Goal: Transaction & Acquisition: Purchase product/service

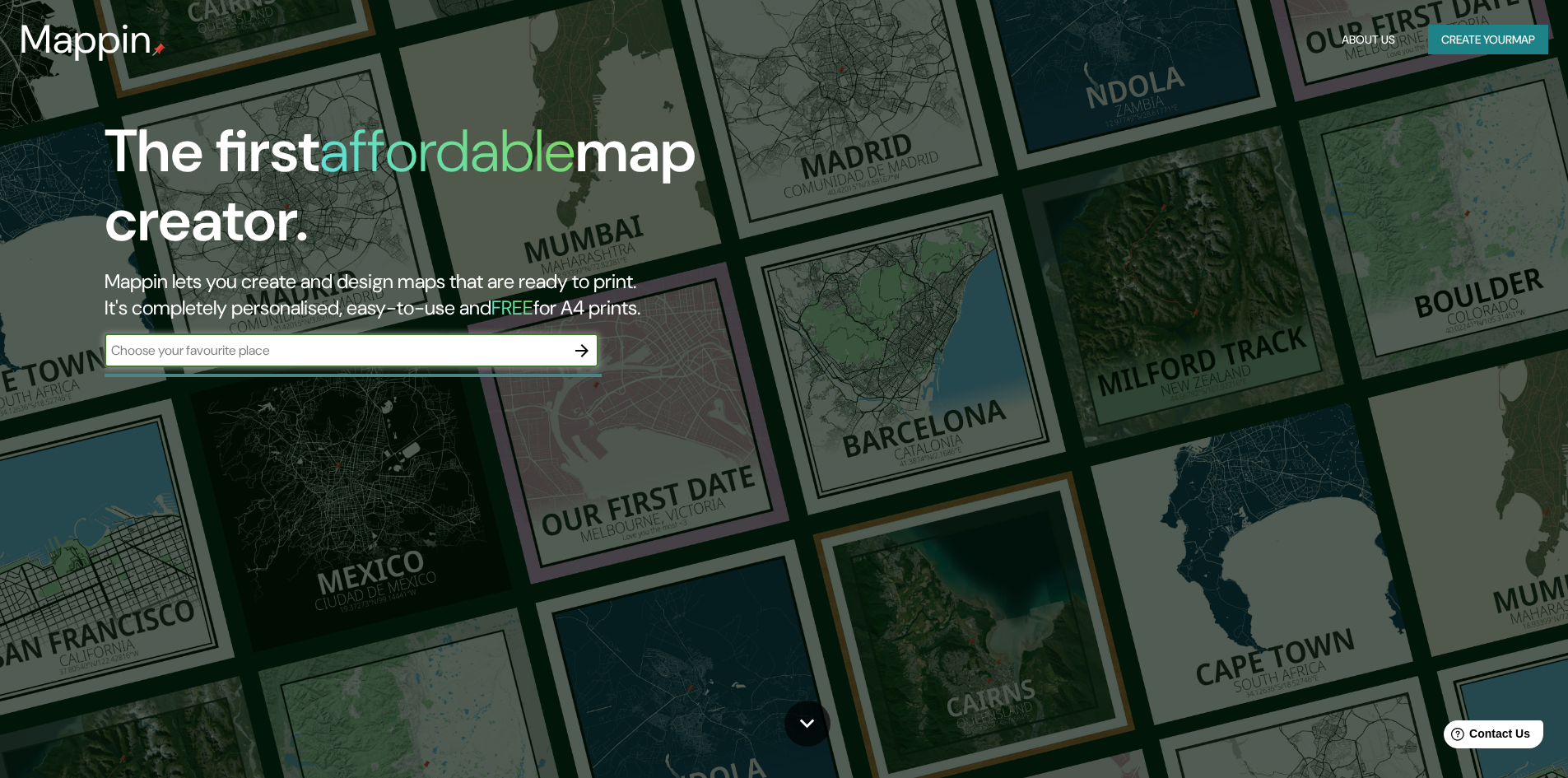
click at [1461, 39] on button "Create your map" at bounding box center [1487, 40] width 120 height 31
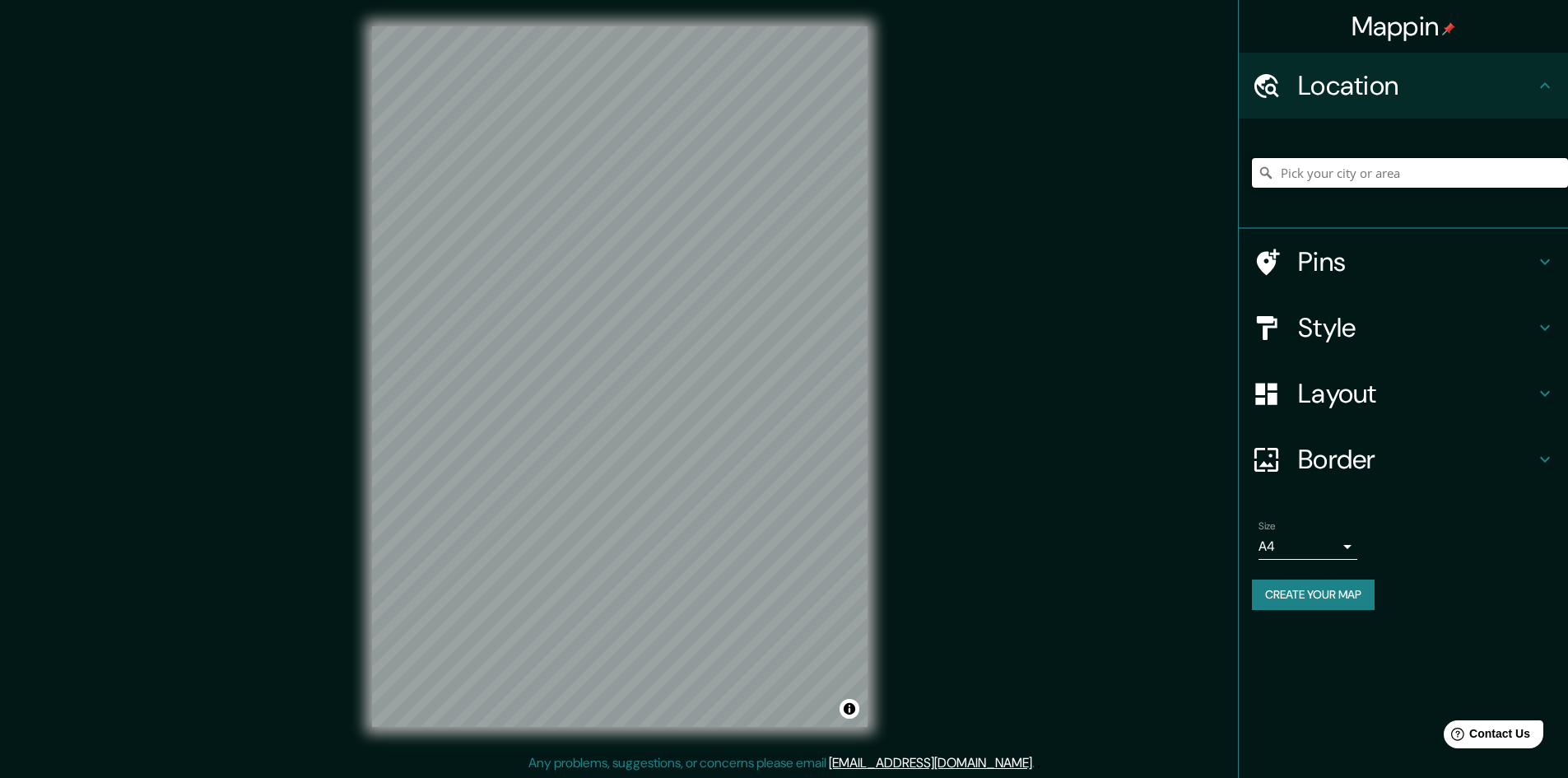
click at [1356, 181] on input "Pick your city or area" at bounding box center [1409, 173] width 316 height 30
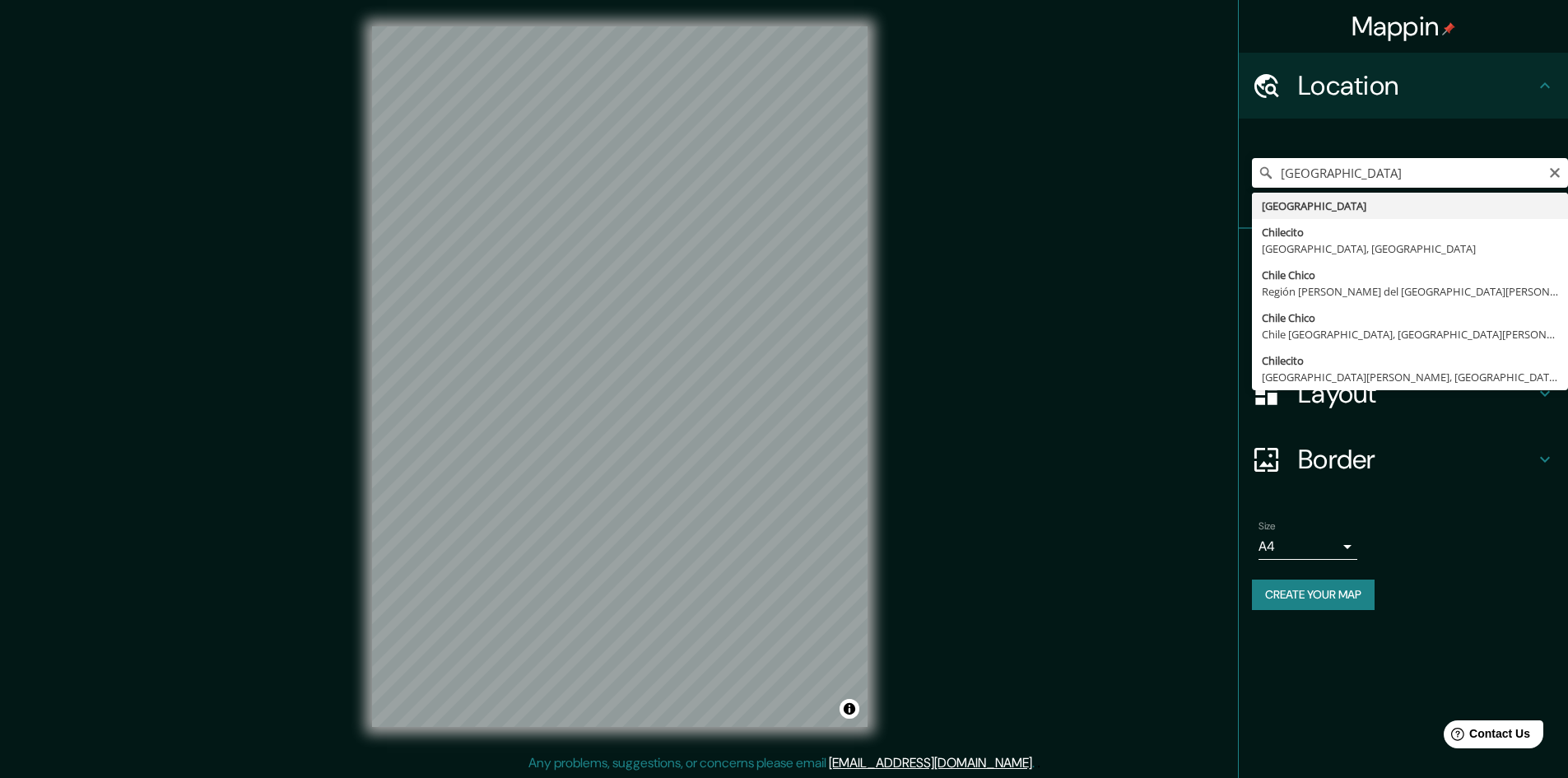
type input "[GEOGRAPHIC_DATA]"
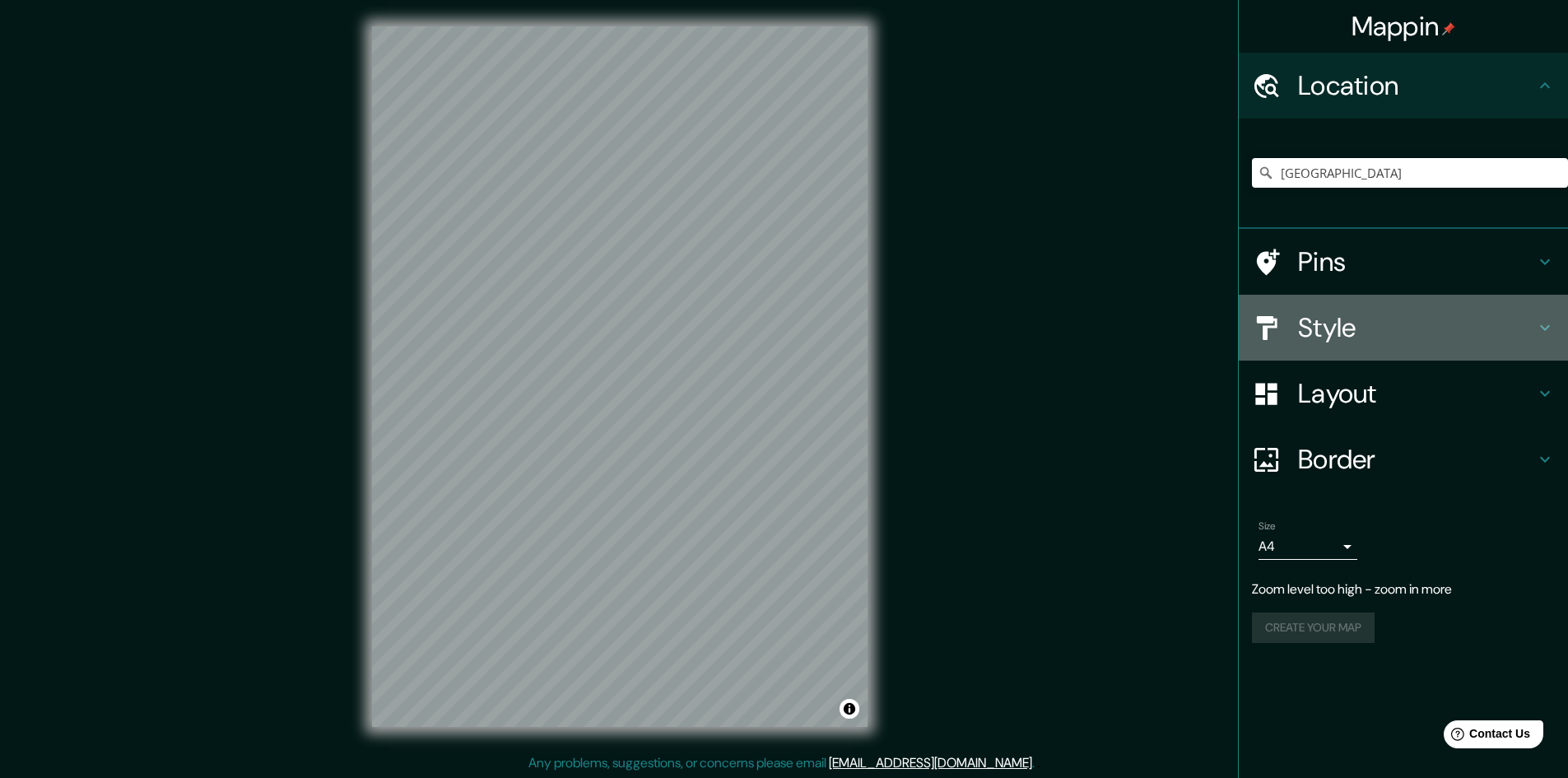
click at [1430, 328] on h4 "Style" at bounding box center [1417, 327] width 237 height 33
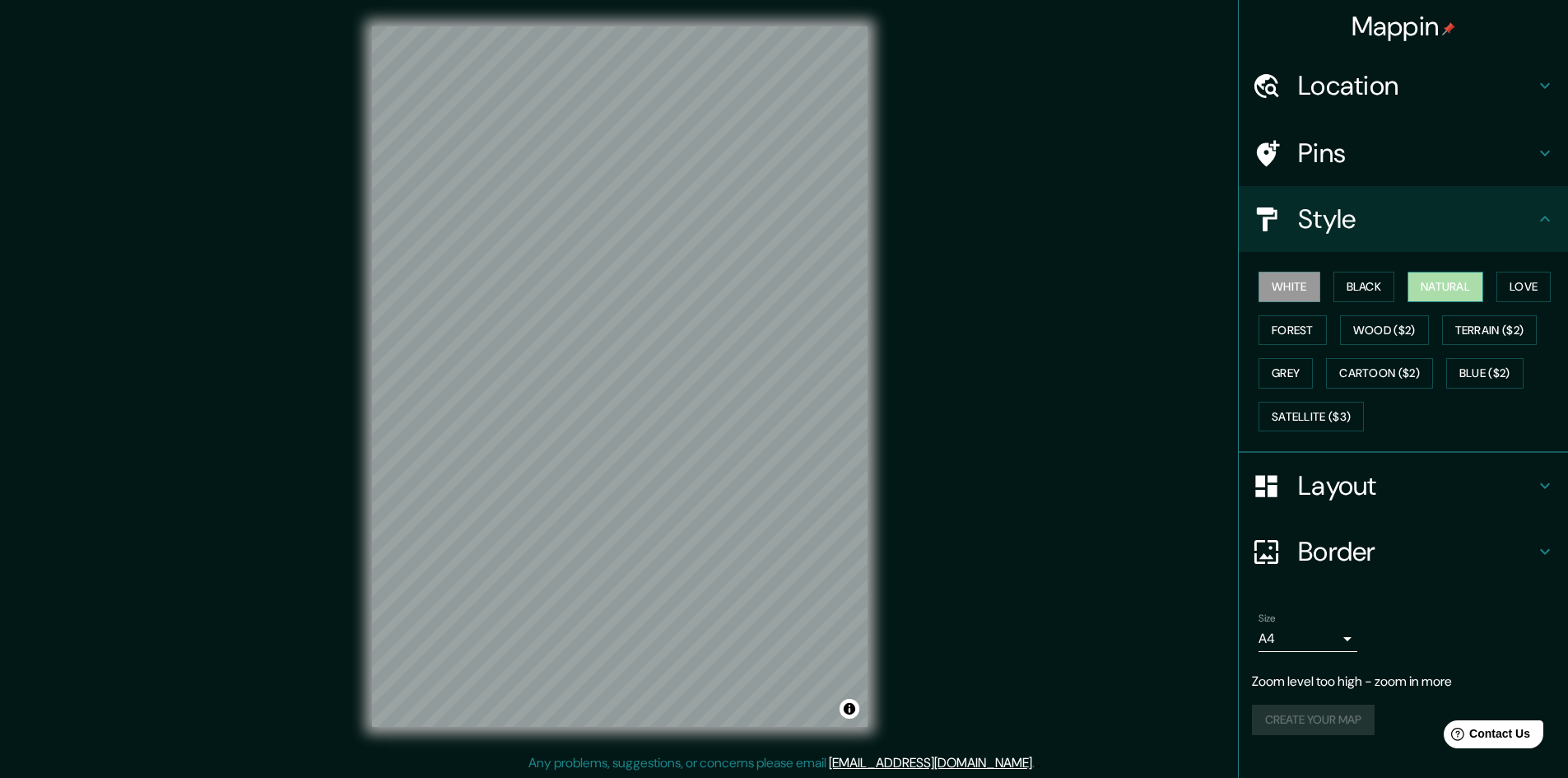
click at [1457, 283] on button "Natural" at bounding box center [1444, 287] width 76 height 31
click at [1543, 279] on button "Love" at bounding box center [1522, 287] width 54 height 31
click at [1512, 339] on button "Terrain ($2)" at bounding box center [1489, 331] width 95 height 31
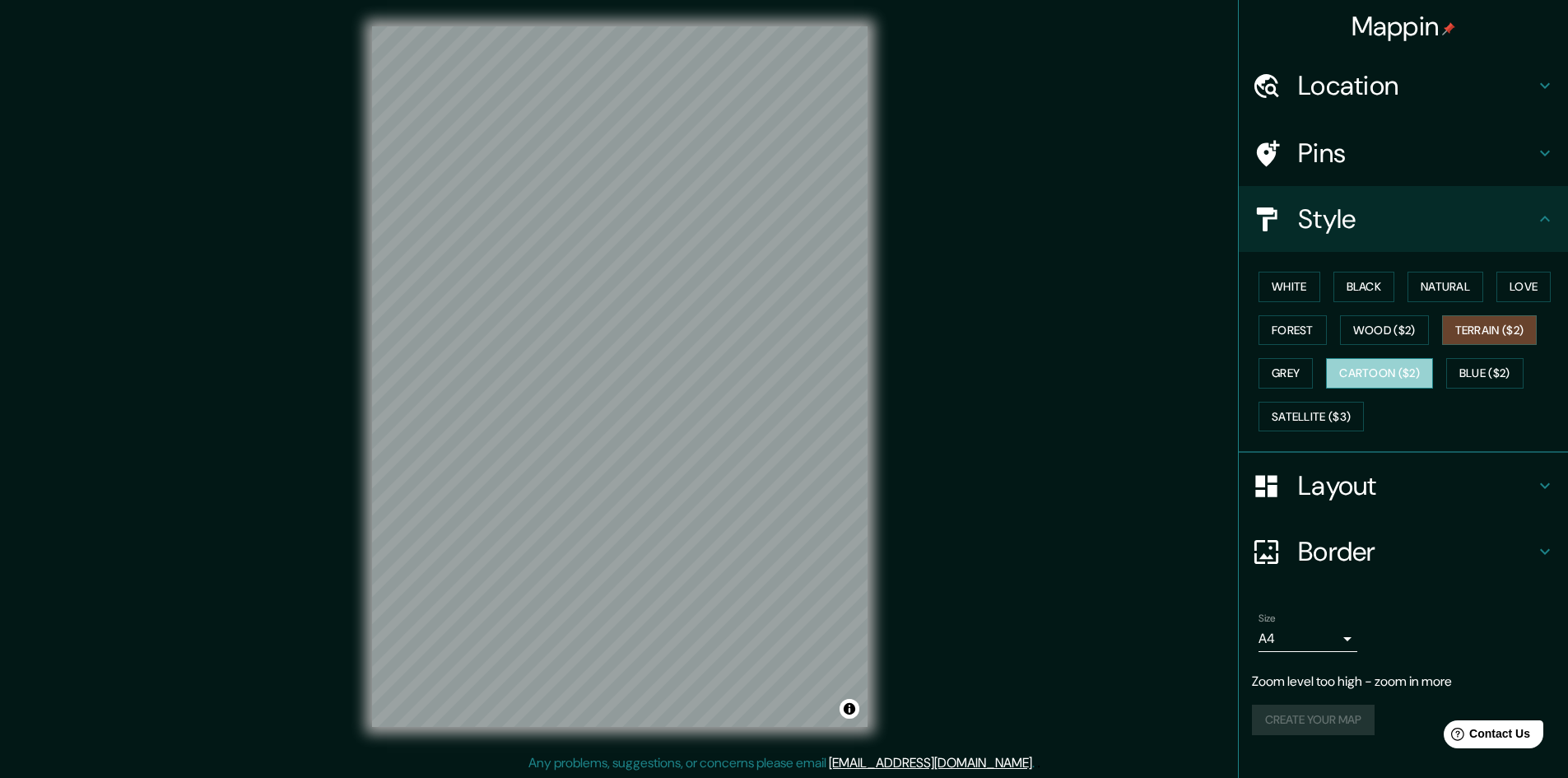
click at [1382, 371] on button "Cartoon ($2)" at bounding box center [1379, 373] width 107 height 31
click at [1291, 358] on button "Grey" at bounding box center [1285, 373] width 54 height 31
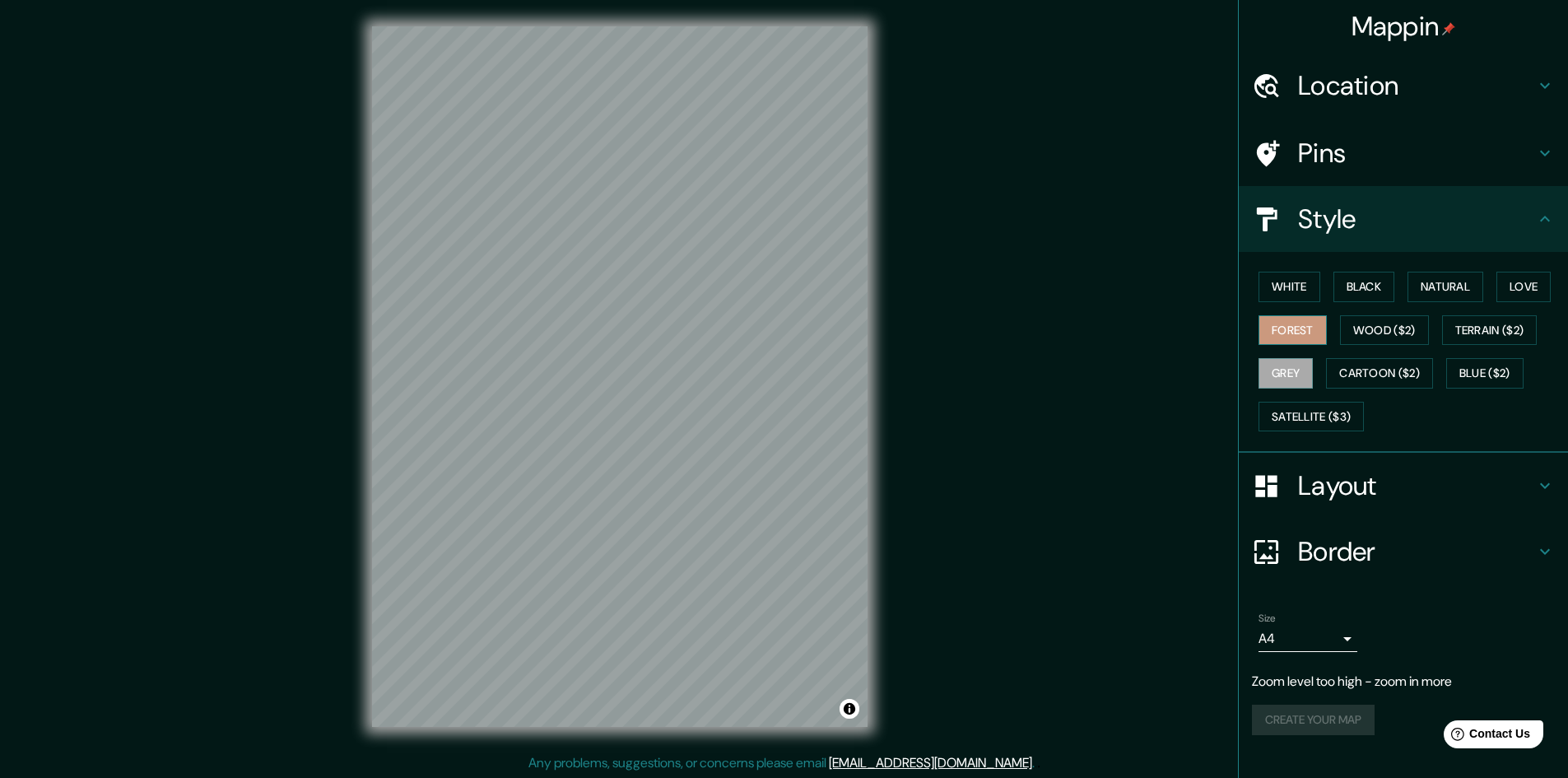
click at [1293, 339] on button "Forest" at bounding box center [1292, 331] width 68 height 31
click at [1309, 411] on button "Satellite ($3)" at bounding box center [1311, 417] width 105 height 31
click at [1313, 372] on button "Grey" at bounding box center [1285, 373] width 54 height 31
click at [1562, 484] on div "Layout" at bounding box center [1403, 486] width 329 height 66
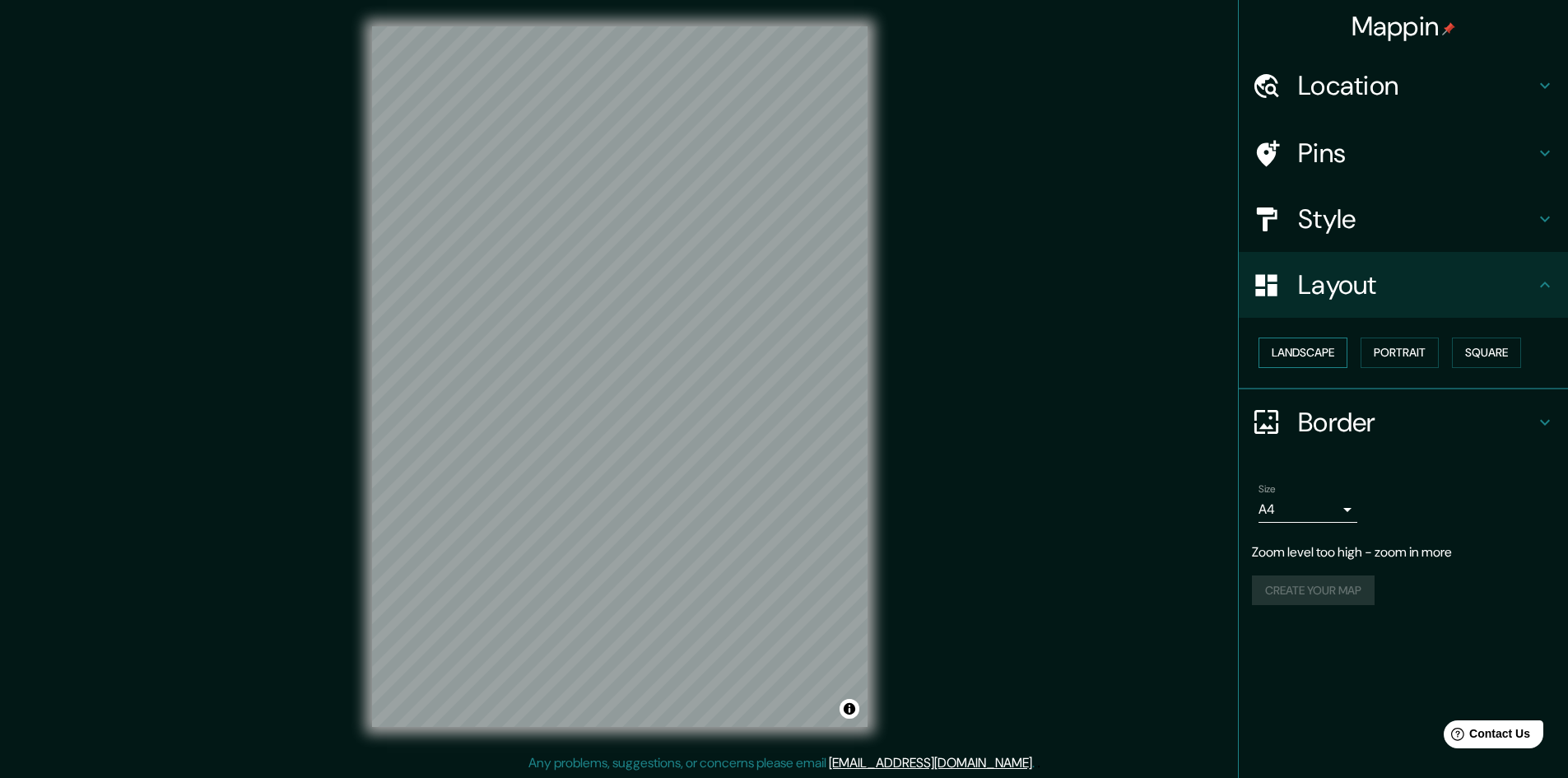
click at [1317, 345] on button "Landscape" at bounding box center [1303, 352] width 89 height 31
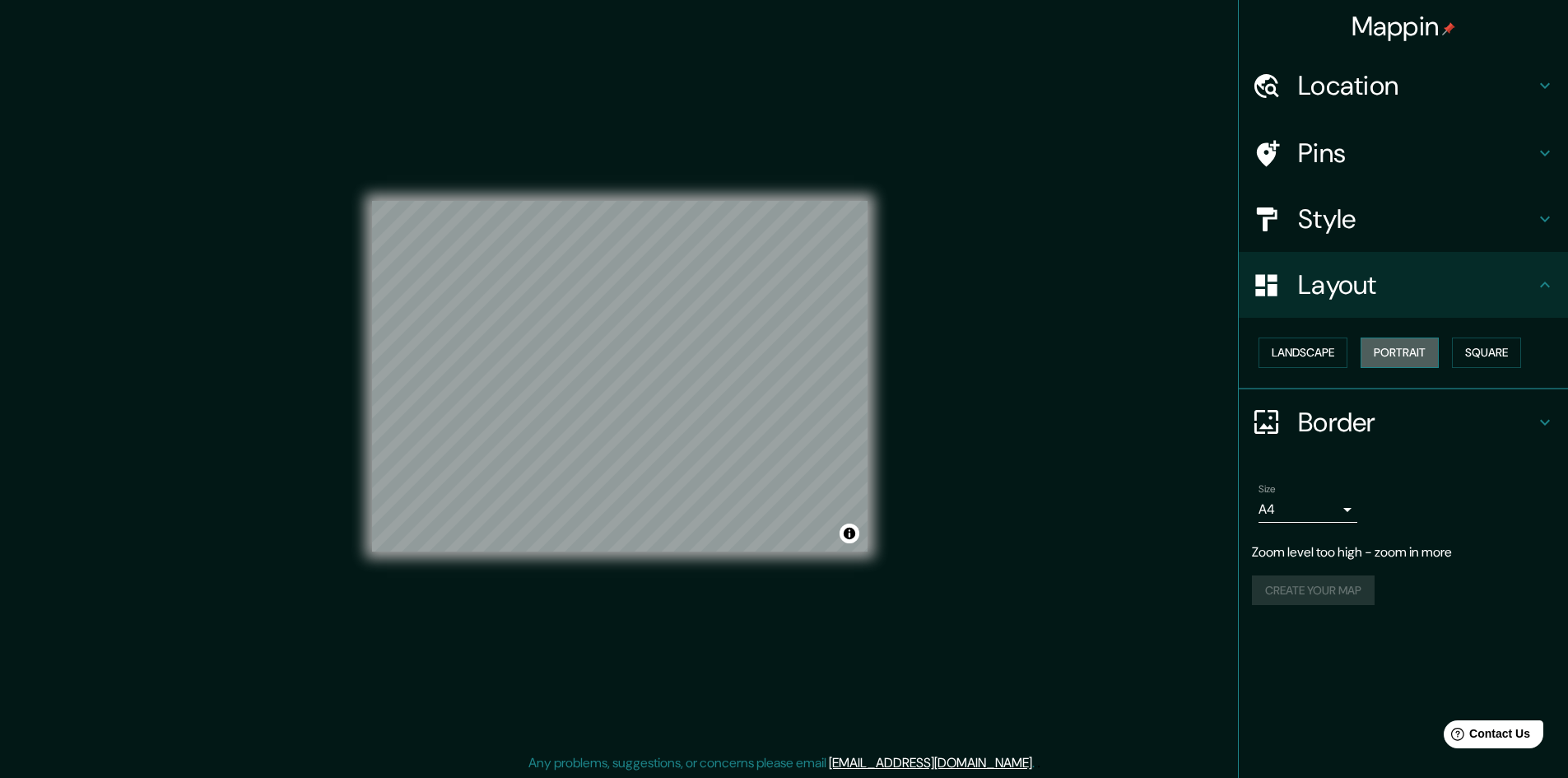
click at [1392, 357] on button "Portrait" at bounding box center [1399, 352] width 78 height 31
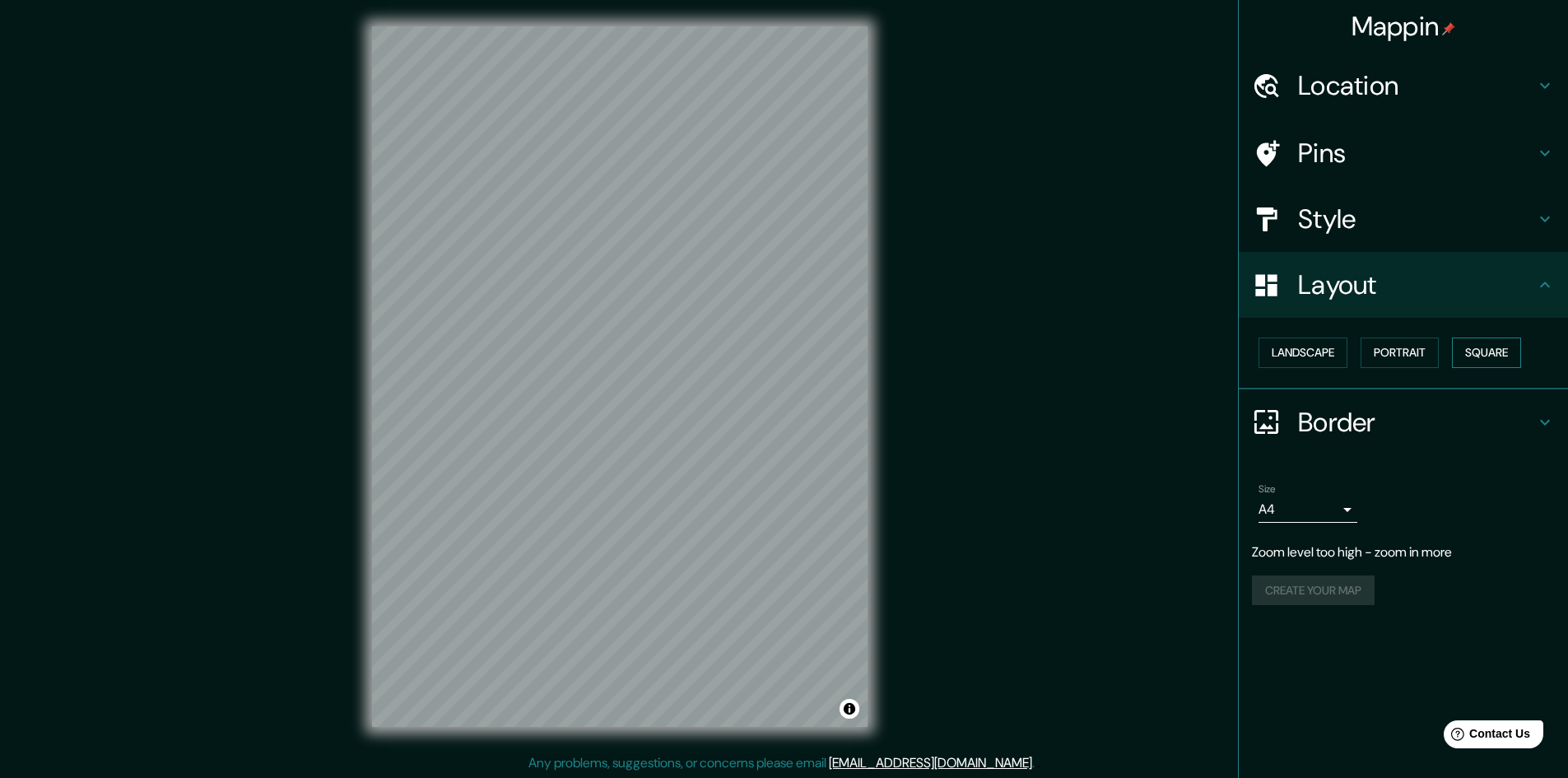
click at [1485, 353] on button "Square" at bounding box center [1486, 352] width 69 height 31
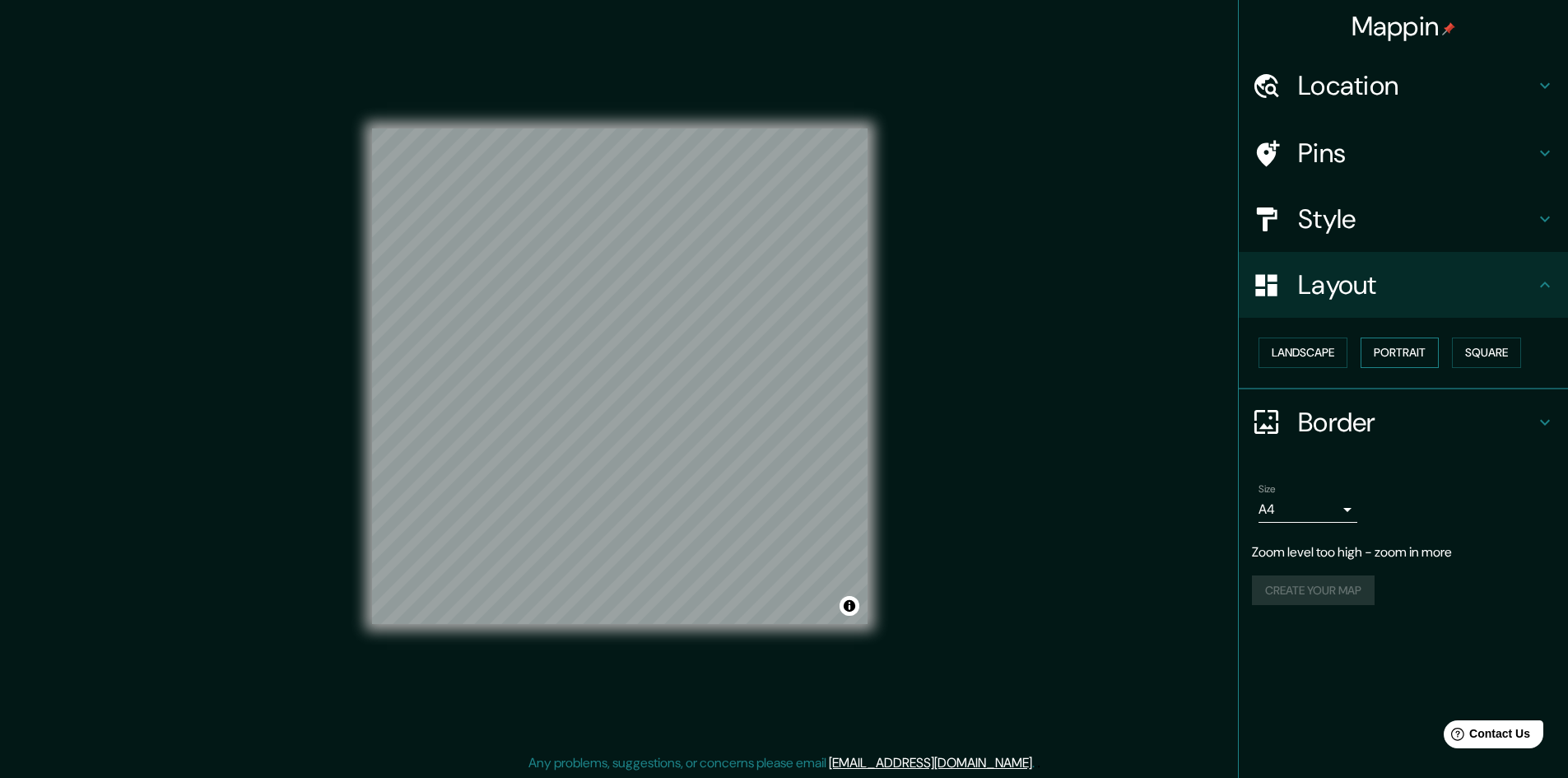
click at [1427, 346] on button "Portrait" at bounding box center [1399, 352] width 78 height 31
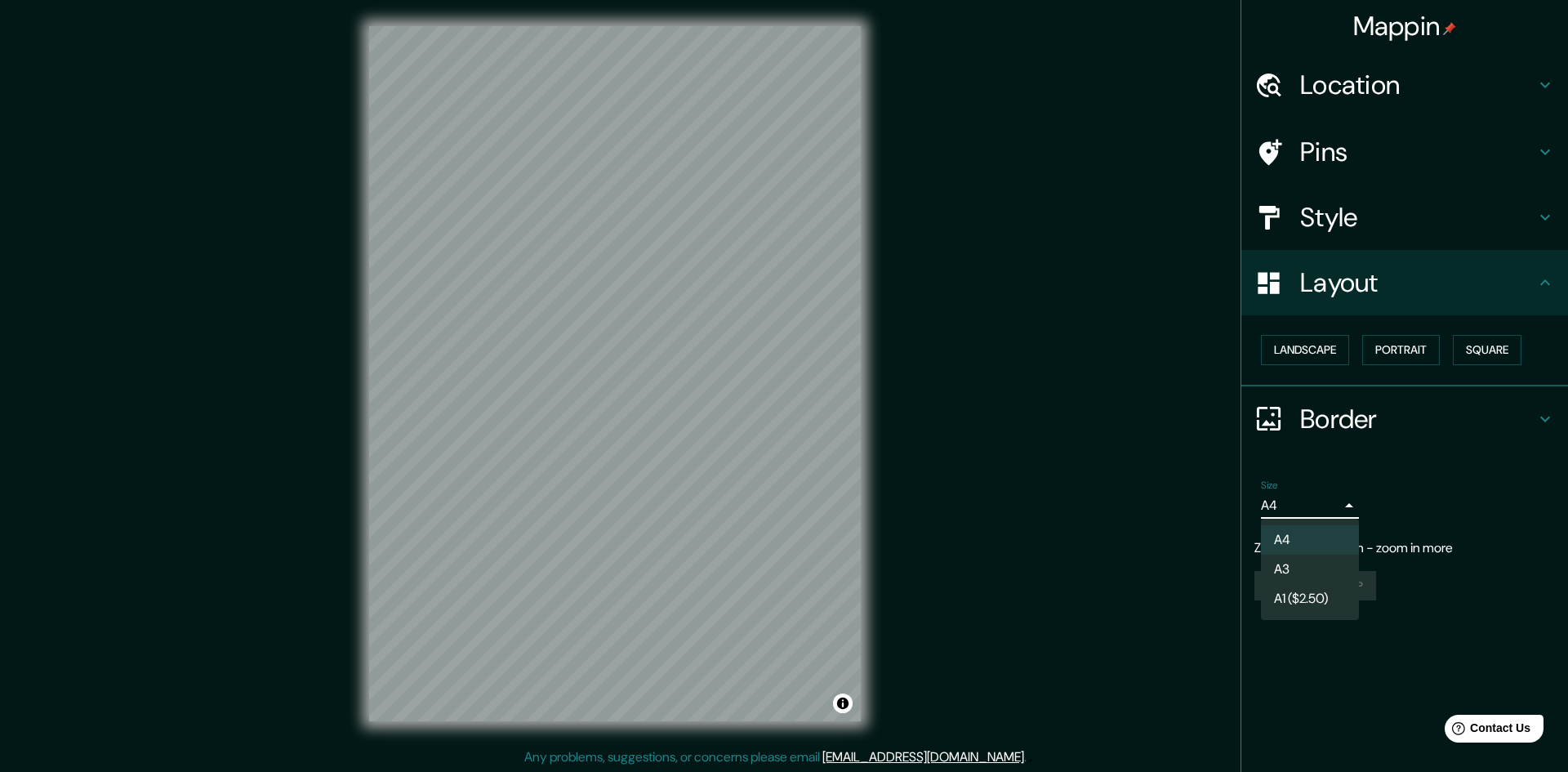
click at [1342, 503] on body "Mappin Location Chile Pins Style Layout Landscape Portrait Square Border Choose…" at bounding box center [784, 386] width 1568 height 772
click at [1301, 572] on li "A3" at bounding box center [1310, 570] width 98 height 29
click at [1335, 512] on body "Mappin Location Chile Pins Style Layout Landscape Portrait Square Border Choose…" at bounding box center [784, 386] width 1568 height 772
click at [1297, 536] on li "A4" at bounding box center [1310, 540] width 98 height 29
type input "single"
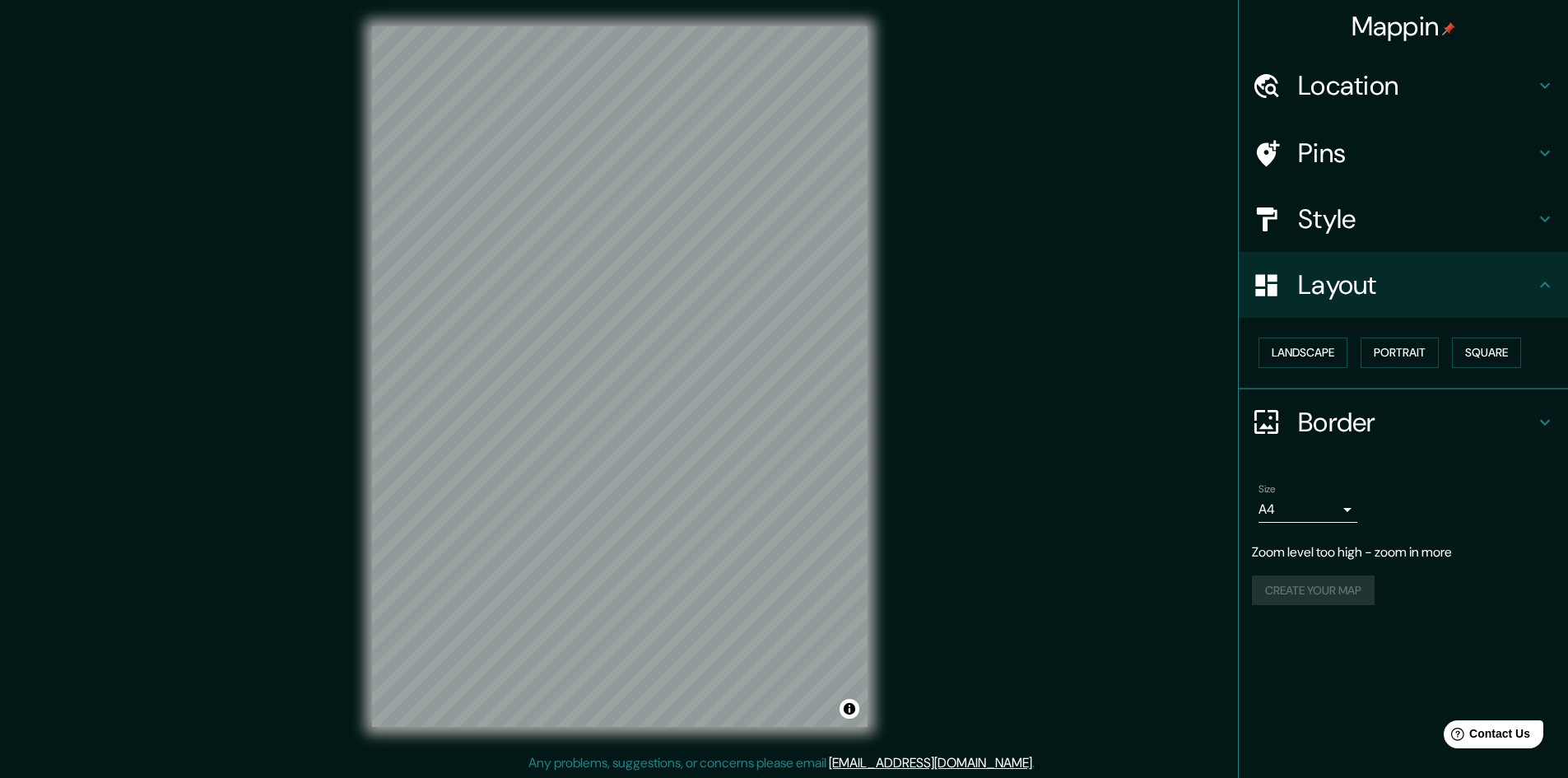
click at [1323, 589] on div "Create your map" at bounding box center [1403, 590] width 303 height 31
click at [1299, 580] on div "Create your map" at bounding box center [1403, 590] width 303 height 31
click at [1428, 551] on p "Zoom level too high - zoom in more" at bounding box center [1403, 552] width 303 height 20
click at [1314, 158] on h4 "Pins" at bounding box center [1417, 152] width 237 height 33
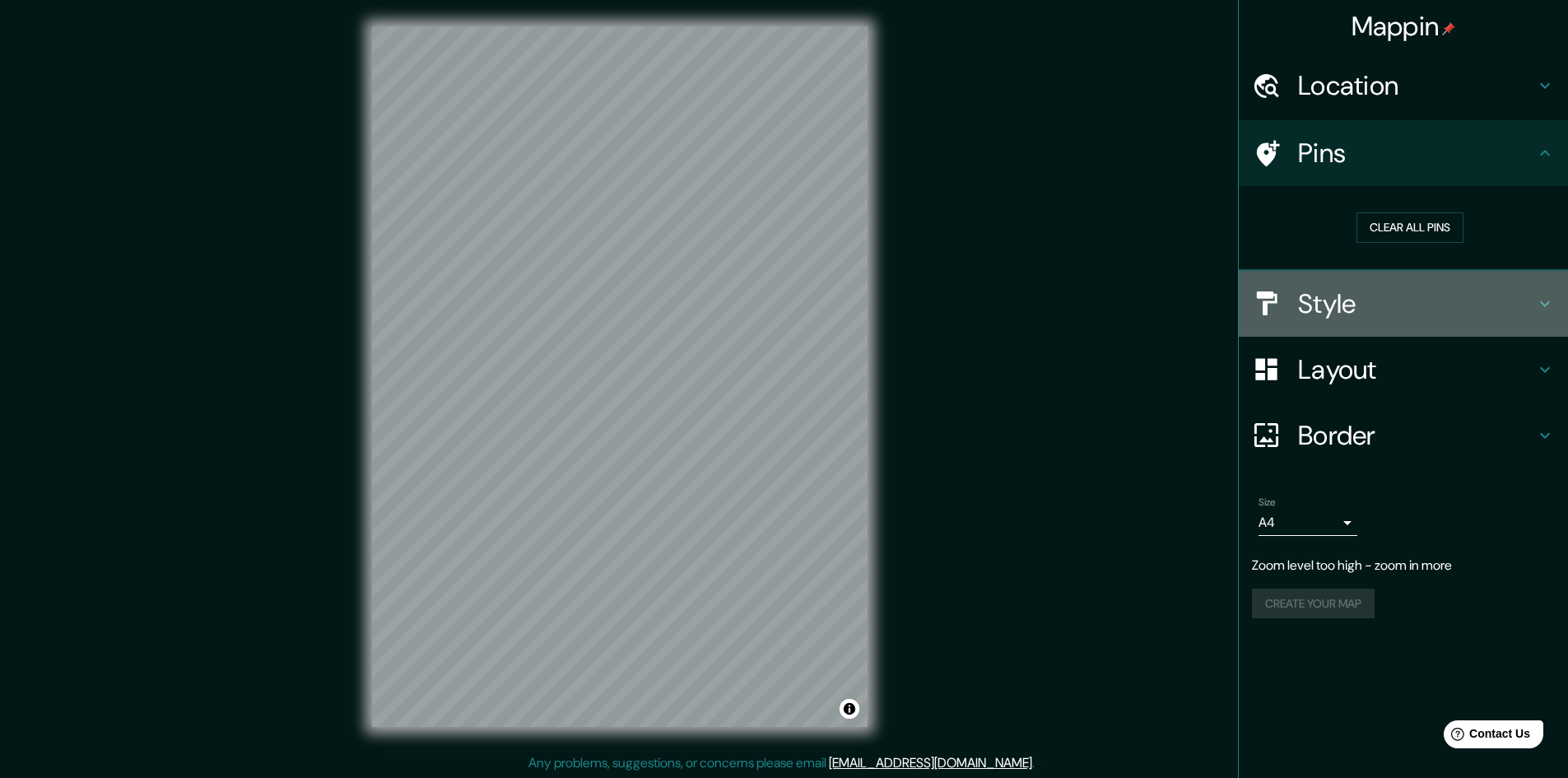
click at [1329, 306] on h4 "Style" at bounding box center [1417, 303] width 237 height 33
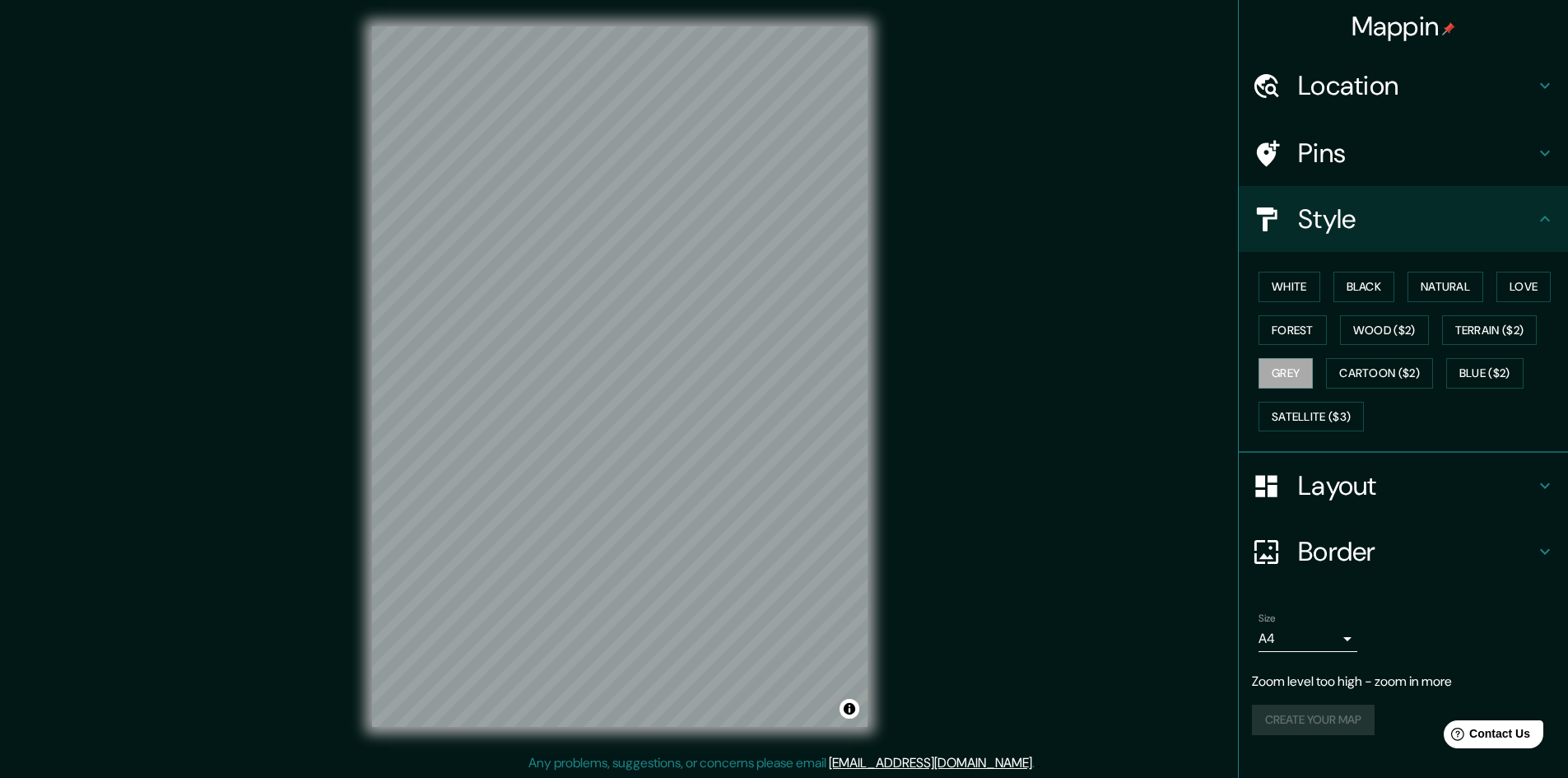
click at [1321, 486] on h4 "Layout" at bounding box center [1417, 485] width 237 height 33
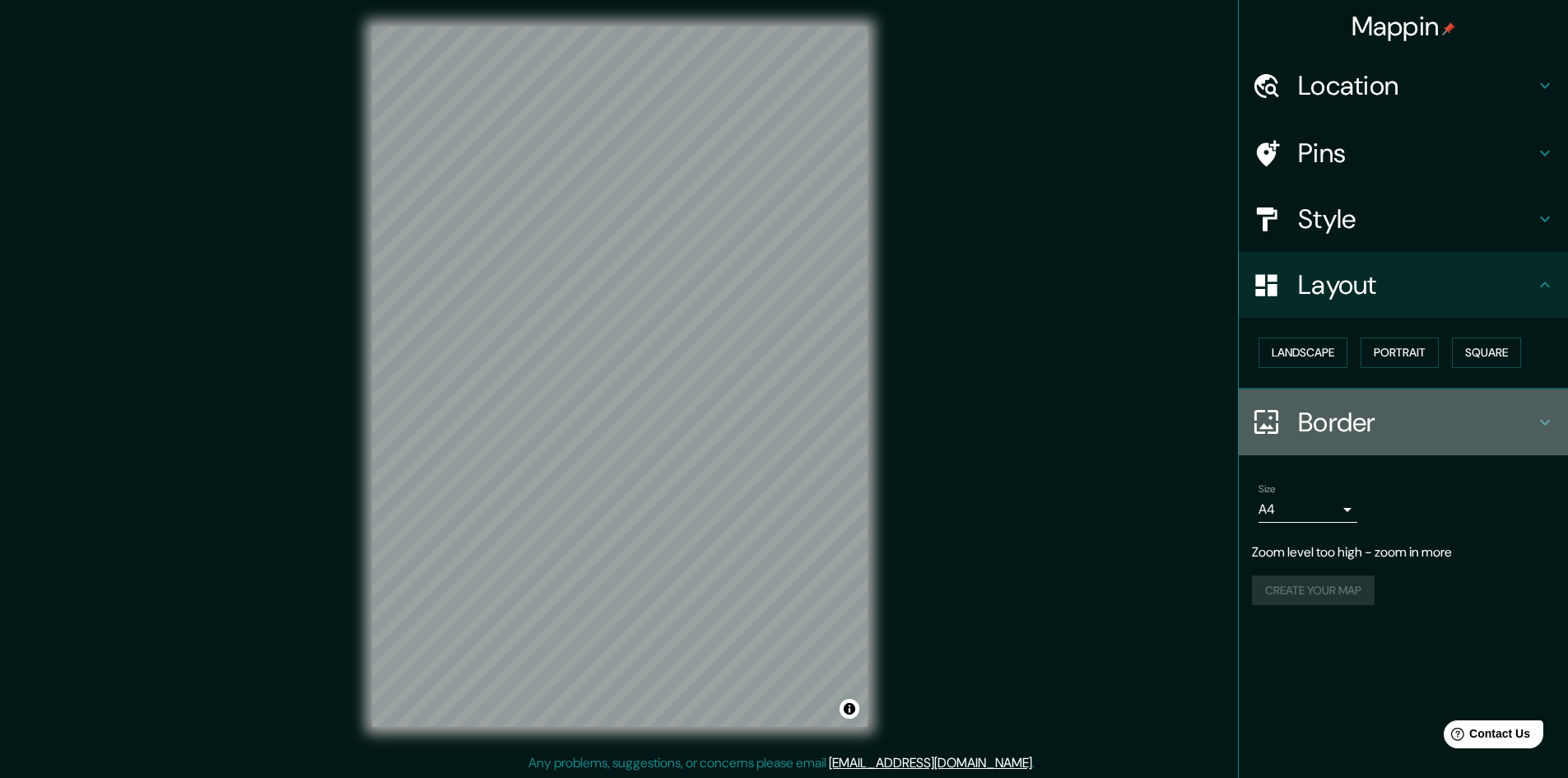
click at [1319, 417] on h4 "Border" at bounding box center [1417, 422] width 237 height 33
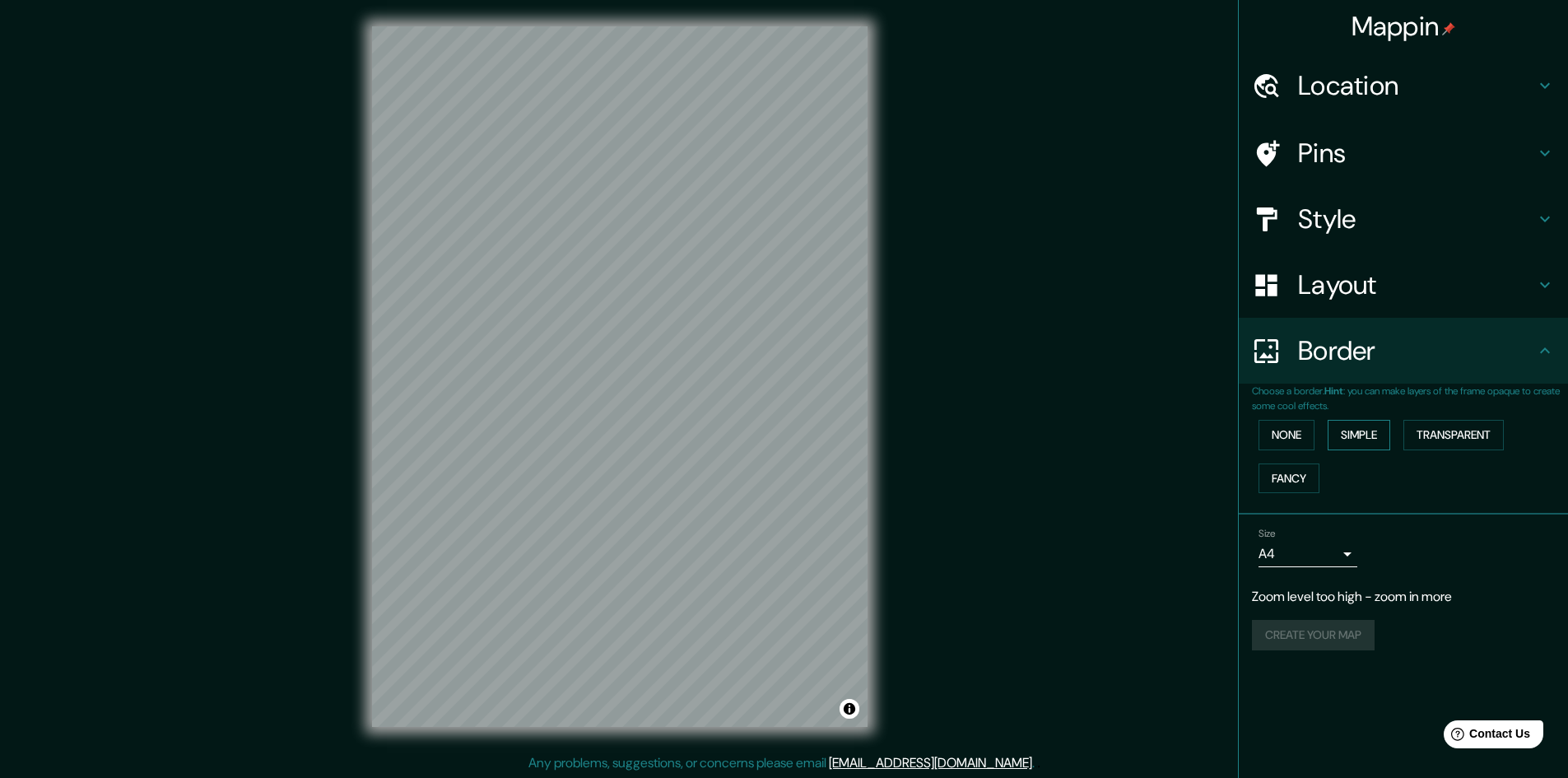
click at [1362, 437] on button "Simple" at bounding box center [1358, 435] width 62 height 31
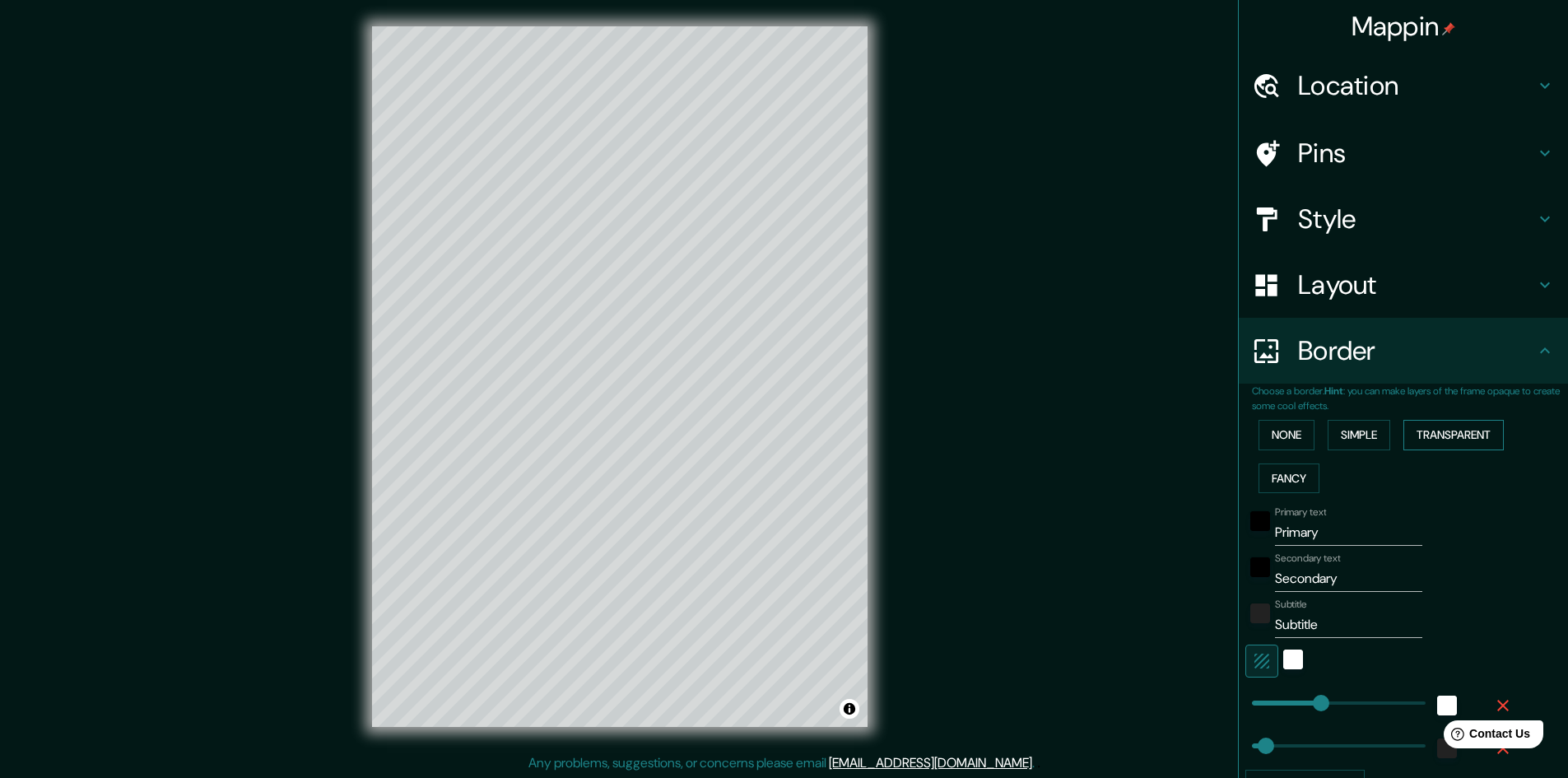
click at [1446, 434] on button "Transparent" at bounding box center [1452, 435] width 100 height 31
click at [1269, 474] on button "Fancy" at bounding box center [1289, 478] width 61 height 31
click at [1441, 438] on button "Transparent" at bounding box center [1452, 435] width 100 height 31
click at [1295, 42] on div "Mappin Location Chile Pins Style Layout Border Choose a border. Hint : you can …" at bounding box center [1403, 389] width 330 height 778
click at [1544, 91] on div "Location" at bounding box center [1403, 85] width 329 height 66
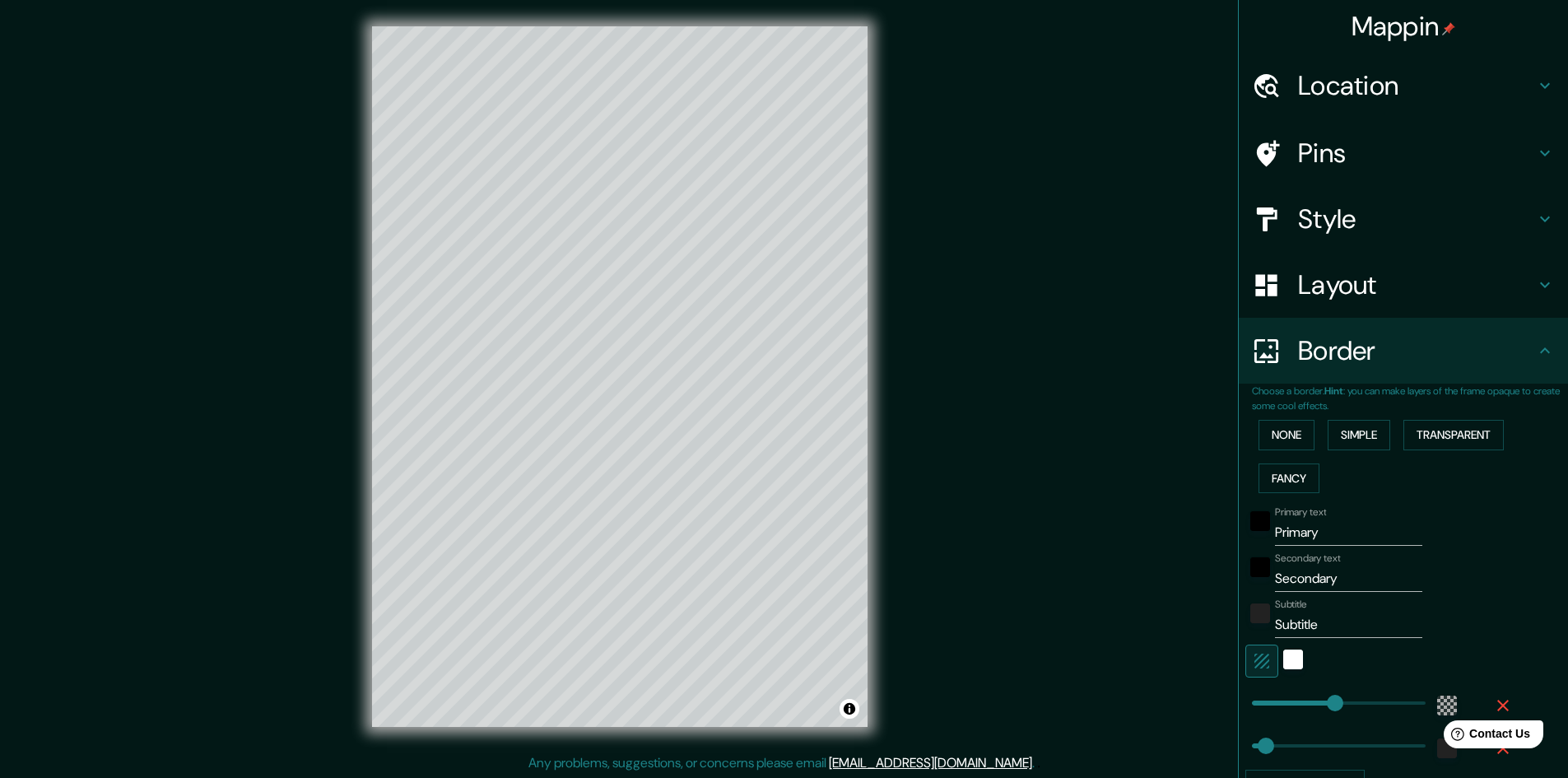
type input "289"
type input "48"
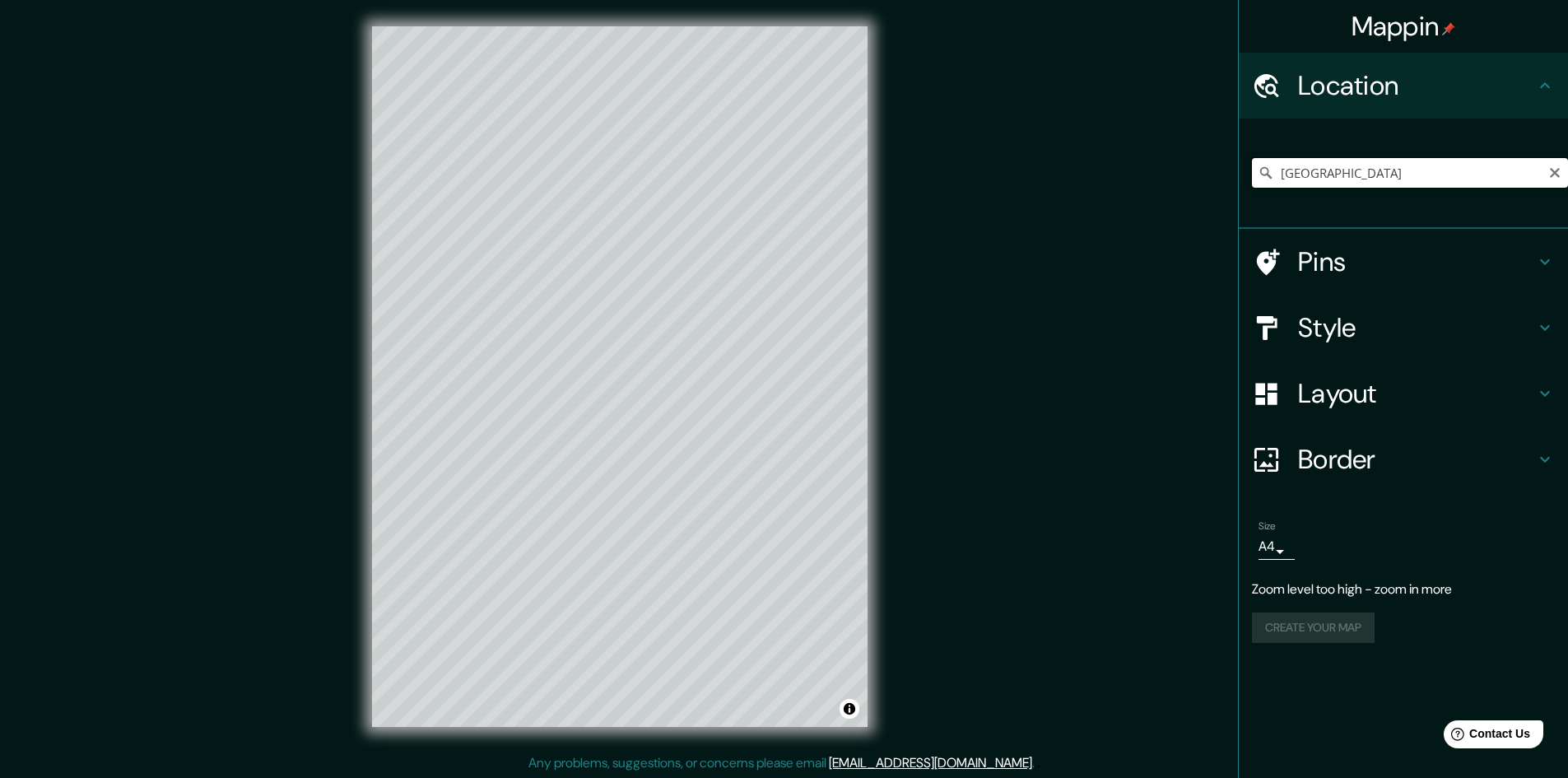
click at [1410, 176] on input "[GEOGRAPHIC_DATA]" at bounding box center [1409, 173] width 316 height 30
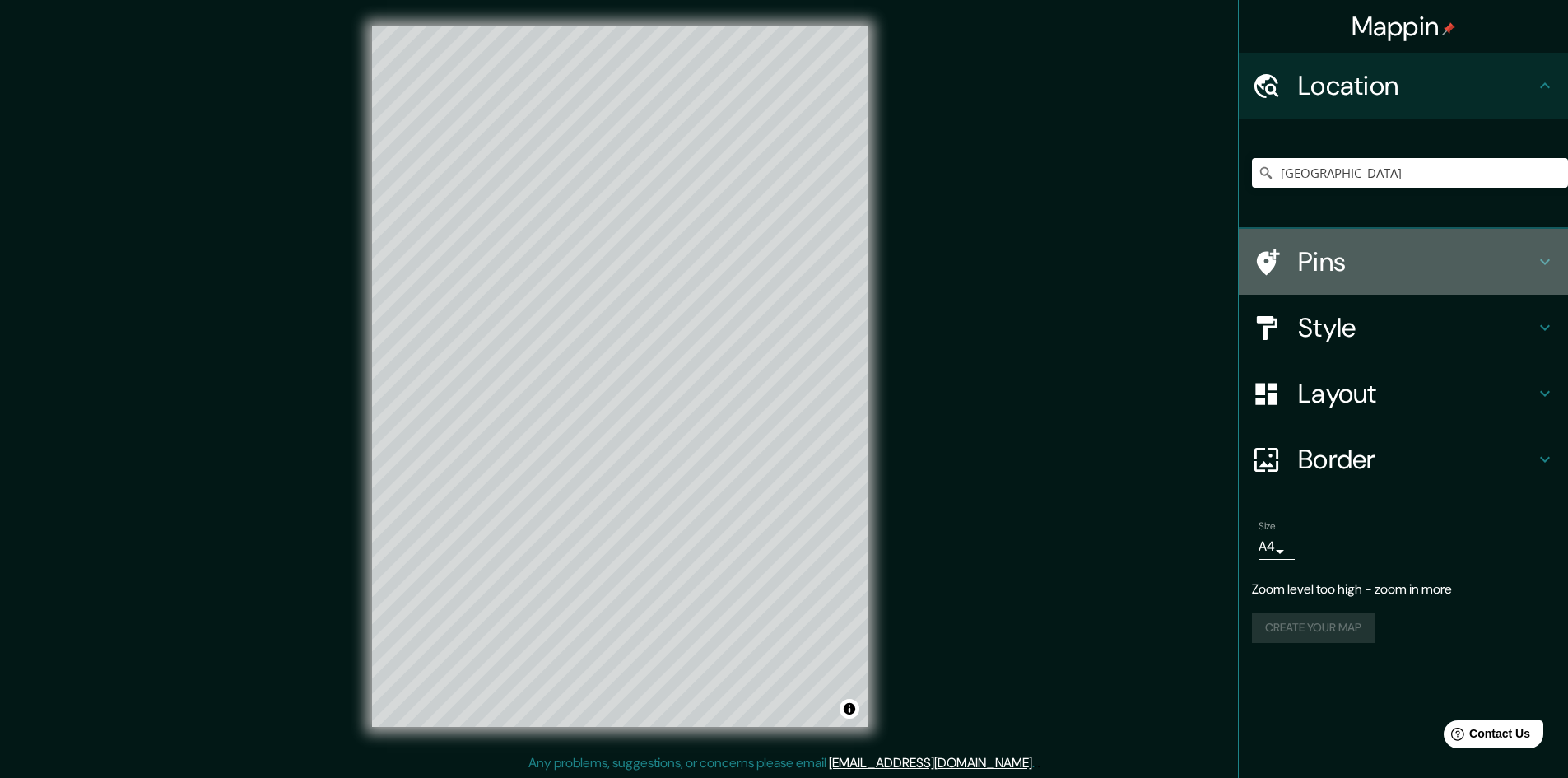
click at [1344, 267] on h4 "Pins" at bounding box center [1417, 261] width 237 height 33
type input "289"
type input "48"
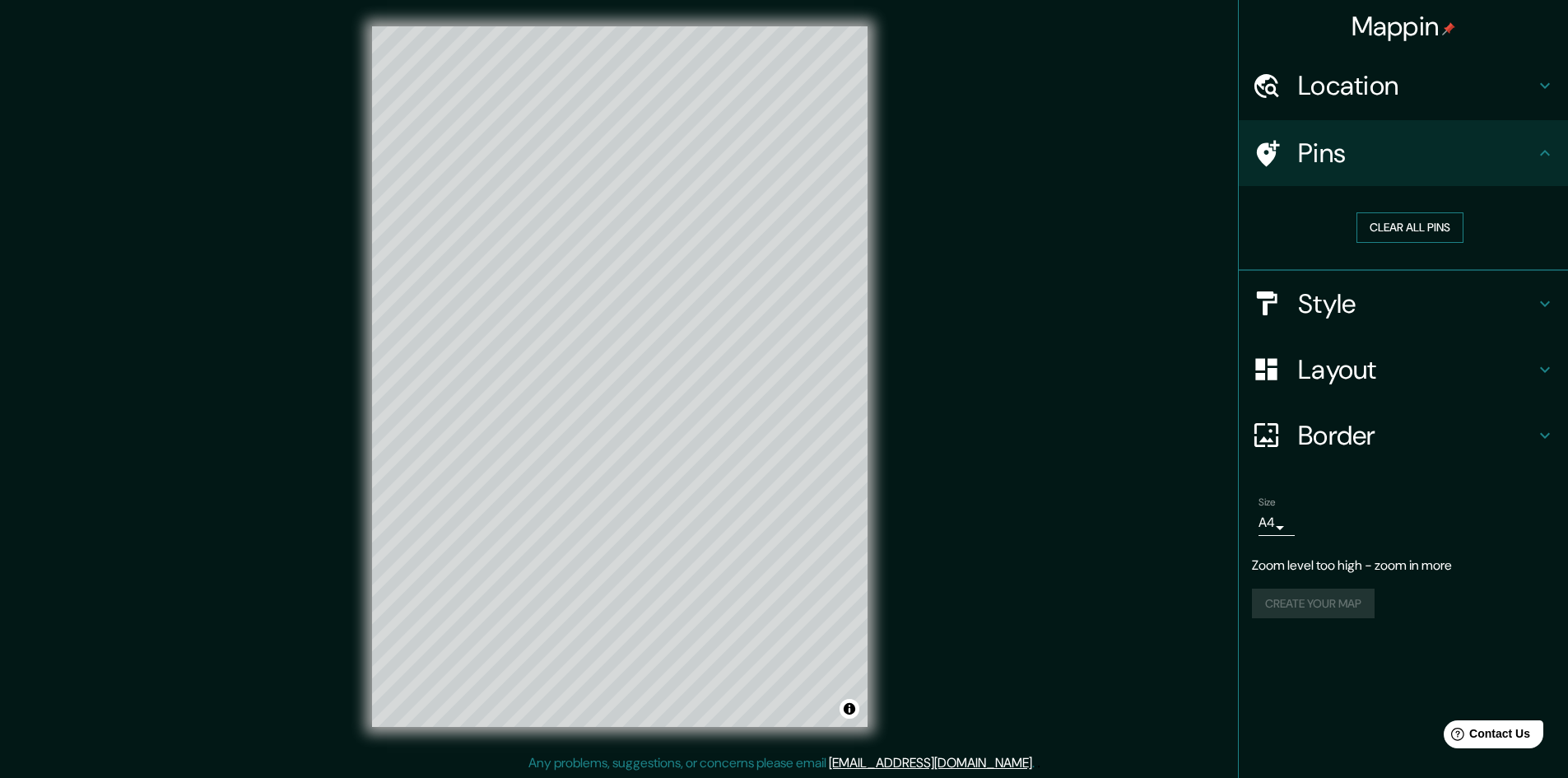
click at [1429, 228] on button "Clear all pins" at bounding box center [1410, 228] width 107 height 31
click at [1387, 225] on button "Clear all pins" at bounding box center [1410, 228] width 107 height 31
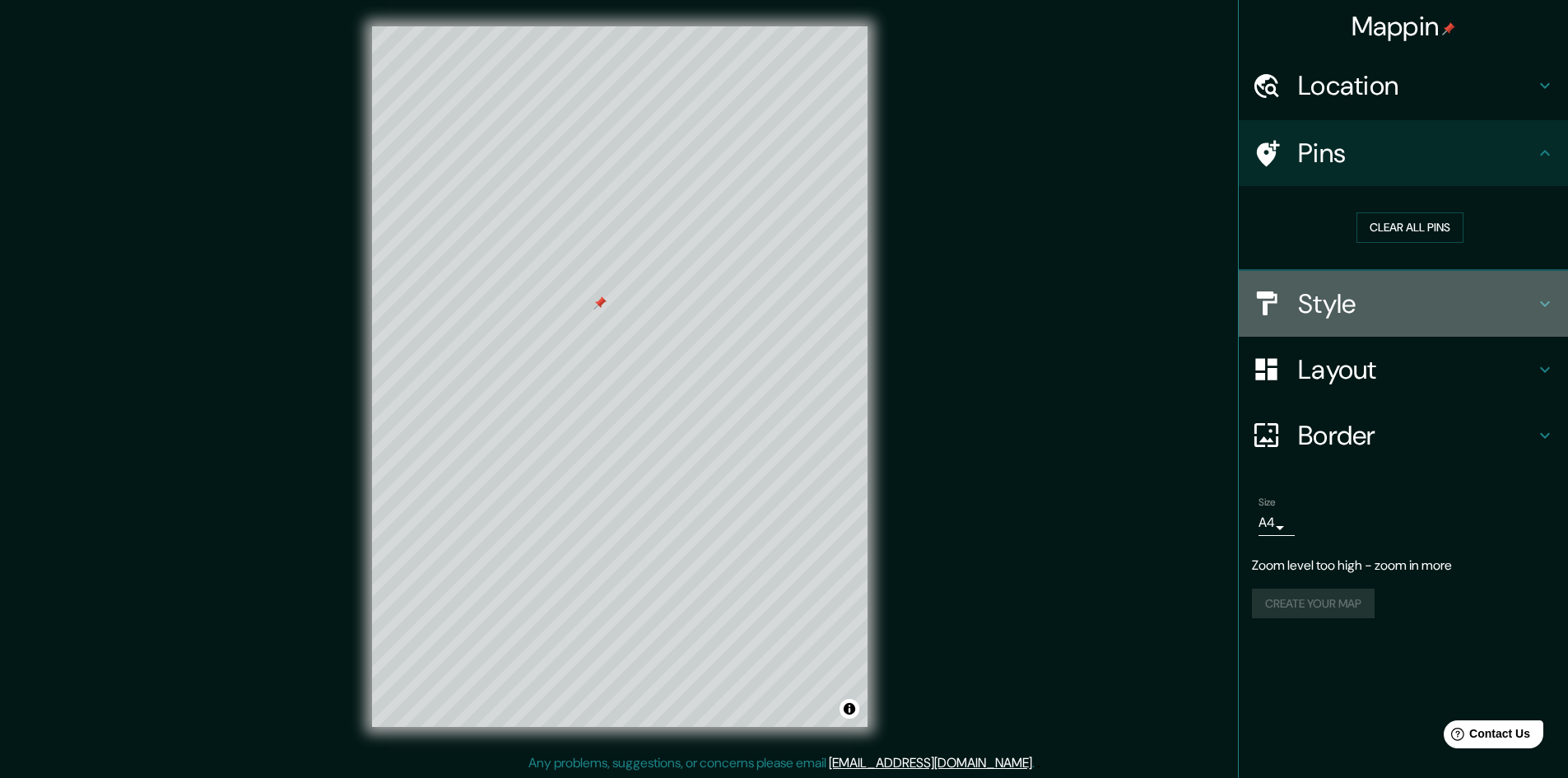
click at [1291, 301] on div at bounding box center [1274, 303] width 46 height 29
type input "289"
type input "48"
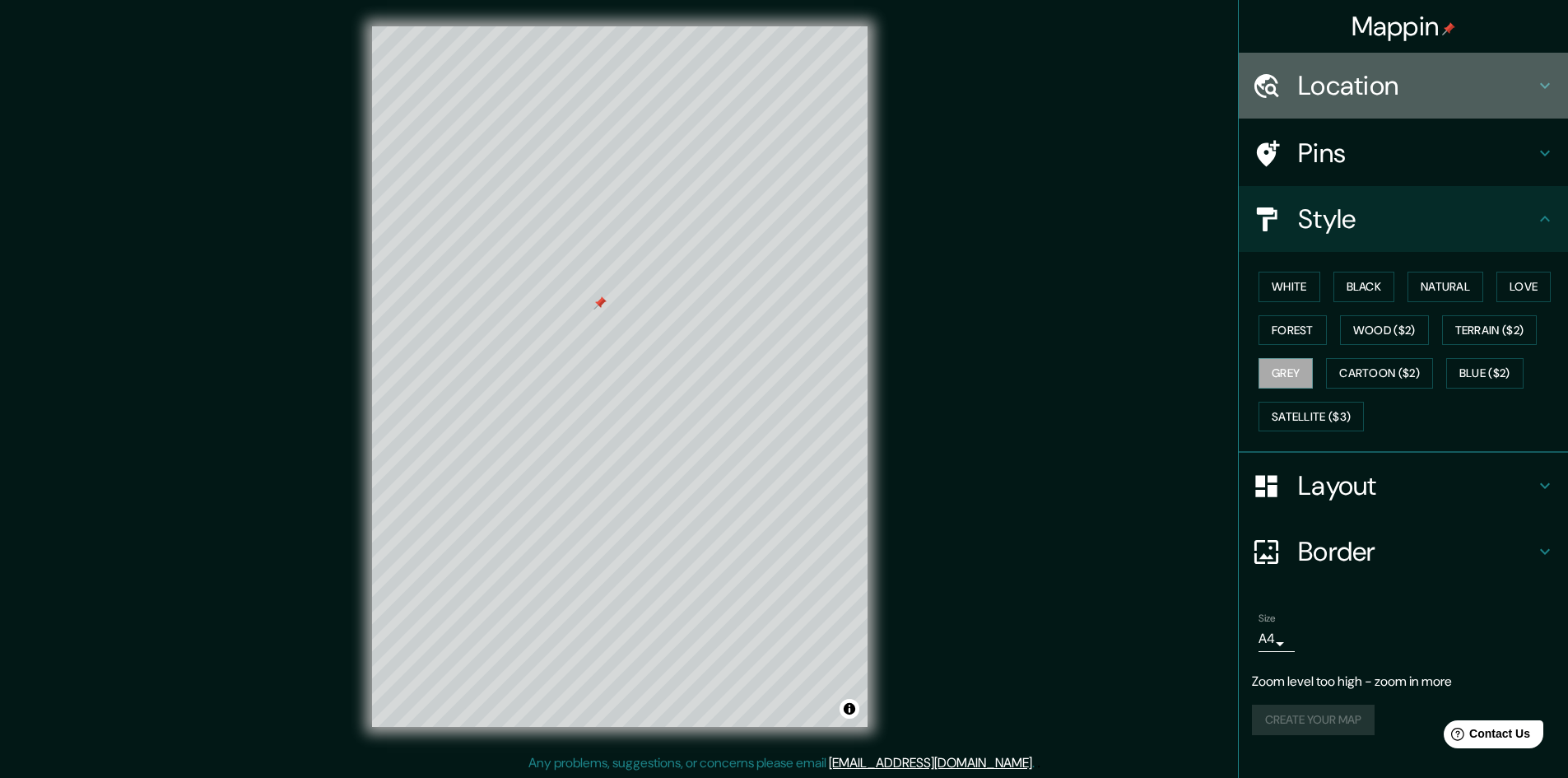
click at [1554, 85] on div "Location" at bounding box center [1403, 85] width 329 height 66
type input "289"
type input "48"
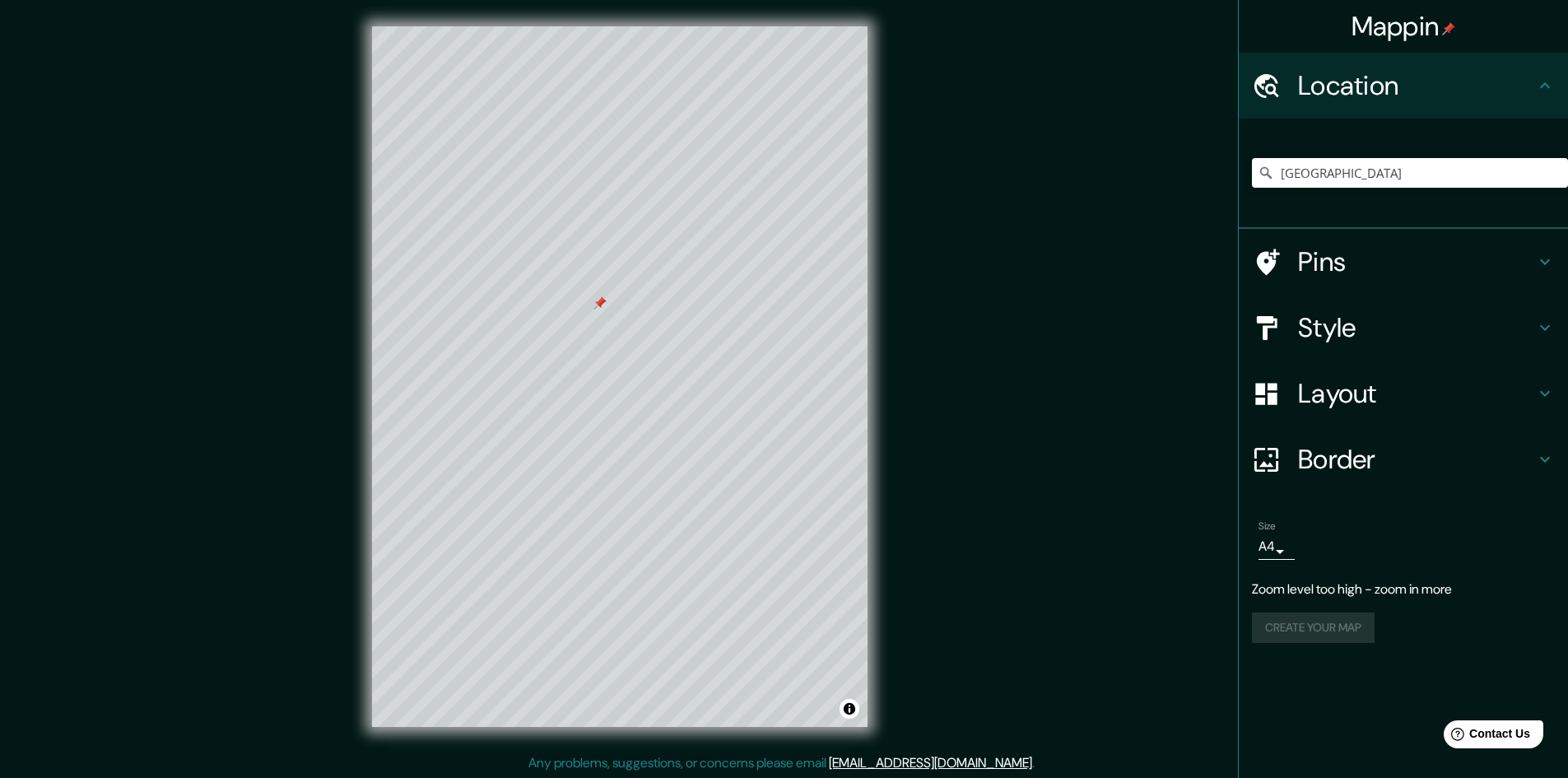
click at [1373, 324] on h4 "Style" at bounding box center [1417, 327] width 237 height 33
type input "289"
type input "48"
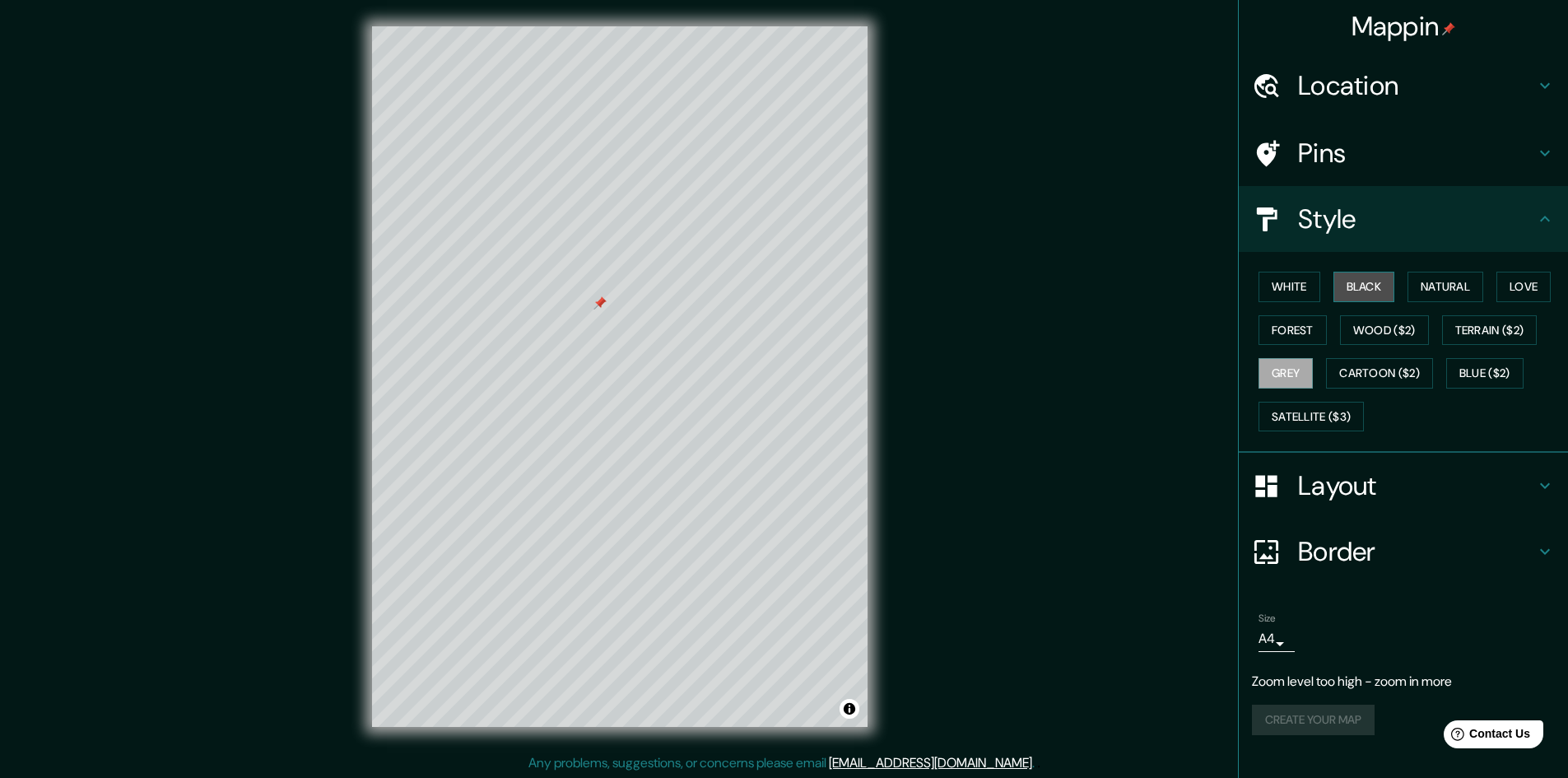
click at [1378, 288] on button "Black" at bounding box center [1364, 287] width 61 height 31
click at [1299, 291] on button "White" at bounding box center [1289, 287] width 61 height 31
click at [1308, 328] on button "Forest" at bounding box center [1292, 331] width 68 height 31
click at [1299, 365] on button "Grey" at bounding box center [1285, 373] width 54 height 31
click at [1298, 328] on button "Forest" at bounding box center [1292, 331] width 68 height 31
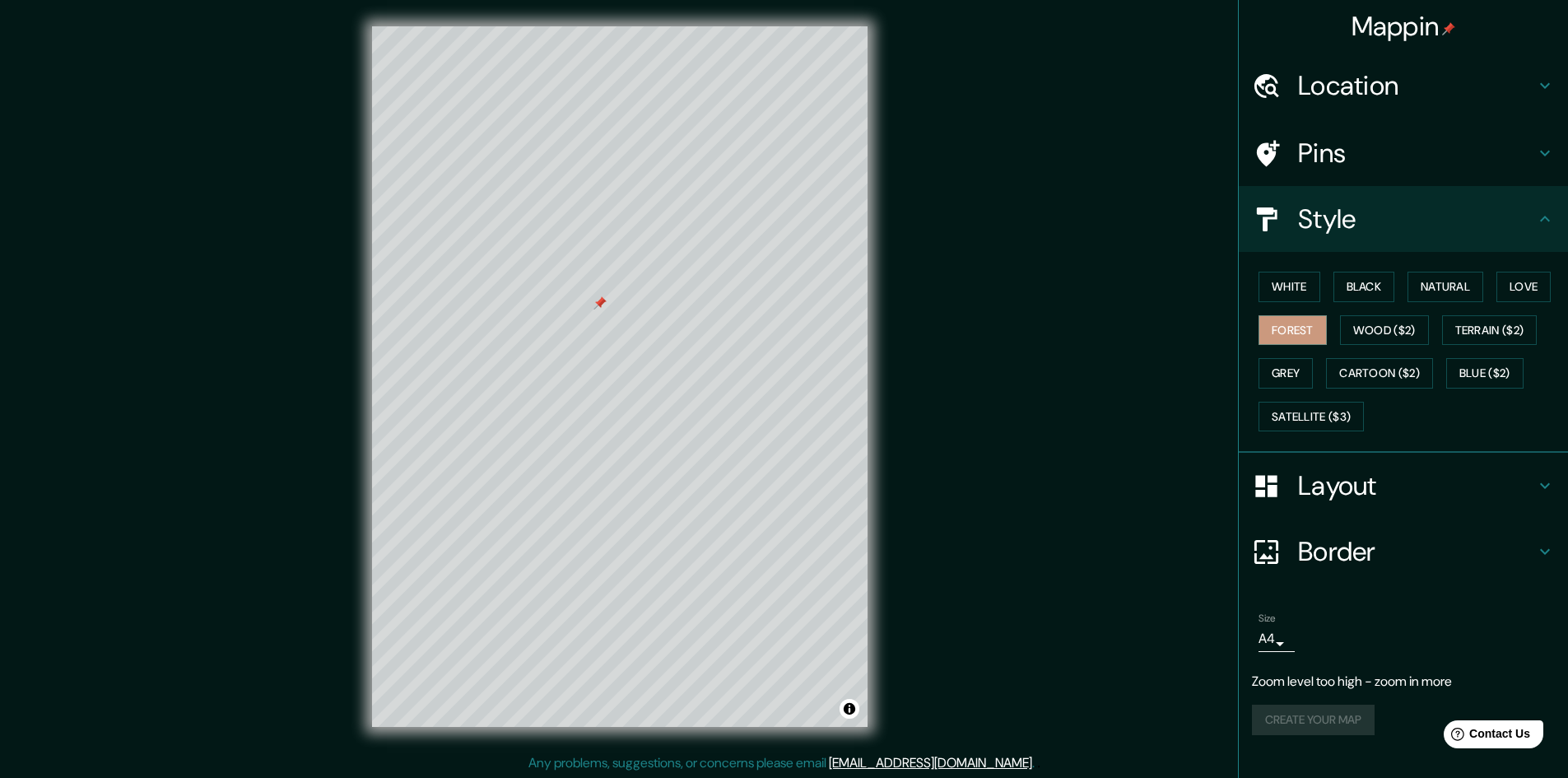
click at [1531, 89] on h4 "Location" at bounding box center [1417, 85] width 237 height 33
type input "289"
type input "48"
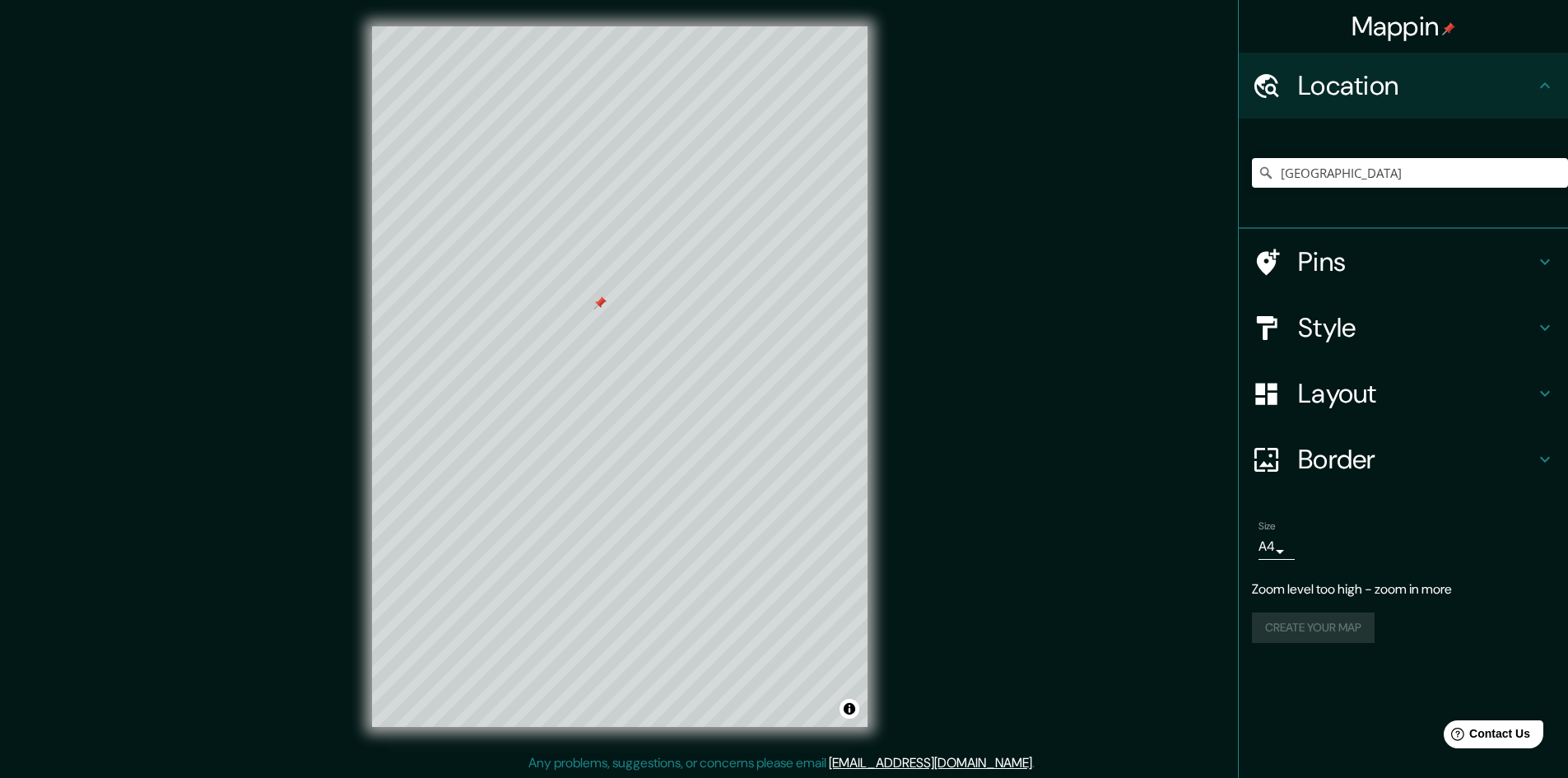
click at [1377, 398] on h4 "Layout" at bounding box center [1417, 393] width 237 height 33
type input "289"
type input "48"
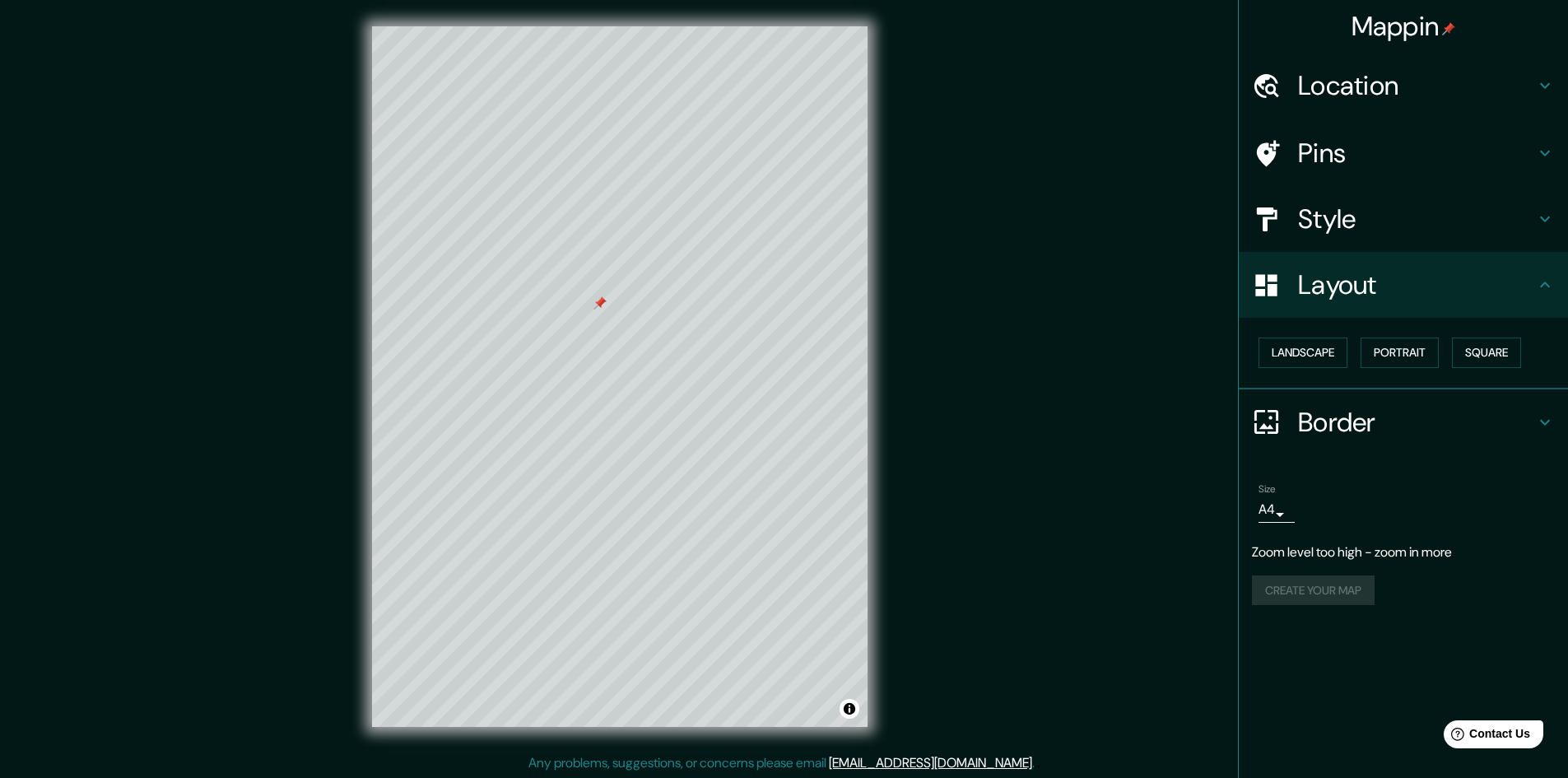
click at [1374, 429] on h4 "Border" at bounding box center [1417, 422] width 237 height 33
type input "289"
type input "48"
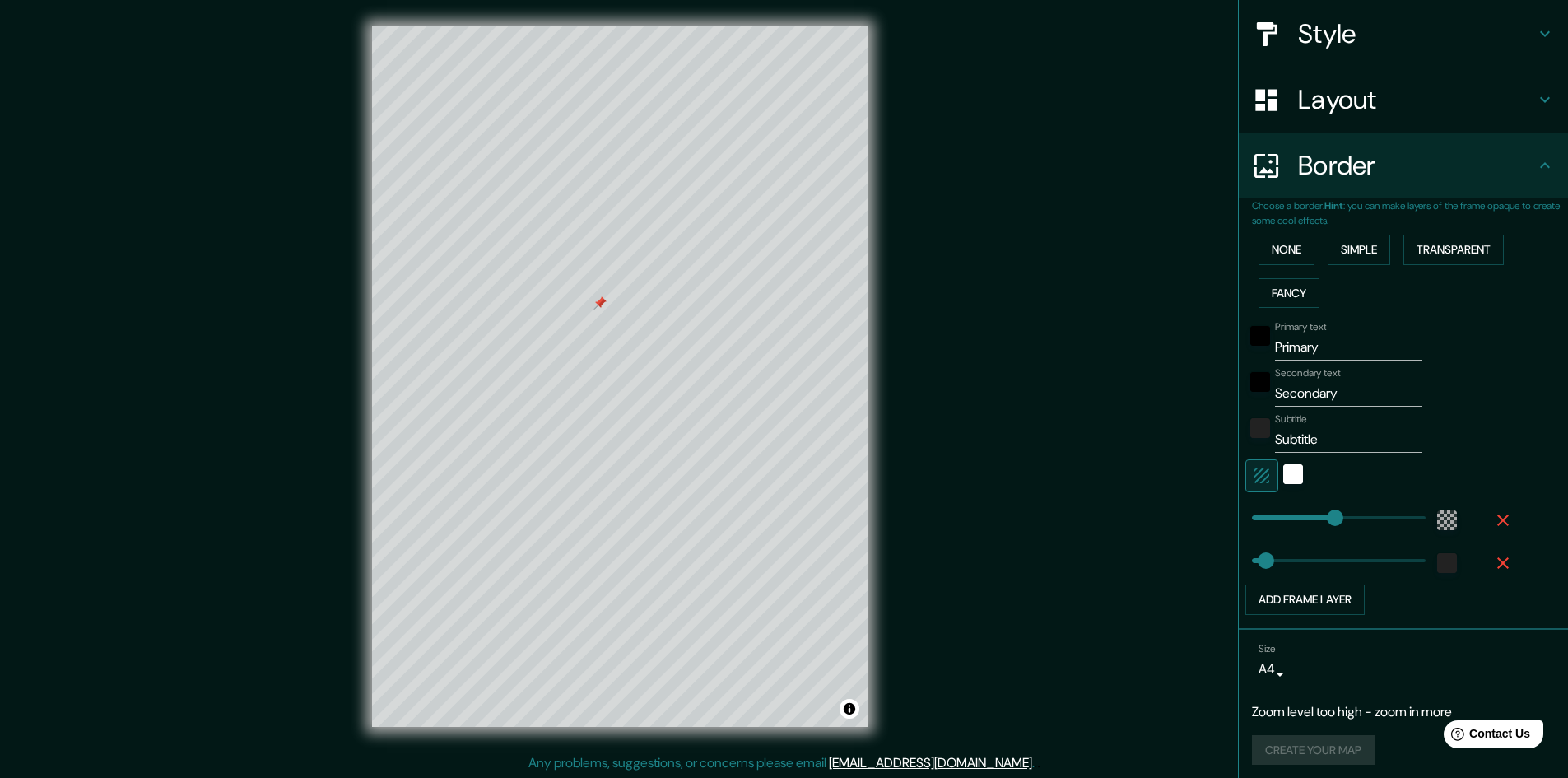
scroll to position [192, 0]
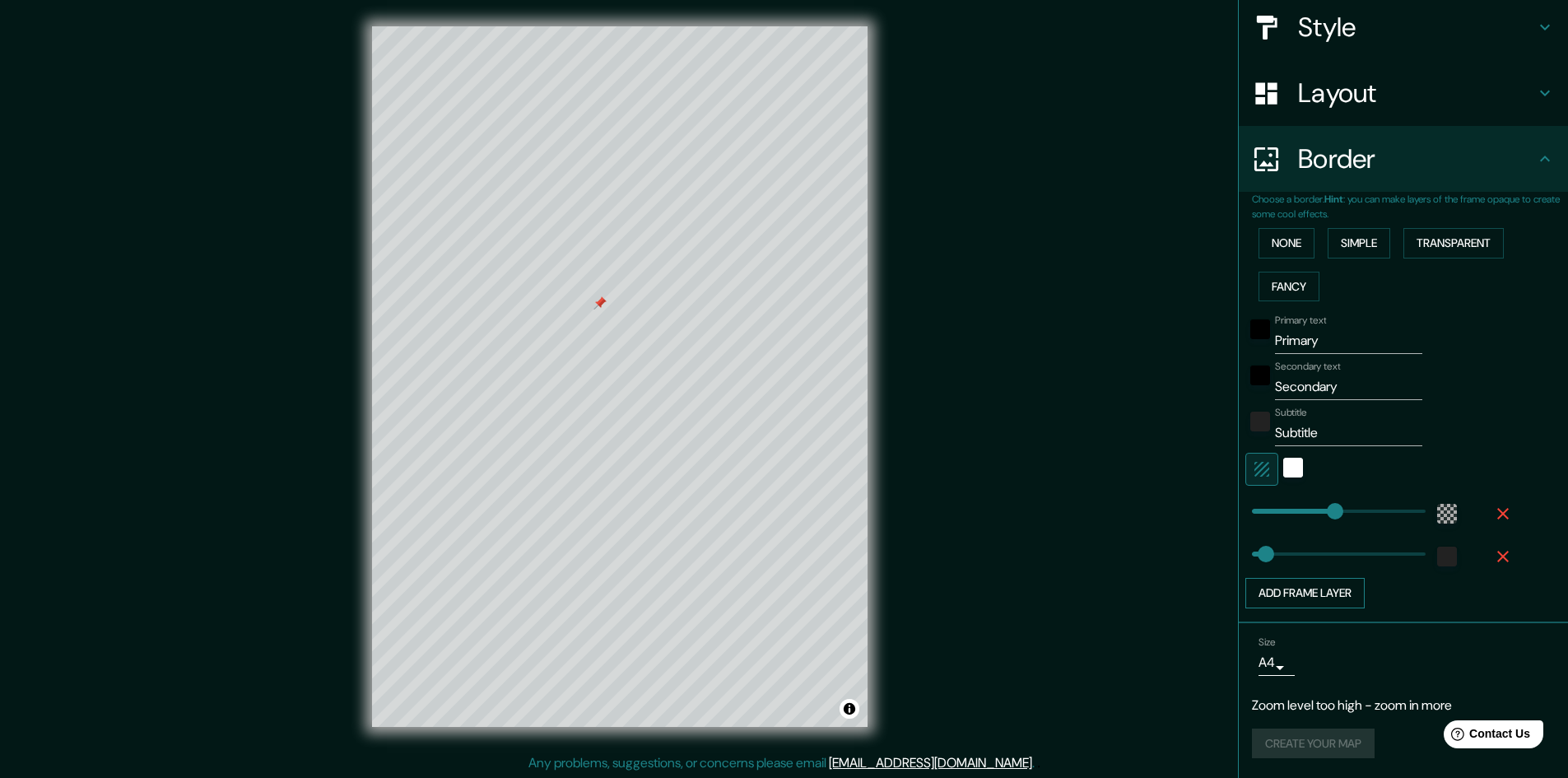
click at [1313, 598] on button "Add frame layer" at bounding box center [1305, 593] width 120 height 31
type input "289"
type input "48"
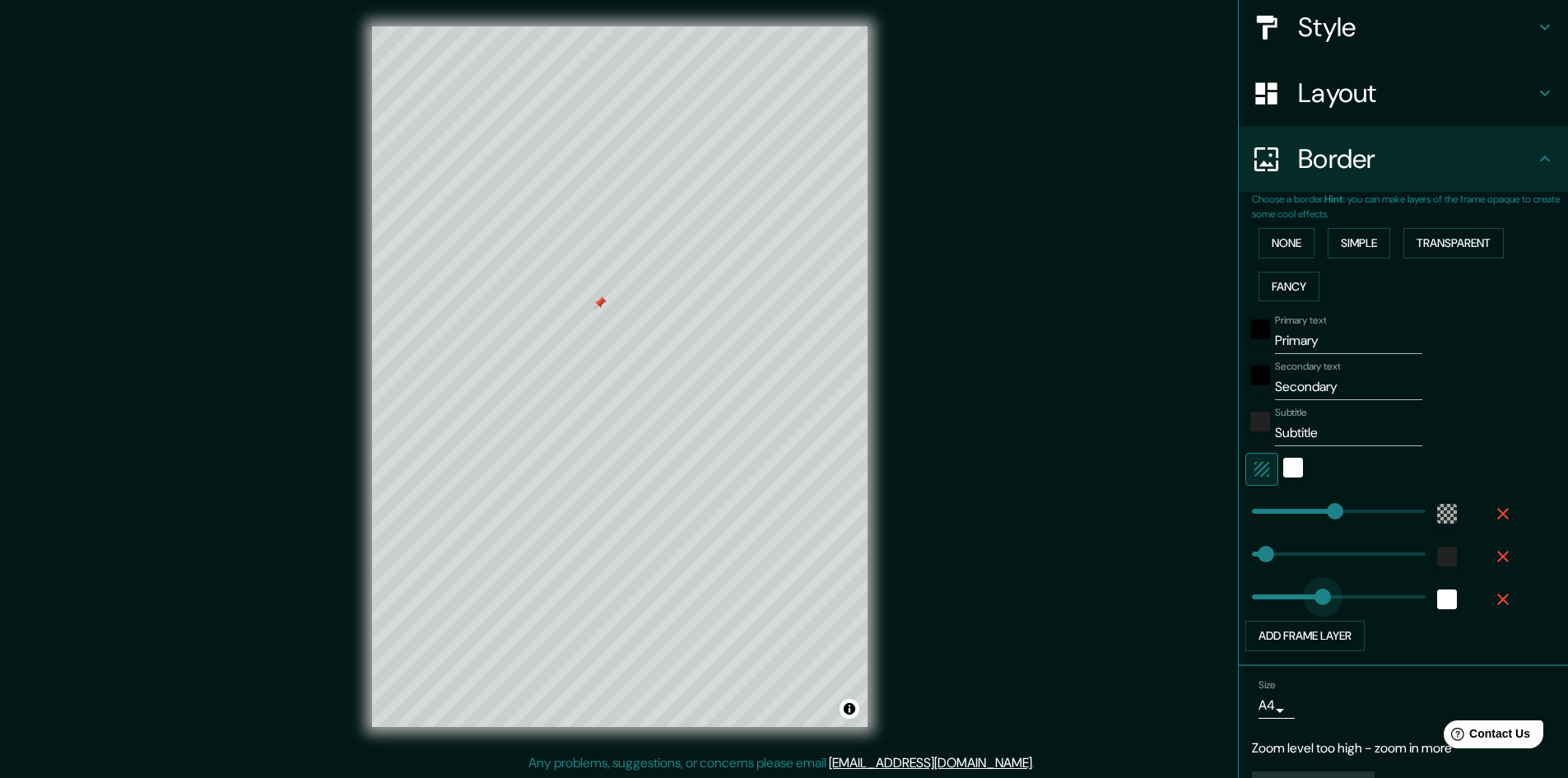
type input "0"
drag, startPoint x: 1310, startPoint y: 591, endPoint x: 1182, endPoint y: 593, distance: 128.0
type input "289"
type input "48"
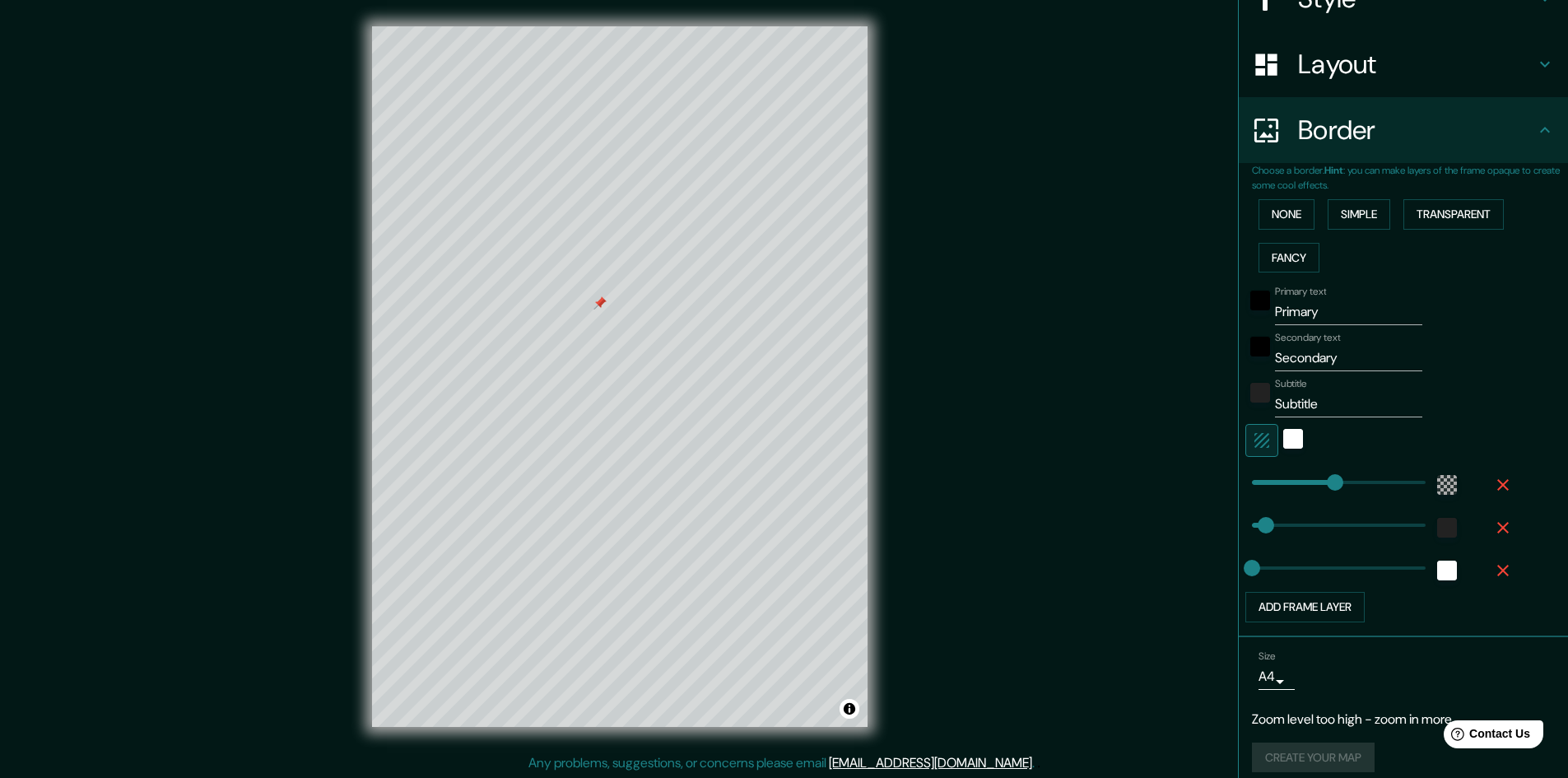
scroll to position [235, 0]
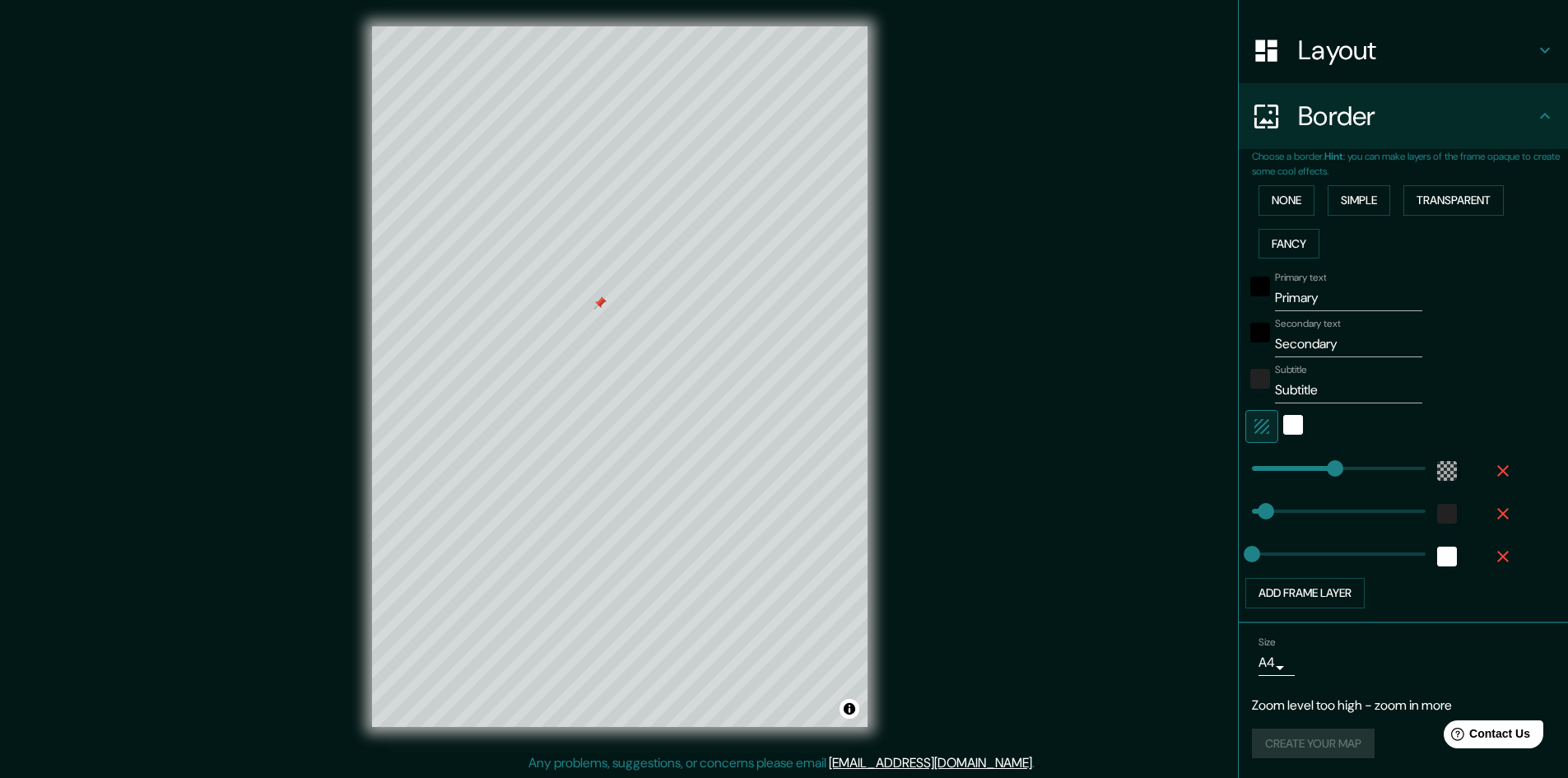
click at [1322, 52] on h4 "Layout" at bounding box center [1417, 49] width 237 height 33
type input "289"
type input "48"
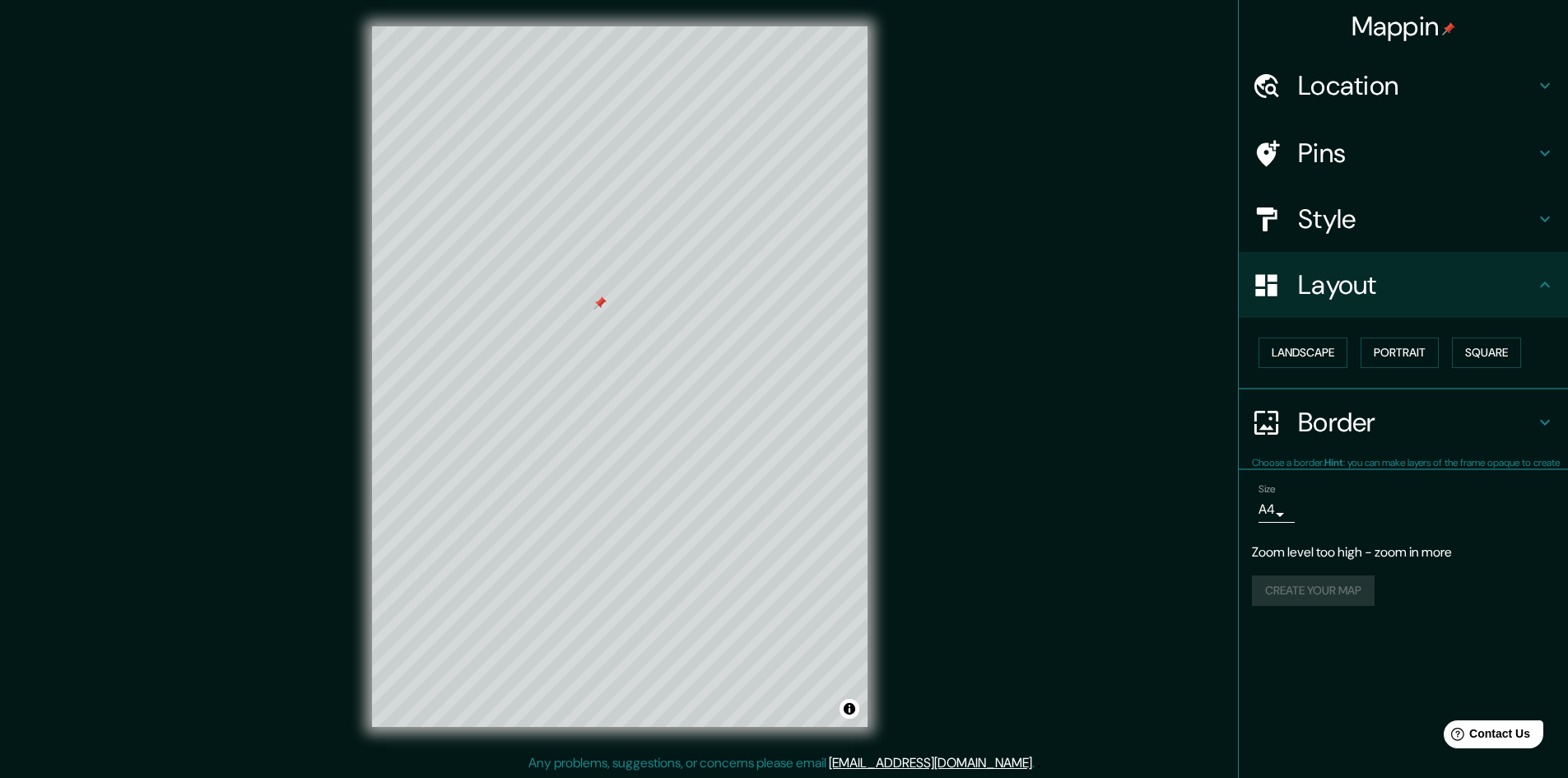
scroll to position [0, 0]
click at [1436, 28] on h4 "Mappin" at bounding box center [1404, 26] width 105 height 33
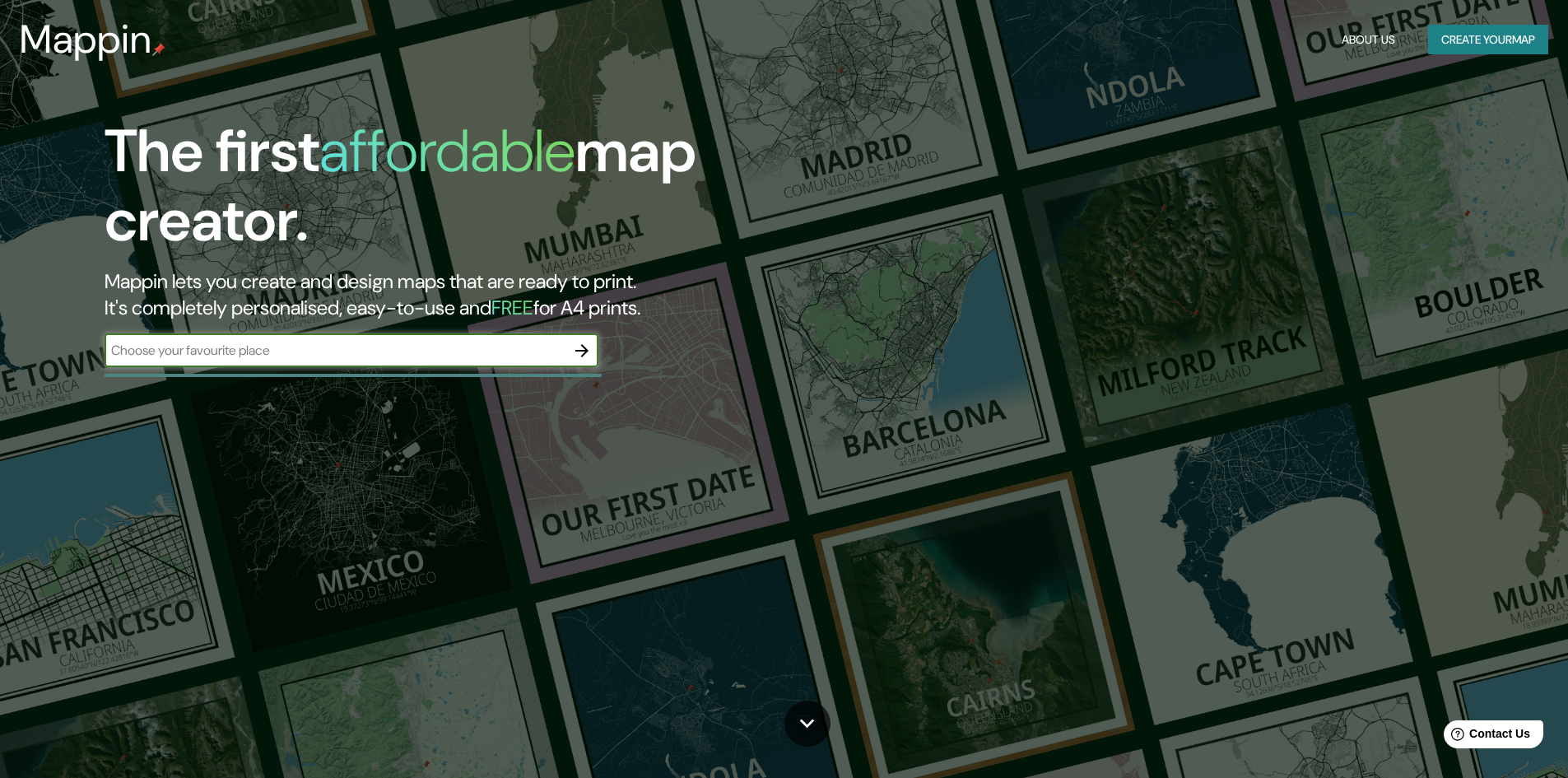
click at [328, 350] on input "text" at bounding box center [335, 349] width 461 height 19
type input "santiago,chile"
click at [588, 360] on button "button" at bounding box center [581, 350] width 33 height 33
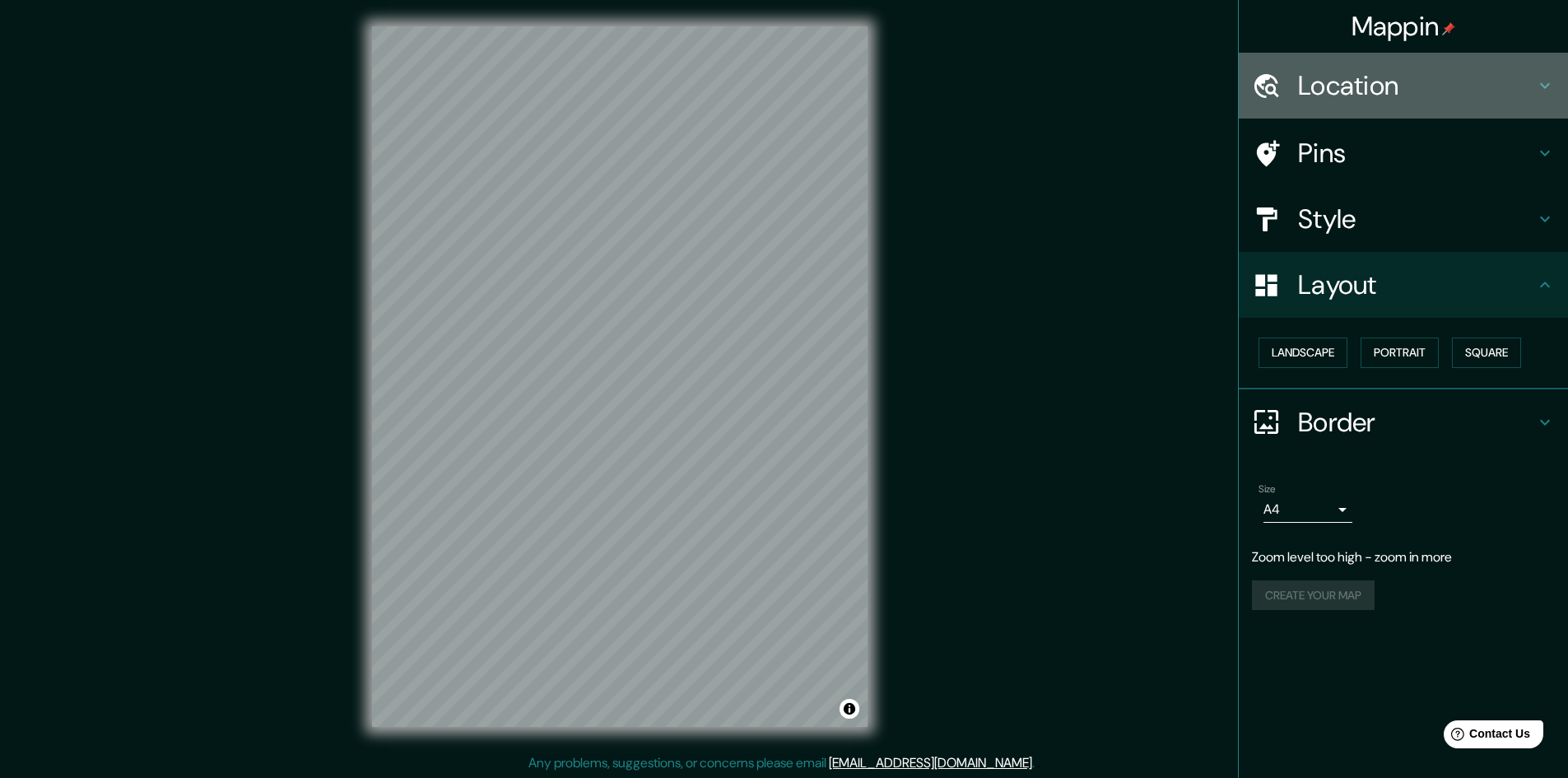
click at [1352, 85] on h4 "Location" at bounding box center [1417, 85] width 237 height 33
type input "321"
type input "53"
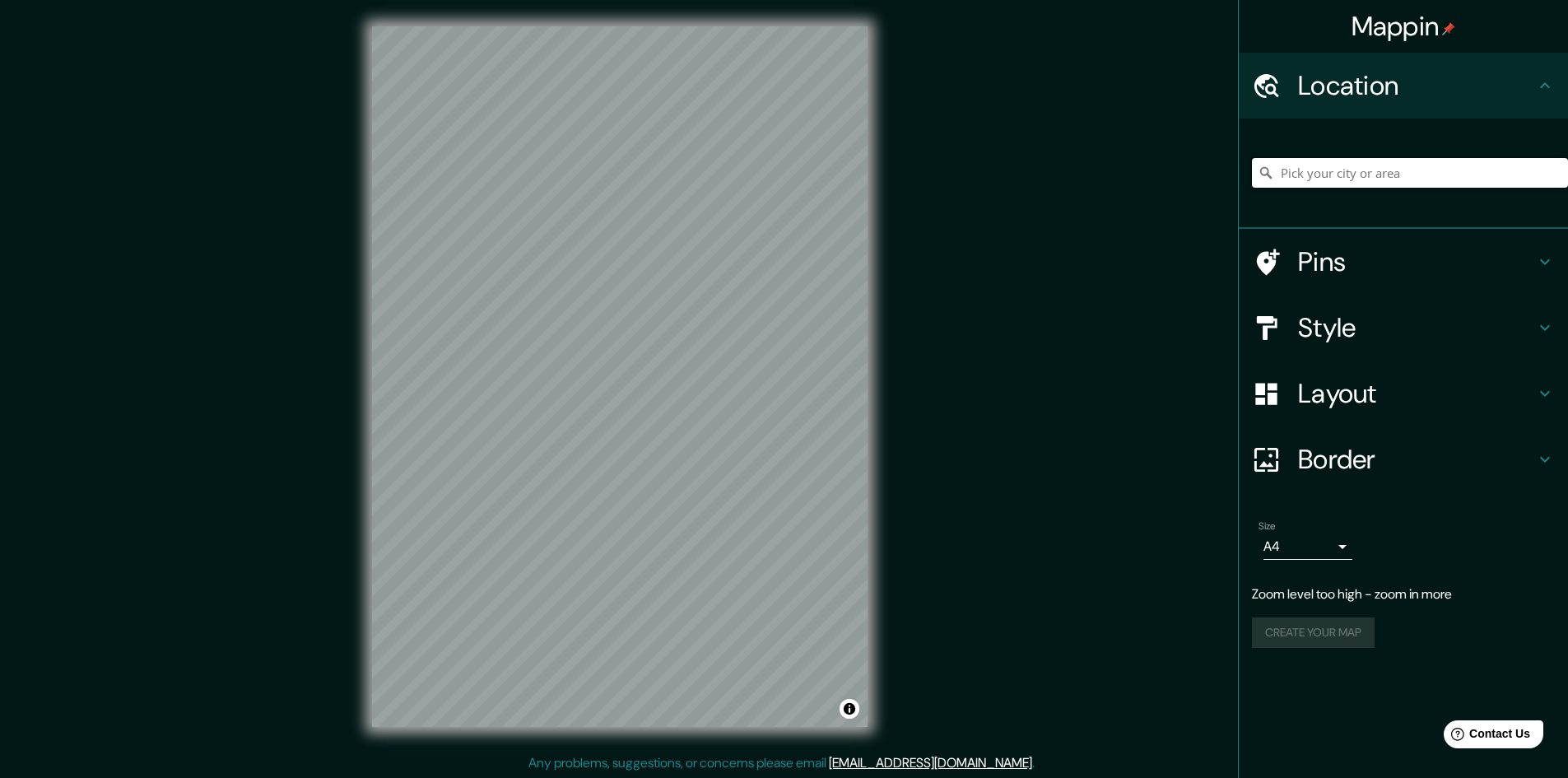
click at [1345, 166] on input "Pick your city or area" at bounding box center [1409, 173] width 316 height 30
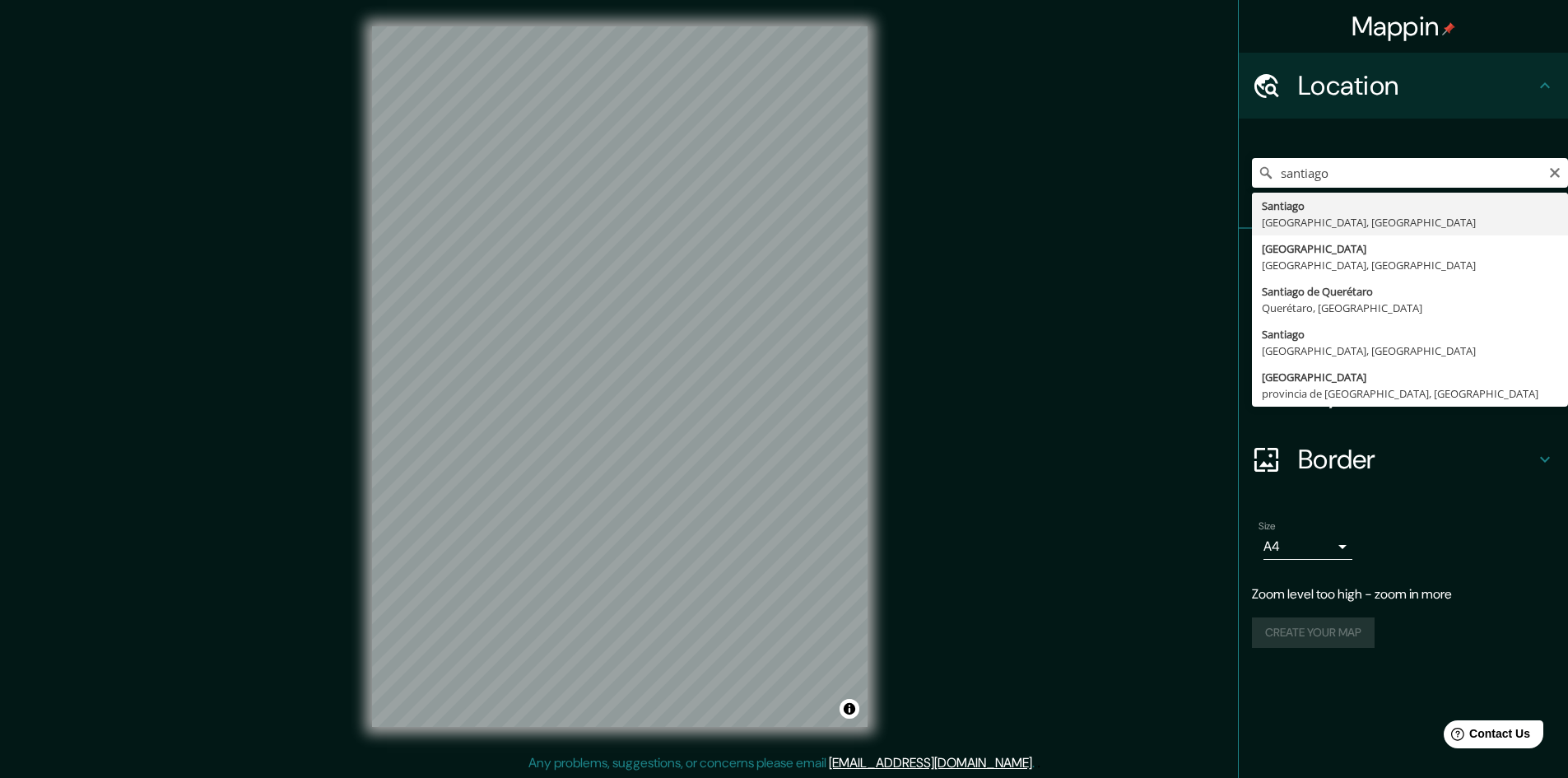
type input "Santiago, Región Metropolitana de Santiago, Chile"
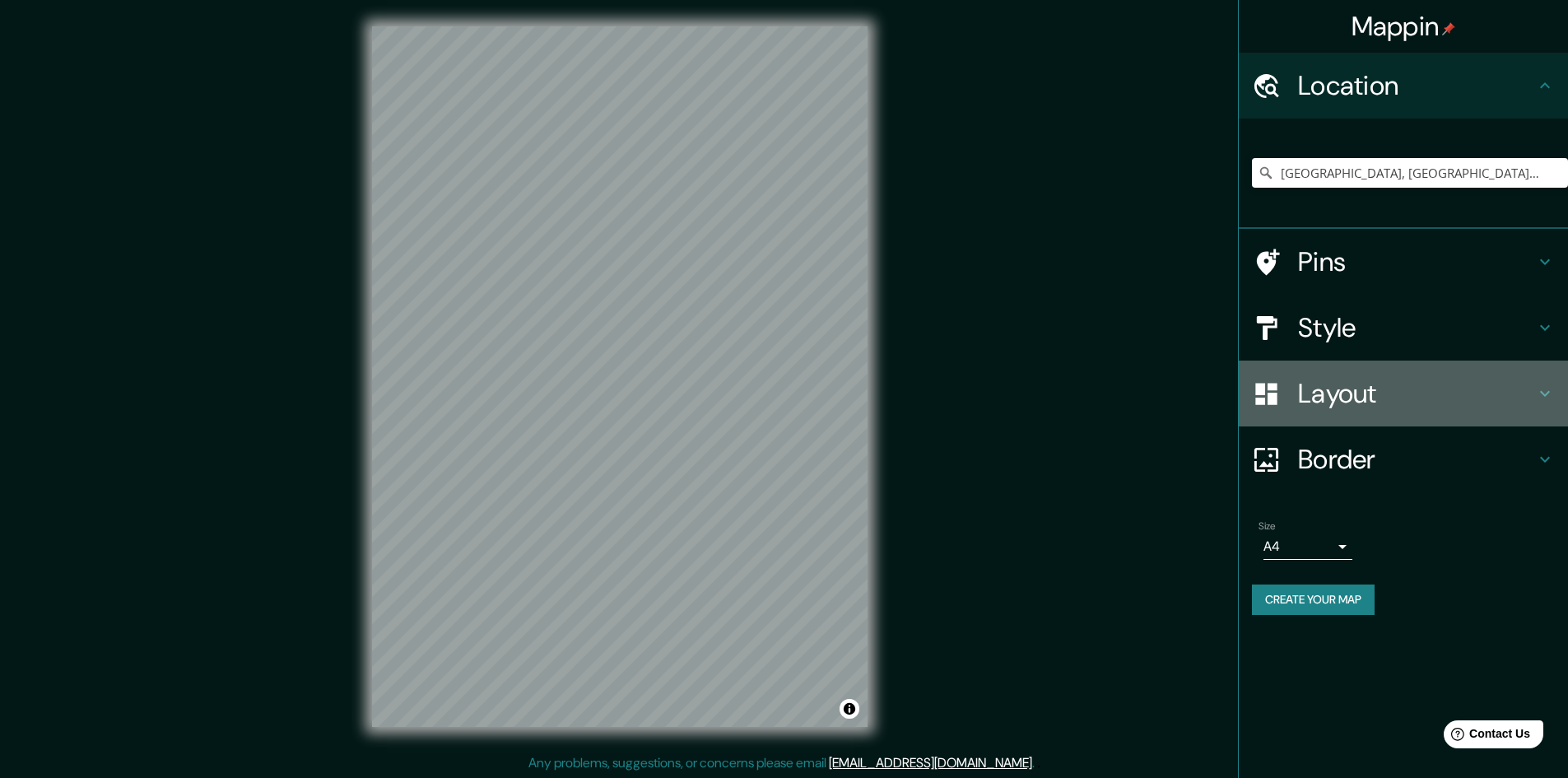
click at [1315, 397] on h4 "Layout" at bounding box center [1417, 393] width 237 height 33
type input "321"
type input "53"
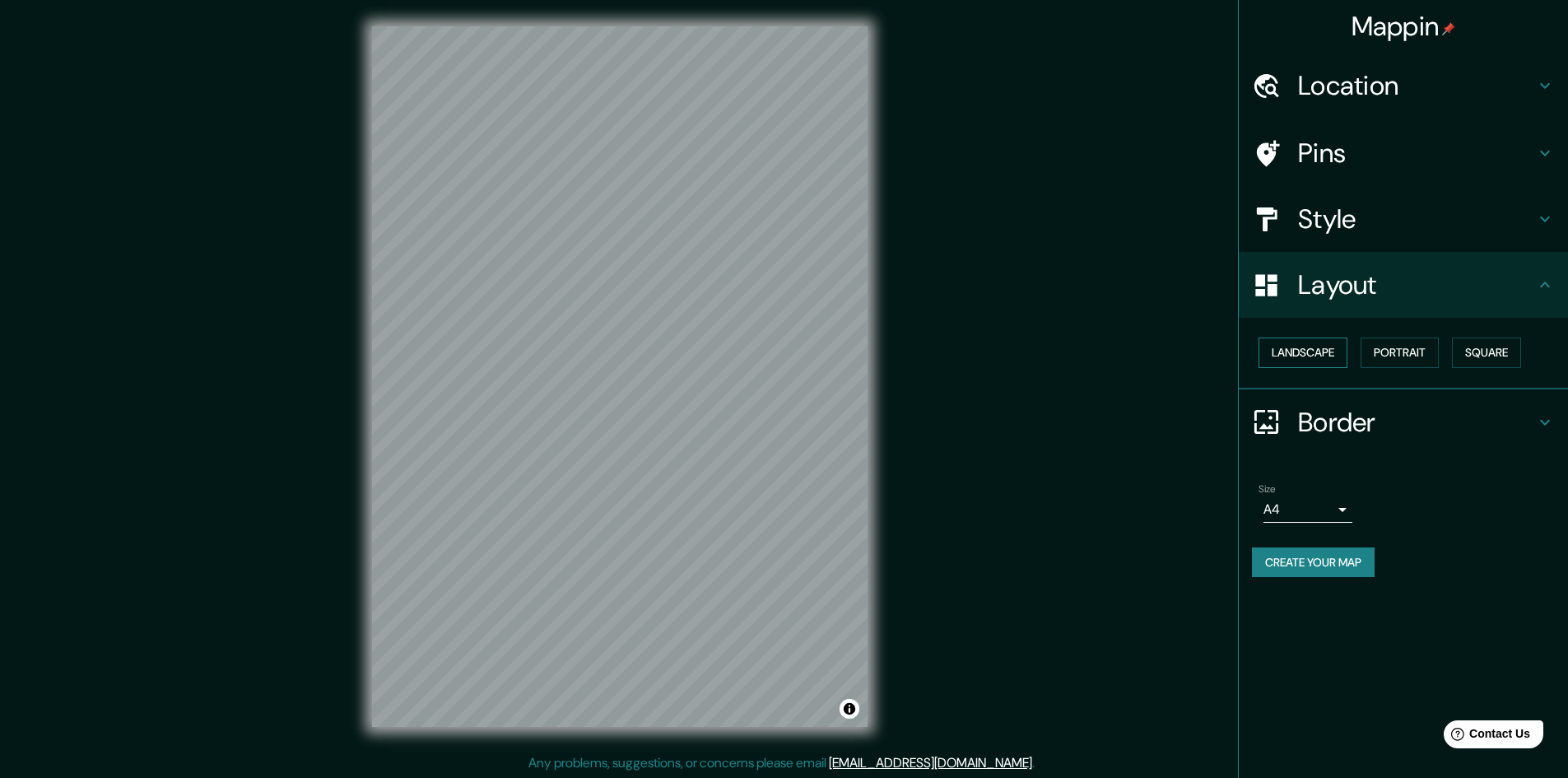
click at [1312, 358] on button "Landscape" at bounding box center [1303, 352] width 89 height 31
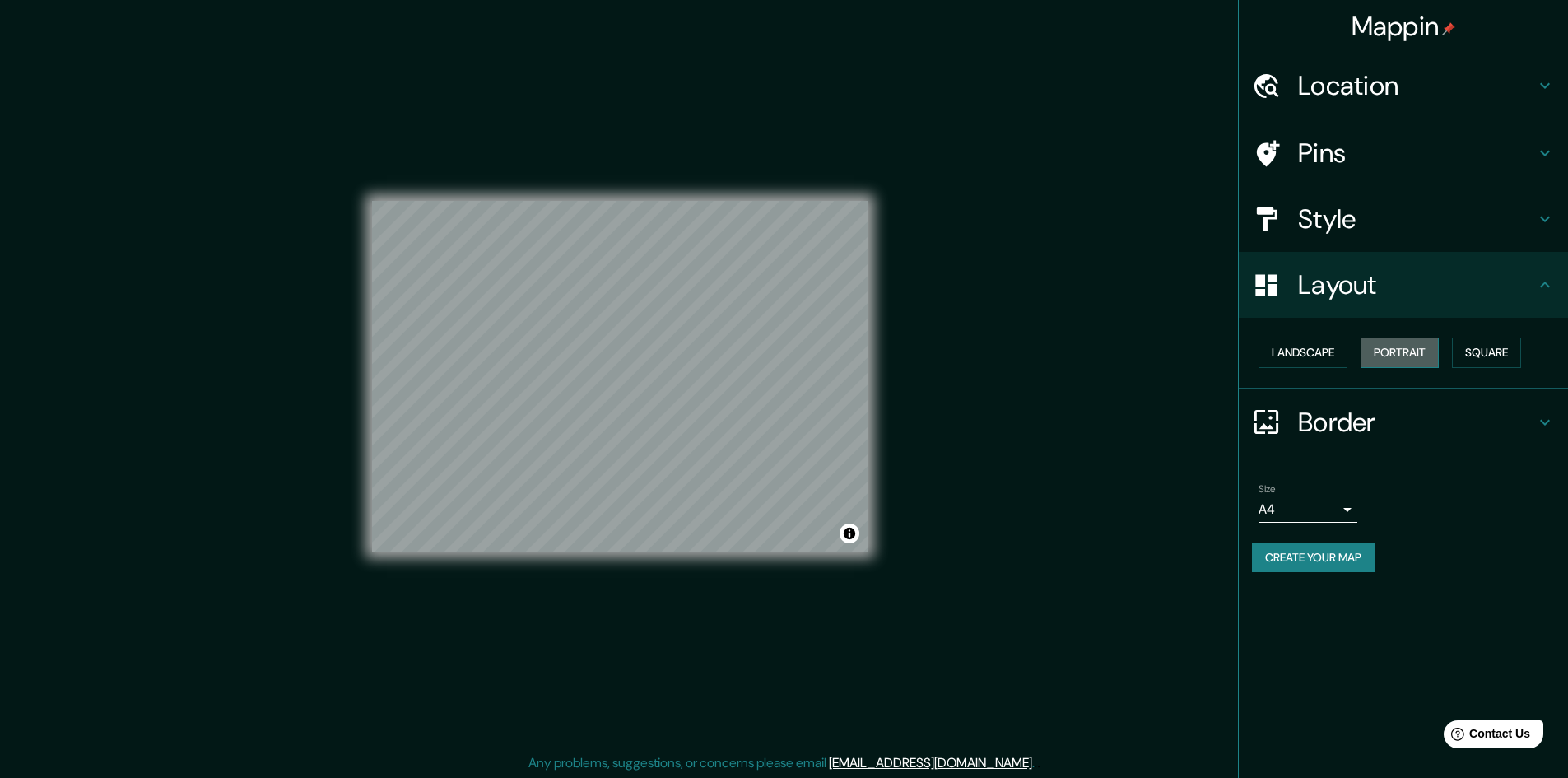
click at [1417, 355] on button "Portrait" at bounding box center [1399, 352] width 78 height 31
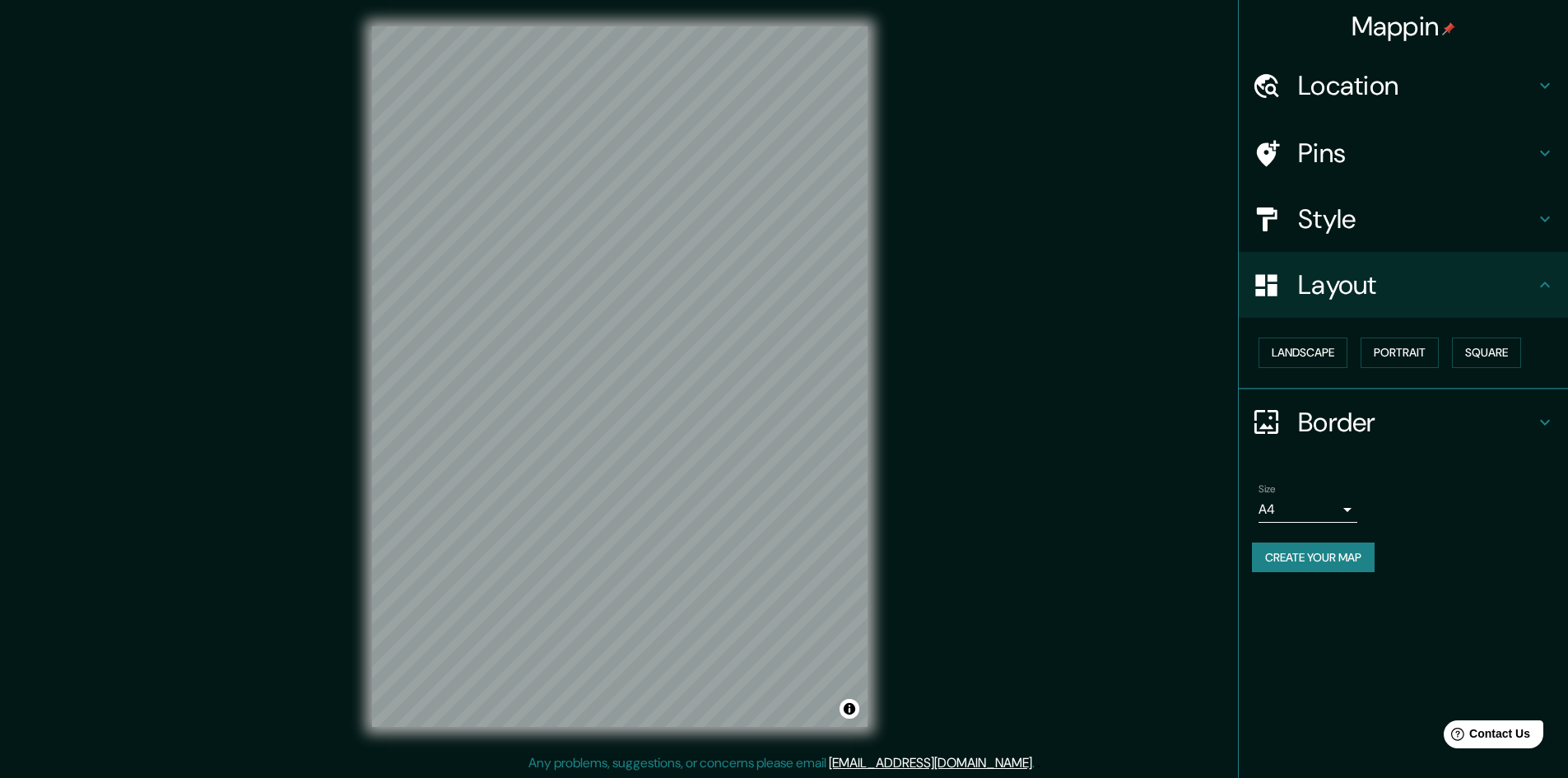
click at [1378, 208] on h4 "Style" at bounding box center [1417, 219] width 237 height 33
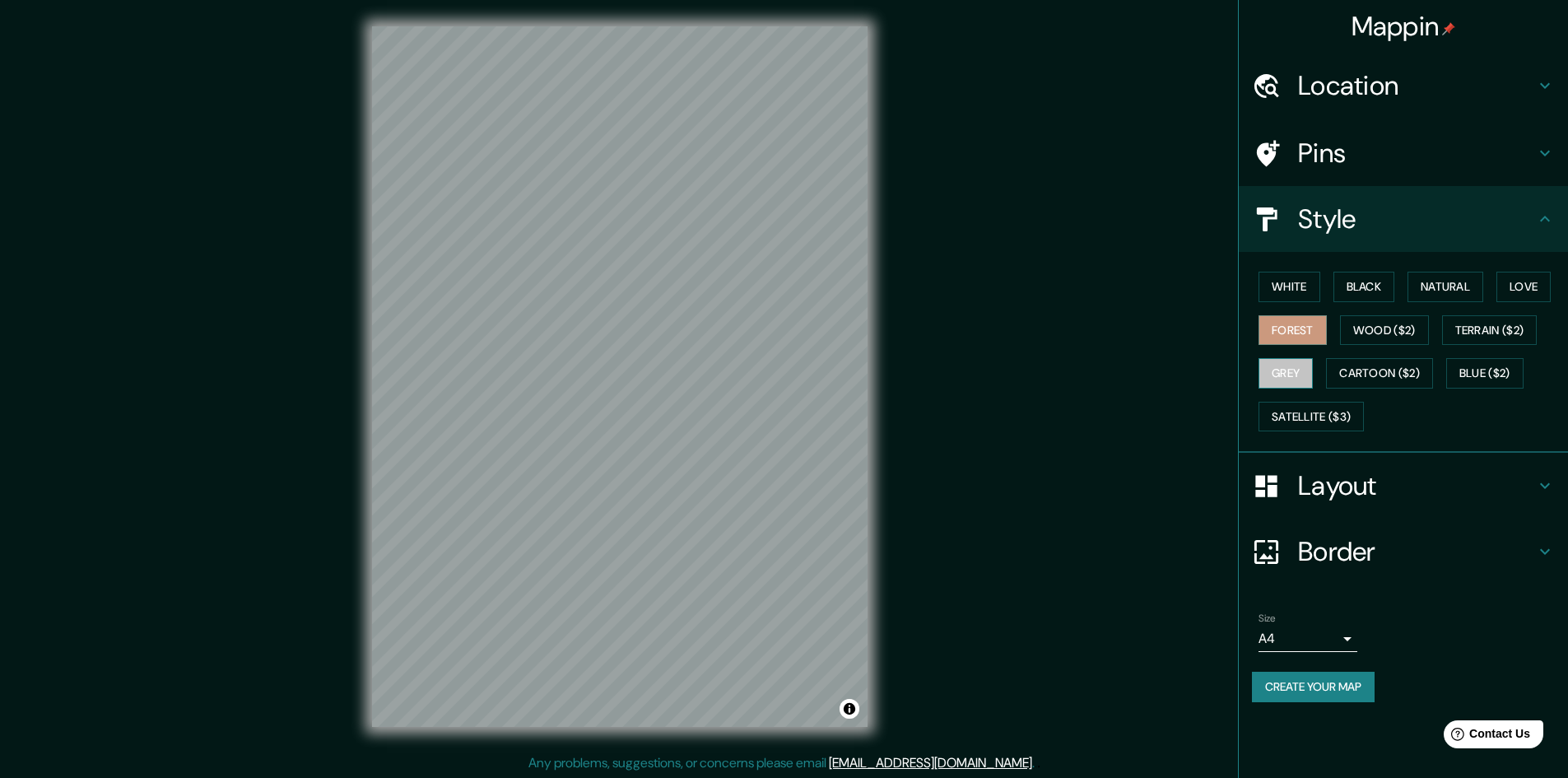
click at [1279, 368] on button "Grey" at bounding box center [1285, 373] width 54 height 31
click at [1369, 368] on button "Cartoon ($2)" at bounding box center [1379, 373] width 107 height 31
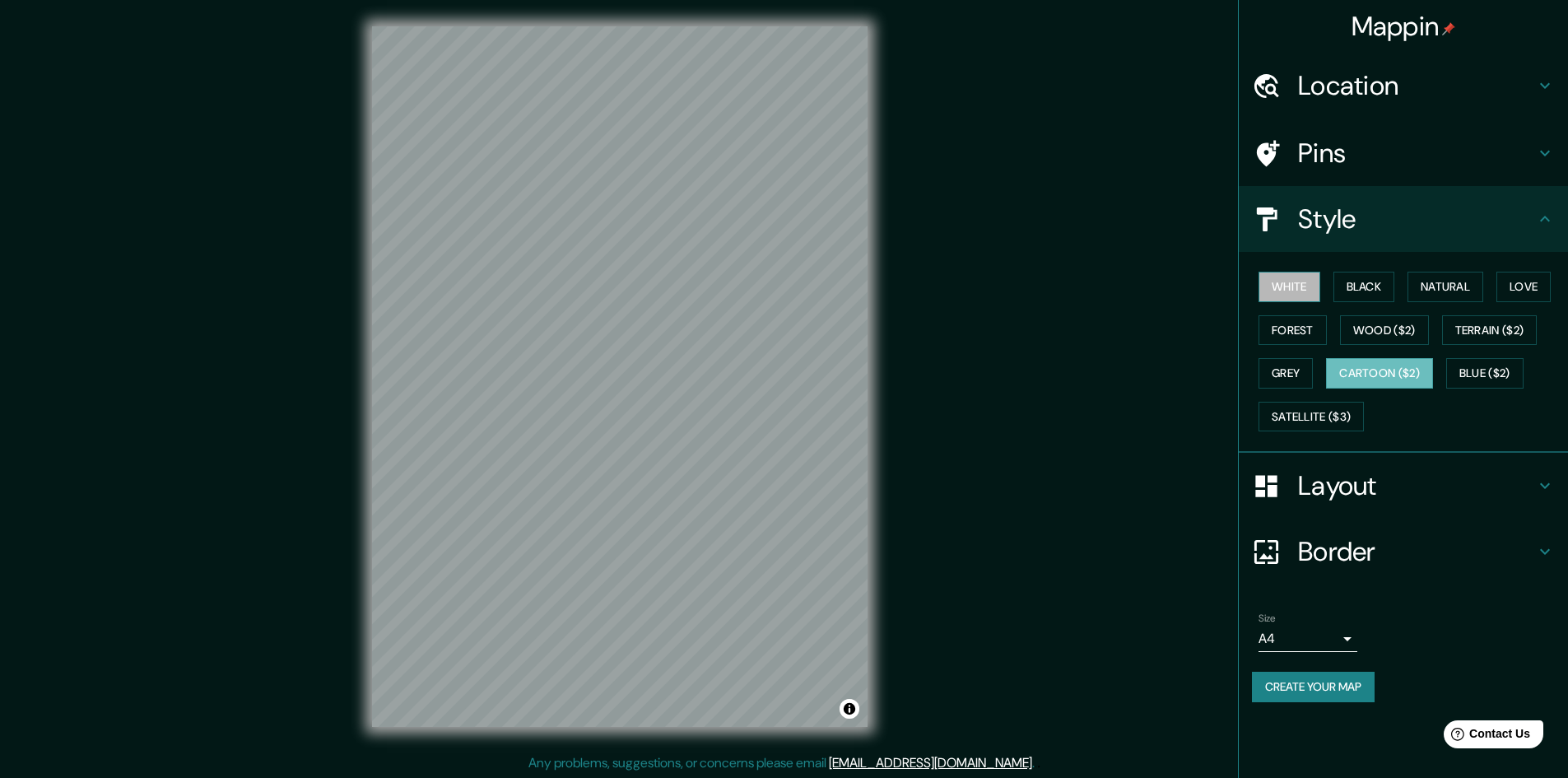
click at [1294, 280] on button "White" at bounding box center [1289, 287] width 61 height 31
click at [1358, 321] on button "Wood ($2)" at bounding box center [1384, 331] width 89 height 31
click at [1368, 285] on button "Black" at bounding box center [1364, 287] width 61 height 31
click at [1433, 281] on button "Natural" at bounding box center [1444, 287] width 76 height 31
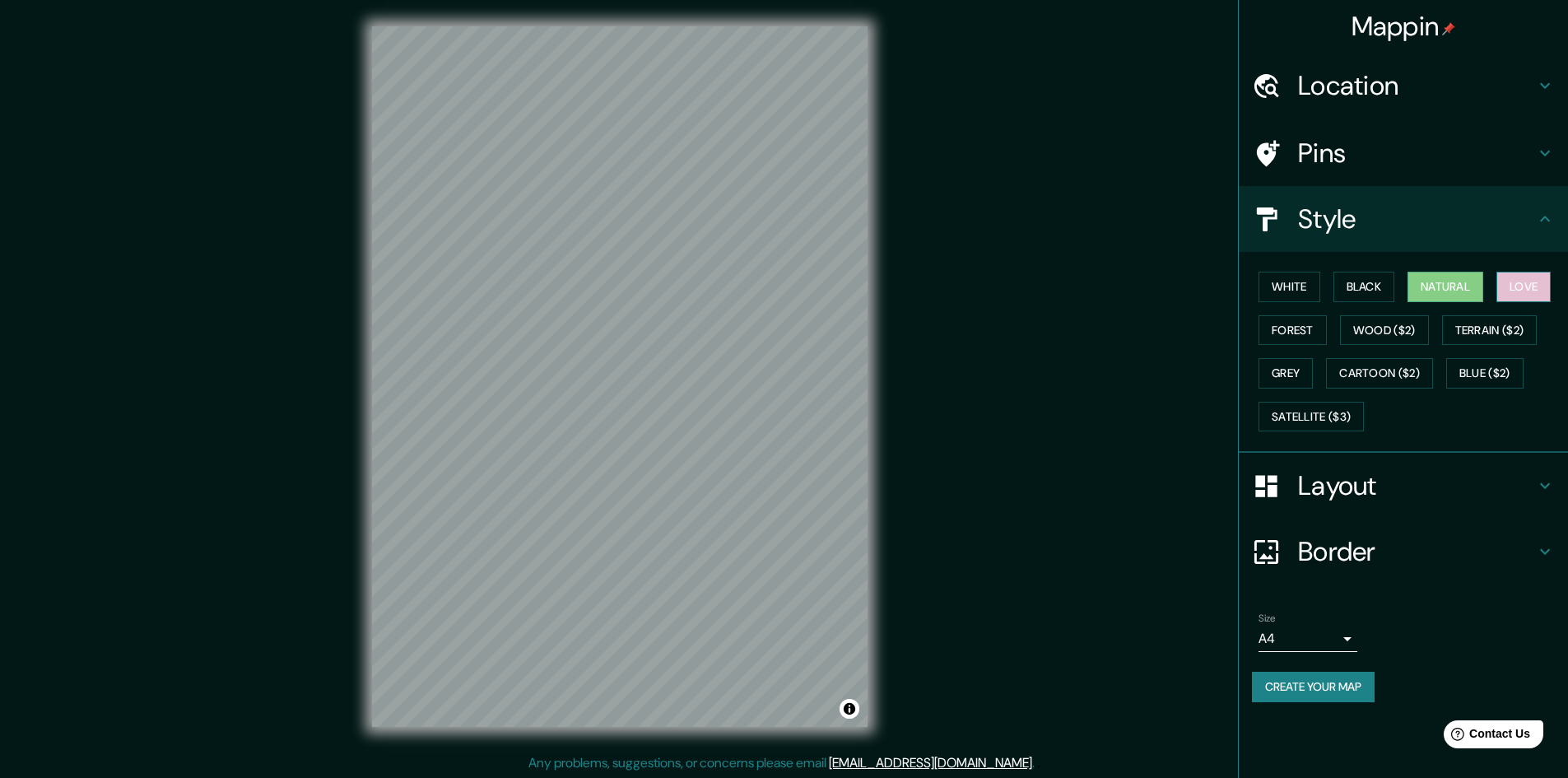
click at [1520, 280] on button "Love" at bounding box center [1522, 287] width 54 height 31
click at [1294, 367] on button "Grey" at bounding box center [1285, 373] width 54 height 31
click at [1344, 418] on button "Satellite ($3)" at bounding box center [1311, 417] width 105 height 31
click at [1377, 547] on h4 "Border" at bounding box center [1417, 551] width 237 height 33
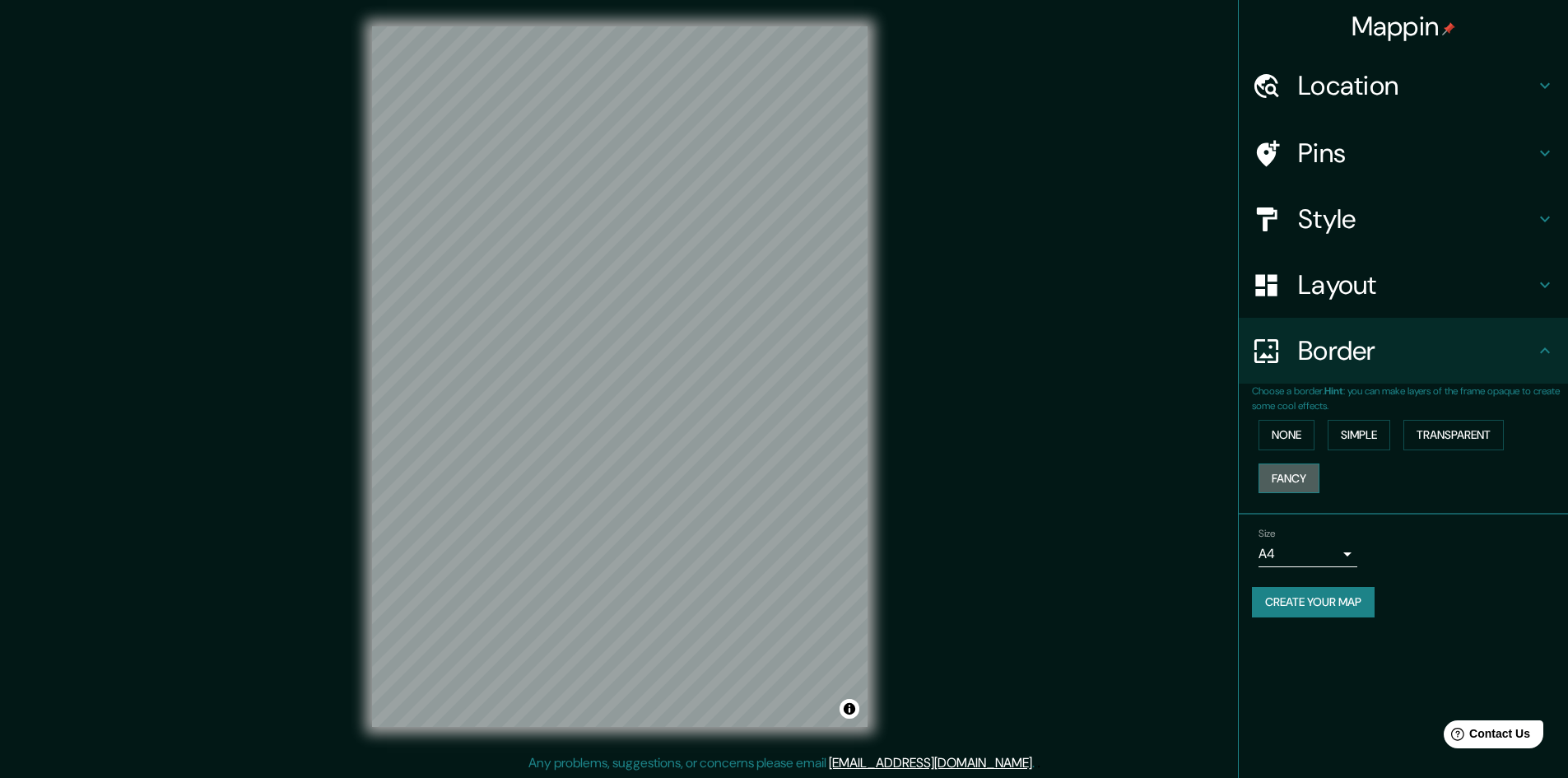
click at [1292, 467] on button "Fancy" at bounding box center [1289, 478] width 61 height 31
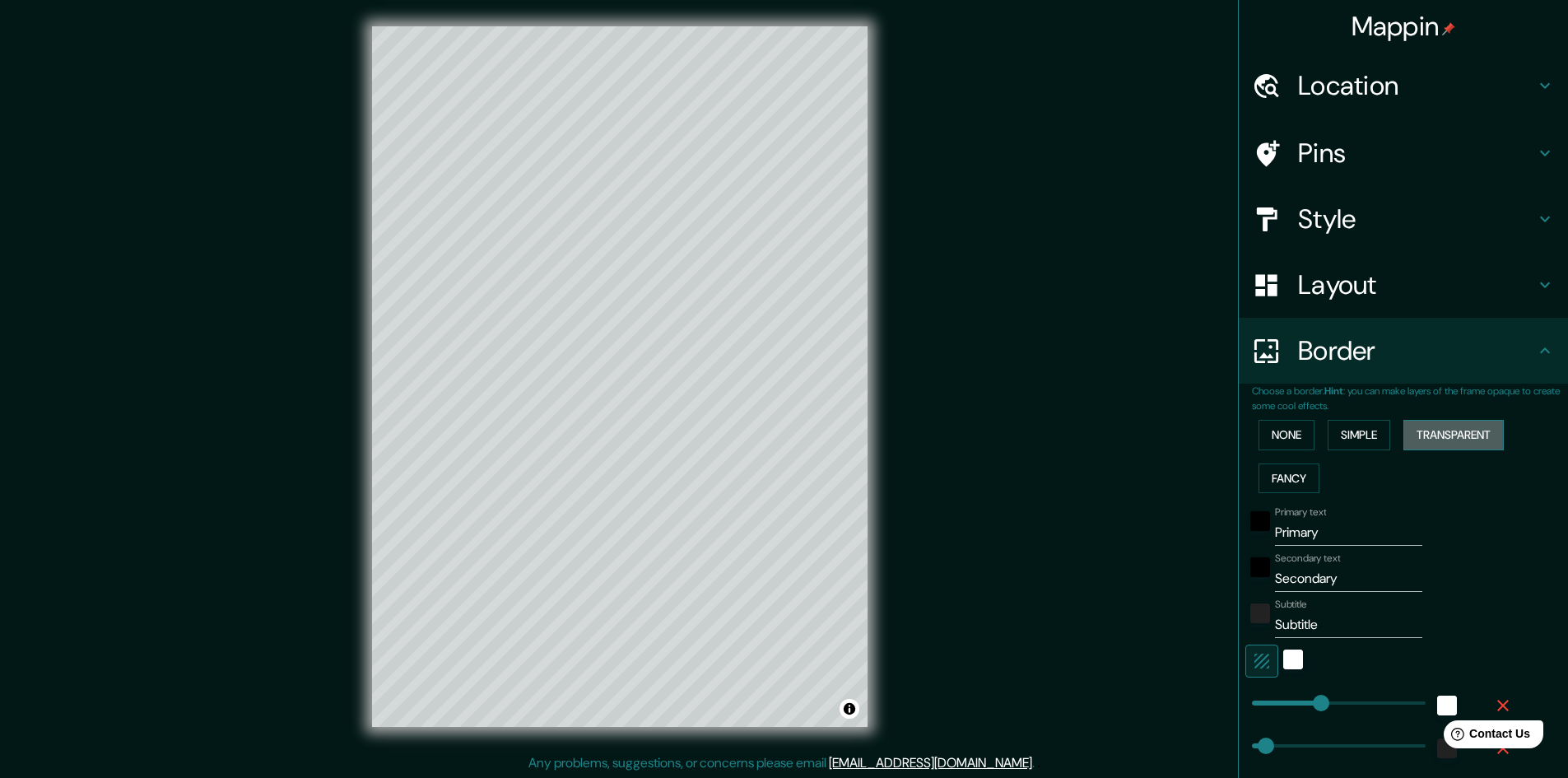
click at [1446, 439] on button "Transparent" at bounding box center [1452, 435] width 100 height 31
click at [1365, 438] on button "Simple" at bounding box center [1358, 435] width 62 height 31
click at [1441, 428] on button "Transparent" at bounding box center [1452, 435] width 100 height 31
click at [1291, 431] on button "None" at bounding box center [1286, 435] width 56 height 31
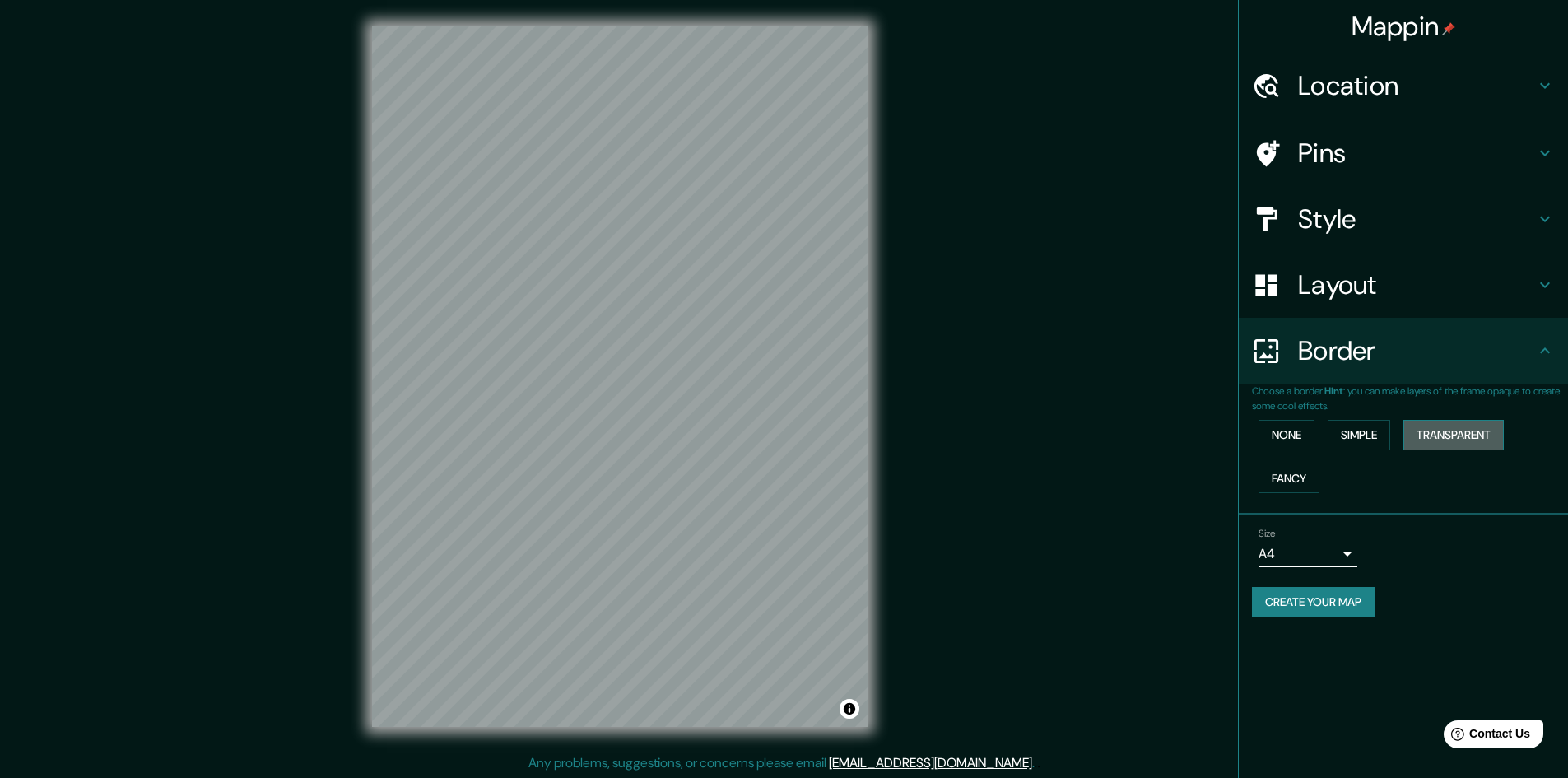
click at [1448, 438] on button "Transparent" at bounding box center [1452, 435] width 100 height 31
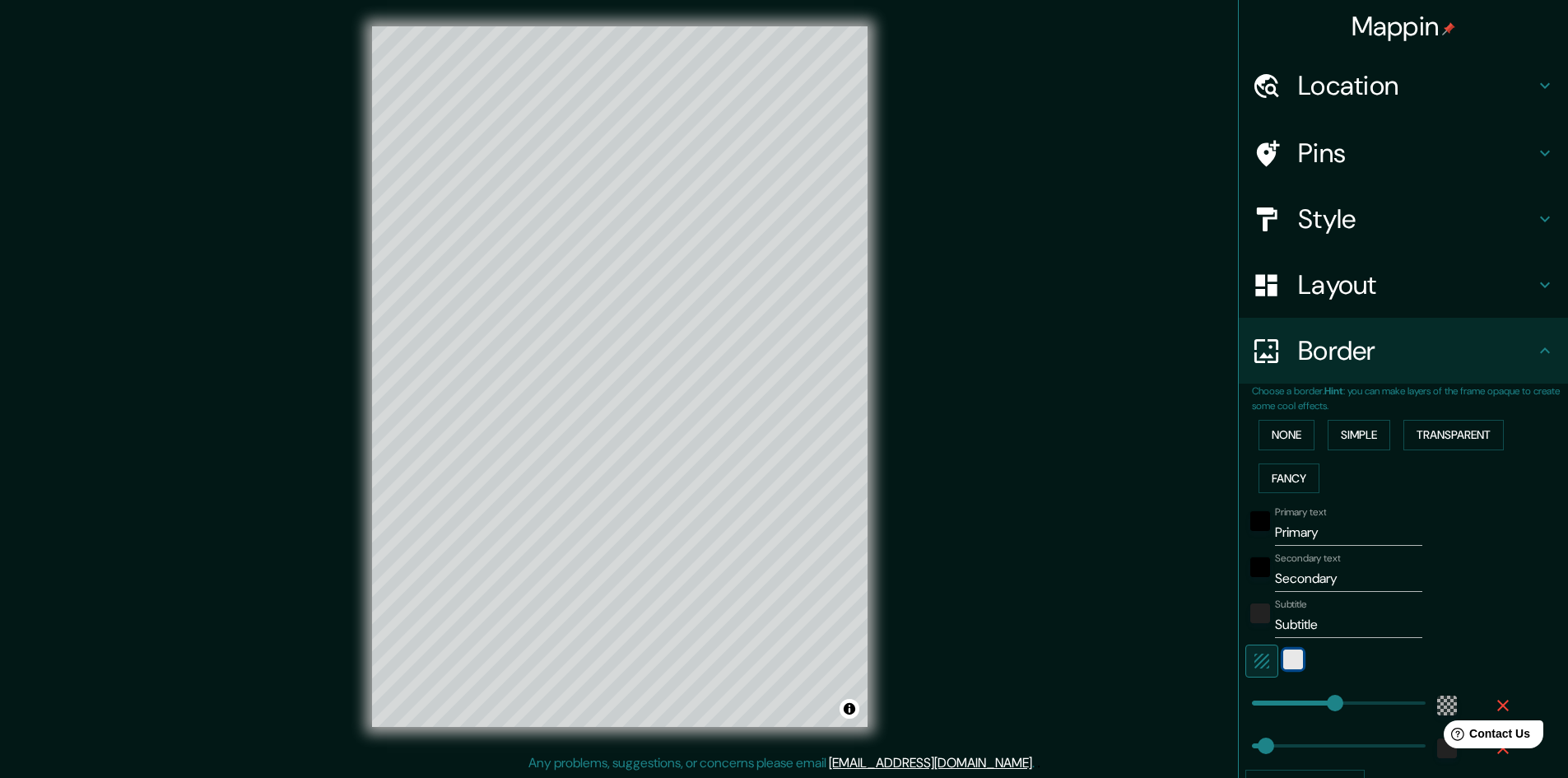
click at [1283, 658] on div "white" at bounding box center [1293, 659] width 20 height 20
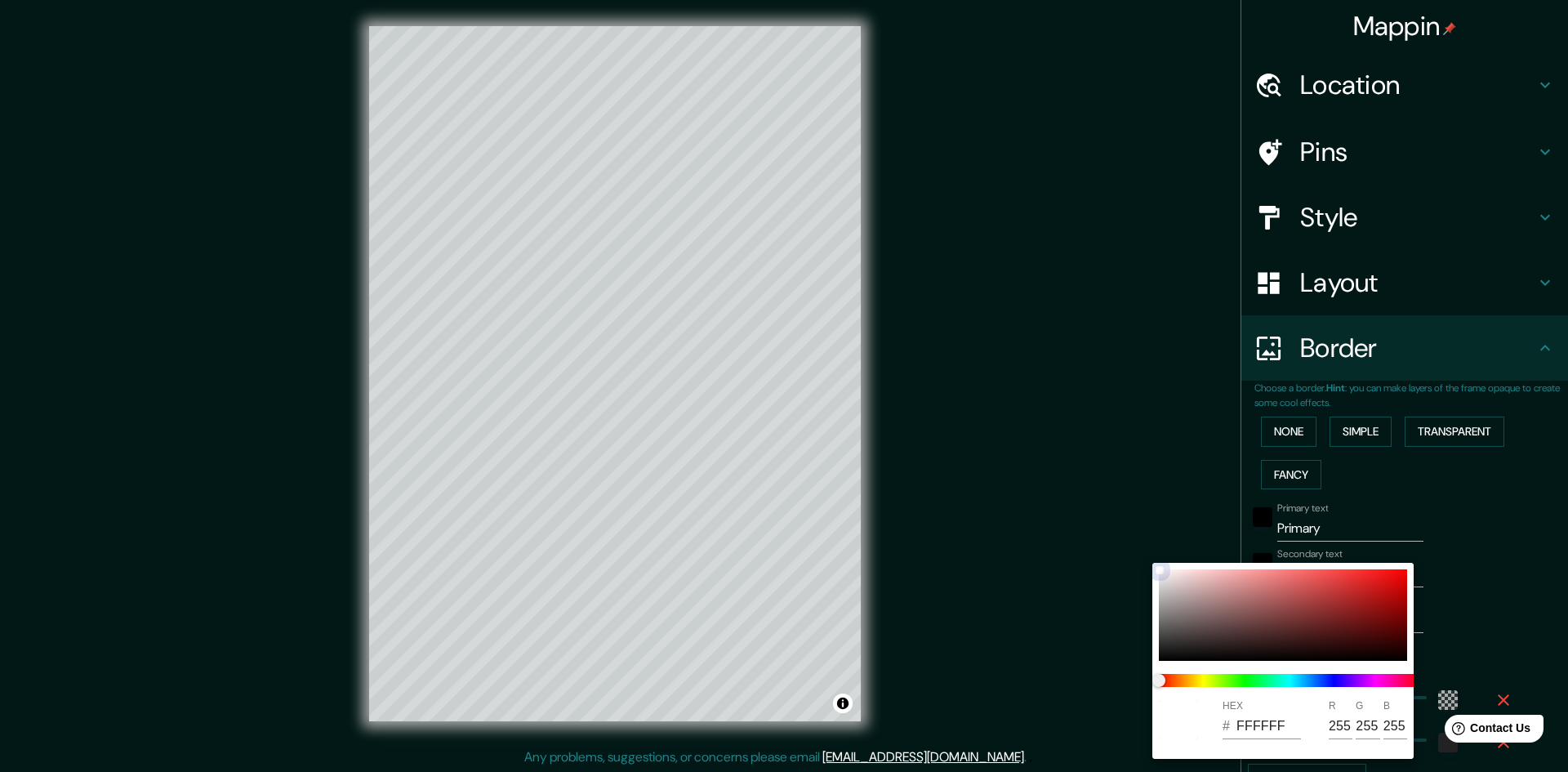
type input "289"
type input "48"
type input "E6E2E2"
type input "230"
type input "226"
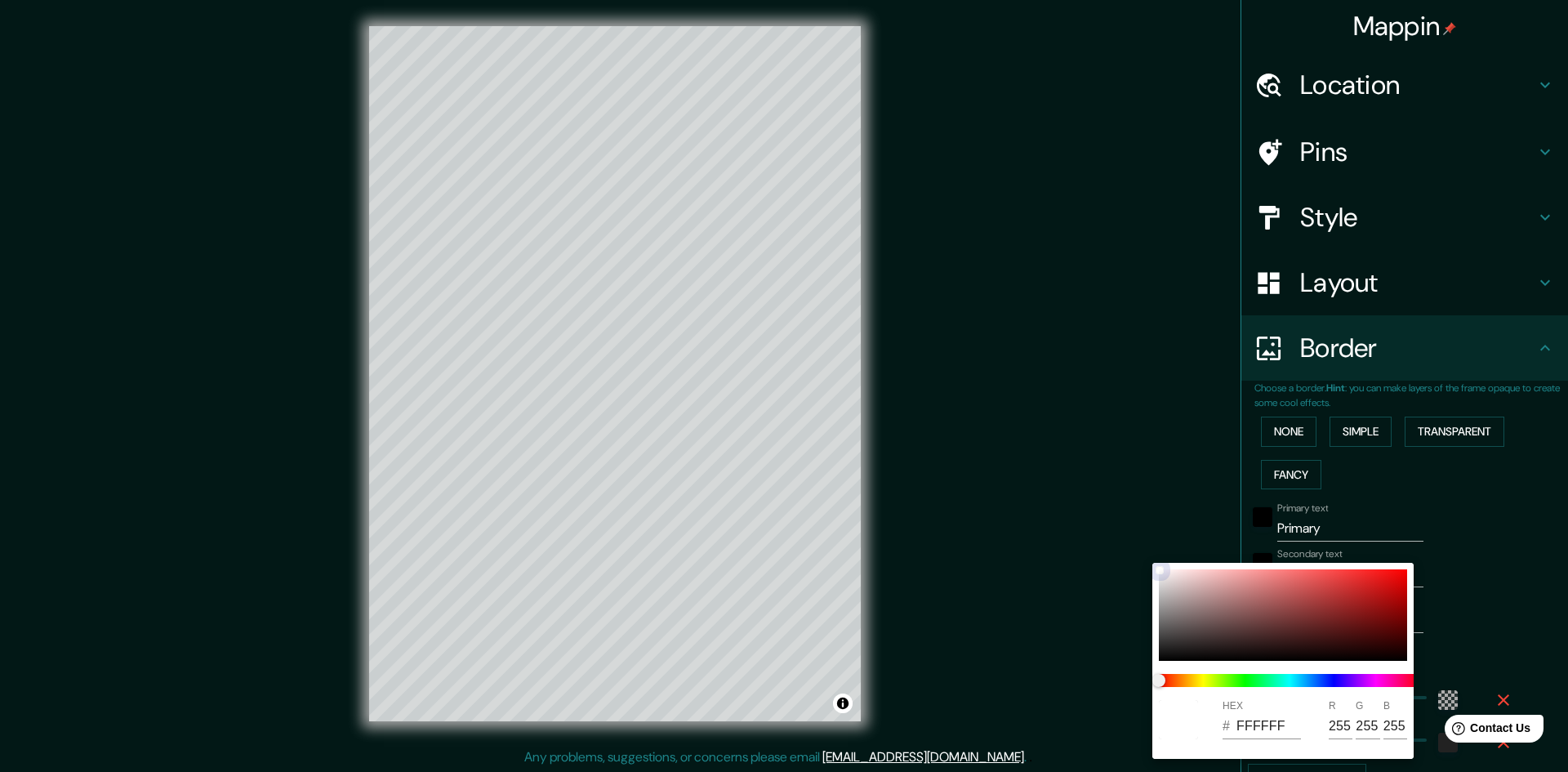
type input "226"
type input "289"
type input "48"
type input "E1DDDD"
type input "225"
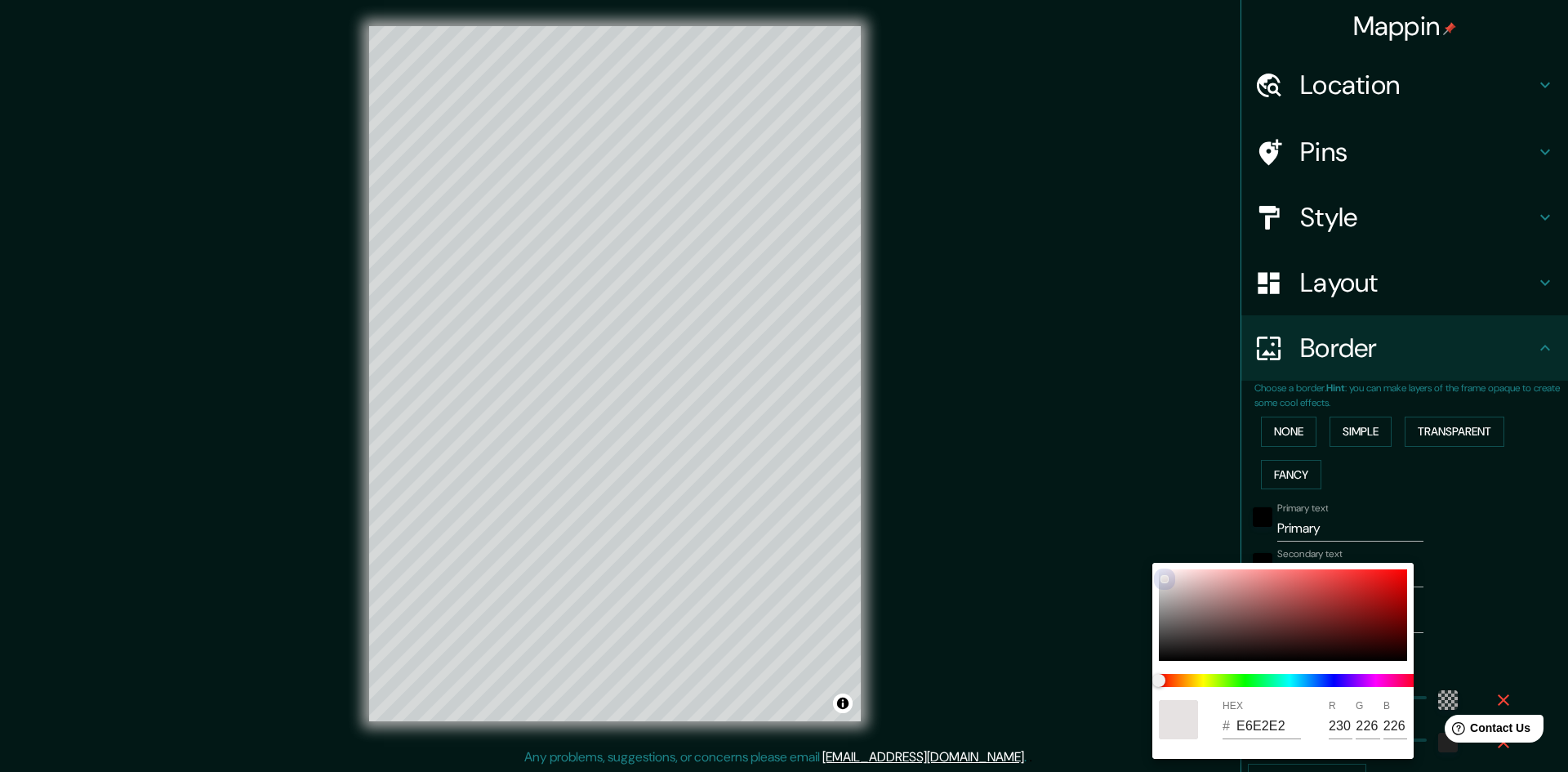
type input "221"
type input "289"
type input "48"
type input "DFDADA"
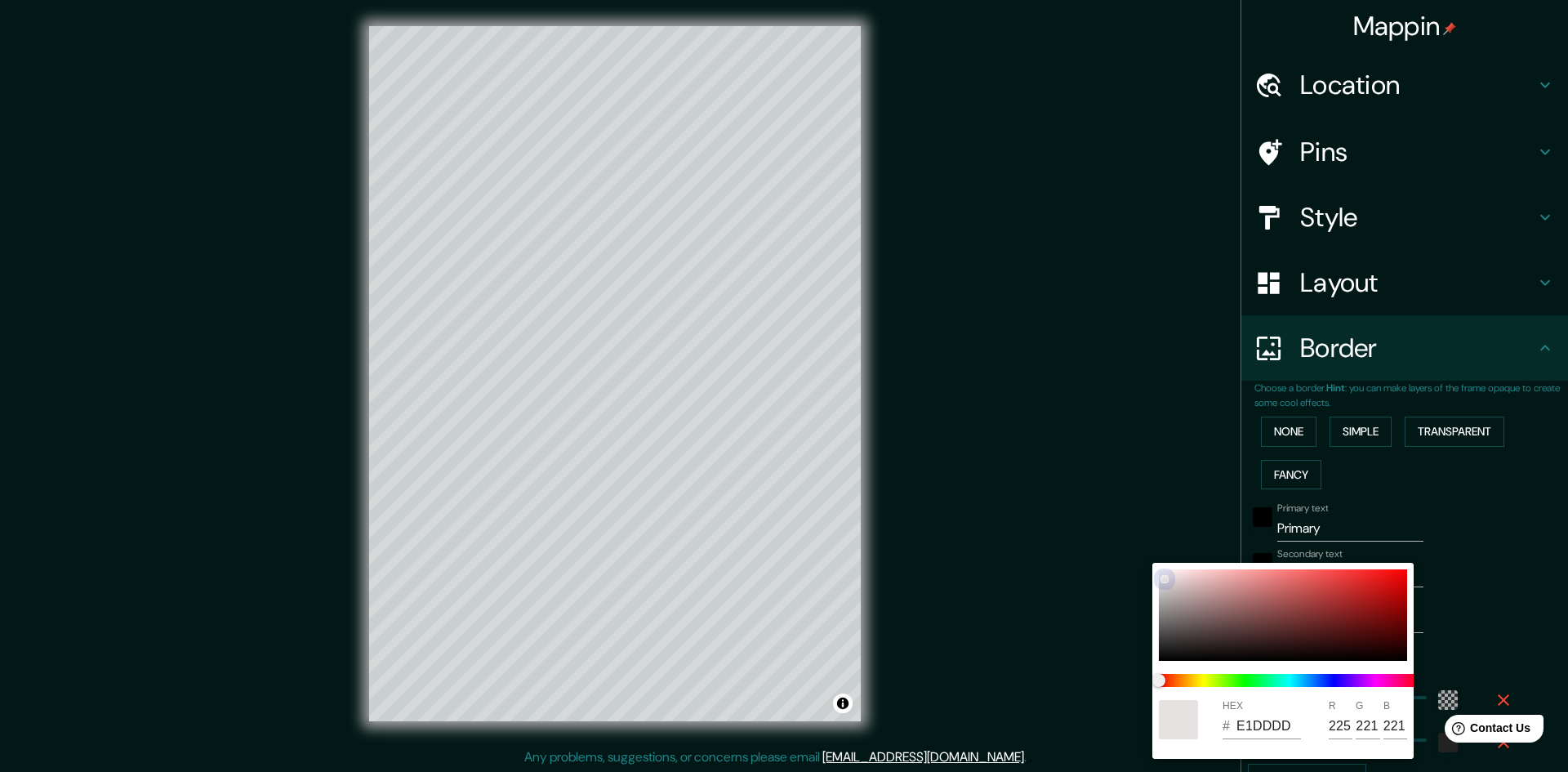
type input "223"
type input "218"
type input "289"
type input "48"
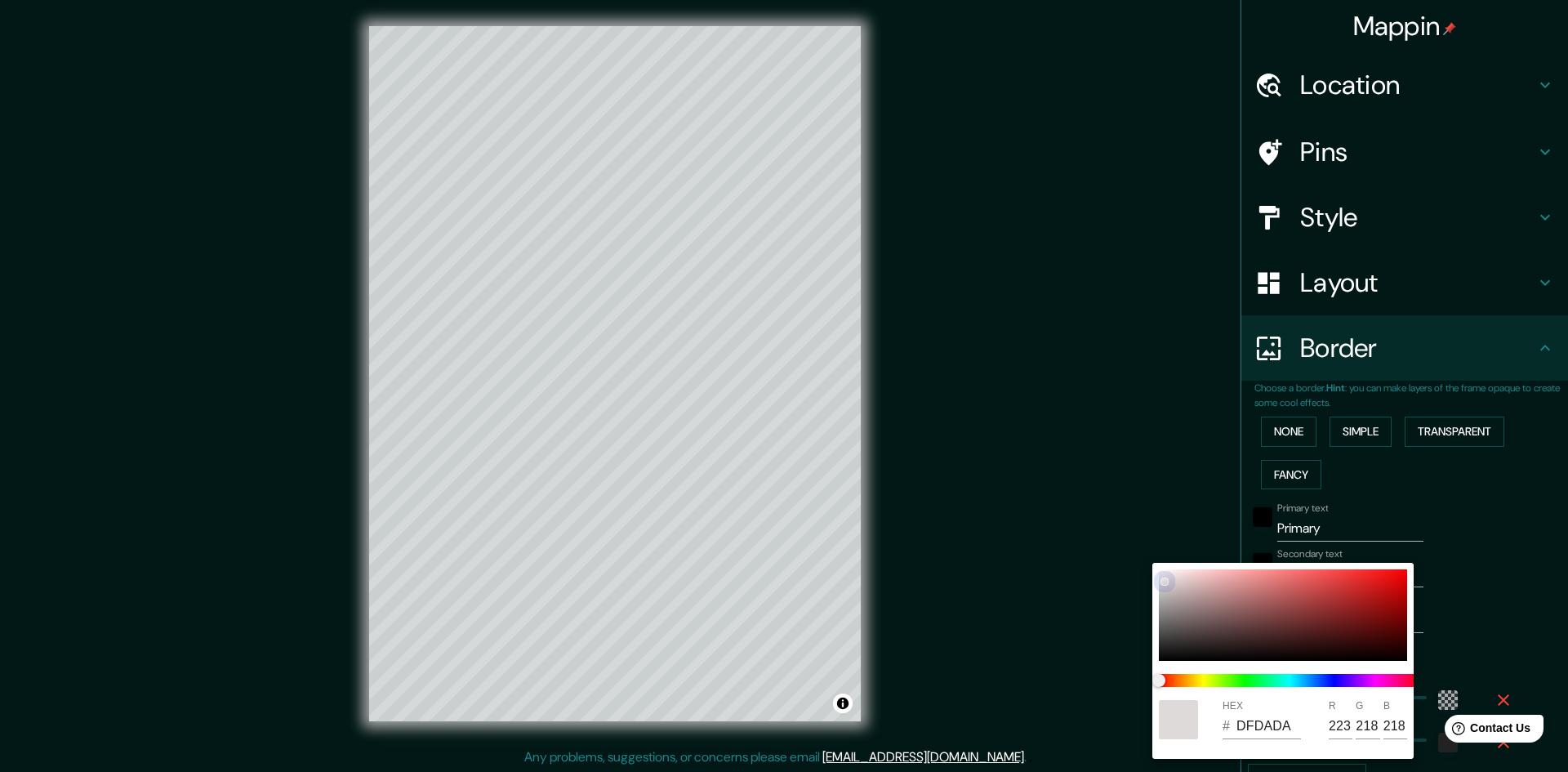
type input "E3DFDF"
type input "227"
type input "223"
type input "289"
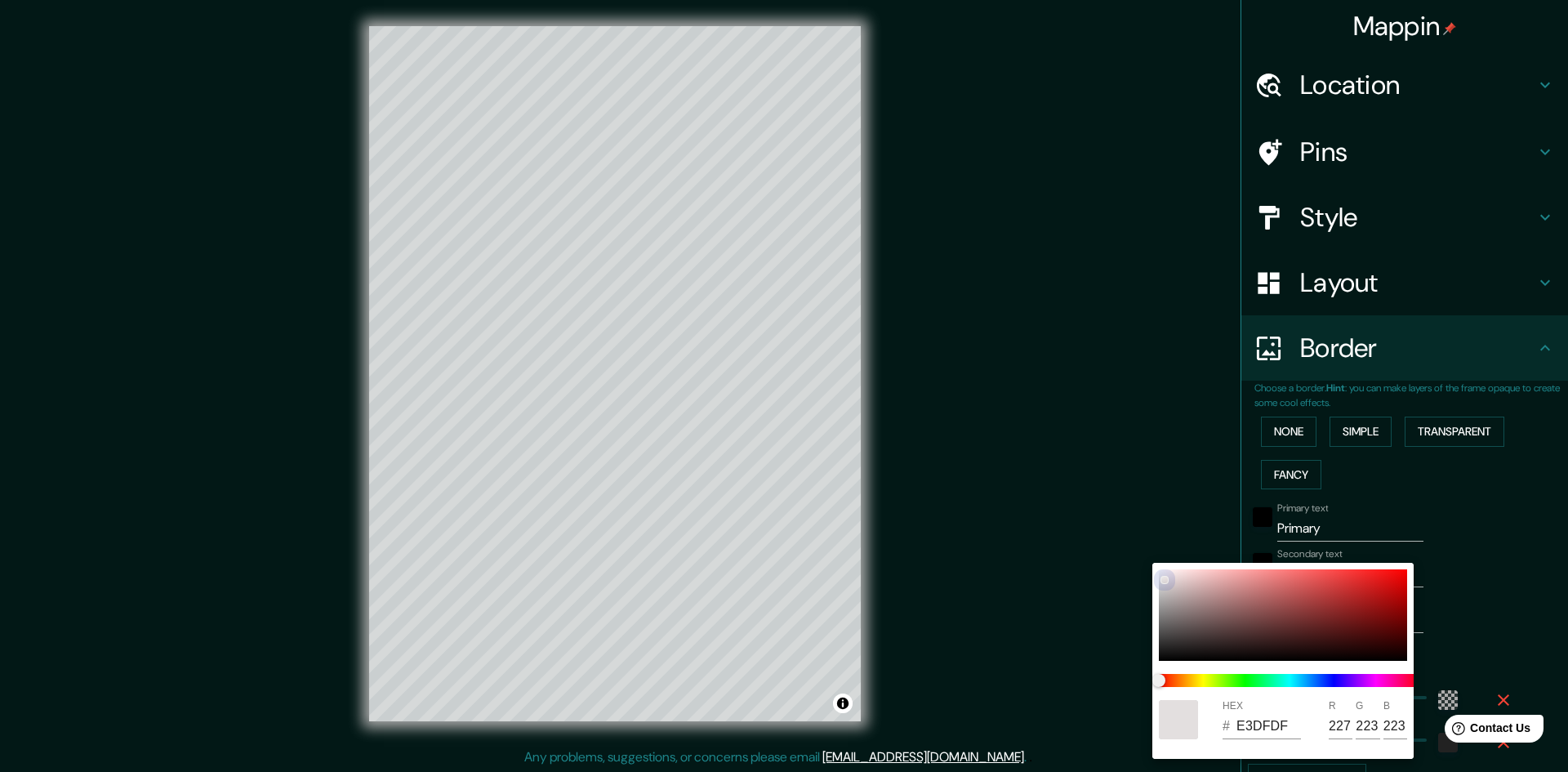
type input "48"
type input "E1DDDD"
type input "225"
type input "221"
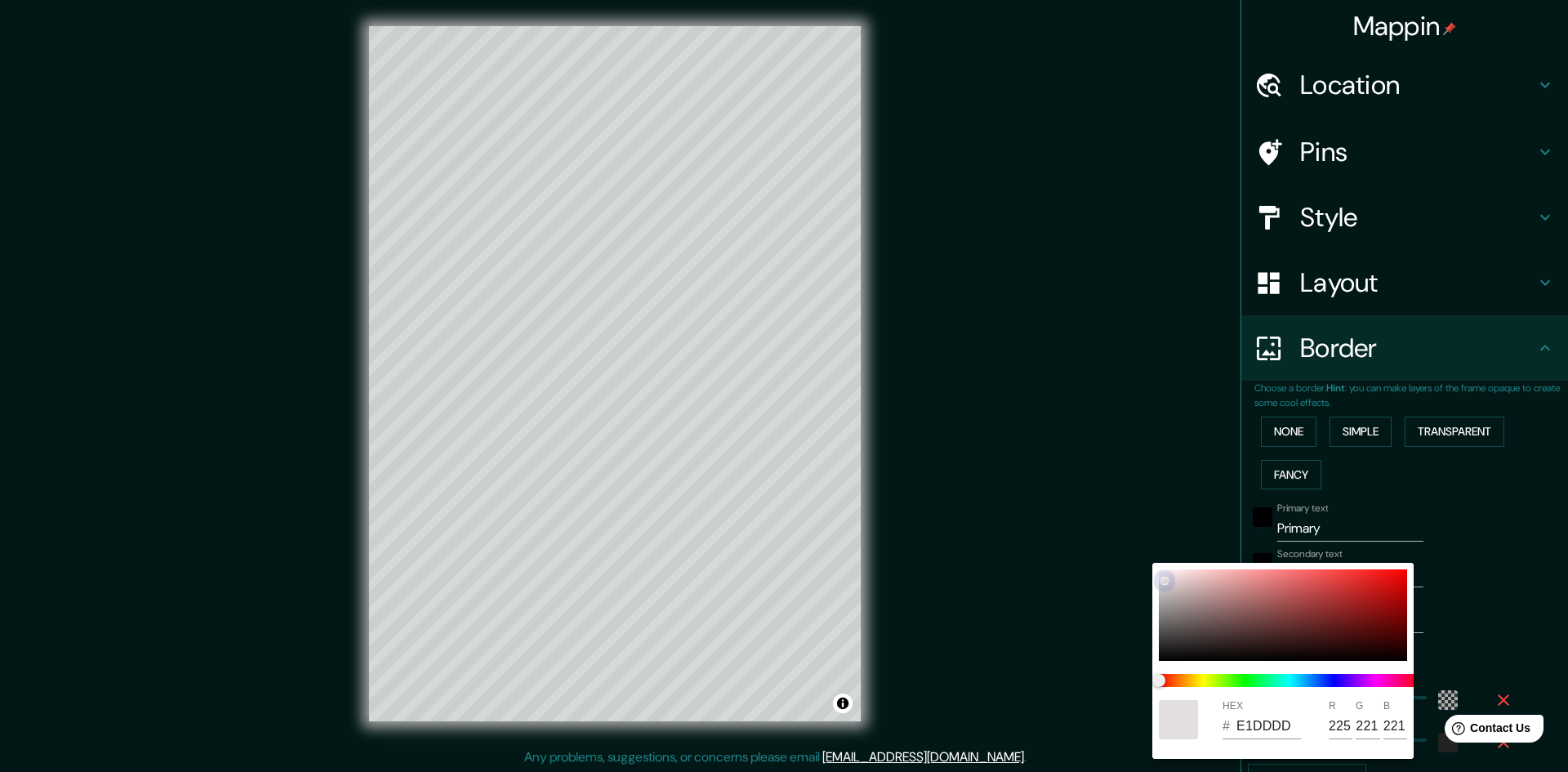
type input "289"
type input "48"
type input "DFDADA"
type input "223"
type input "218"
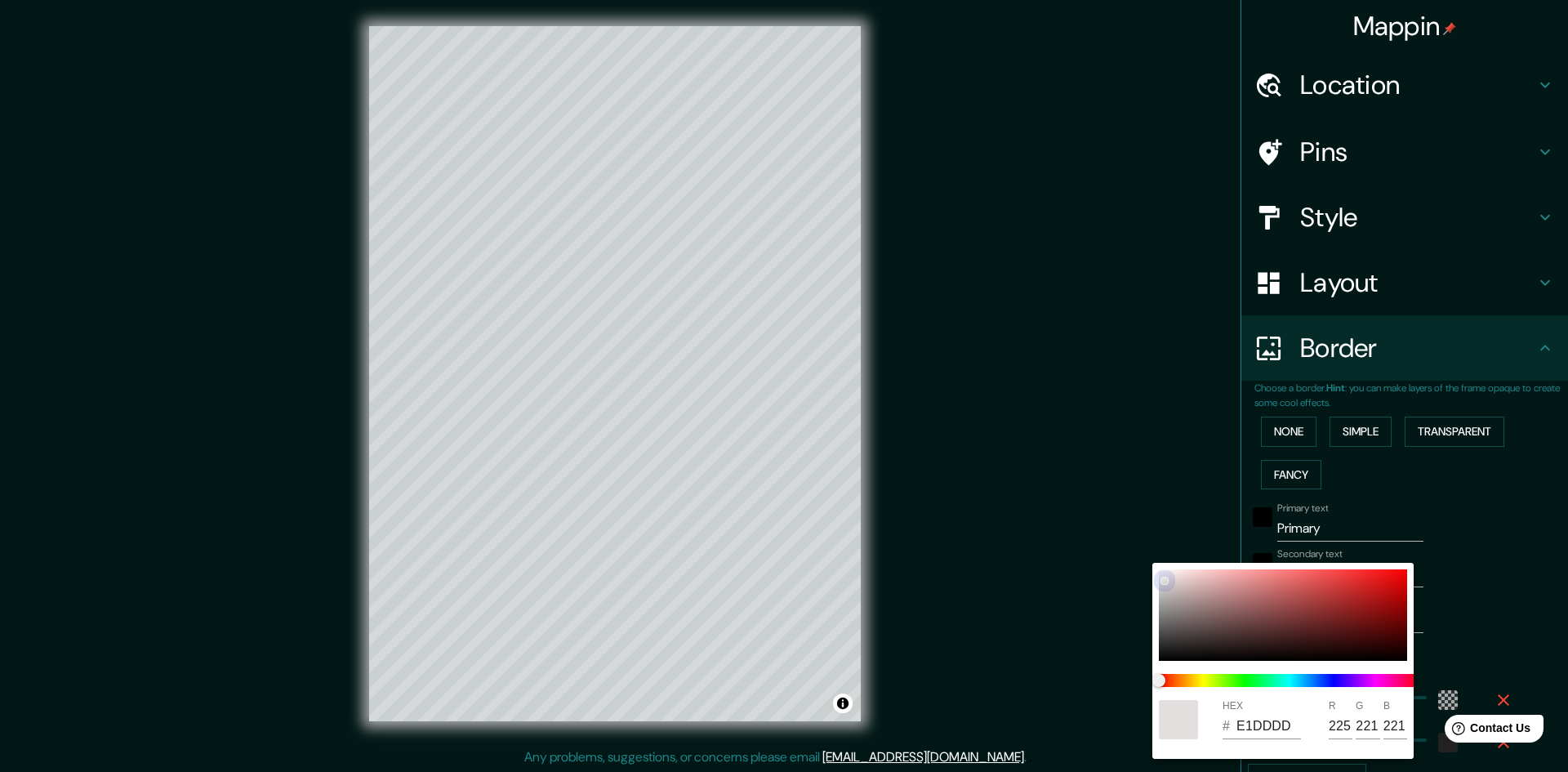
type input "218"
type input "289"
type input "48"
type input "CFC9C9"
type input "207"
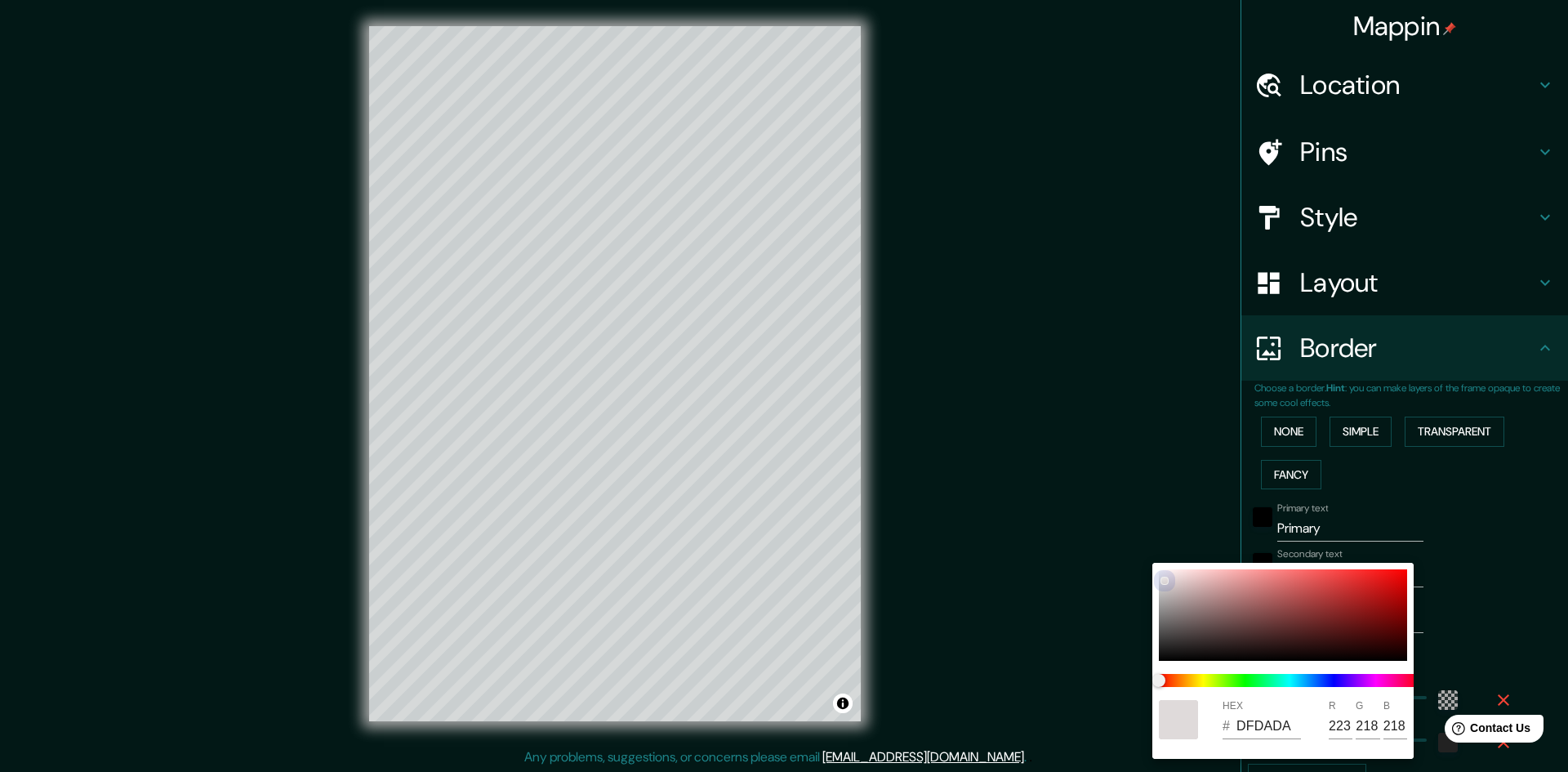
type input "201"
type input "289"
type input "48"
type input "CAC4C4"
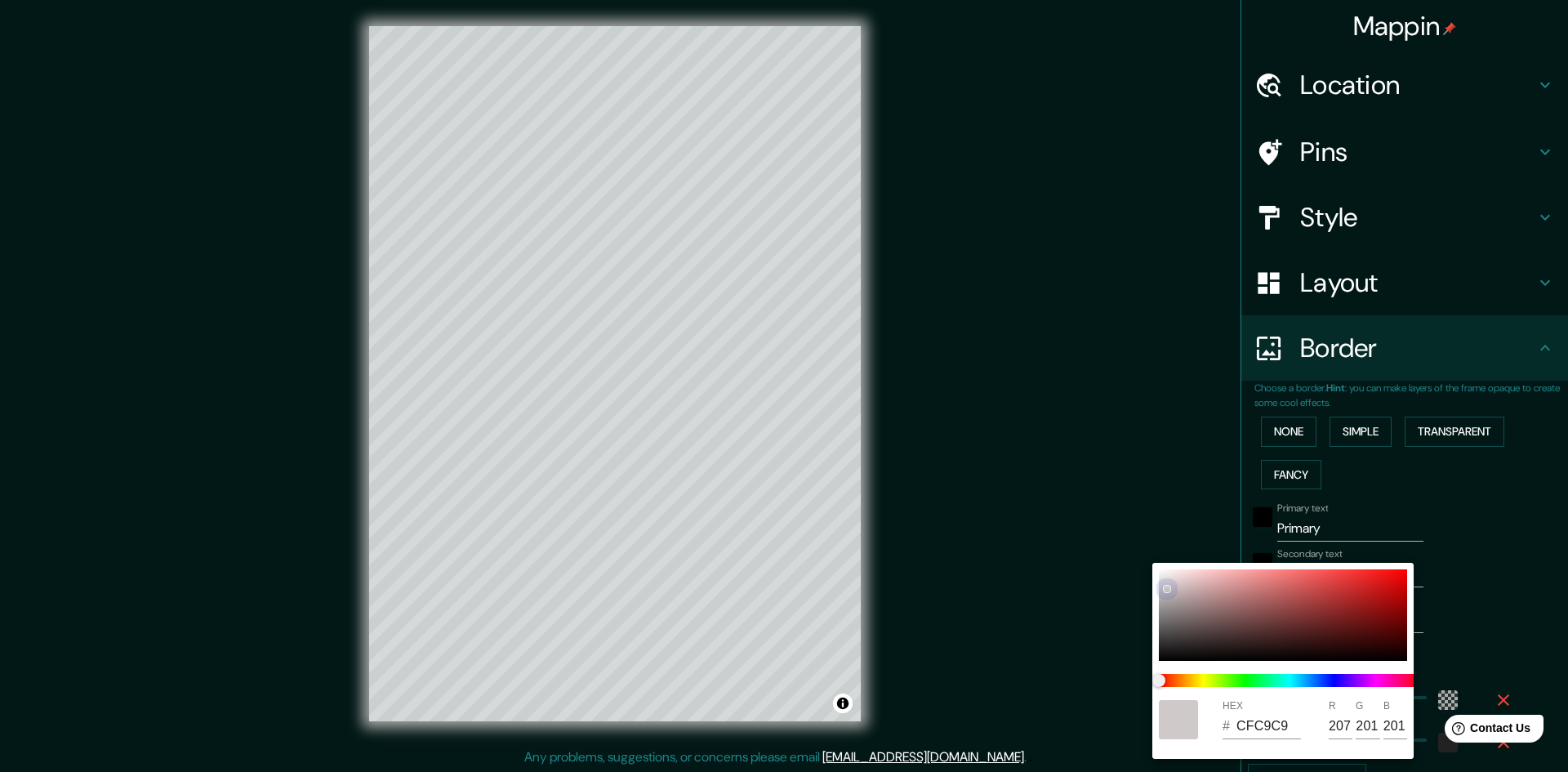
type input "202"
type input "196"
type input "289"
type input "48"
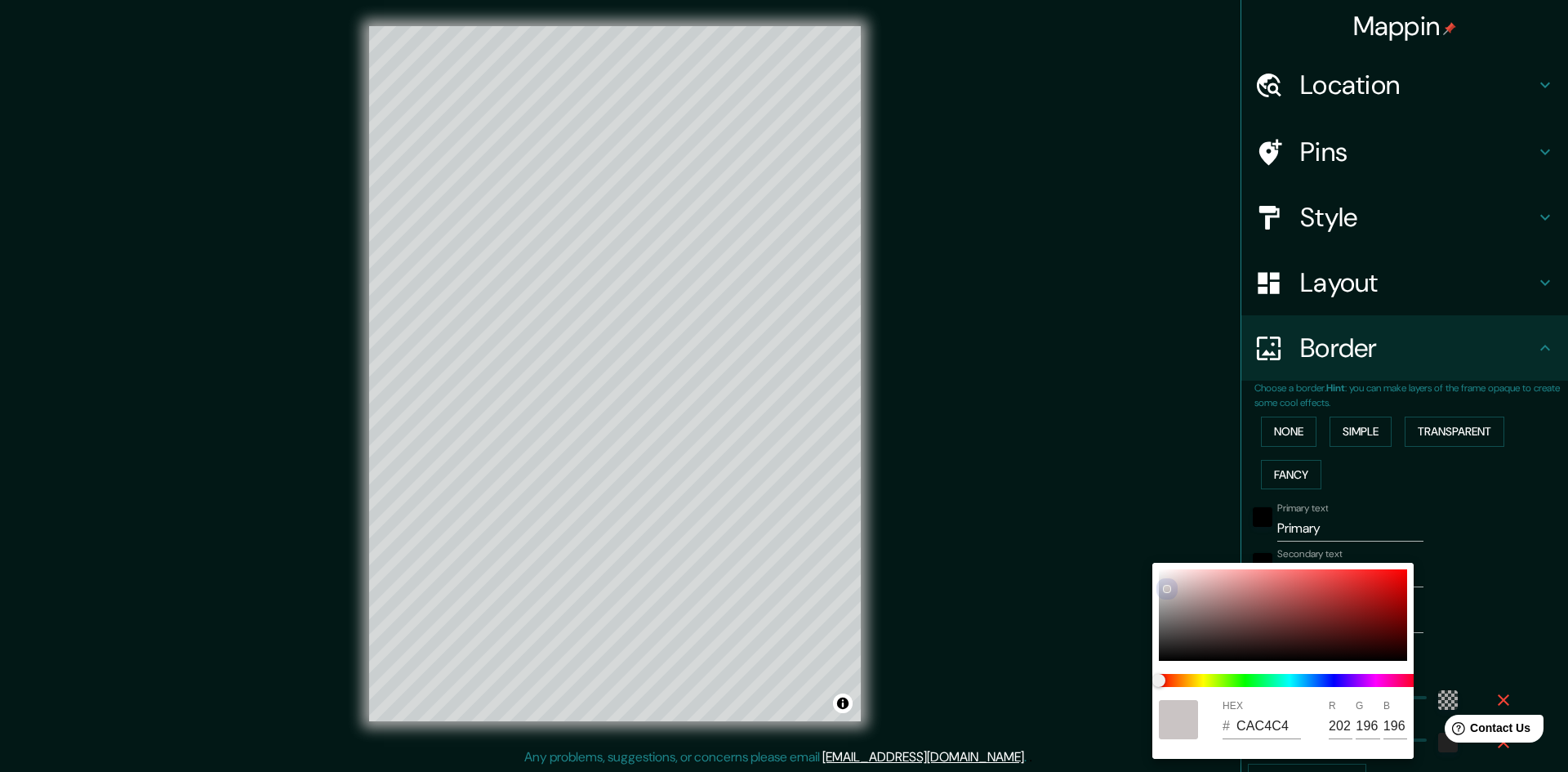
type input "BAB3B3"
type input "186"
type input "179"
type input "289"
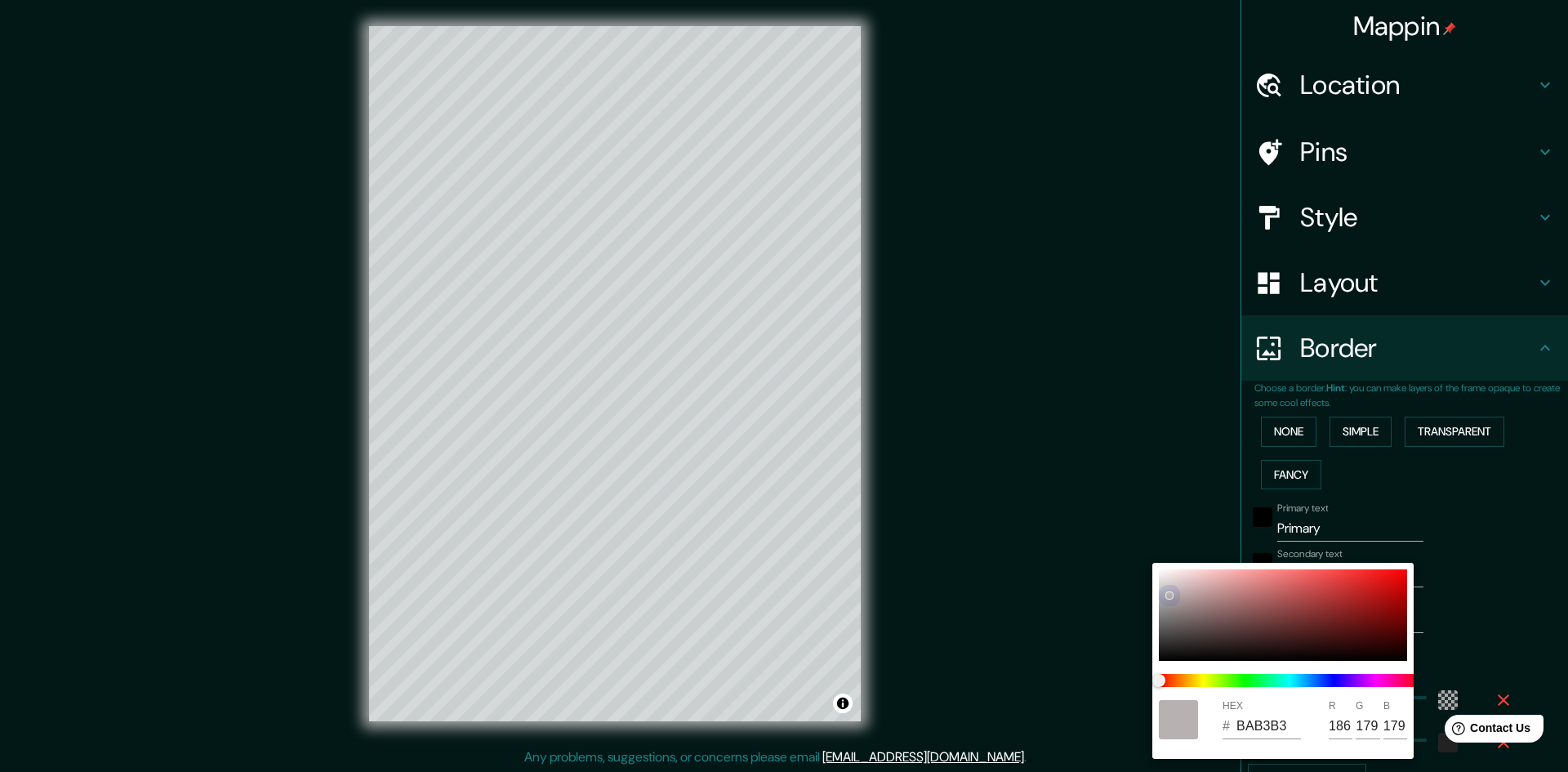
type input "48"
type input "B8B1B1"
type input "184"
type input "177"
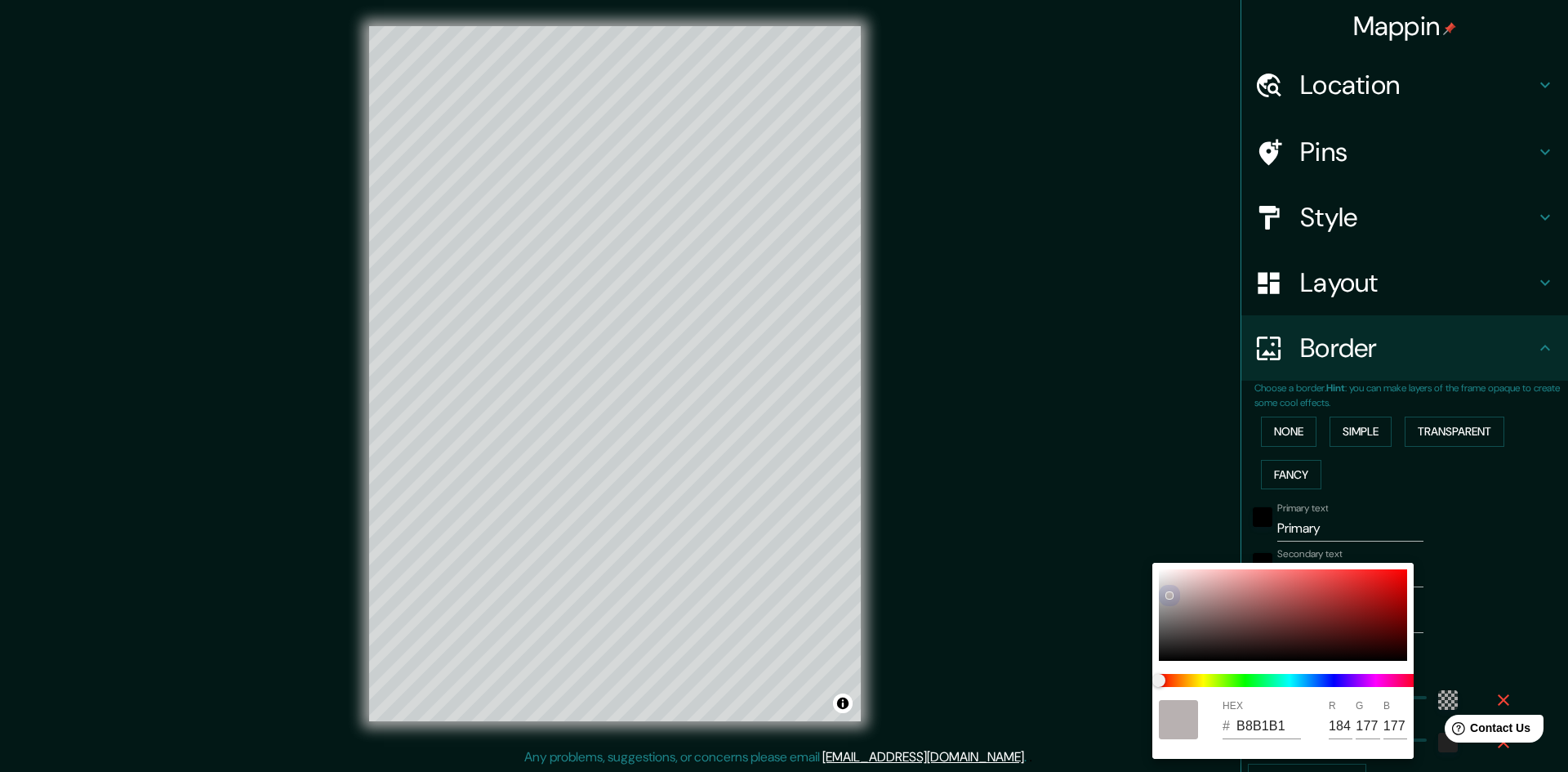
type input "289"
type input "48"
type input "BAB6B6"
type input "186"
type input "182"
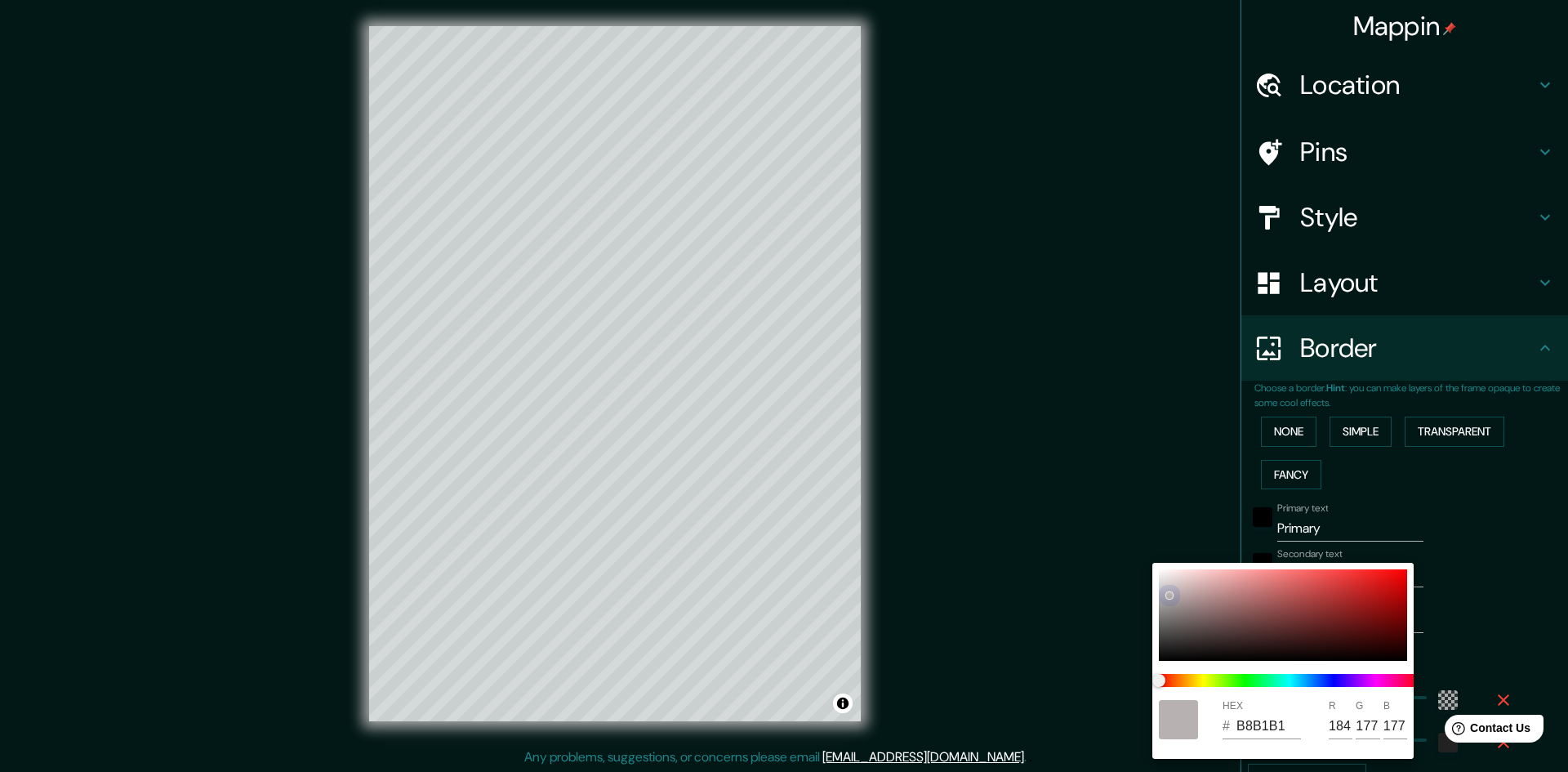
type input "182"
type input "289"
type input "48"
type input "BAB5B5"
type input "181"
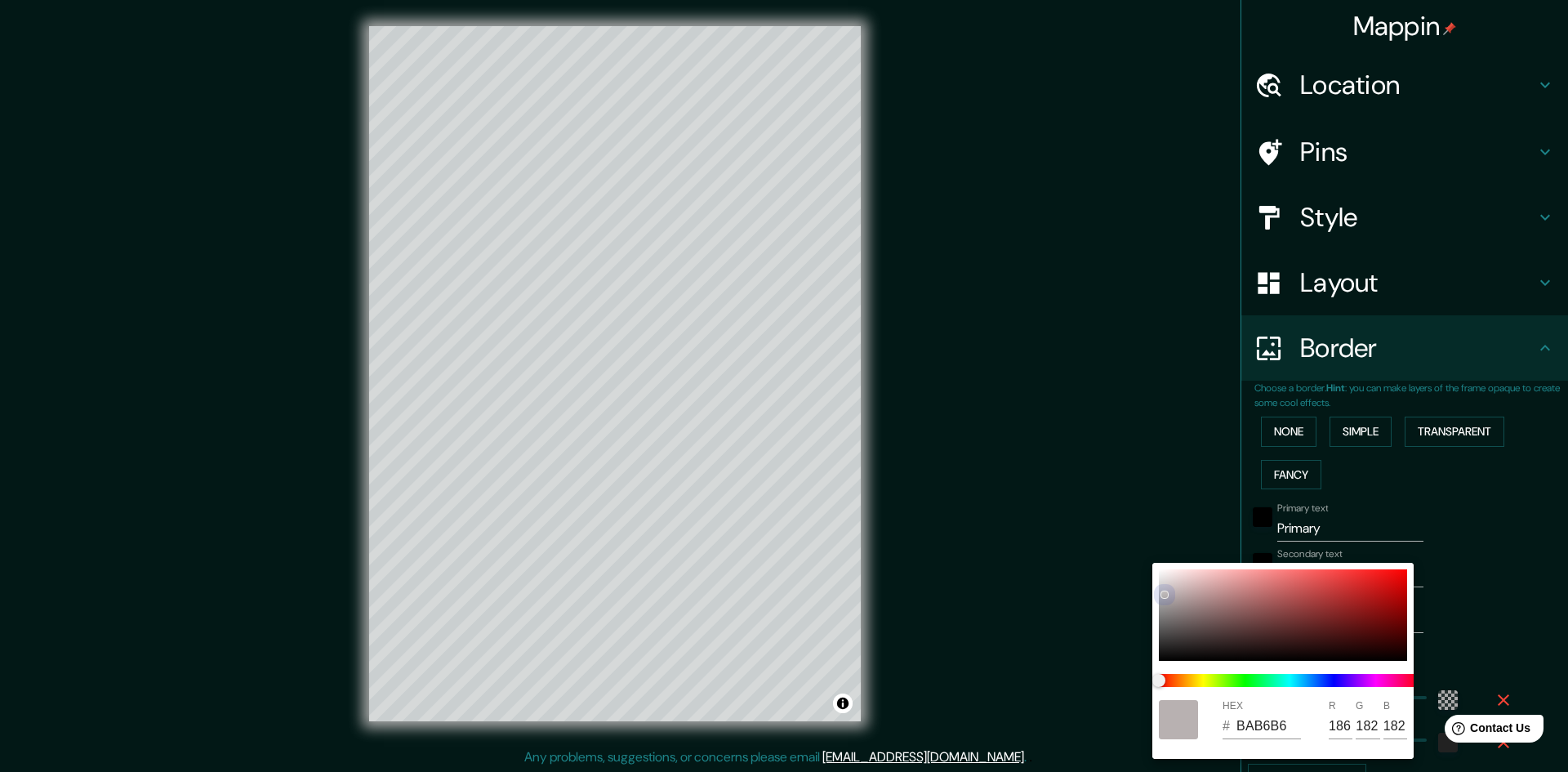
type input "181"
type input "289"
type input "48"
type input "B8B3B3"
type input "184"
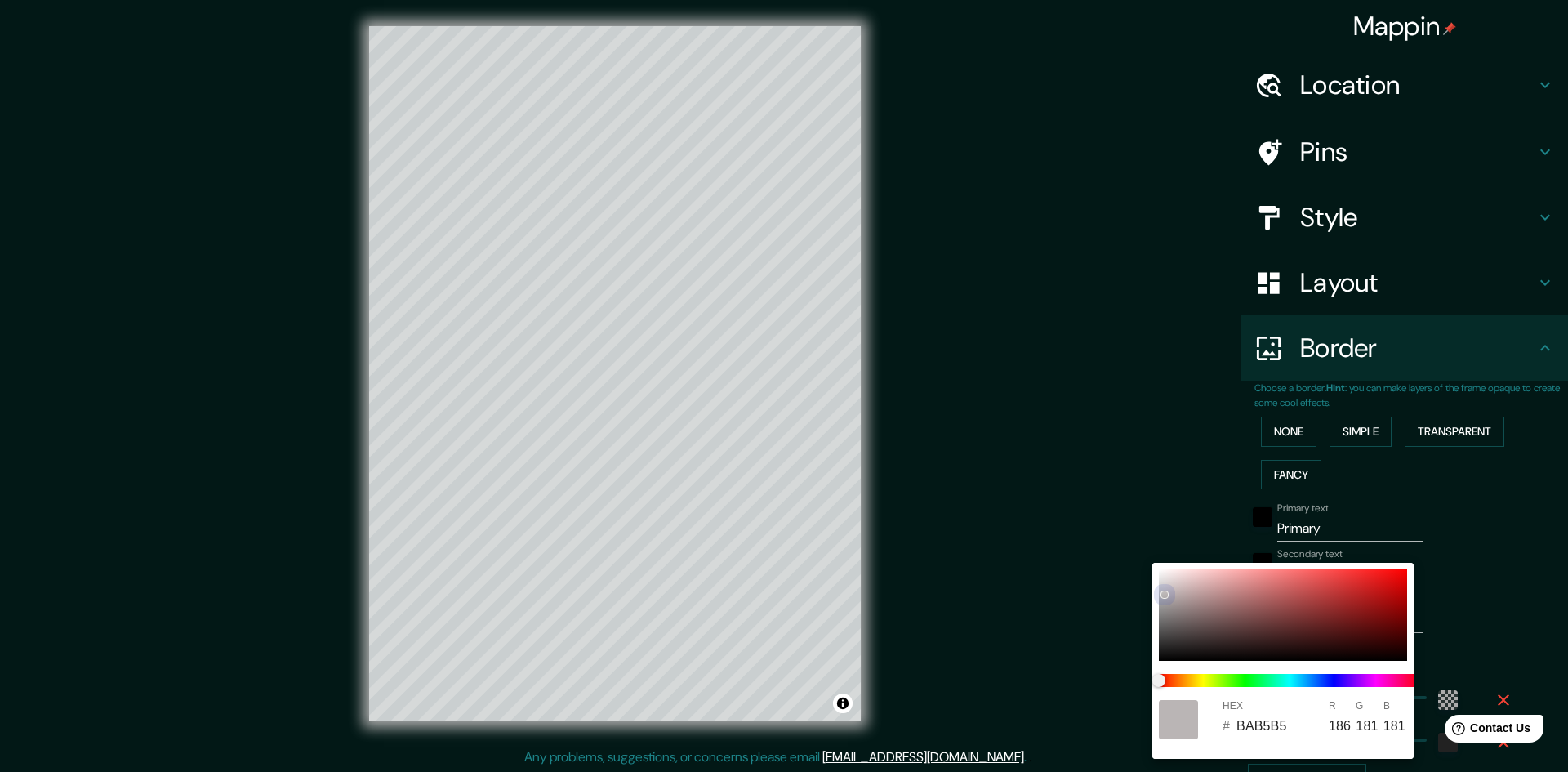
type input "179"
type input "289"
type input "48"
type input "B3B0B0"
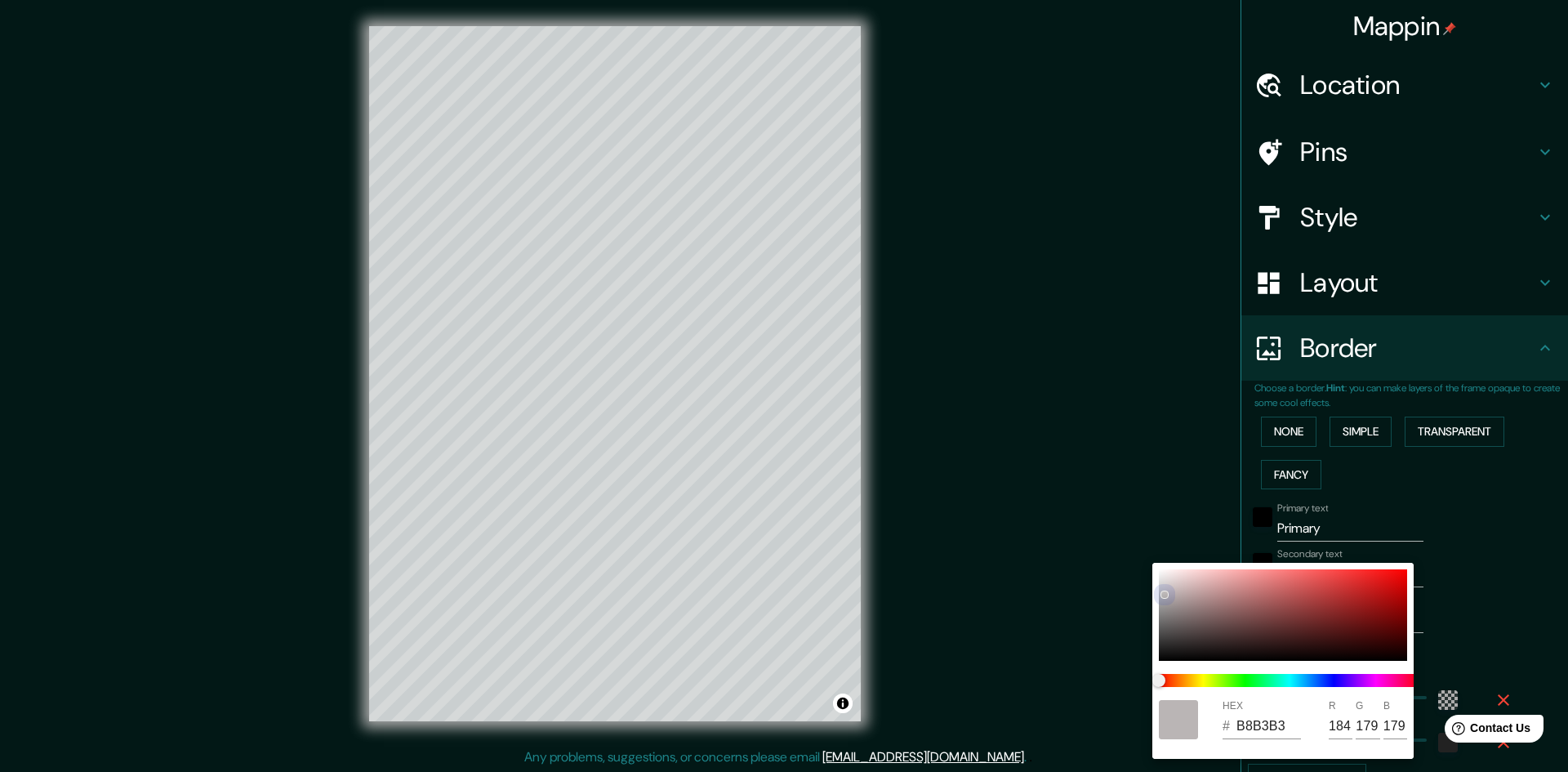
type input "179"
type input "176"
type input "289"
type input "48"
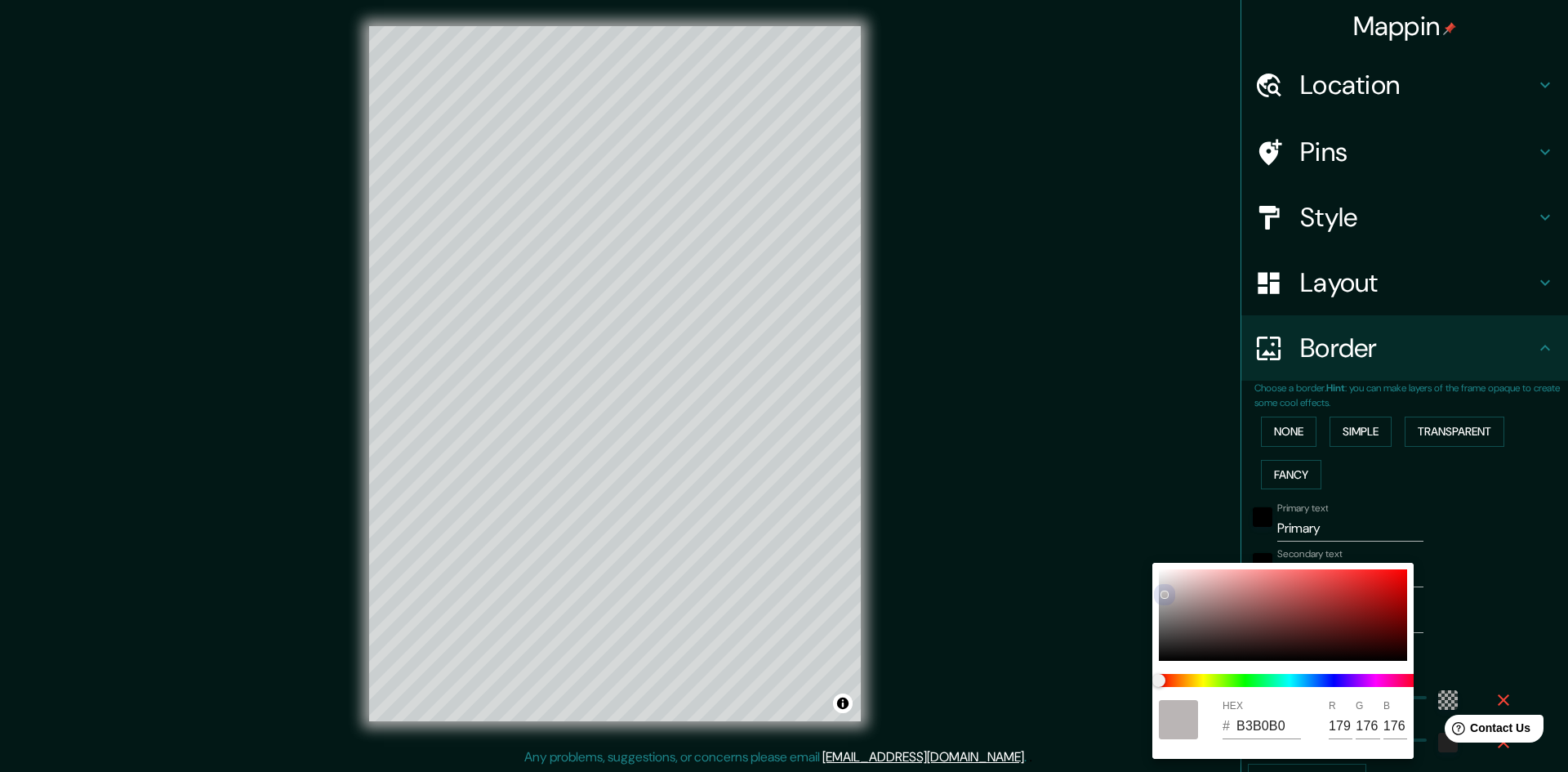
type input "B3B1B1"
type input "177"
type input "289"
type input "48"
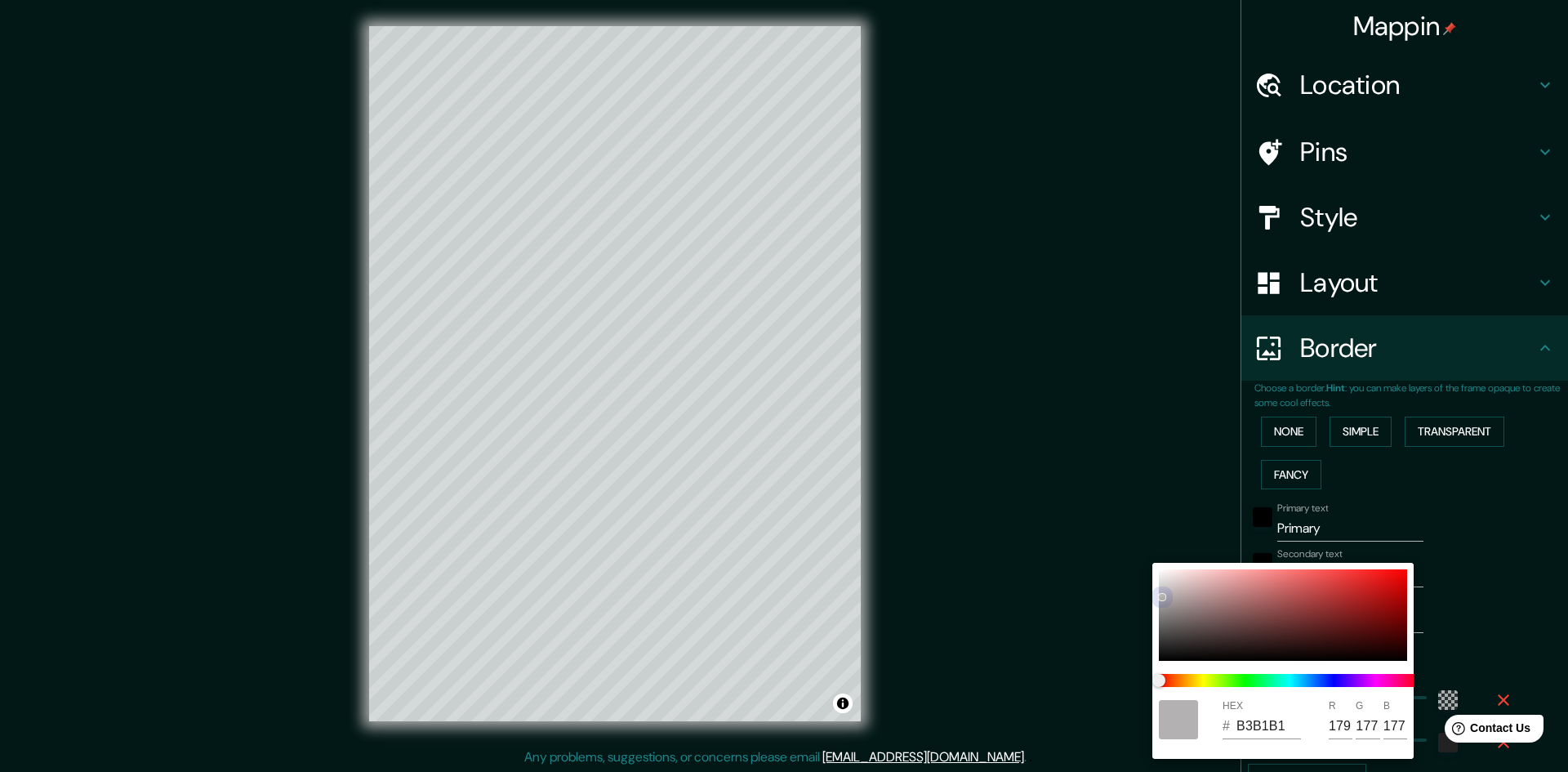
type input "B5B3B3"
type input "181"
type input "179"
type input "289"
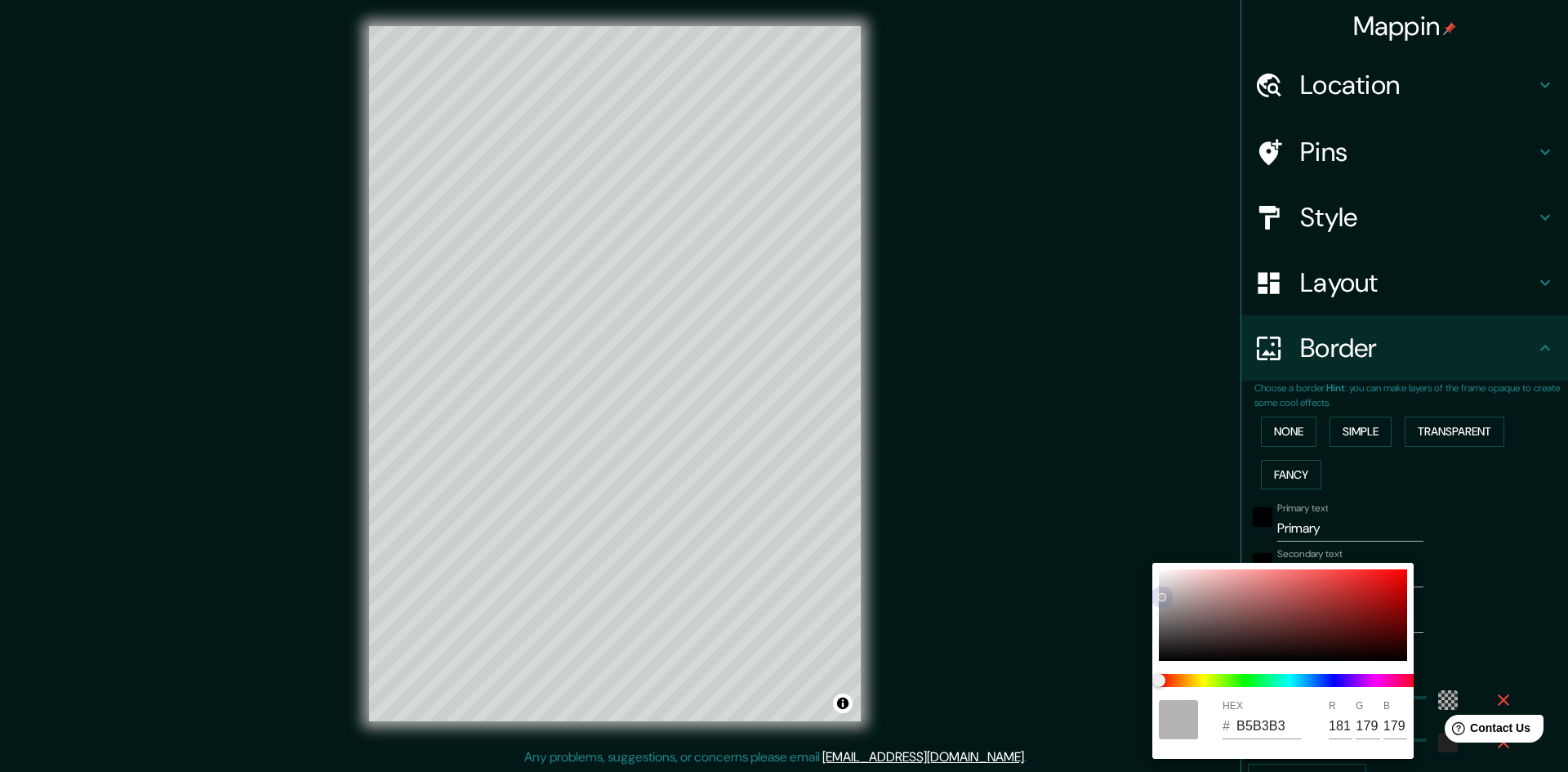
type input "48"
type input "B5B2B2"
type input "178"
type input "289"
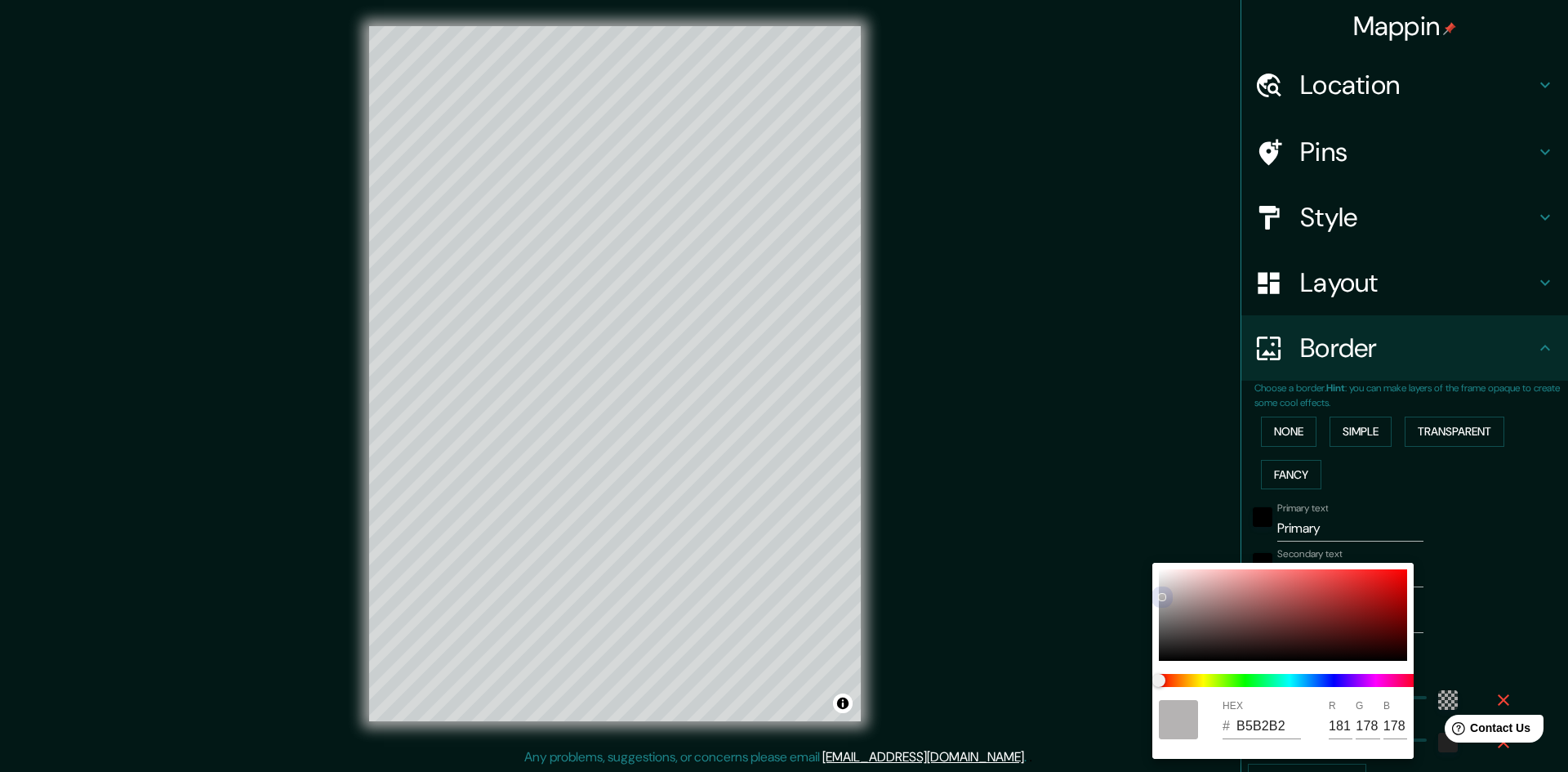
type input "48"
type input "B8B4B4"
type input "184"
type input "180"
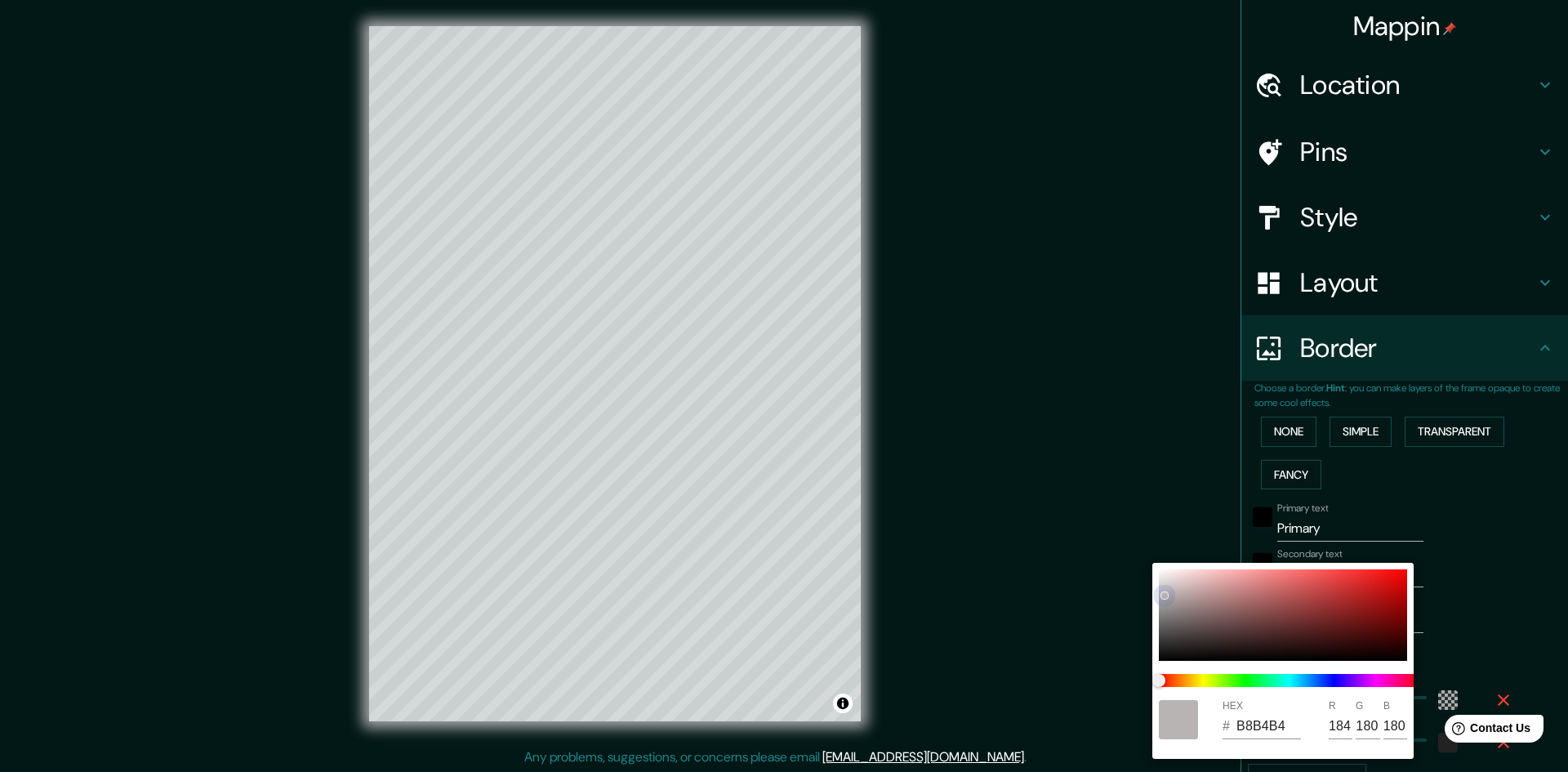
type input "289"
type input "48"
type input "BCB8B8"
type input "188"
type input "184"
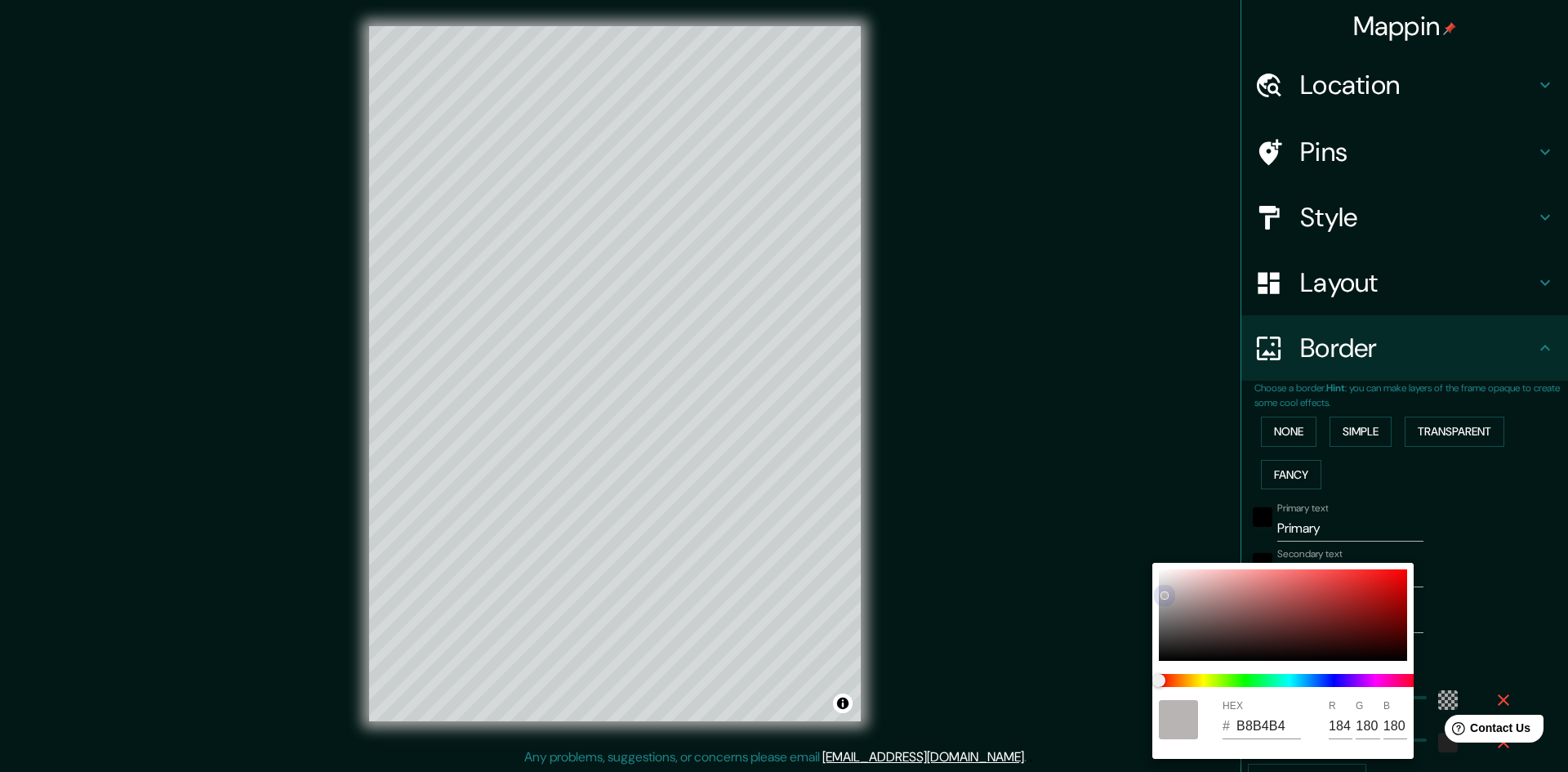
type input "184"
type input "289"
type input "48"
type input "BFBABA"
type input "191"
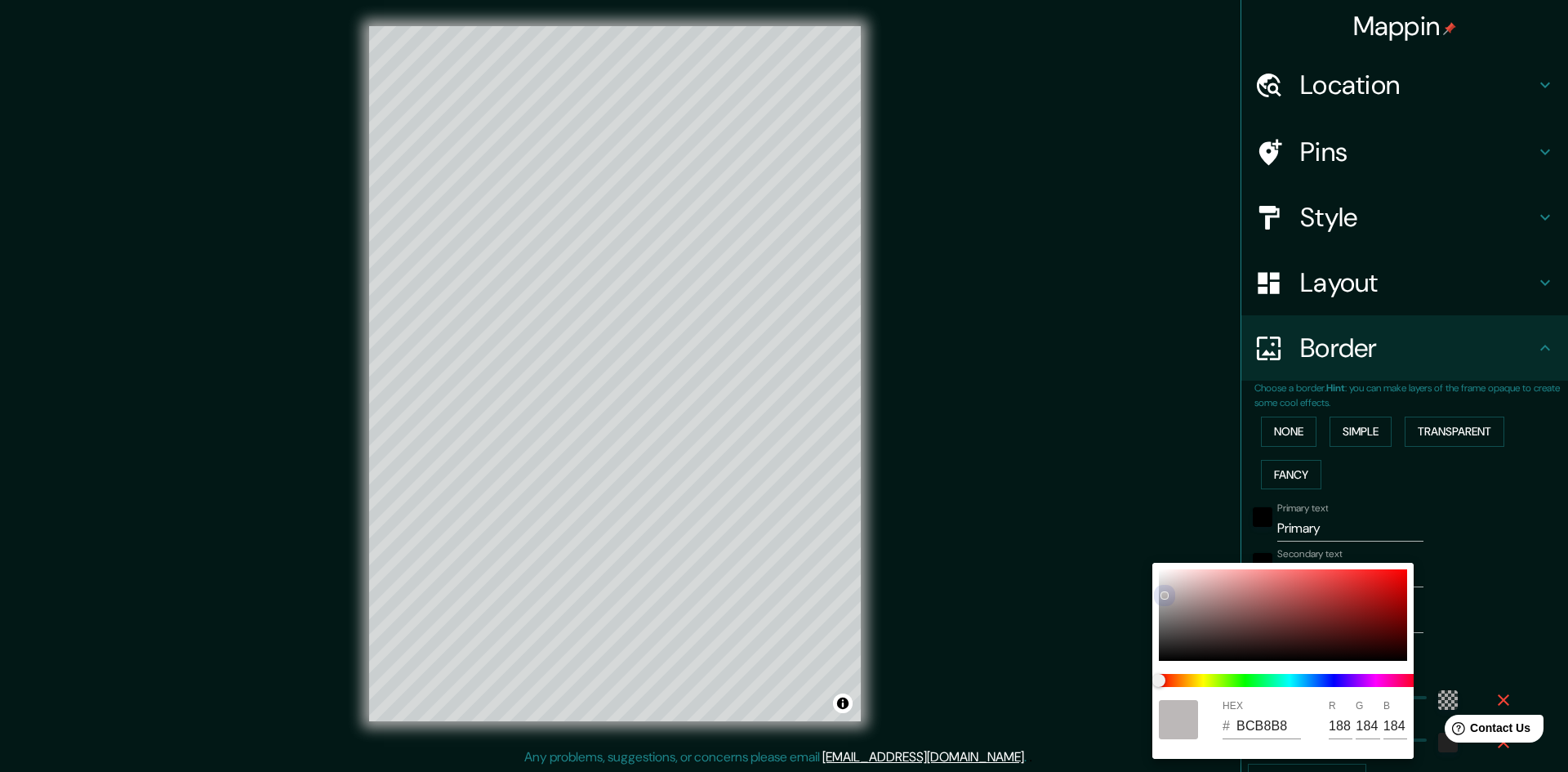
type input "186"
type input "289"
type input "48"
type input "C1BBBB"
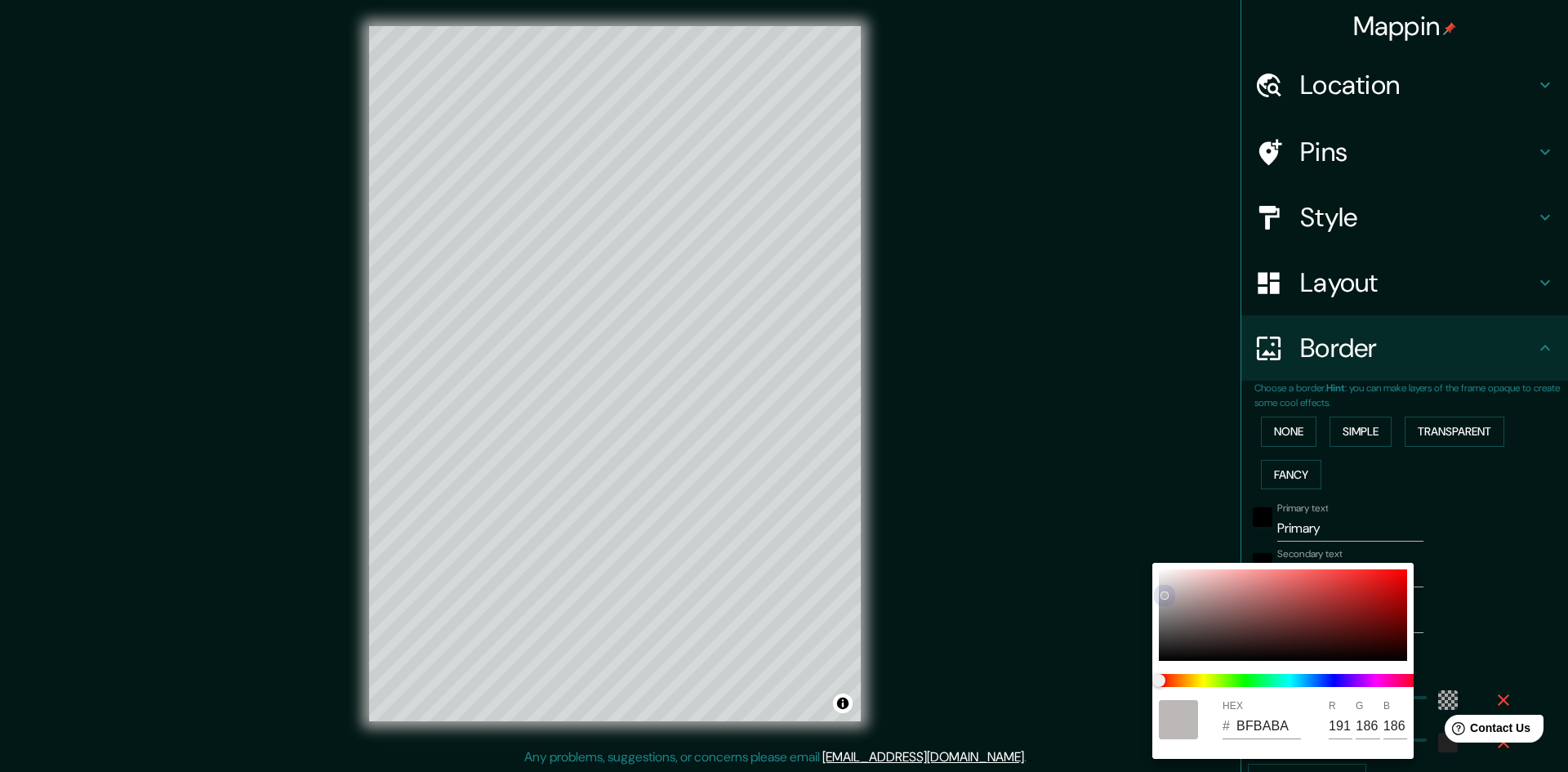
type input "193"
type input "187"
type input "289"
type input "48"
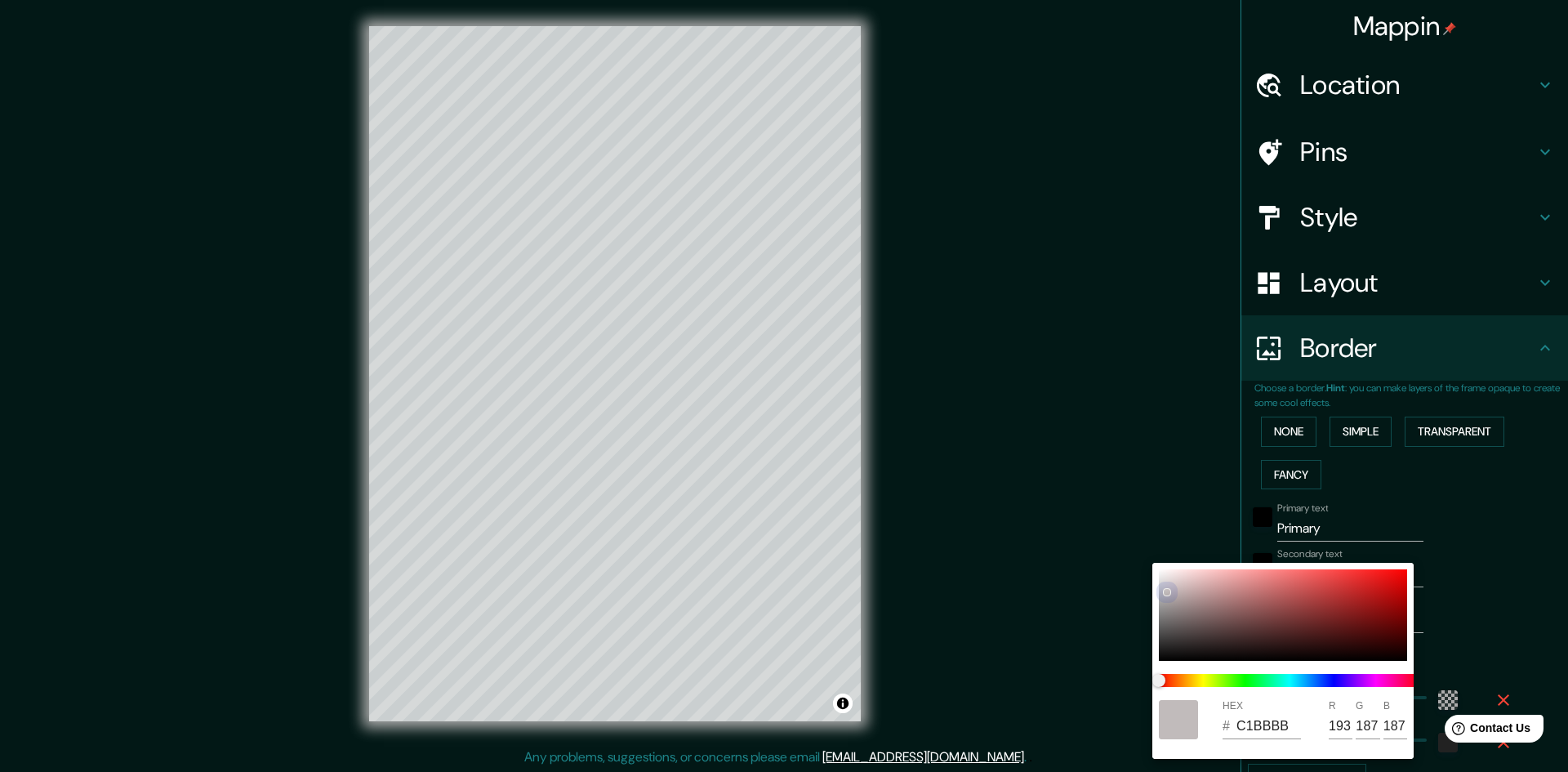
type input "C6C0C0"
type input "198"
type input "192"
type input "289"
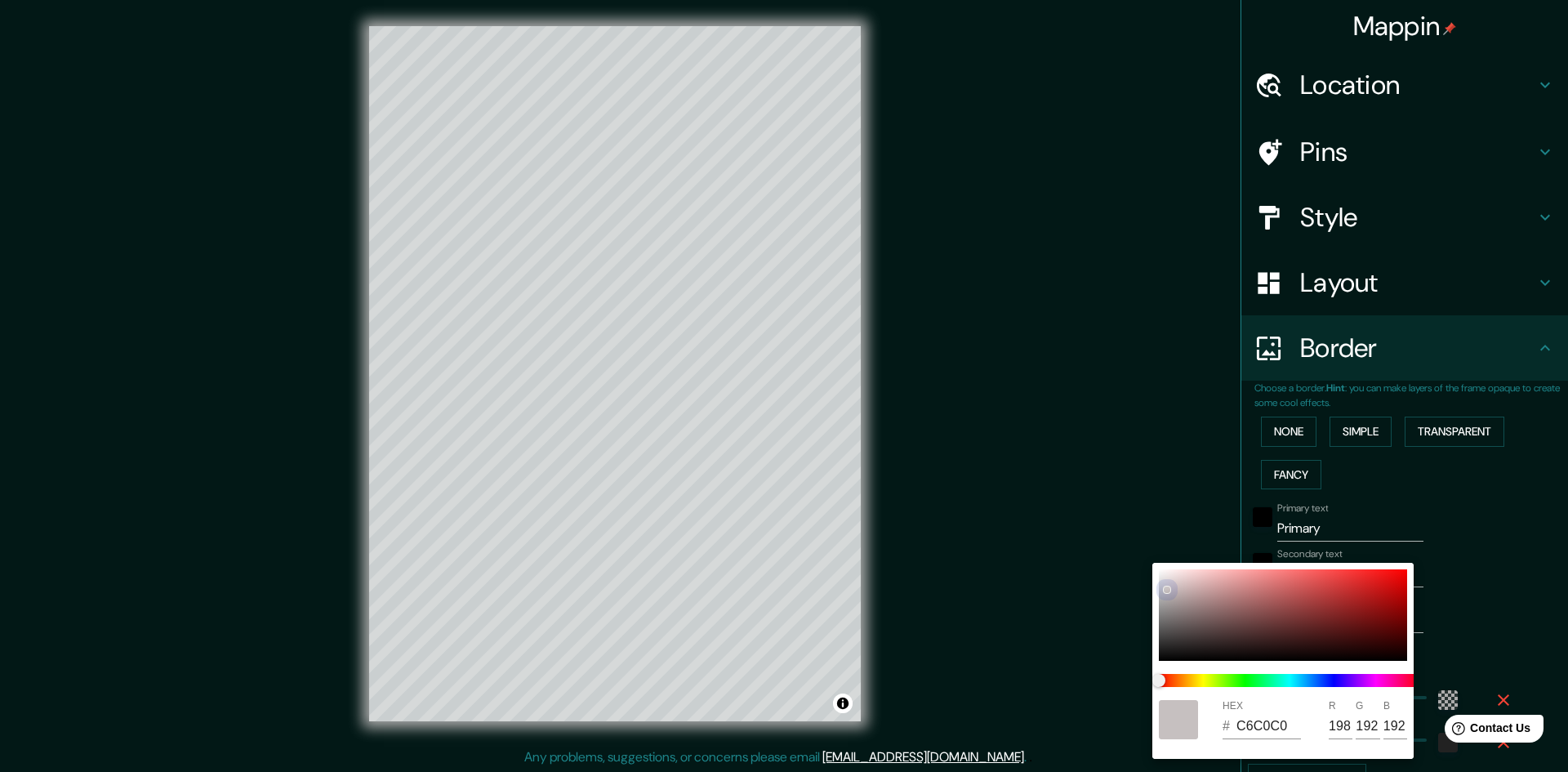
type input "48"
type input "C1BBBB"
type input "193"
type input "187"
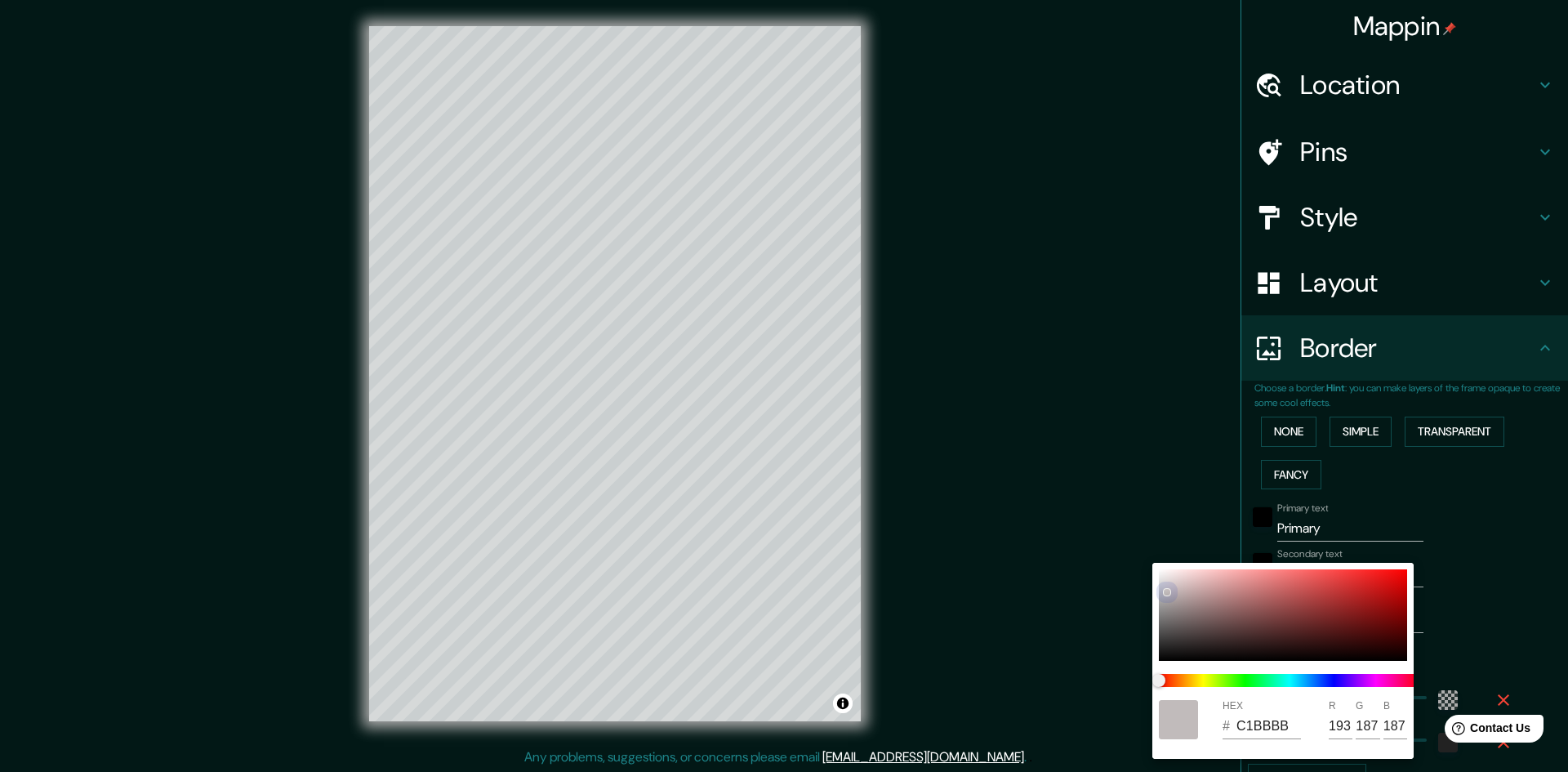
type input "289"
type input "48"
type input "BFB8B8"
type input "191"
type input "184"
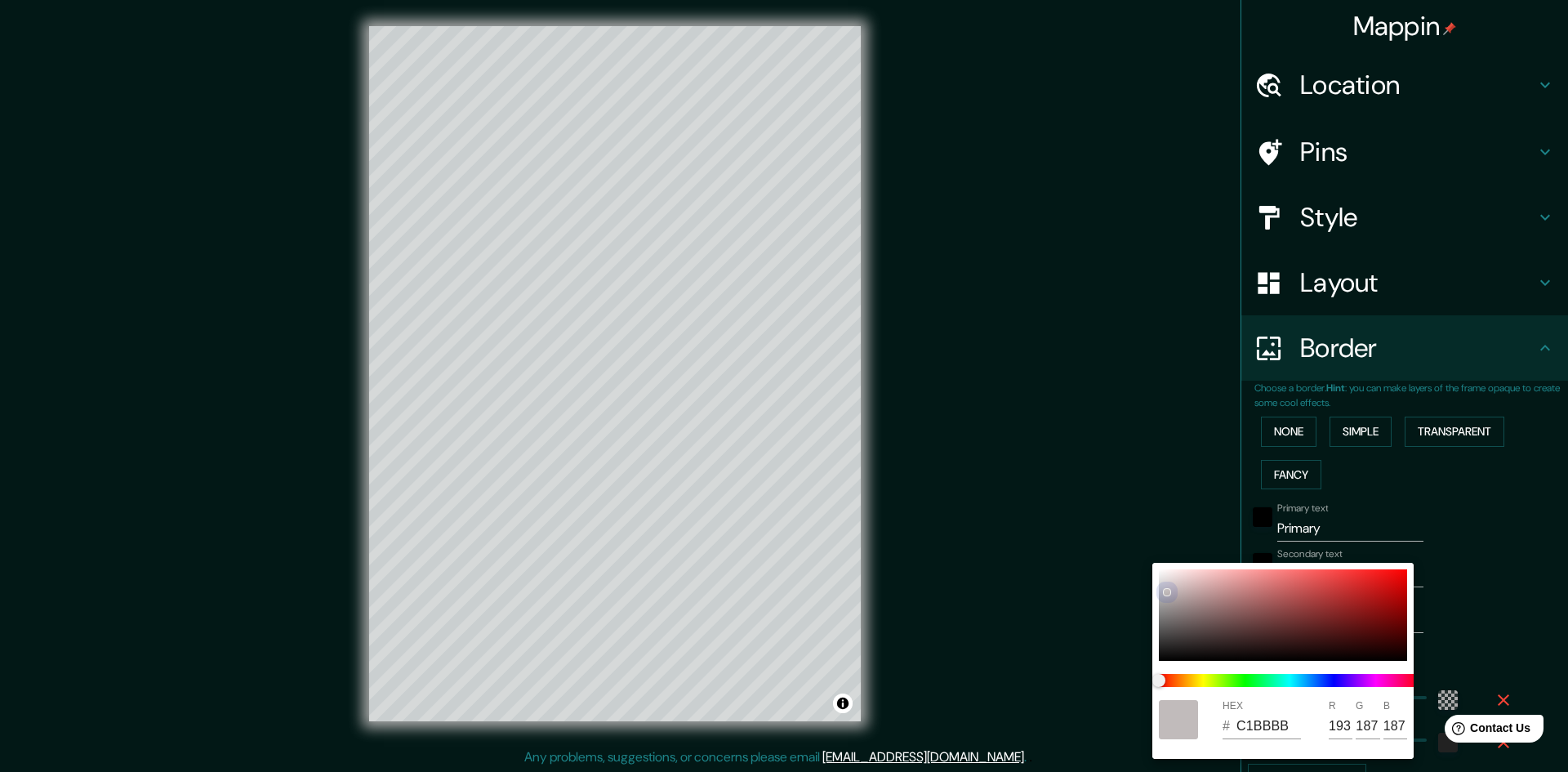
type input "184"
drag, startPoint x: 1161, startPoint y: 571, endPoint x: 1167, endPoint y: 592, distance: 21.8
click at [1167, 592] on div at bounding box center [1169, 593] width 7 height 7
type input "289"
type input "48"
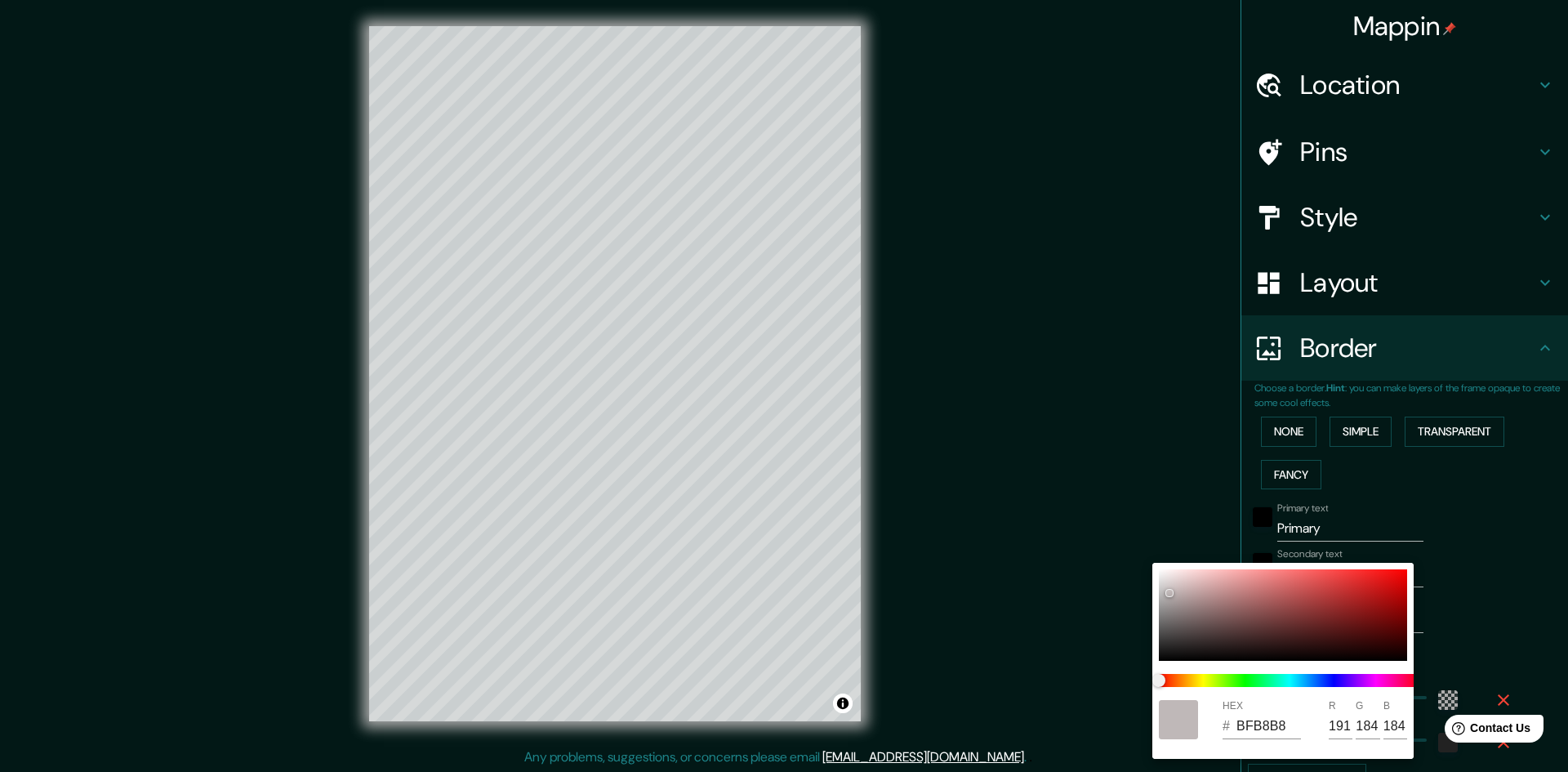
click at [1473, 576] on div at bounding box center [784, 386] width 1568 height 772
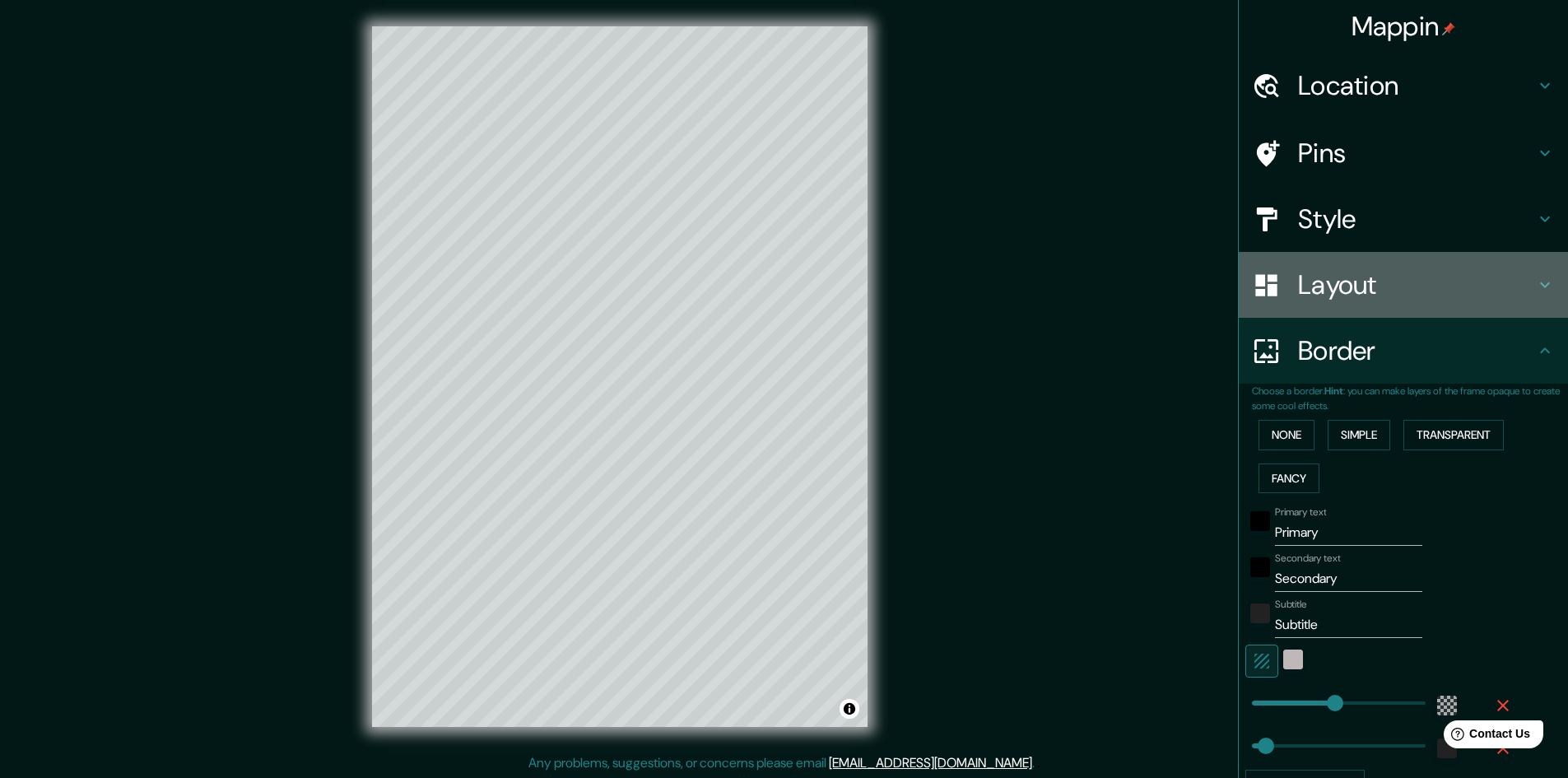
click at [1308, 286] on h4 "Layout" at bounding box center [1417, 284] width 237 height 33
type input "289"
type input "48"
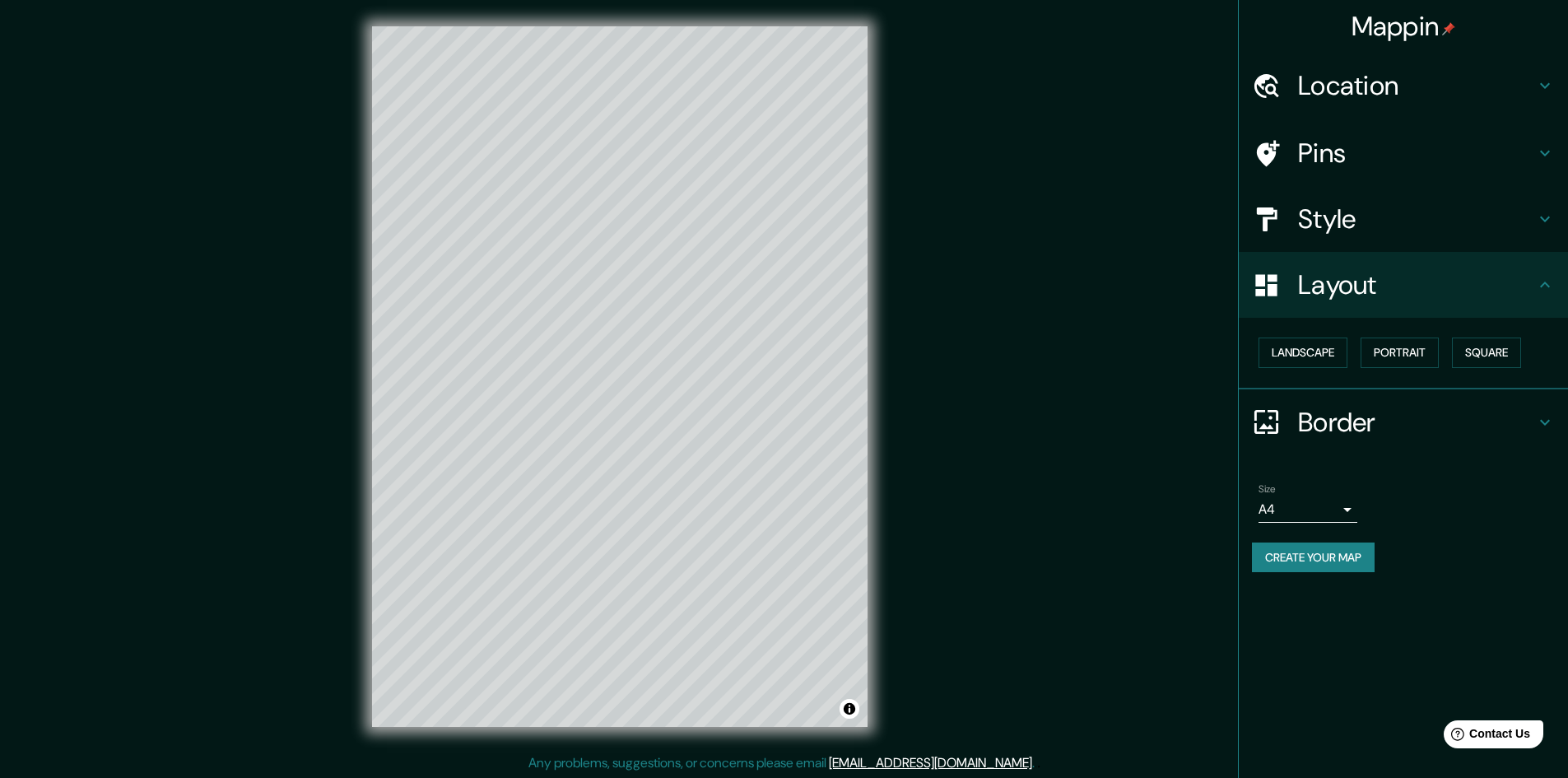
click at [1324, 223] on h4 "Style" at bounding box center [1417, 219] width 237 height 33
type input "289"
type input "48"
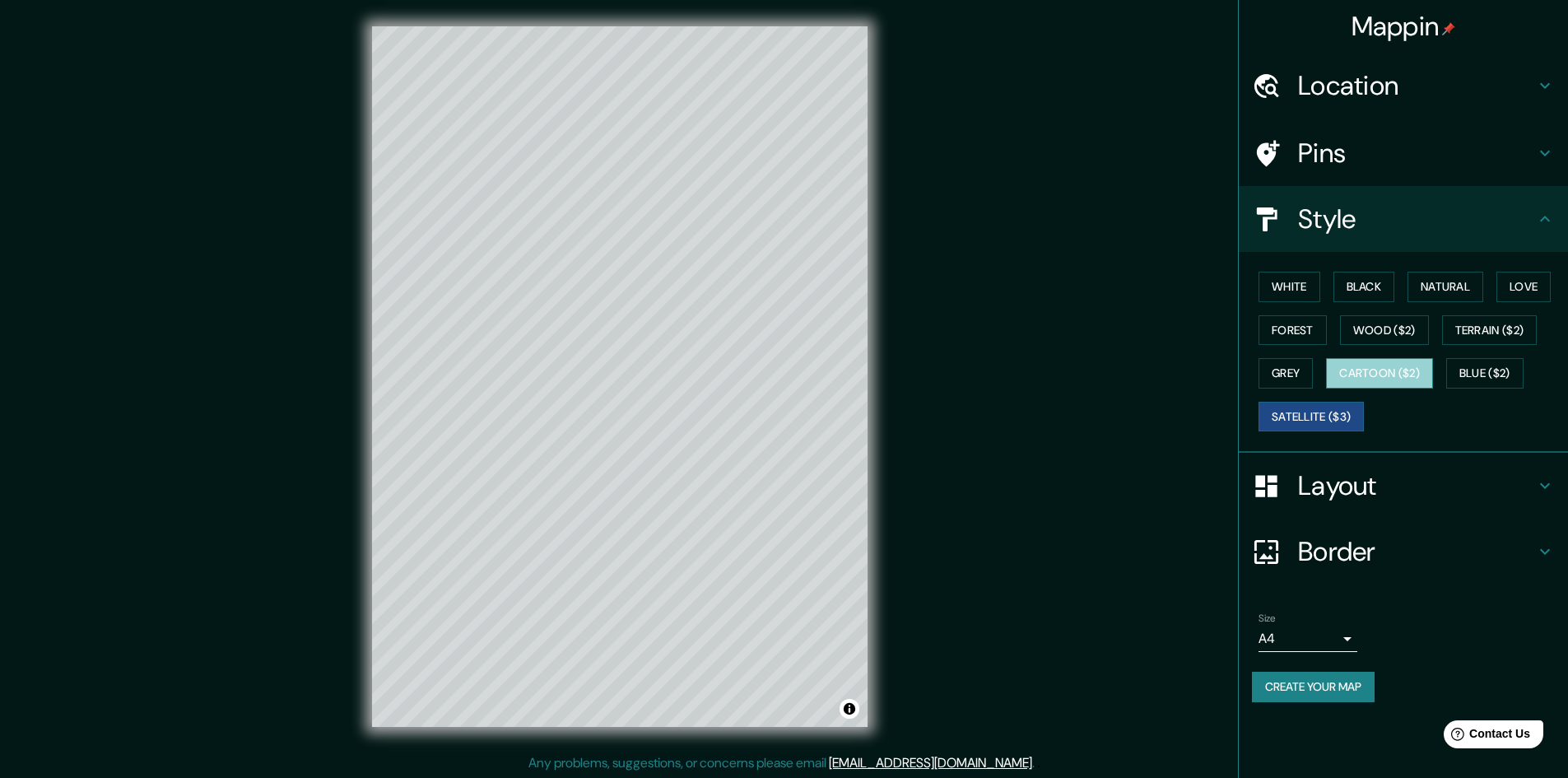
click at [1386, 381] on button "Cartoon ($2)" at bounding box center [1379, 373] width 107 height 31
click at [1269, 374] on button "Grey" at bounding box center [1285, 373] width 54 height 31
click at [1387, 375] on button "Cartoon ($2)" at bounding box center [1379, 373] width 107 height 31
click at [1481, 375] on button "Blue ($2)" at bounding box center [1485, 373] width 77 height 31
click at [1284, 422] on button "Satellite ($3)" at bounding box center [1311, 417] width 105 height 31
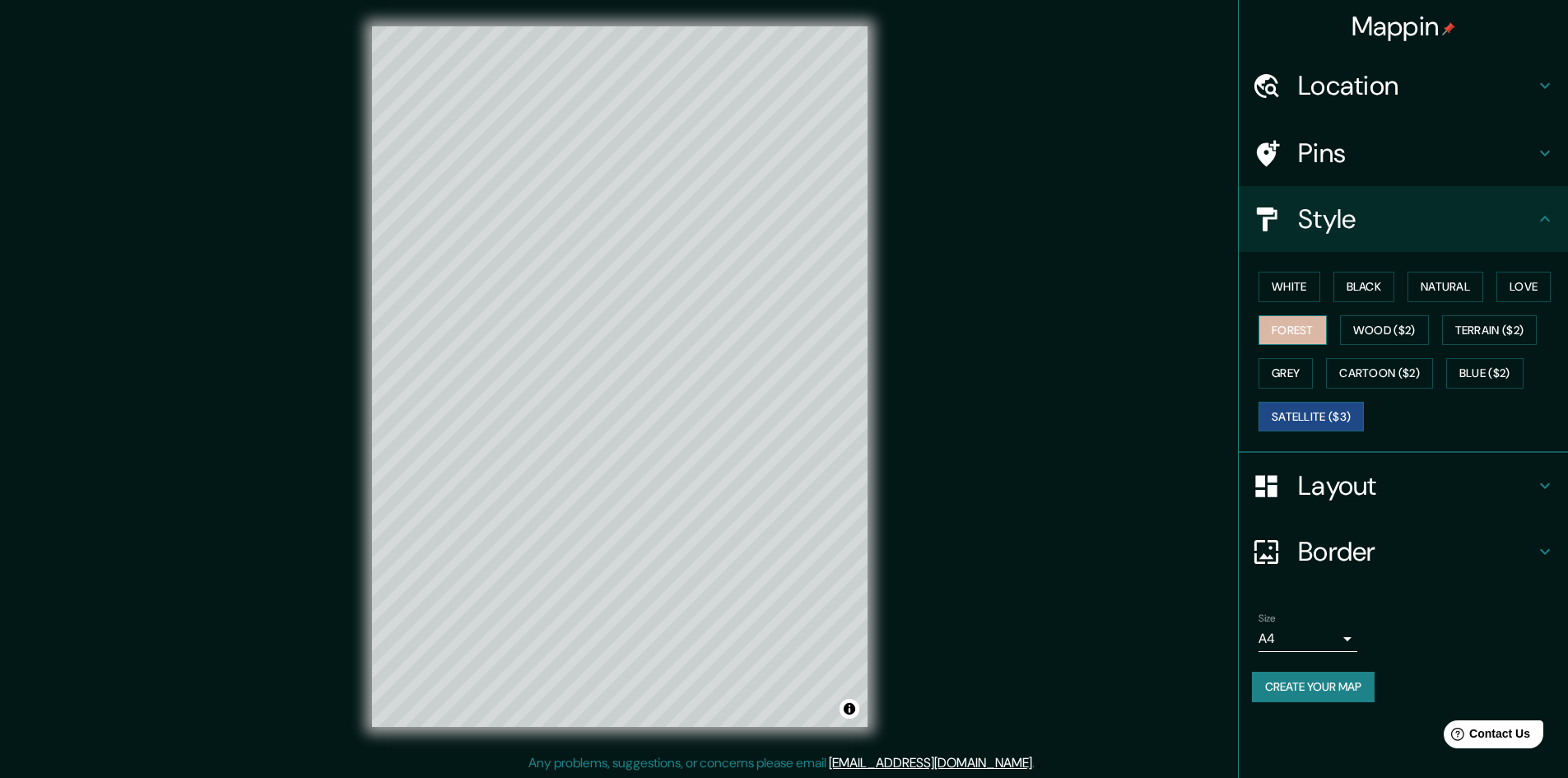
click at [1297, 330] on button "Forest" at bounding box center [1292, 331] width 68 height 31
click at [1373, 325] on button "Wood ($2)" at bounding box center [1384, 331] width 89 height 31
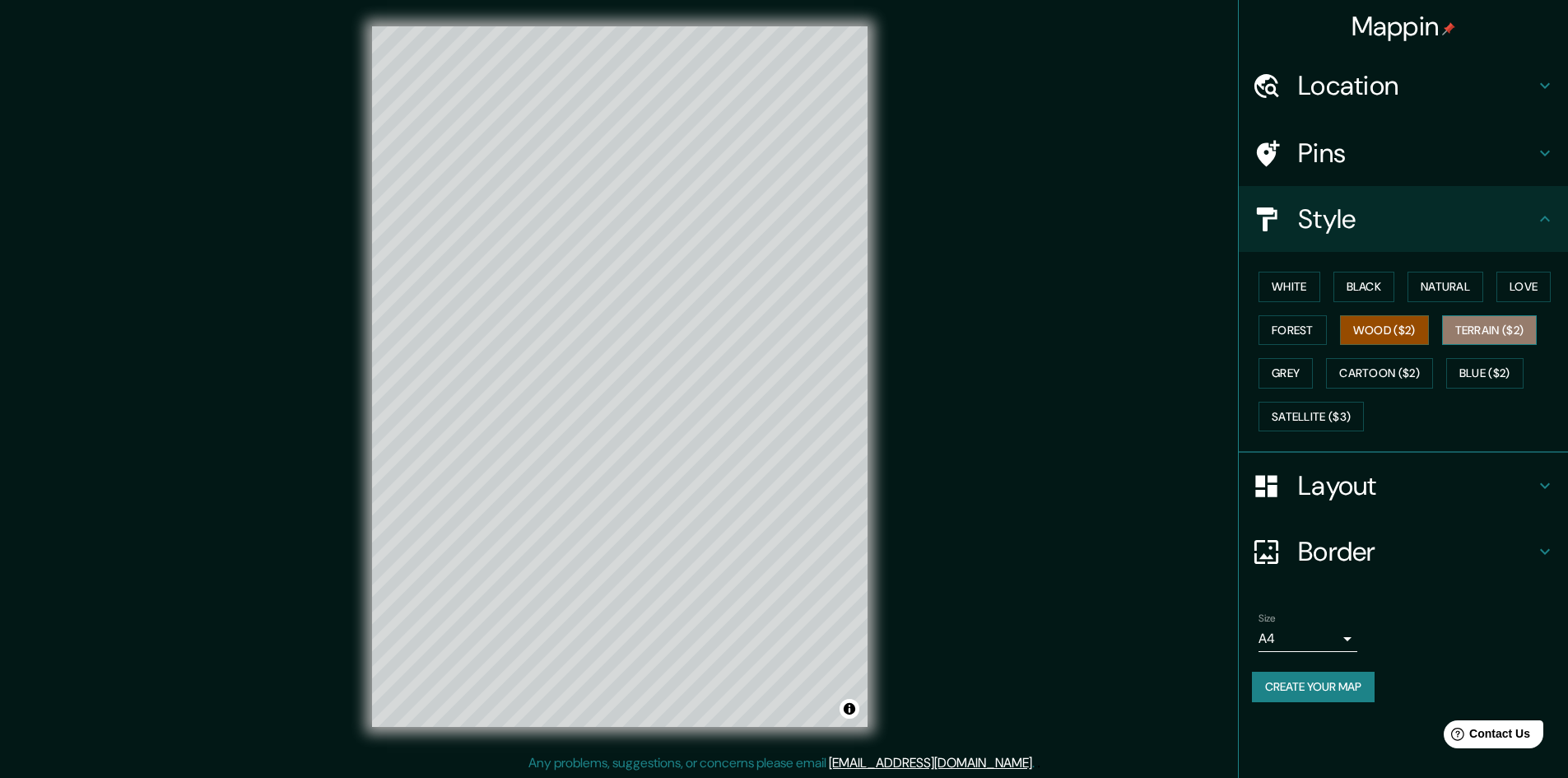
click at [1474, 337] on button "Terrain ($2)" at bounding box center [1489, 331] width 95 height 31
click at [1523, 289] on button "Love" at bounding box center [1522, 287] width 54 height 31
click at [1456, 279] on button "Natural" at bounding box center [1444, 287] width 76 height 31
click at [1353, 292] on button "Black" at bounding box center [1364, 287] width 61 height 31
click at [1288, 322] on button "Forest" at bounding box center [1292, 331] width 68 height 31
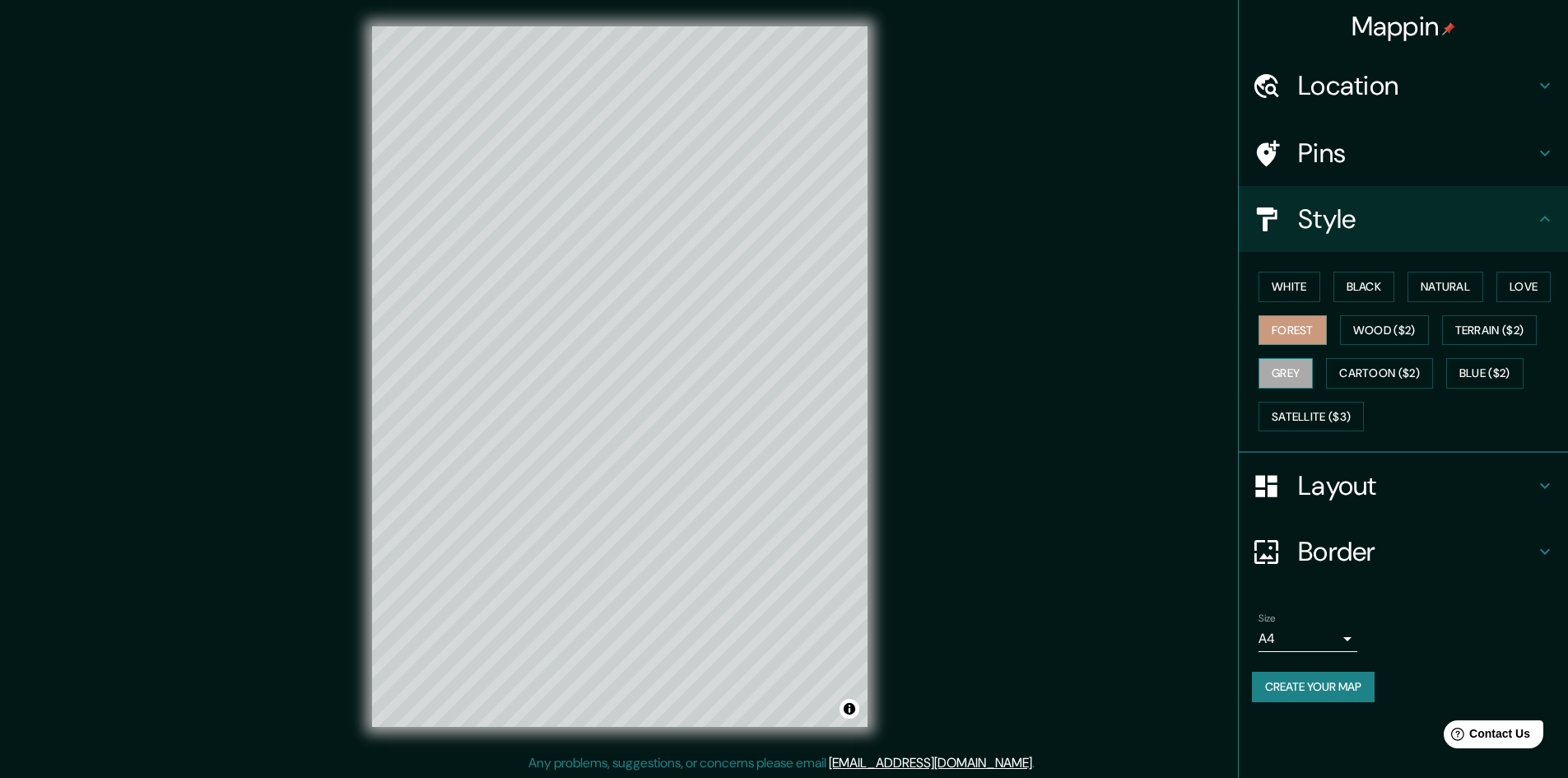
click at [1280, 374] on button "Grey" at bounding box center [1285, 373] width 54 height 31
click at [1282, 286] on button "White" at bounding box center [1289, 287] width 61 height 31
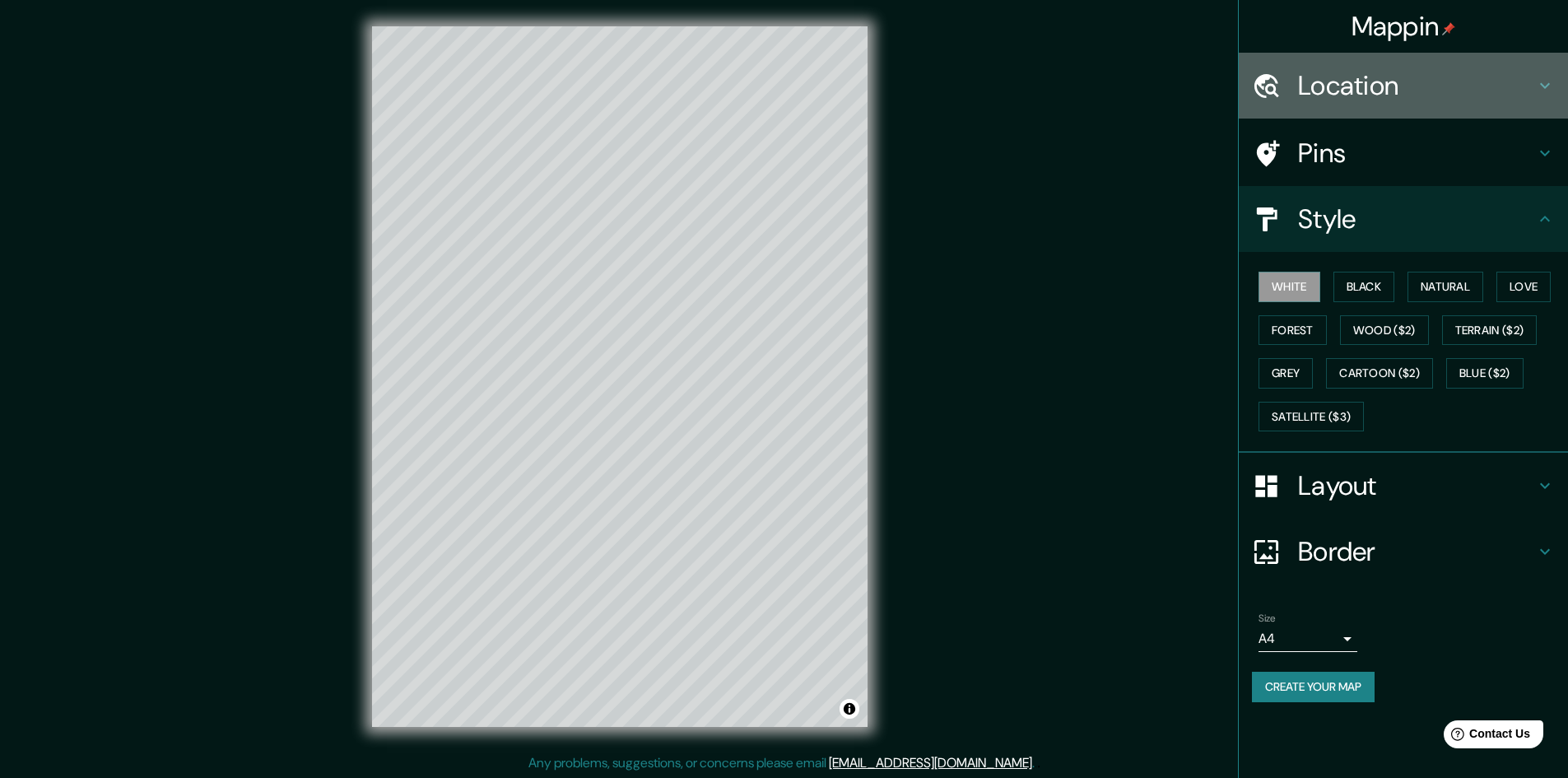
click at [1379, 91] on h4 "Location" at bounding box center [1417, 85] width 237 height 33
type input "289"
type input "48"
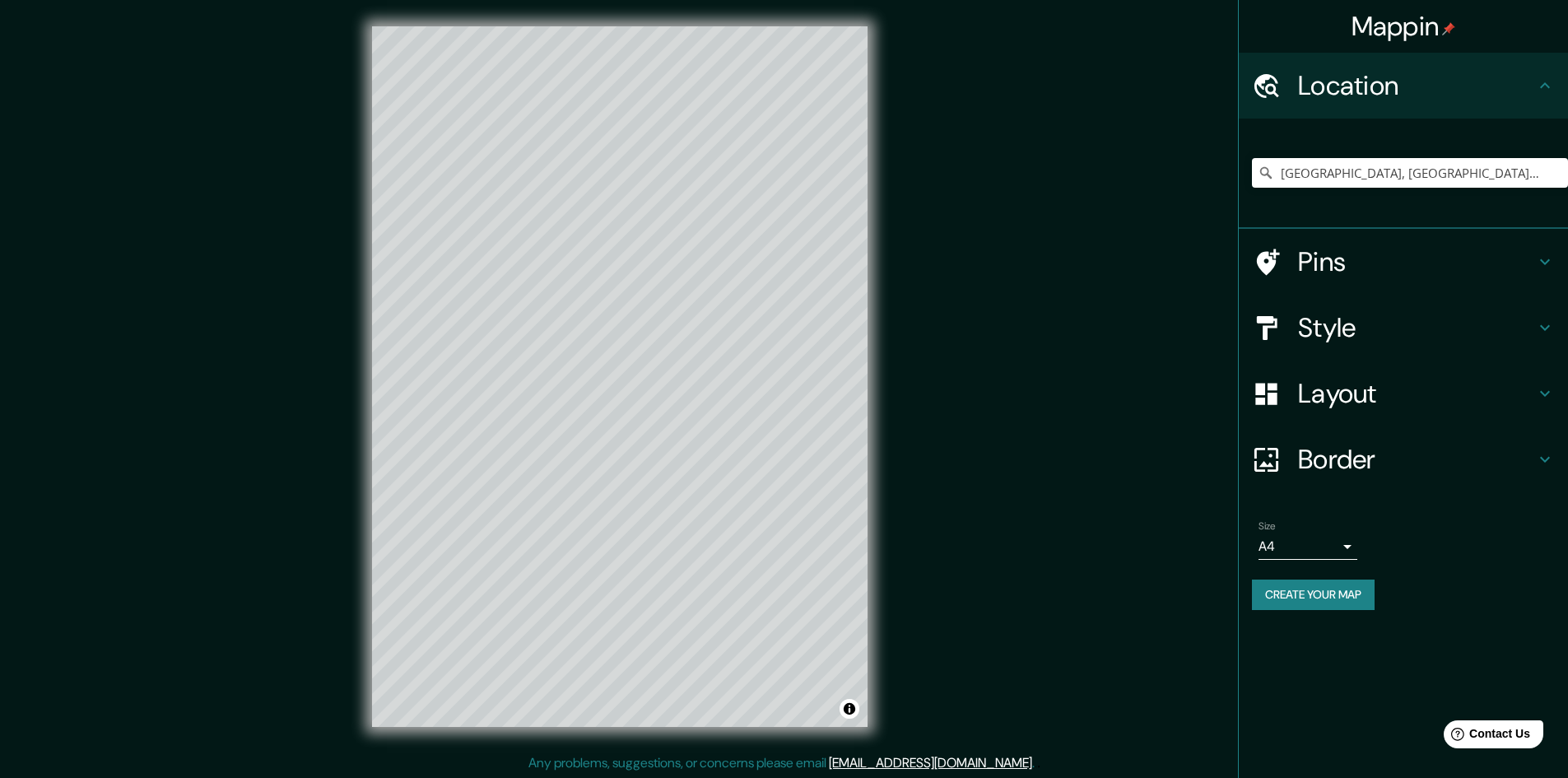
click at [1321, 266] on h4 "Pins" at bounding box center [1417, 261] width 237 height 33
type input "289"
type input "48"
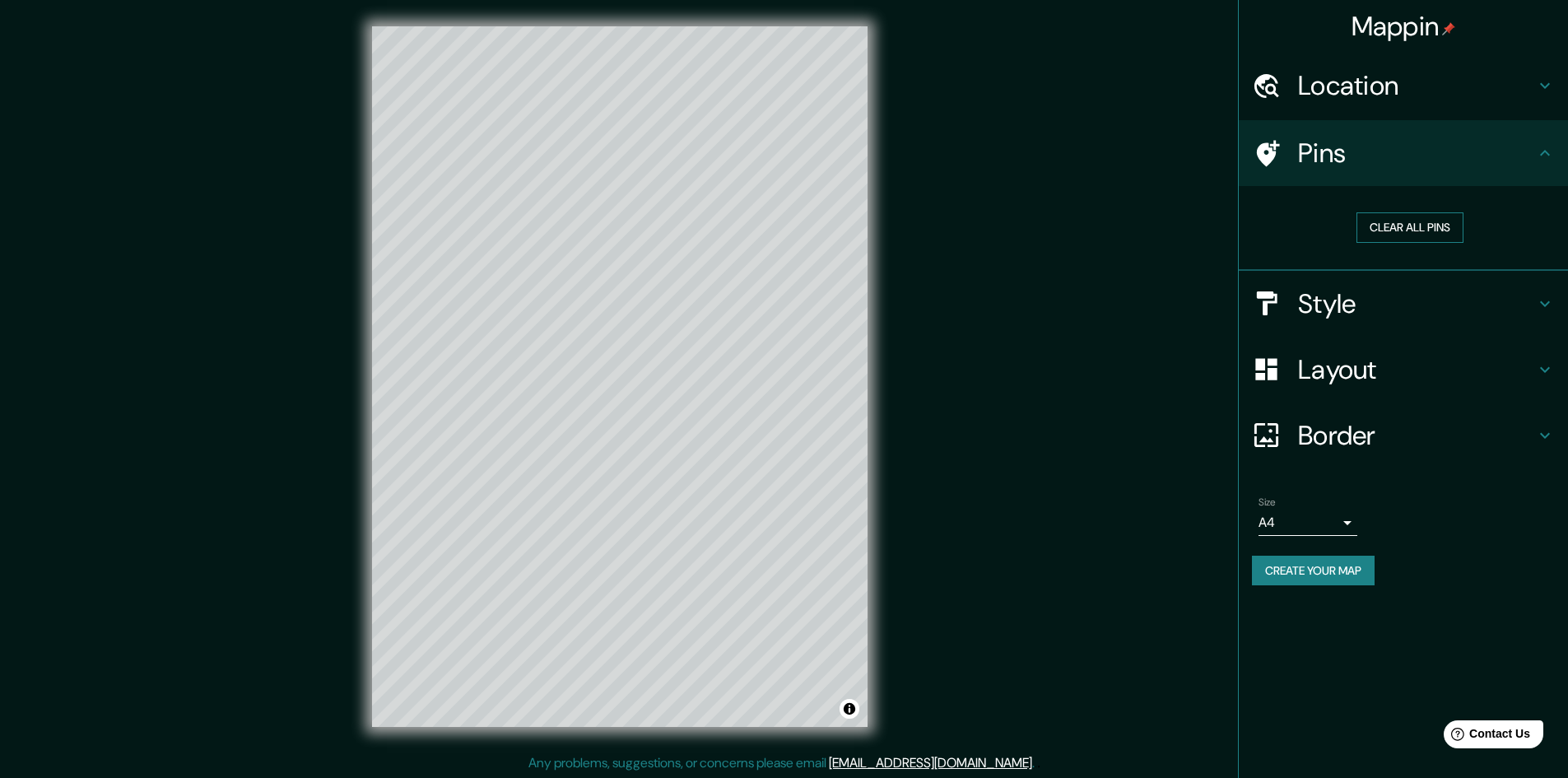
click at [1389, 223] on button "Clear all pins" at bounding box center [1410, 228] width 107 height 31
click at [1294, 149] on div at bounding box center [1274, 153] width 46 height 29
drag, startPoint x: 690, startPoint y: 322, endPoint x: 675, endPoint y: 317, distance: 15.8
click at [675, 317] on div at bounding box center [672, 314] width 13 height 13
drag, startPoint x: 672, startPoint y: 309, endPoint x: 676, endPoint y: 321, distance: 12.6
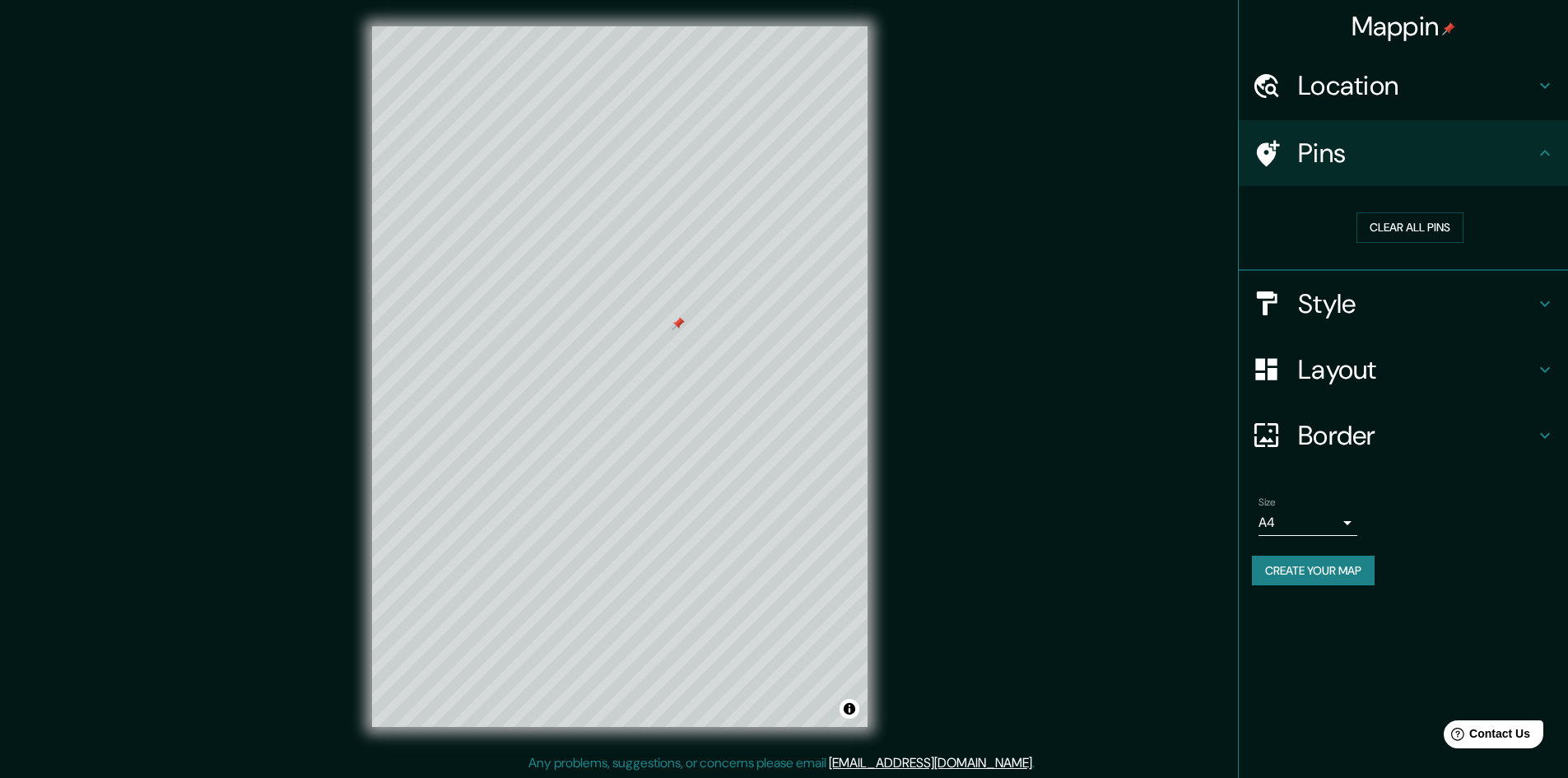
click at [676, 321] on div at bounding box center [678, 323] width 13 height 13
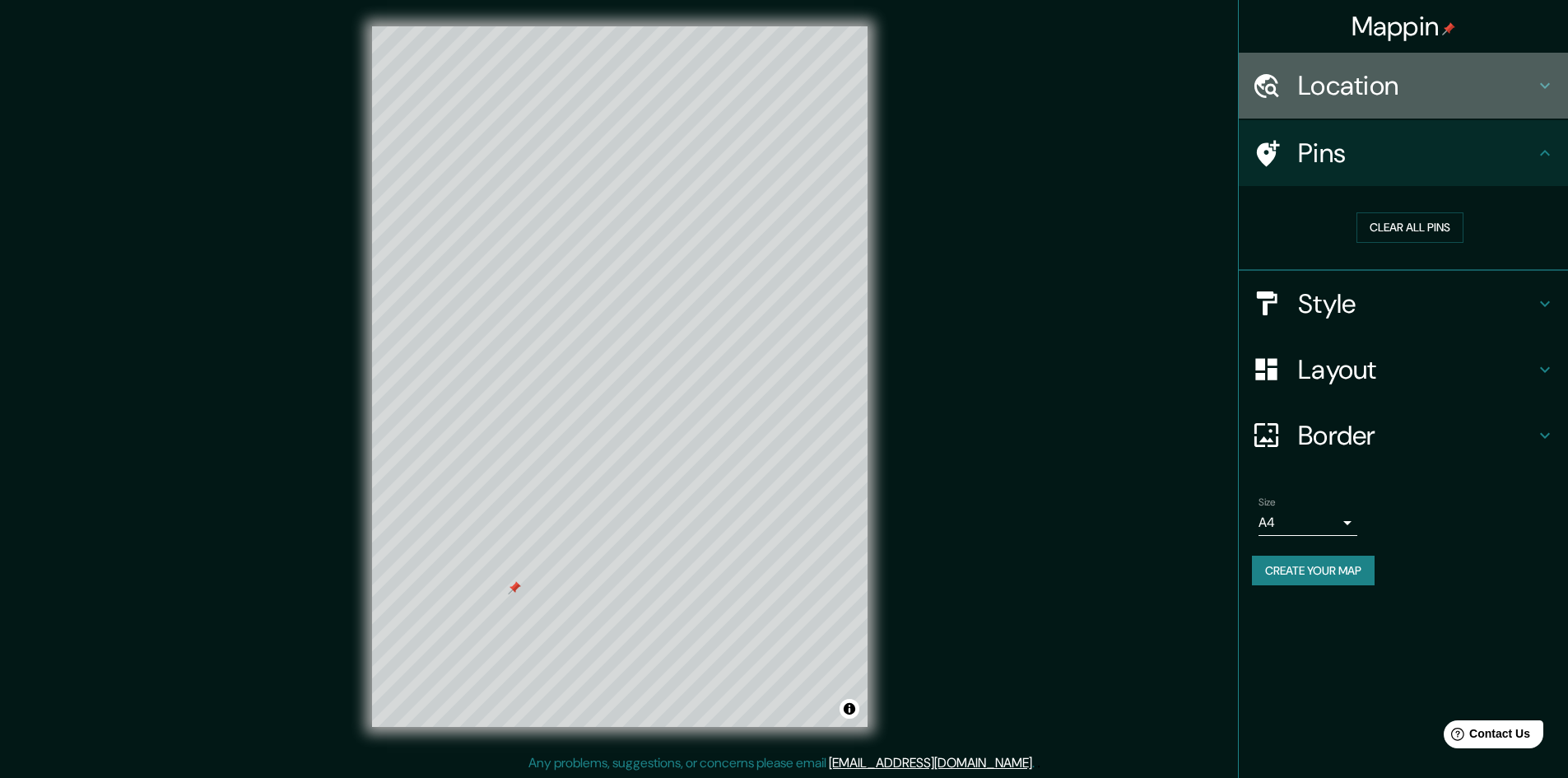
click at [1290, 110] on div "Location" at bounding box center [1403, 85] width 329 height 66
type input "289"
type input "48"
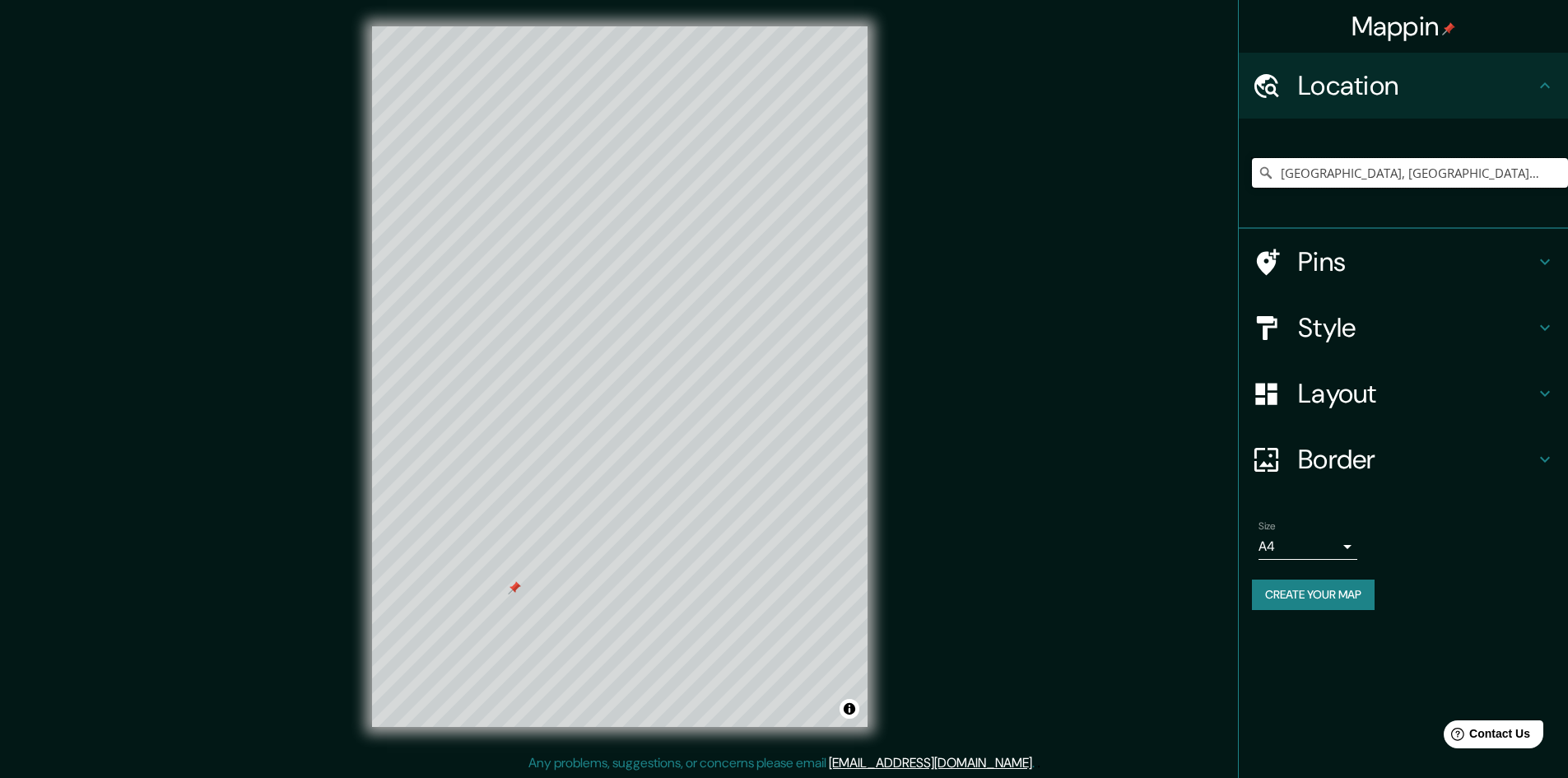
drag, startPoint x: 1532, startPoint y: 172, endPoint x: 1216, endPoint y: 170, distance: 316.0
click at [1202, 165] on div "Mappin Location Santiago, Región Metropolitana de Santiago, Chile Pins Style La…" at bounding box center [784, 390] width 1568 height 780
drag, startPoint x: 1402, startPoint y: 173, endPoint x: 1598, endPoint y: 150, distance: 197.3
click at [1567, 150] on html "Mappin Location Laguna San Rafael, Puerto Montt, Región de Los Lagos 5480000, C…" at bounding box center [784, 389] width 1568 height 778
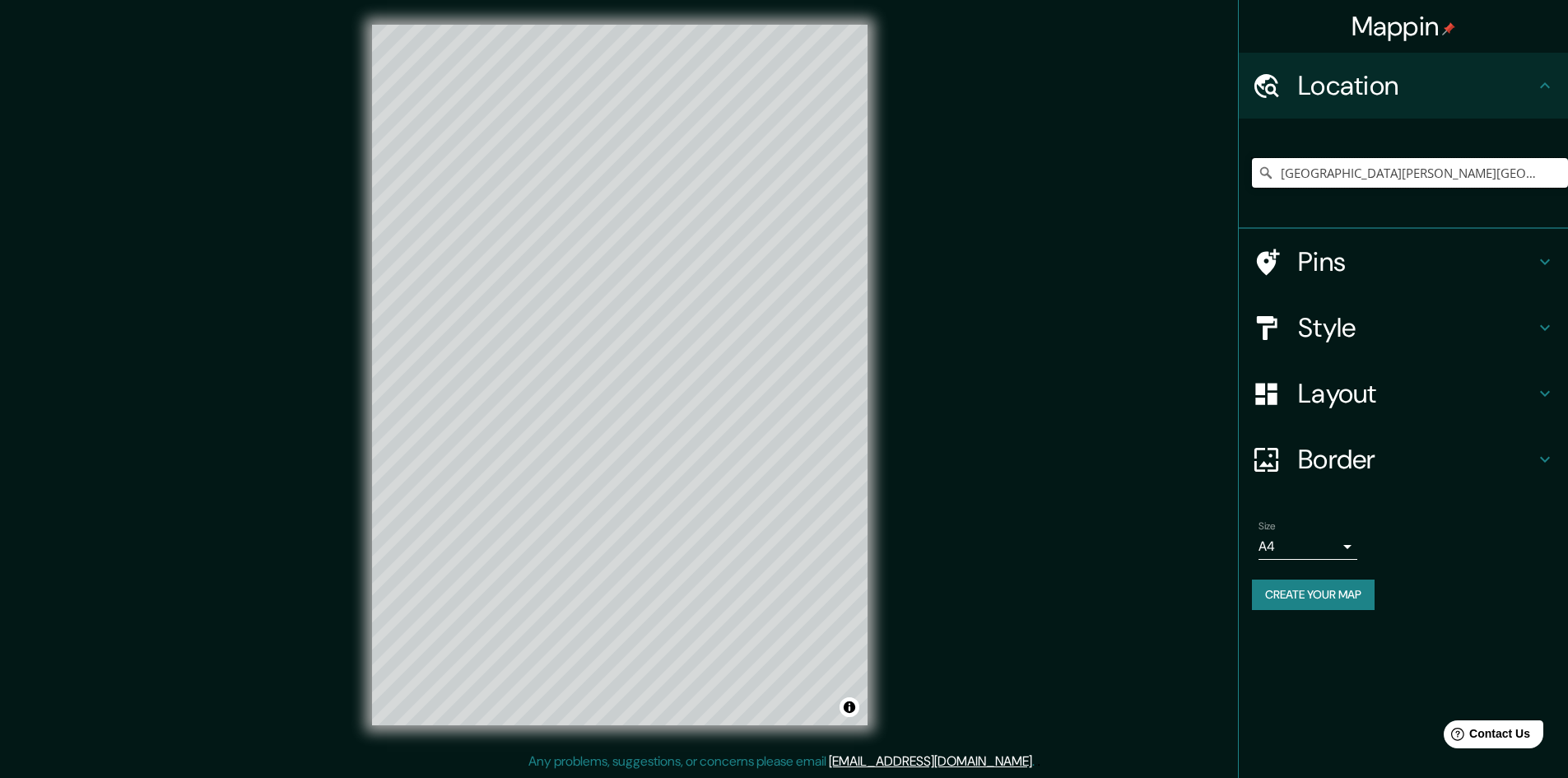
scroll to position [0, 0]
drag, startPoint x: 1390, startPoint y: 172, endPoint x: 1196, endPoint y: 164, distance: 194.2
click at [1197, 164] on div "Mappin Location Laguna San Rafael, Aysén, Región de Aysén del General Carlos Ib…" at bounding box center [784, 388] width 1568 height 780
type input "Aysén, [GEOGRAPHIC_DATA][PERSON_NAME][PERSON_NAME], [GEOGRAPHIC_DATA]"
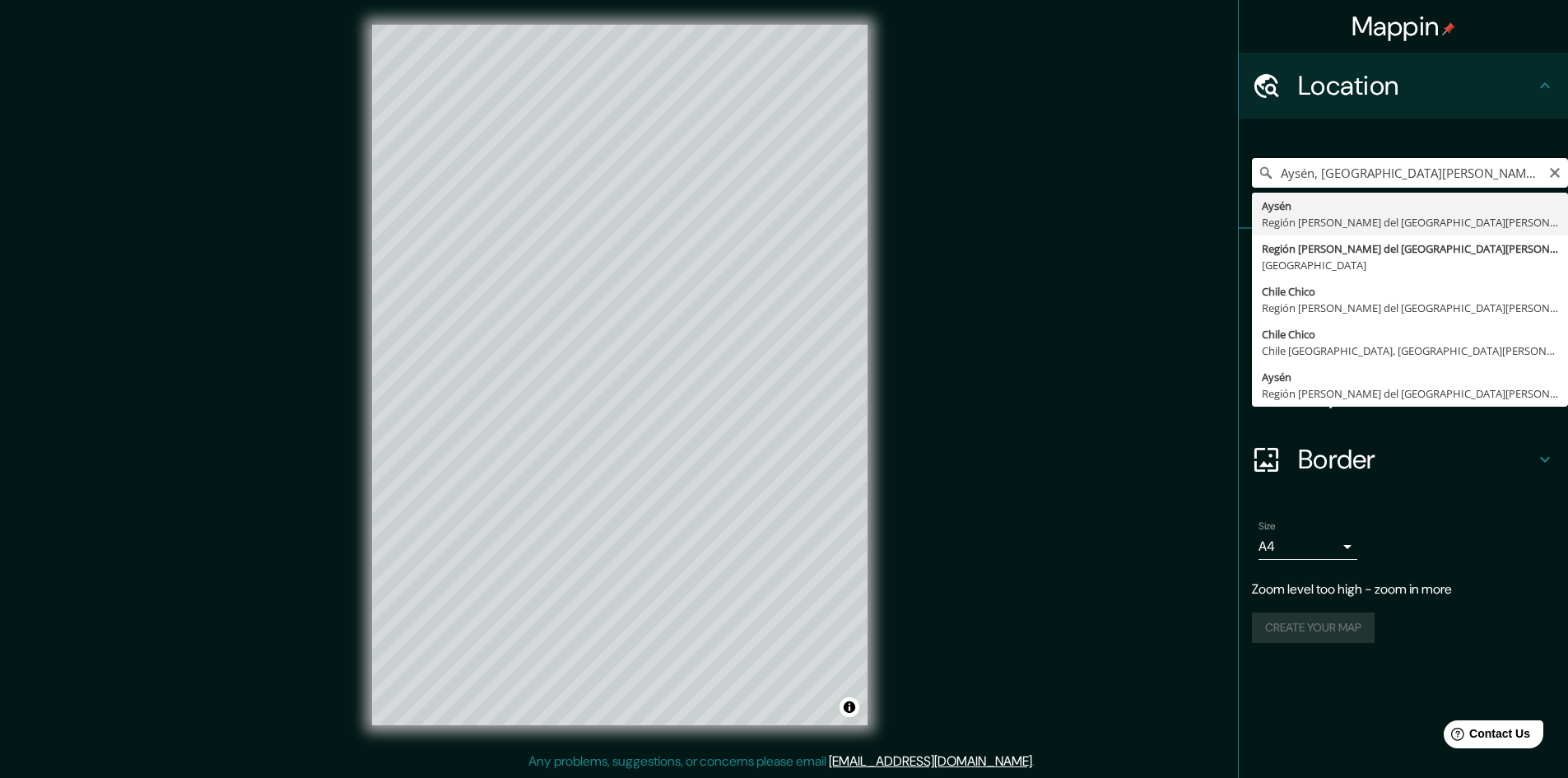
click at [1318, 170] on input "Aysén, [GEOGRAPHIC_DATA][PERSON_NAME][PERSON_NAME], [GEOGRAPHIC_DATA]" at bounding box center [1409, 173] width 316 height 30
click at [1559, 177] on icon "Clear" at bounding box center [1554, 172] width 13 height 13
type input "[PERSON_NAME], [GEOGRAPHIC_DATA][PERSON_NAME], [GEOGRAPHIC_DATA]"
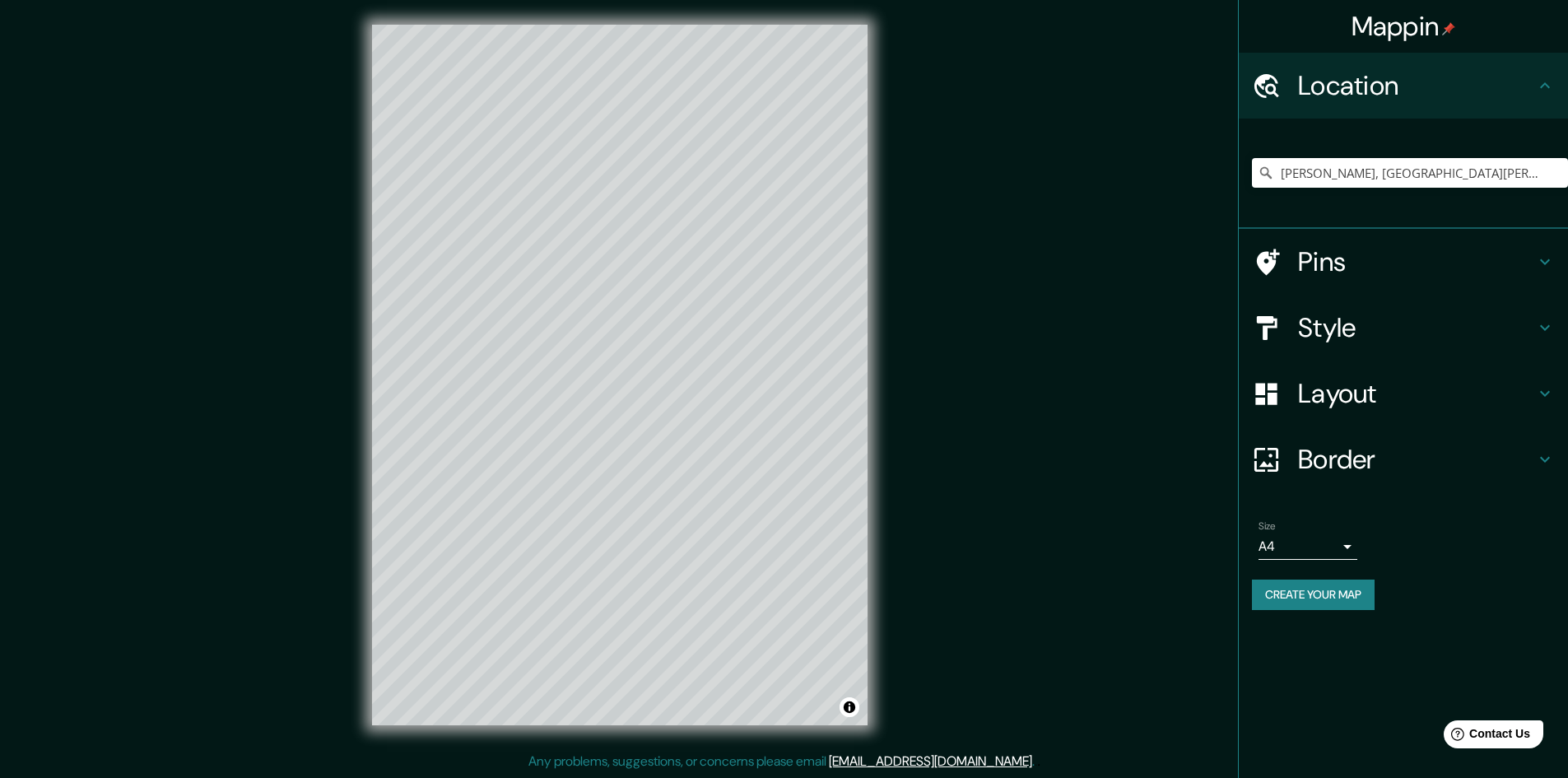
click at [1328, 326] on h4 "Style" at bounding box center [1417, 327] width 237 height 33
type input "289"
type input "48"
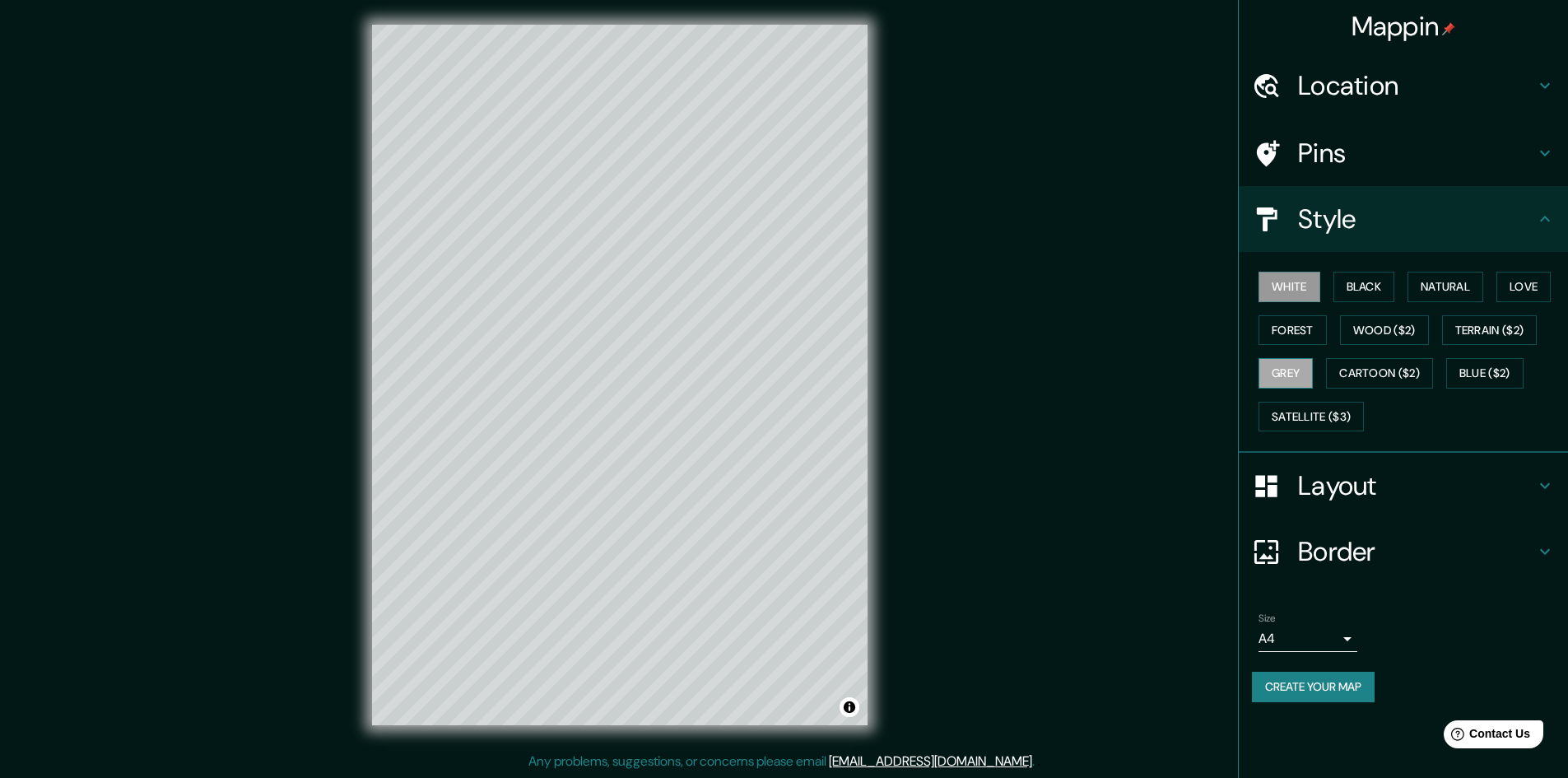
click at [1294, 369] on button "Grey" at bounding box center [1285, 373] width 54 height 31
click at [1298, 328] on button "Forest" at bounding box center [1292, 331] width 68 height 31
click at [1284, 280] on button "White" at bounding box center [1289, 287] width 61 height 31
click at [1381, 285] on button "Black" at bounding box center [1364, 287] width 61 height 31
click at [1456, 284] on button "Natural" at bounding box center [1444, 287] width 76 height 31
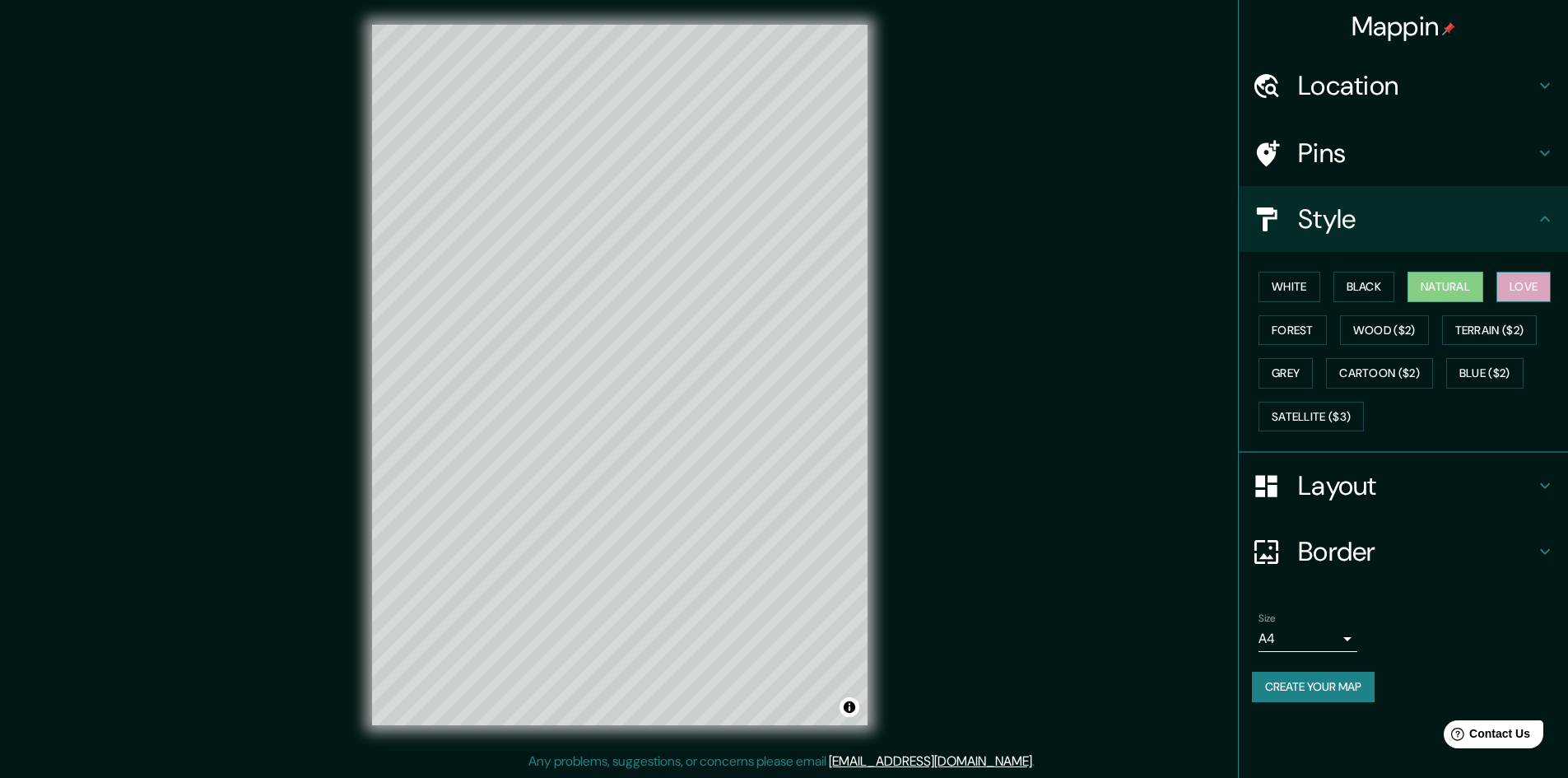
click at [1550, 279] on button "Love" at bounding box center [1522, 287] width 54 height 31
click at [1511, 331] on button "Terrain ($2)" at bounding box center [1489, 331] width 95 height 31
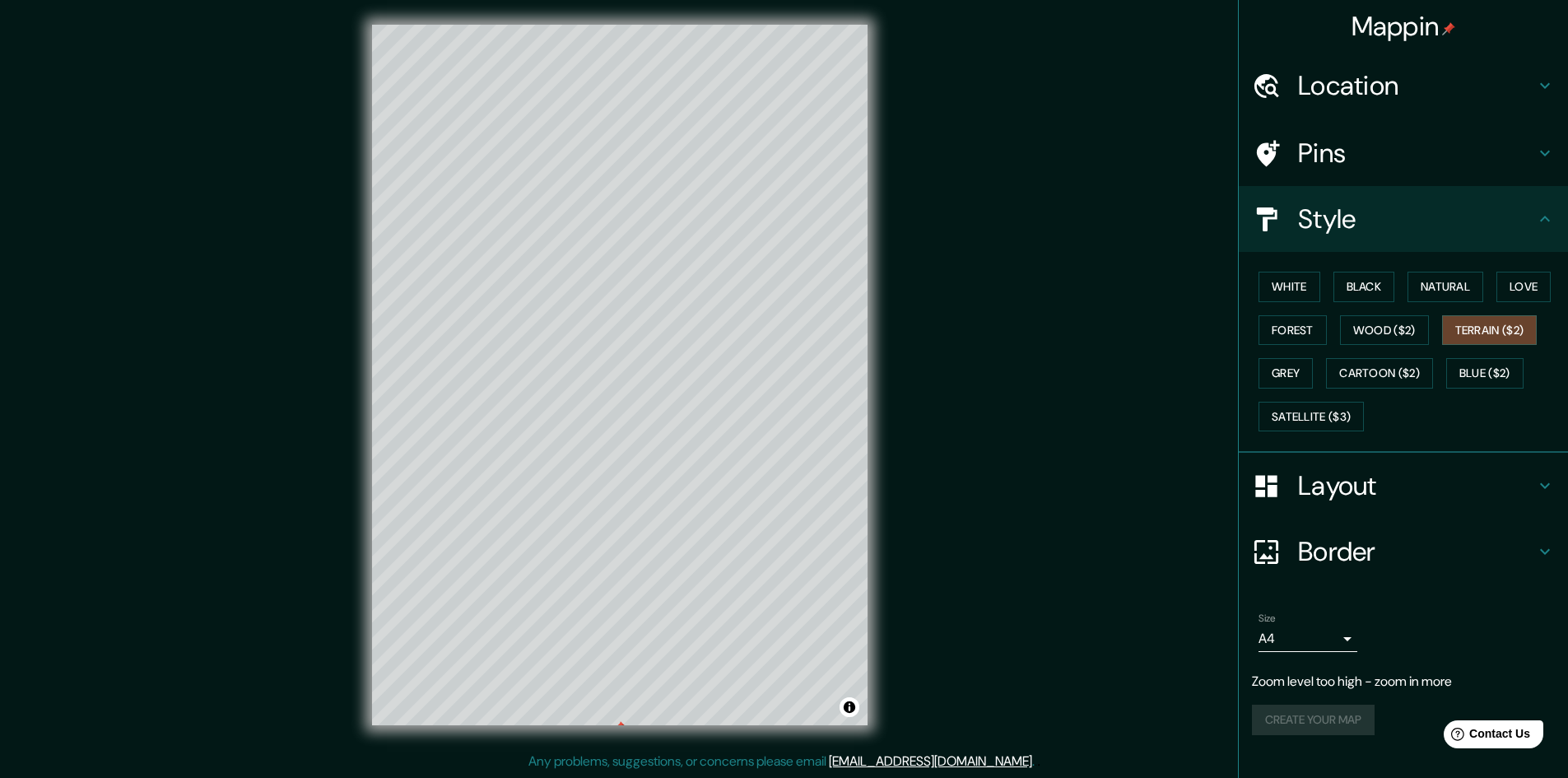
click at [1340, 721] on div "Create your map" at bounding box center [1403, 720] width 303 height 31
click at [1378, 493] on h4 "Layout" at bounding box center [1417, 485] width 237 height 33
type input "289"
type input "48"
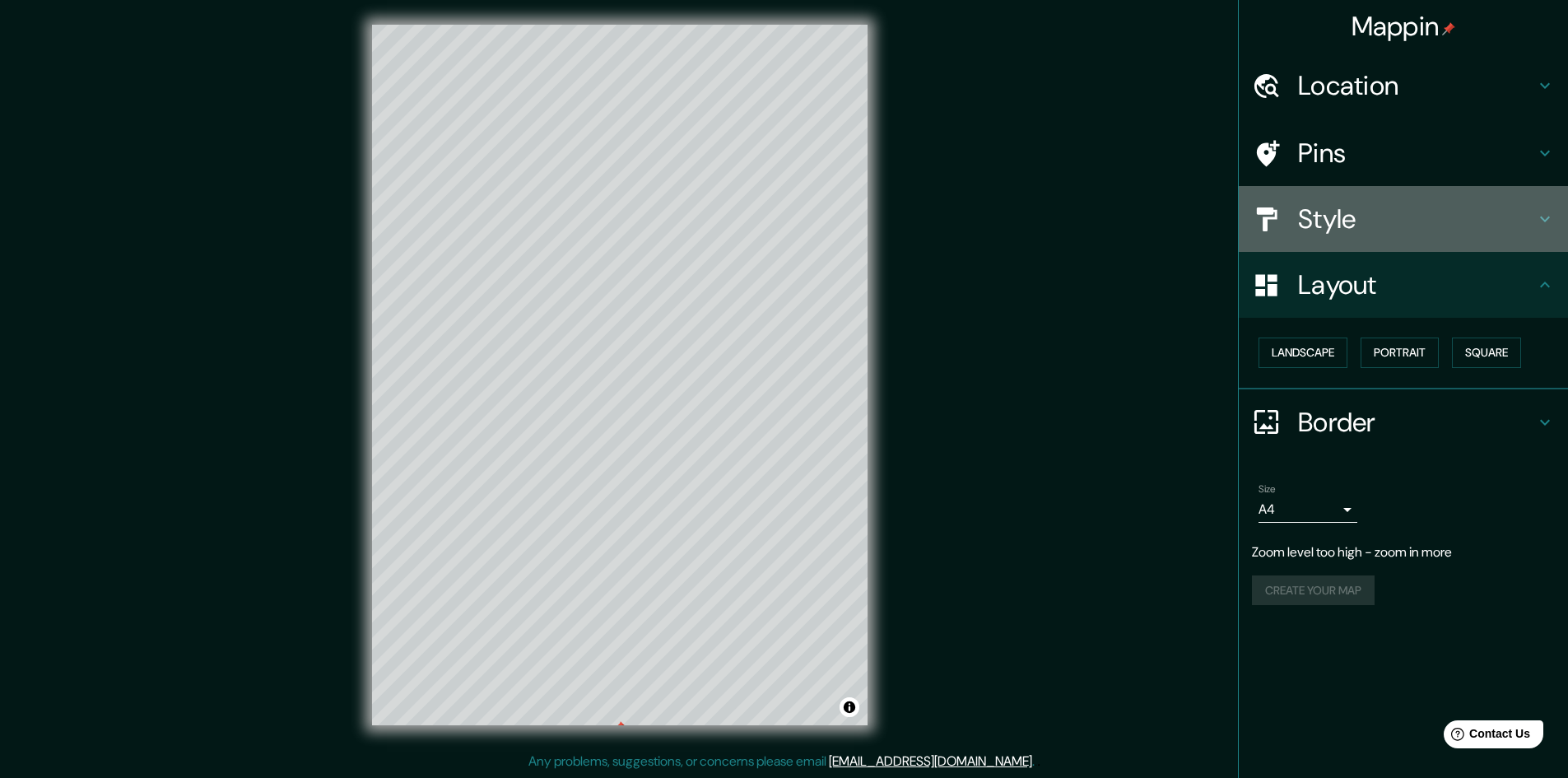
click at [1329, 218] on h4 "Style" at bounding box center [1417, 219] width 237 height 33
type input "289"
type input "48"
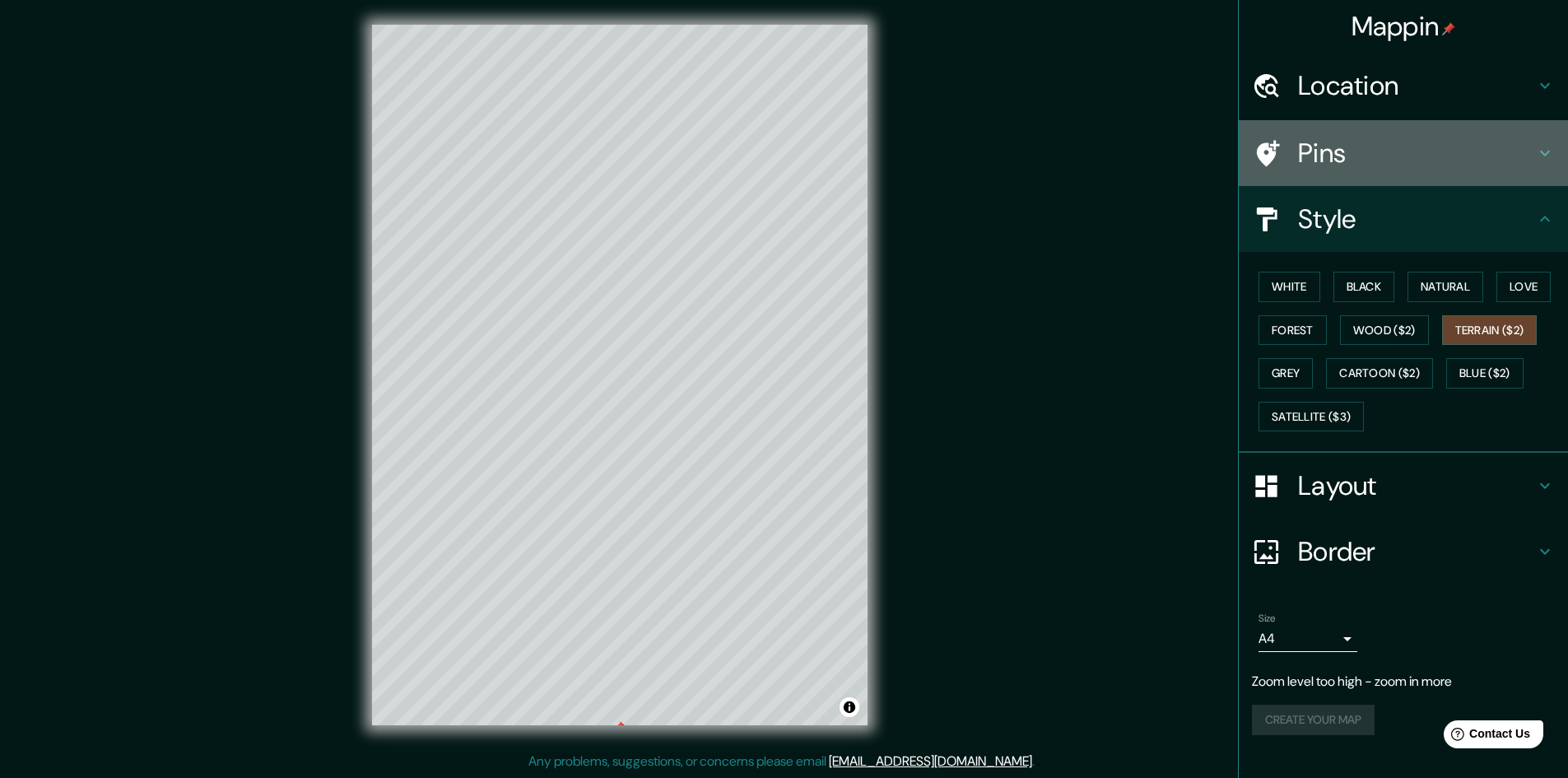
click at [1347, 164] on h4 "Pins" at bounding box center [1417, 152] width 237 height 33
type input "289"
type input "48"
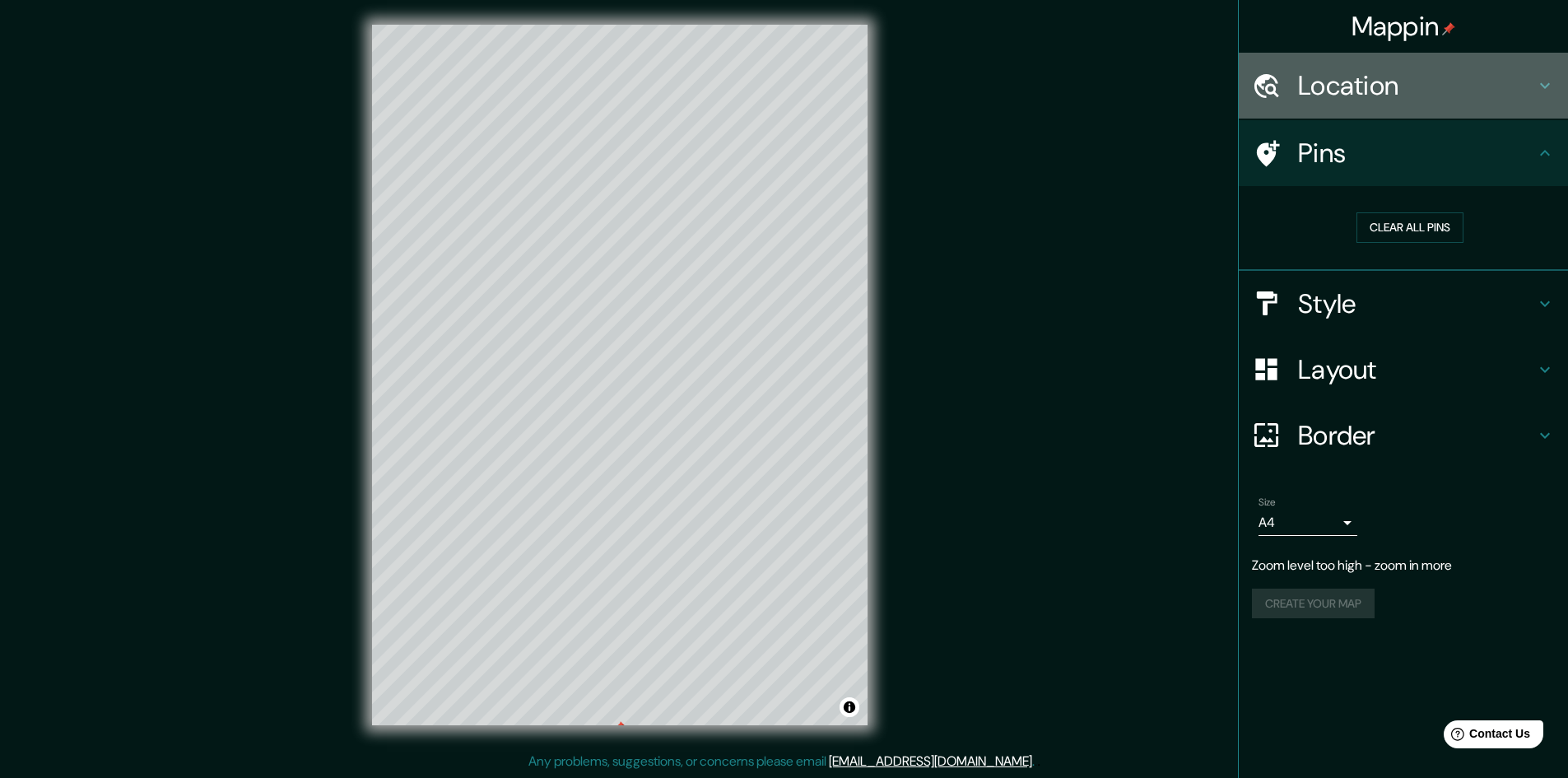
click at [1358, 100] on h4 "Location" at bounding box center [1417, 85] width 237 height 33
type input "289"
type input "48"
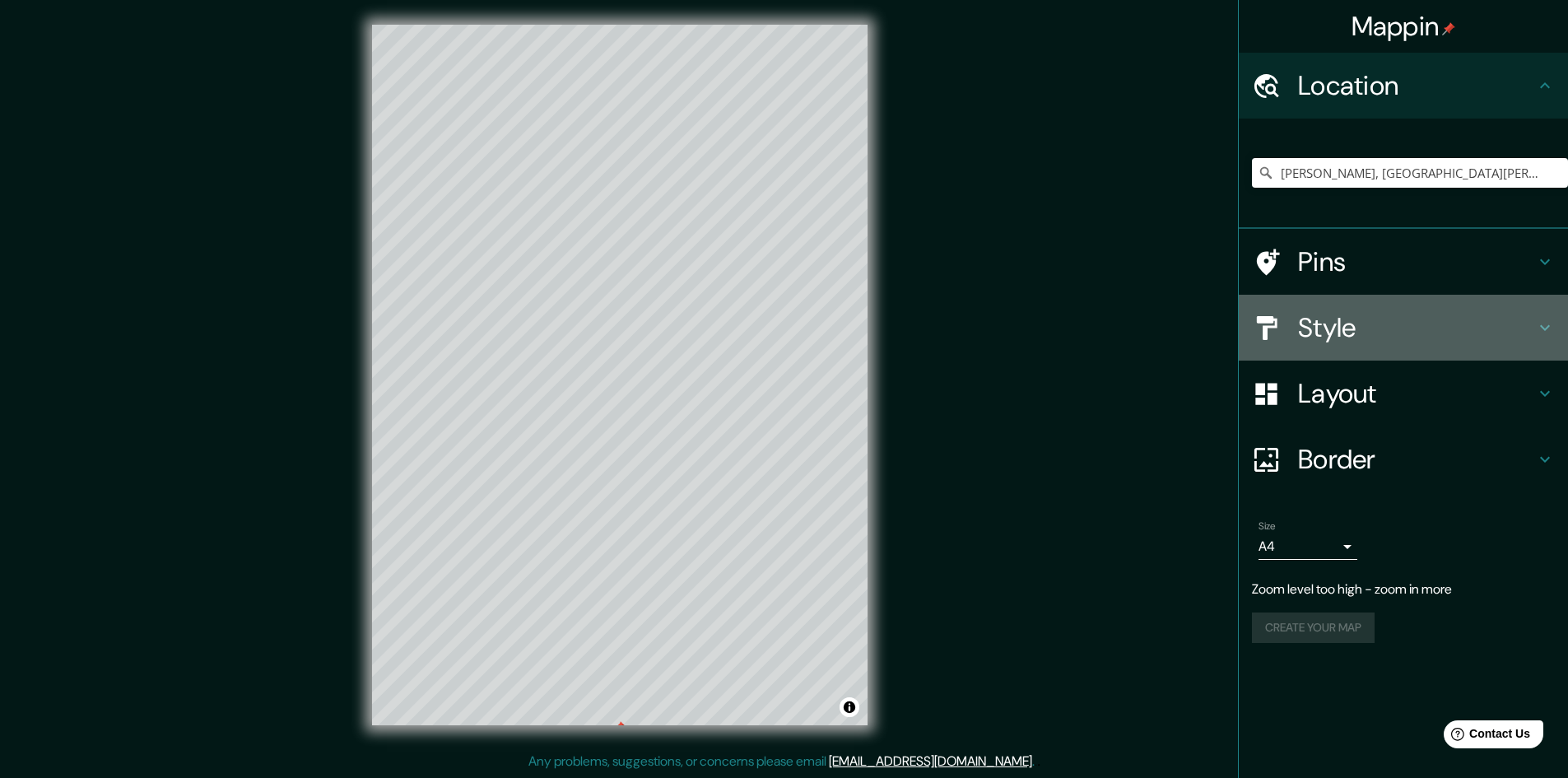
click at [1309, 331] on h4 "Style" at bounding box center [1417, 327] width 237 height 33
type input "289"
type input "48"
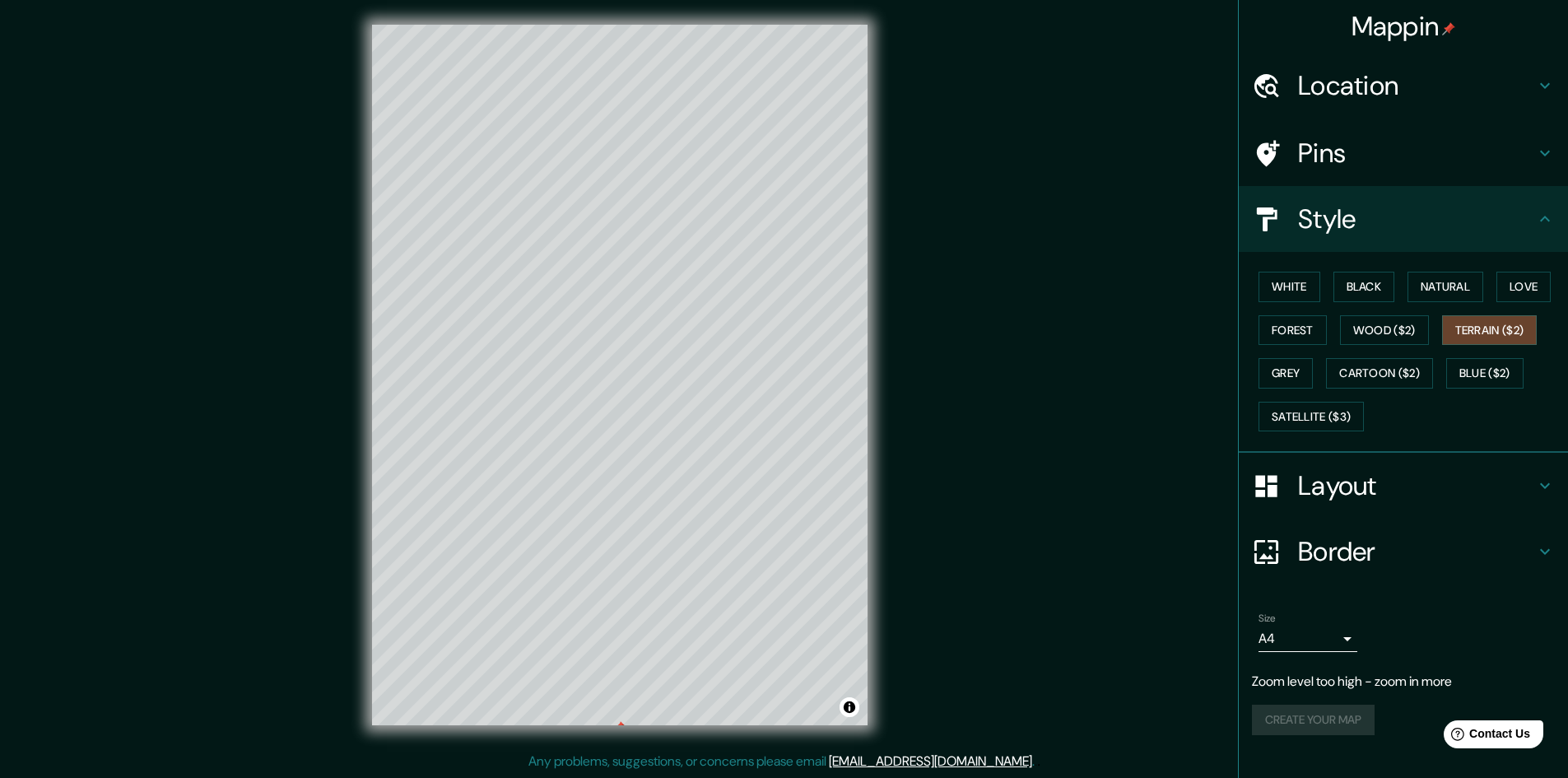
click at [1296, 501] on div "Layout" at bounding box center [1403, 486] width 329 height 66
type input "289"
type input "48"
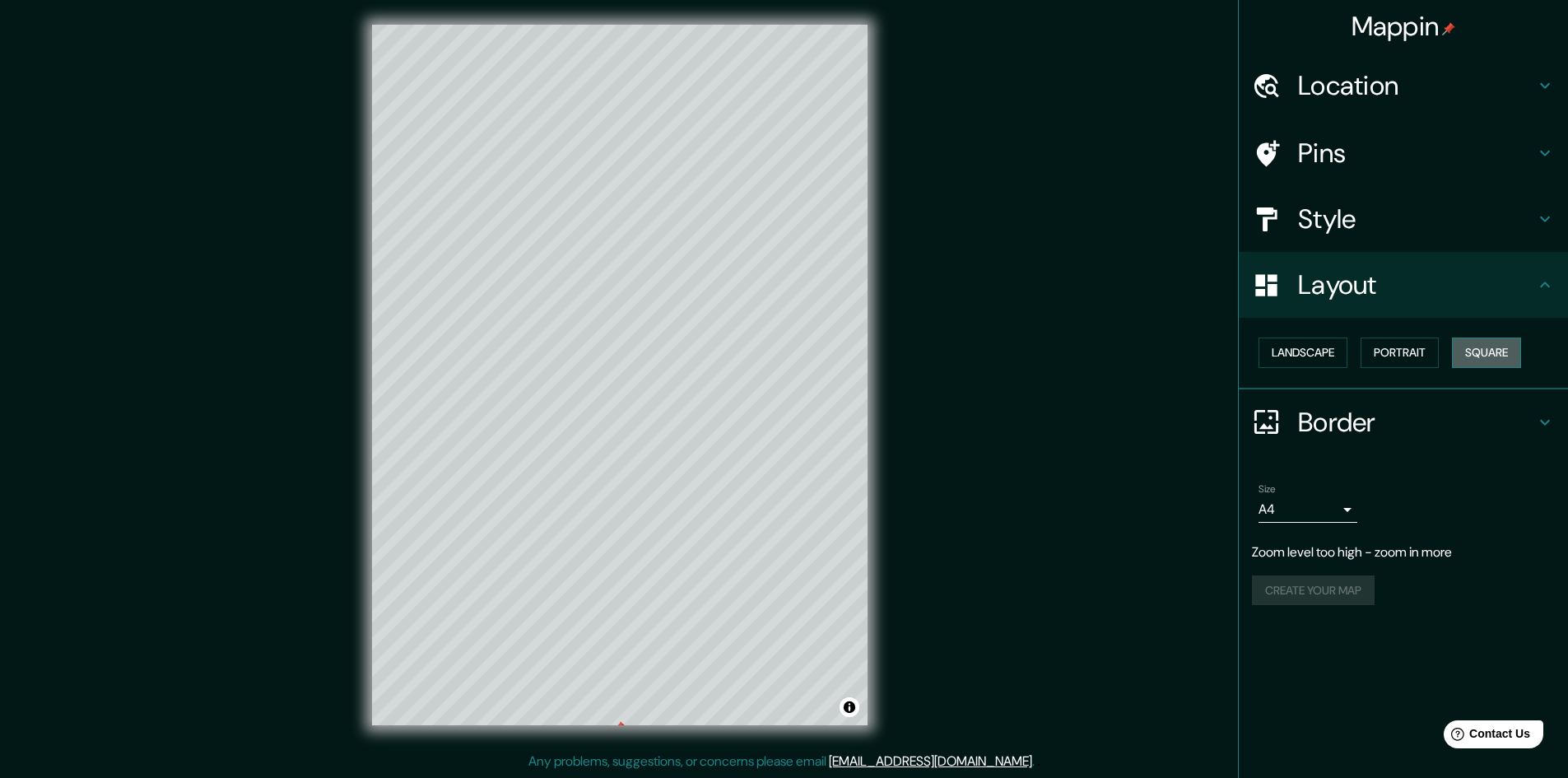
click at [1500, 354] on button "Square" at bounding box center [1486, 352] width 69 height 31
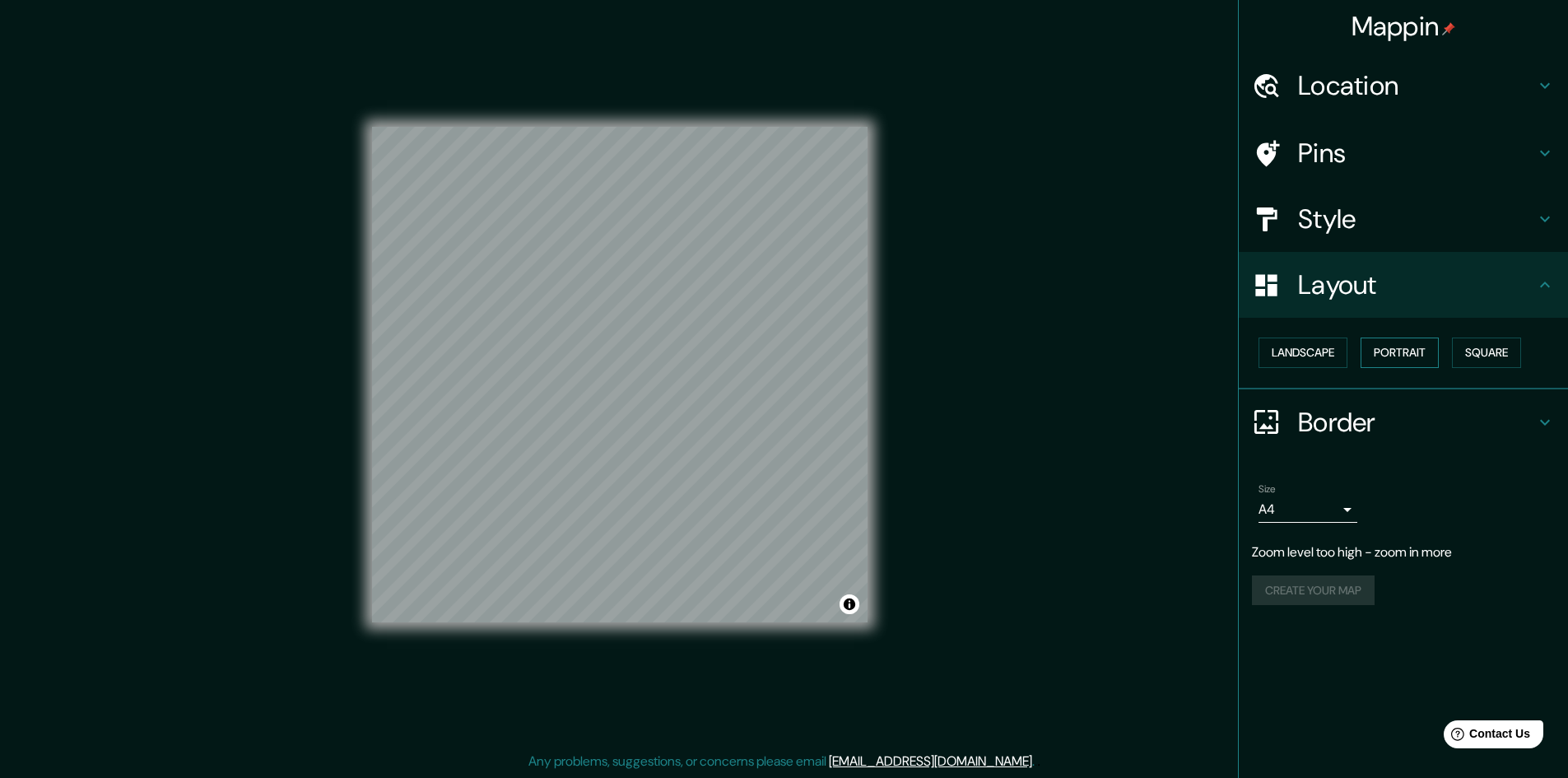
click at [1399, 356] on button "Portrait" at bounding box center [1399, 352] width 78 height 31
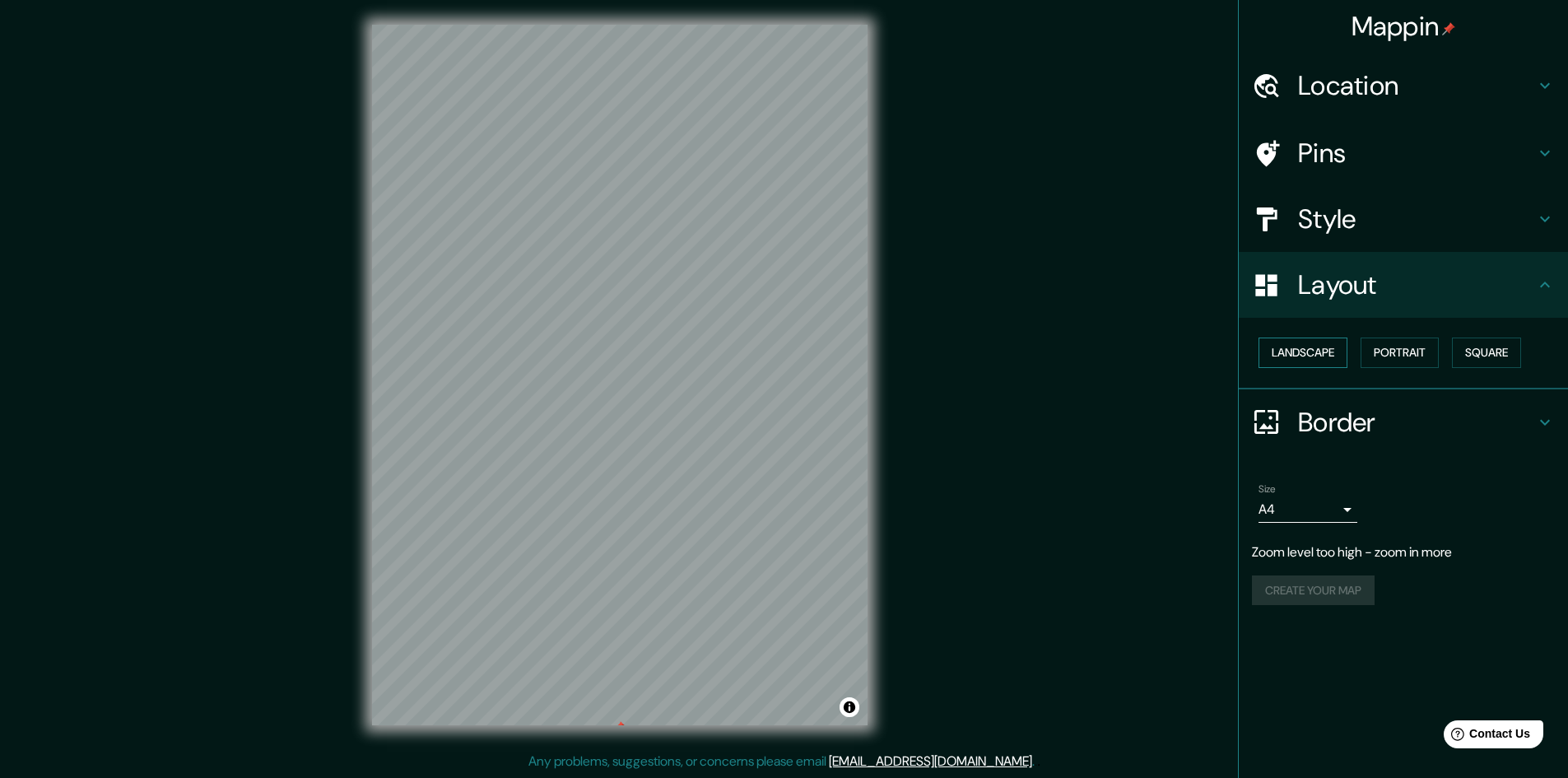
click at [1314, 355] on button "Landscape" at bounding box center [1303, 352] width 89 height 31
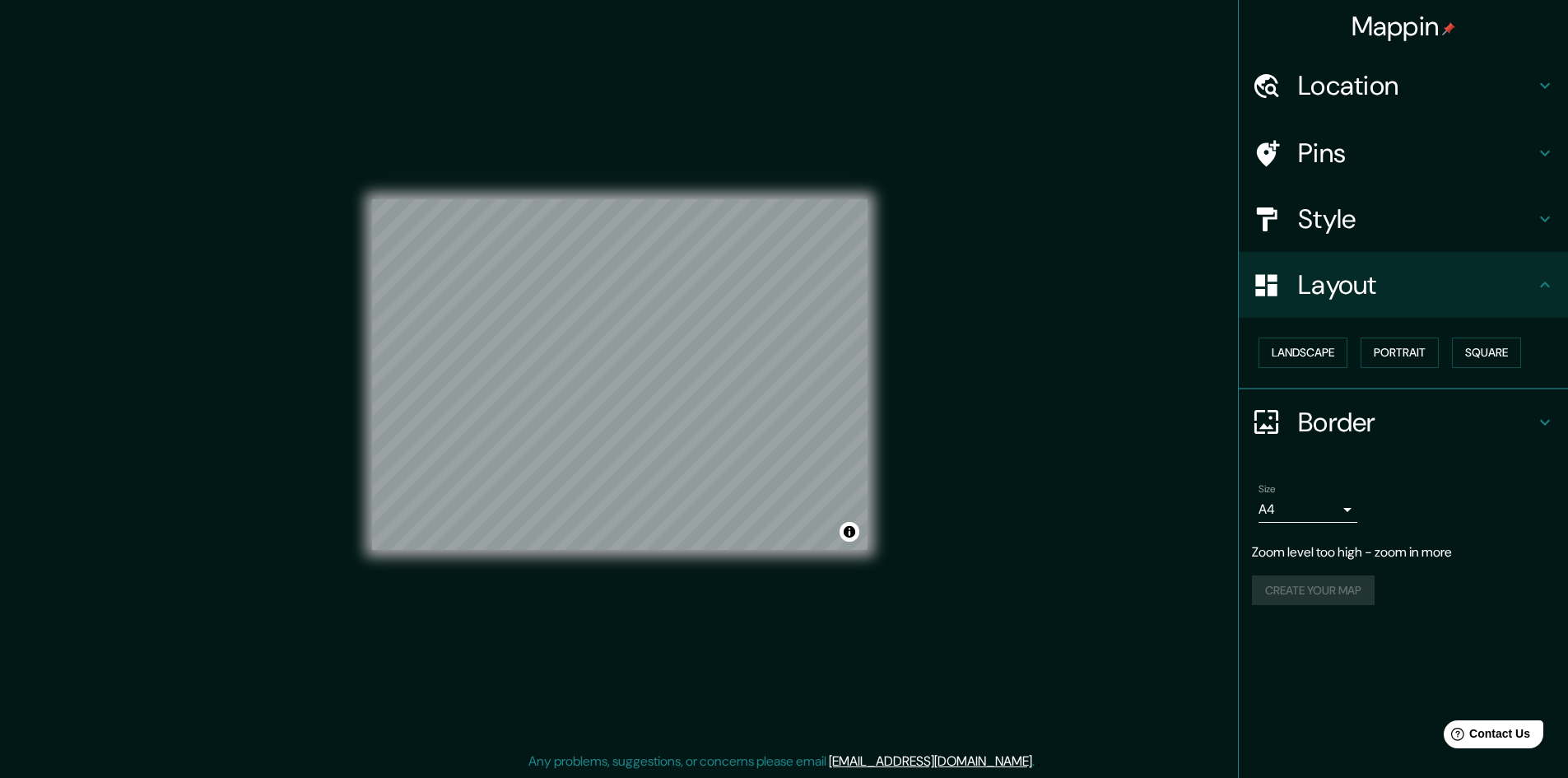
click at [1454, 348] on div "Landscape Portrait Square" at bounding box center [1409, 352] width 316 height 44
click at [1401, 352] on button "Portrait" at bounding box center [1399, 352] width 78 height 31
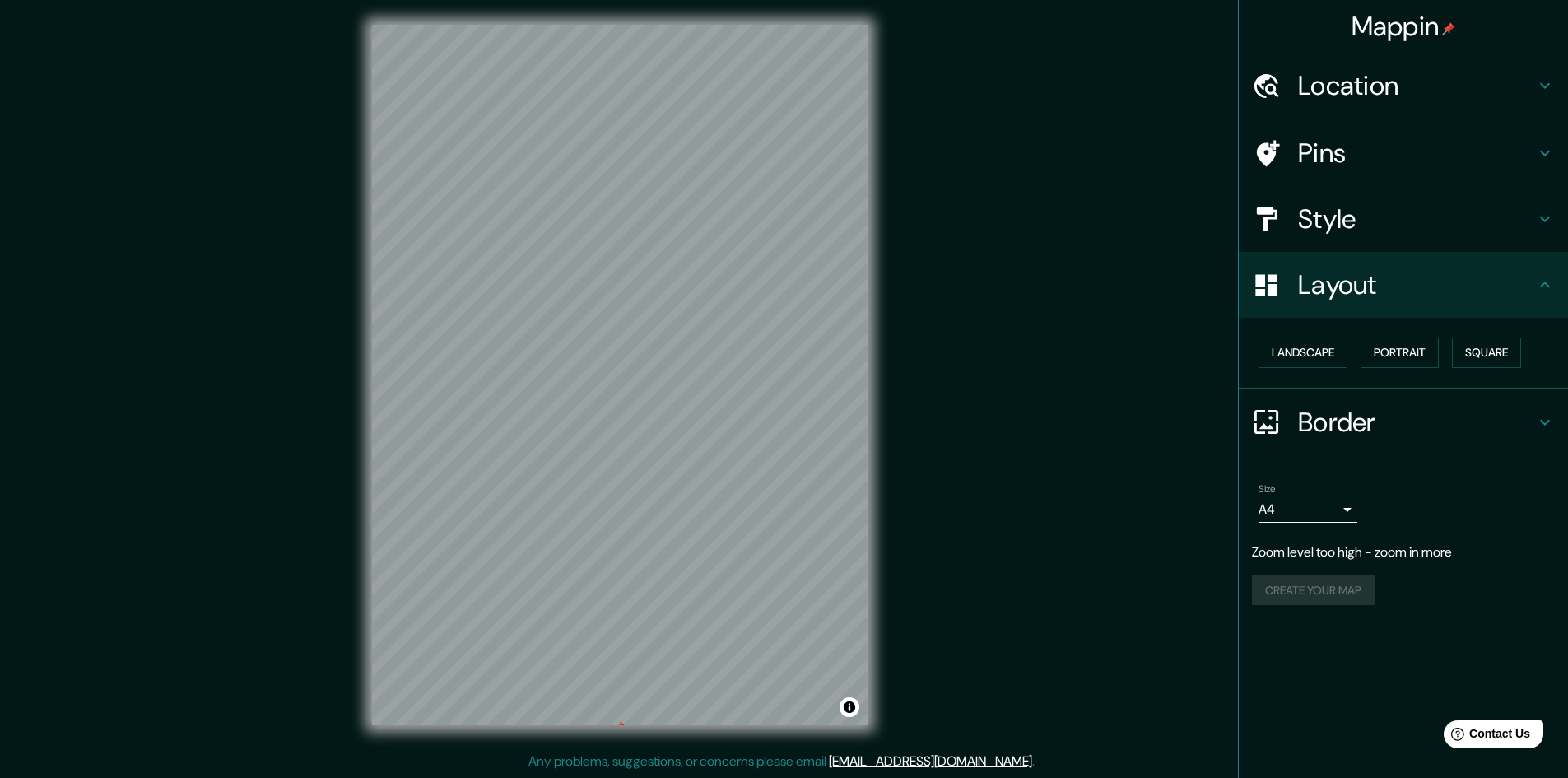
click at [1547, 415] on icon at bounding box center [1544, 423] width 20 height 20
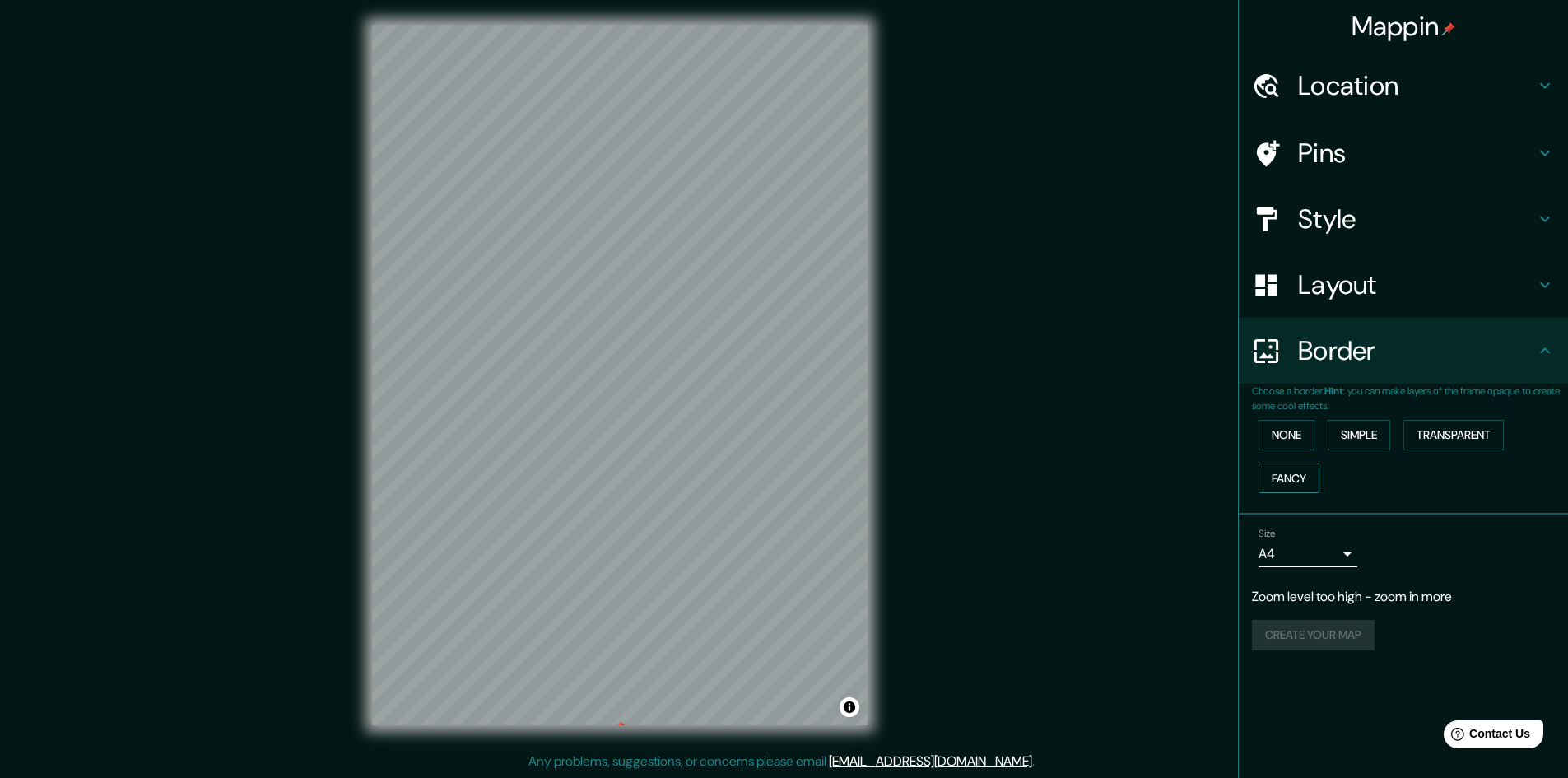
click at [1287, 466] on button "Fancy" at bounding box center [1289, 478] width 61 height 31
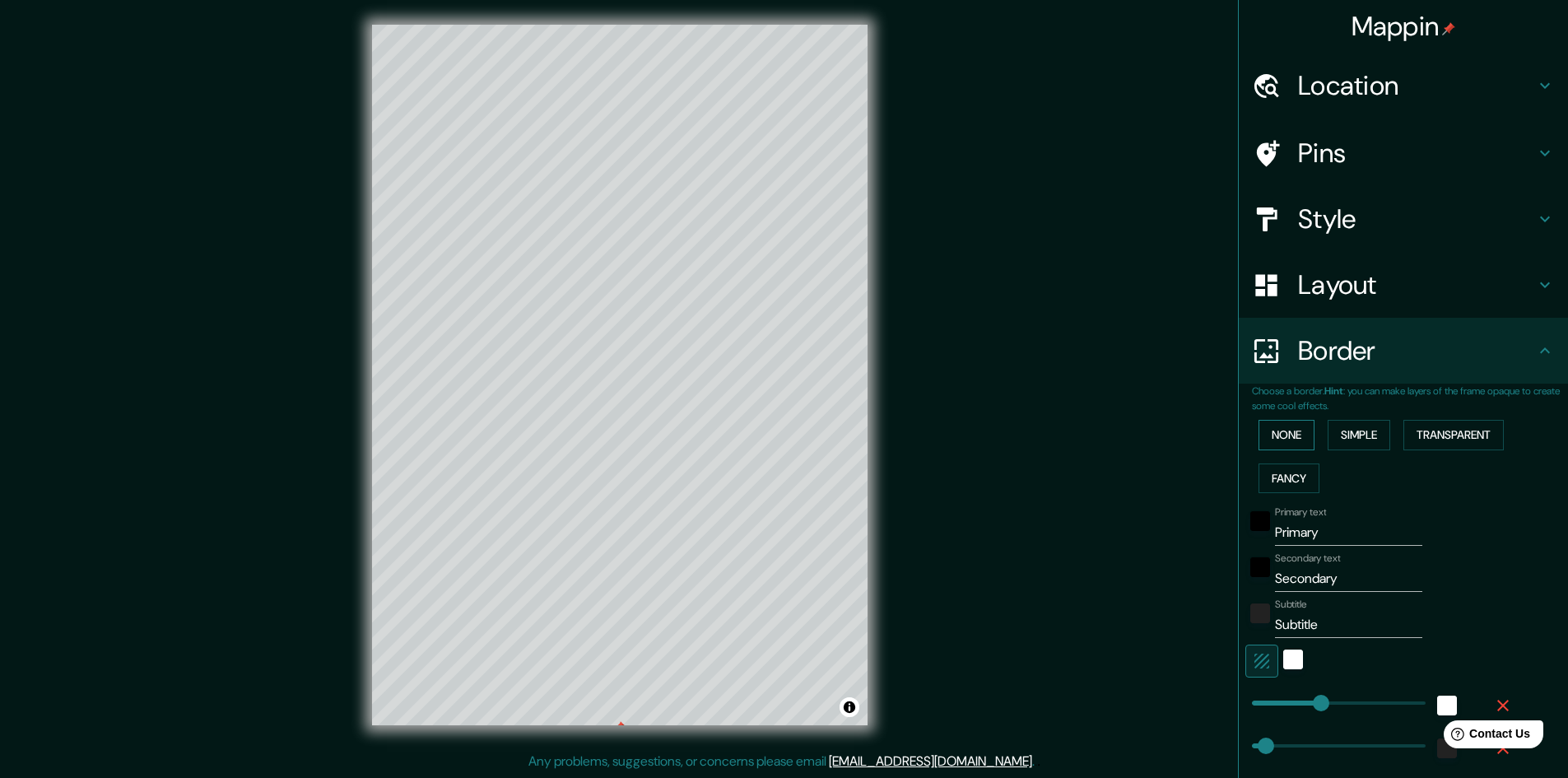
click at [1286, 436] on button "None" at bounding box center [1286, 435] width 56 height 31
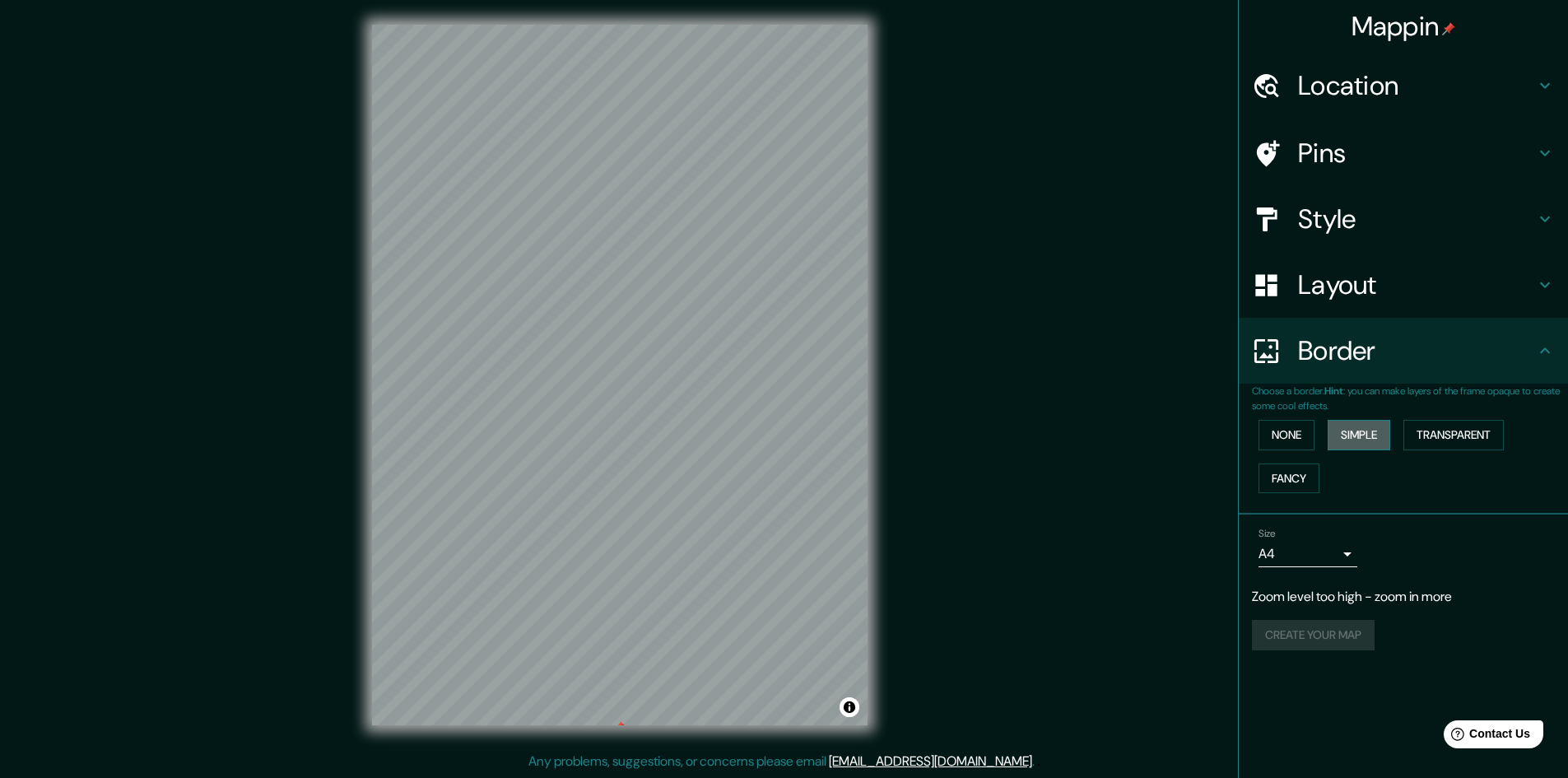
click at [1355, 438] on button "Simple" at bounding box center [1358, 435] width 62 height 31
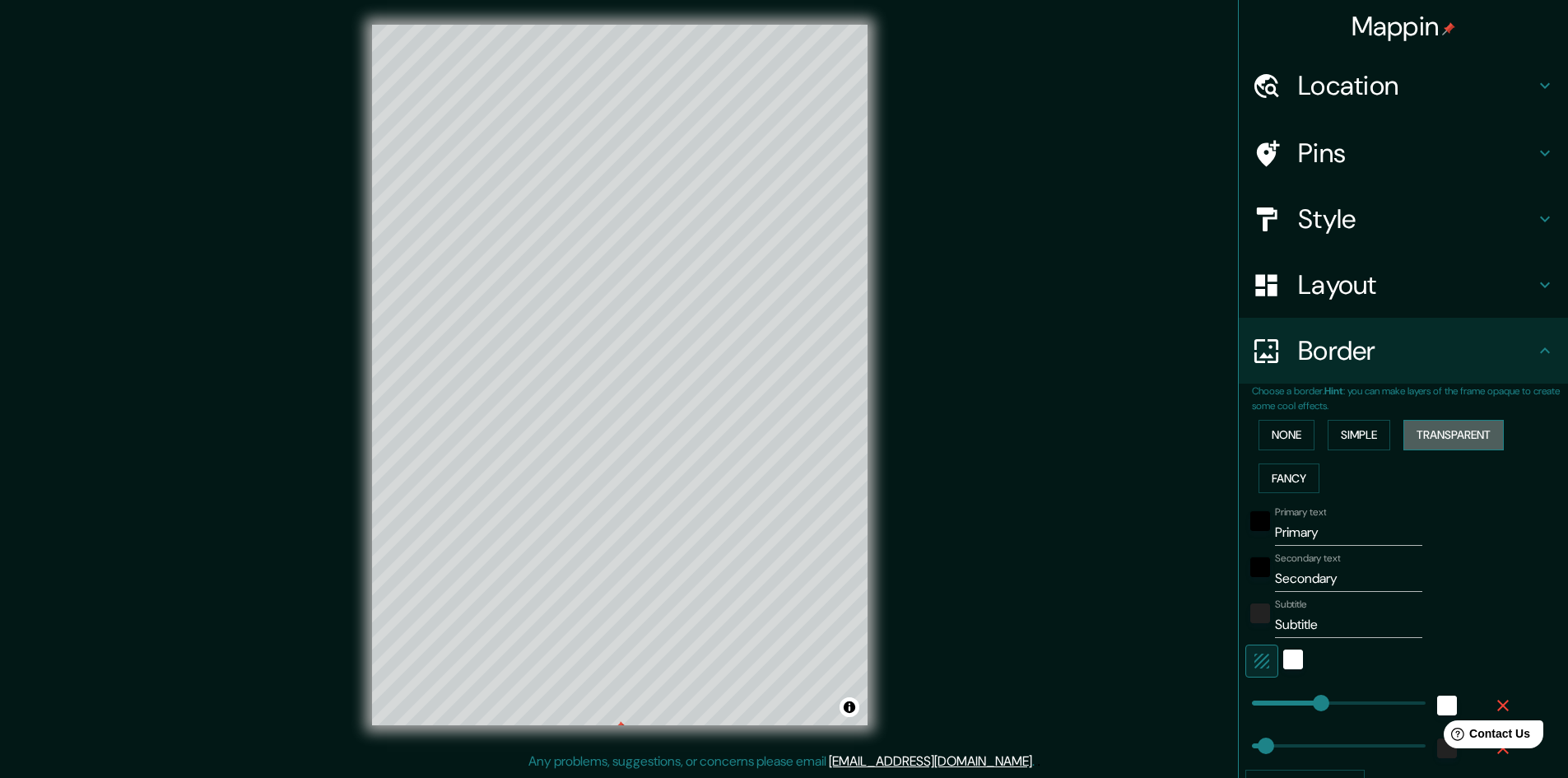
click at [1415, 435] on button "Transparent" at bounding box center [1452, 435] width 100 height 31
click at [1283, 653] on div "white" at bounding box center [1293, 659] width 20 height 20
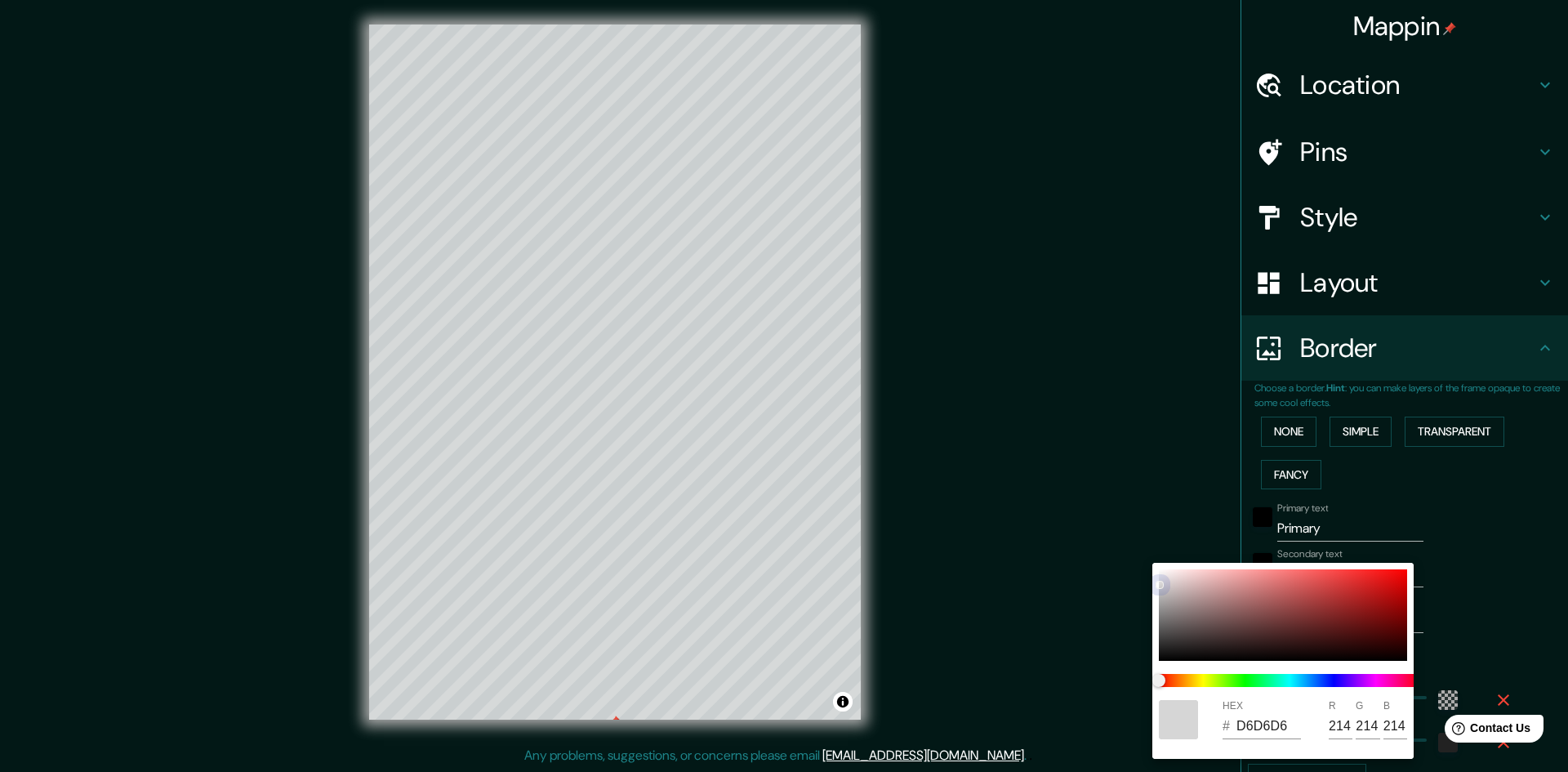
drag, startPoint x: 1159, startPoint y: 571, endPoint x: 1156, endPoint y: 584, distance: 13.3
click at [1156, 584] on div at bounding box center [1160, 584] width 8 height 8
click at [1455, 569] on div at bounding box center [784, 386] width 1568 height 772
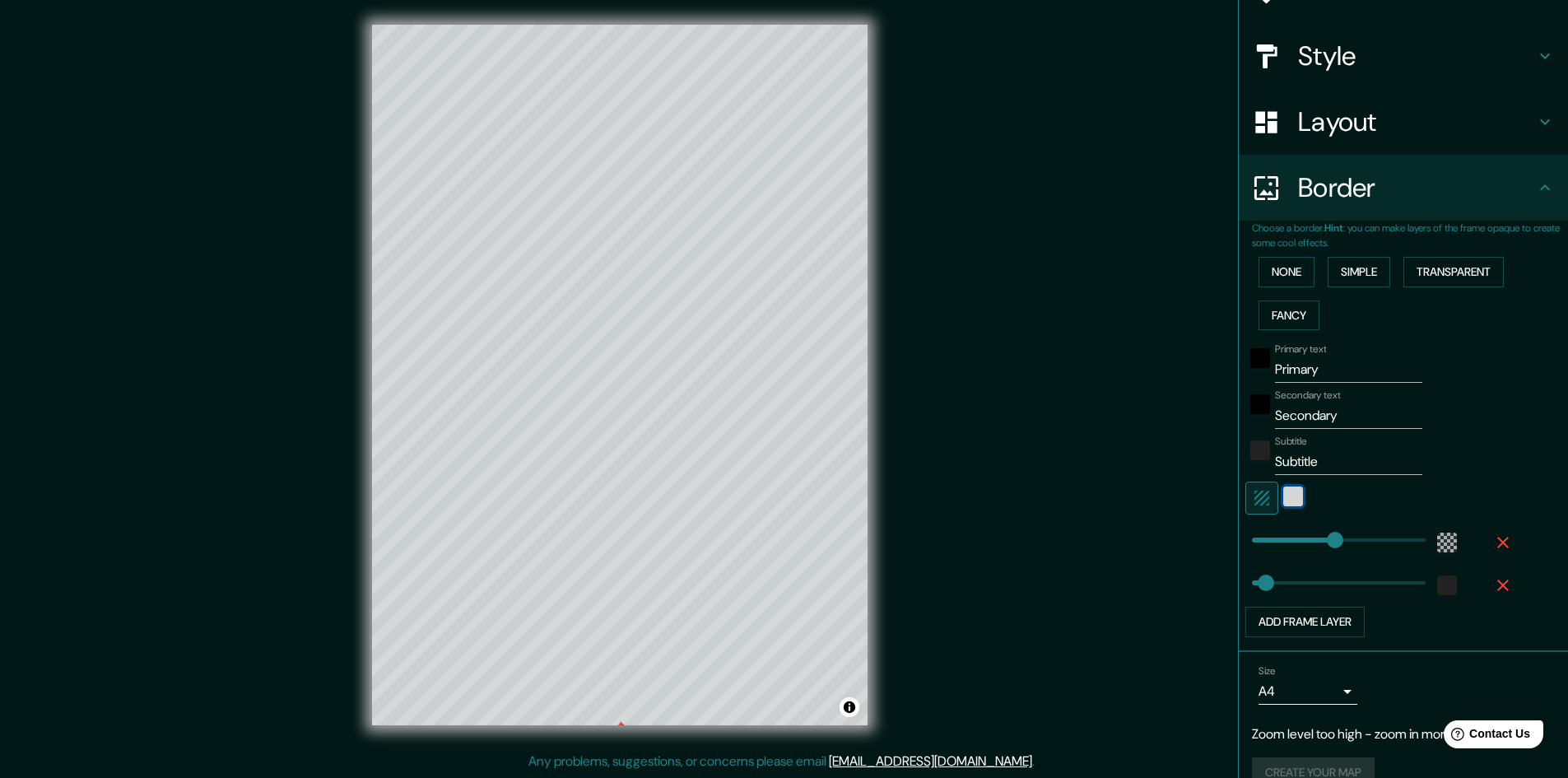
scroll to position [192, 0]
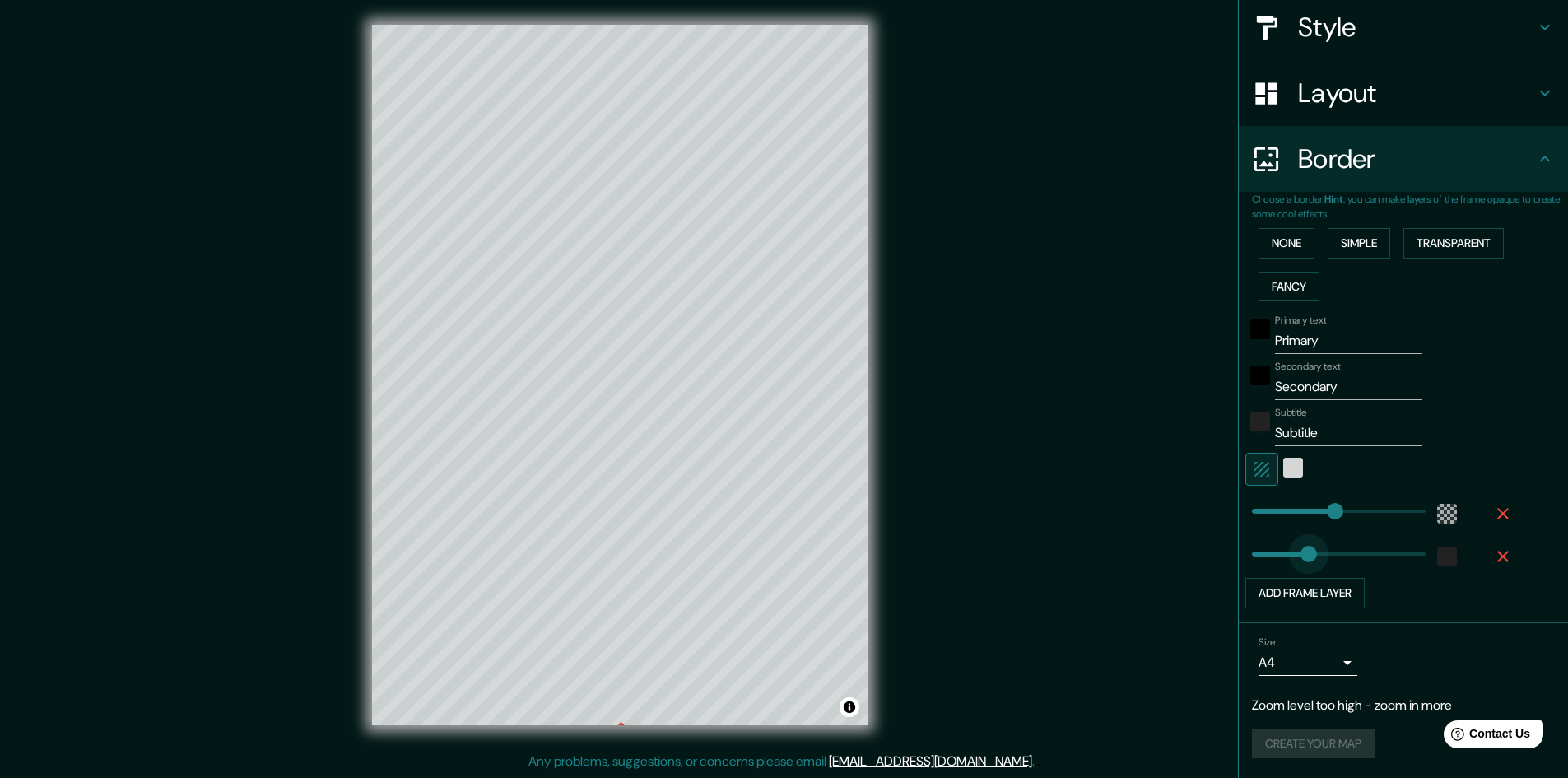
drag, startPoint x: 1259, startPoint y: 555, endPoint x: 1296, endPoint y: 560, distance: 37.3
drag, startPoint x: 1296, startPoint y: 555, endPoint x: 1241, endPoint y: 558, distance: 55.1
drag, startPoint x: 1317, startPoint y: 510, endPoint x: 1355, endPoint y: 521, distance: 39.6
drag, startPoint x: 1354, startPoint y: 519, endPoint x: 1225, endPoint y: 523, distance: 129.1
click at [1225, 523] on div "Mappin Location Torres del Paine, Región de Magallanes y de la Antártica Chilen…" at bounding box center [784, 388] width 1568 height 780
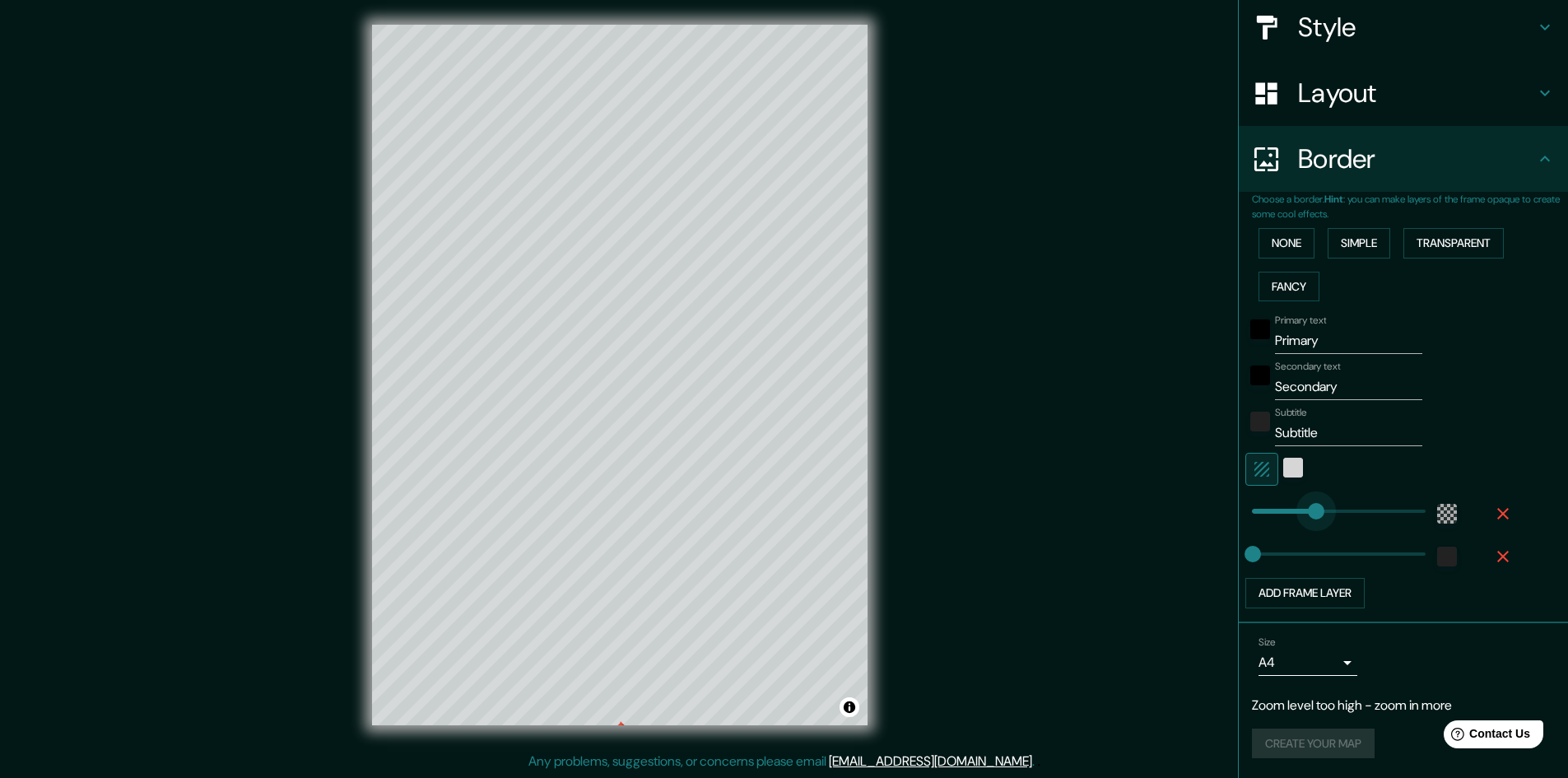
drag, startPoint x: 1237, startPoint y: 514, endPoint x: 1309, endPoint y: 514, distance: 72.0
drag, startPoint x: 1314, startPoint y: 514, endPoint x: 1333, endPoint y: 514, distance: 19.0
drag, startPoint x: 1333, startPoint y: 514, endPoint x: 1417, endPoint y: 517, distance: 84.1
drag, startPoint x: 1405, startPoint y: 512, endPoint x: 1378, endPoint y: 519, distance: 27.9
drag, startPoint x: 1382, startPoint y: 516, endPoint x: 1362, endPoint y: 522, distance: 20.9
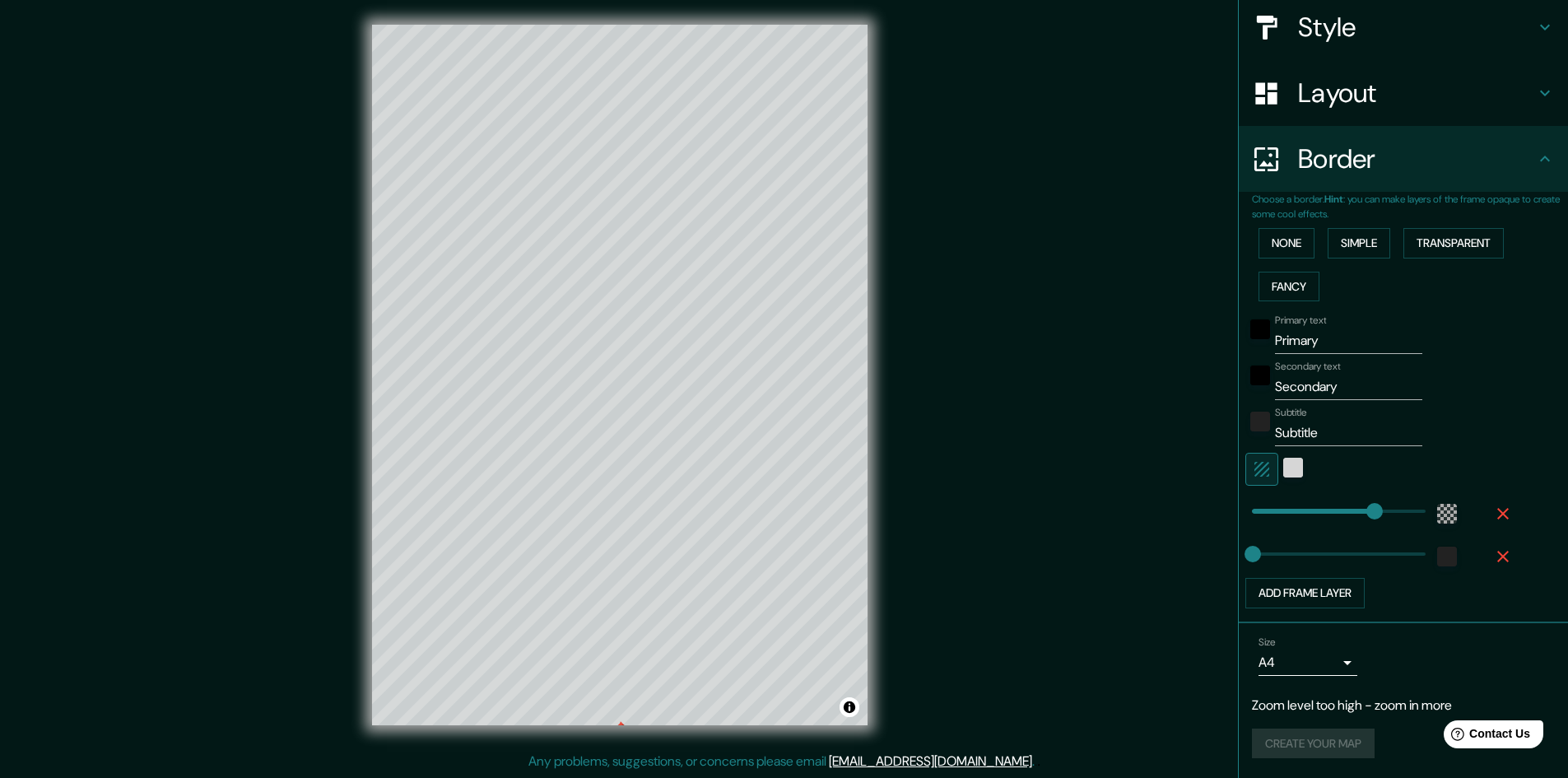
click at [1475, 668] on div "Size A4 single" at bounding box center [1403, 655] width 303 height 52
click at [1319, 27] on h4 "Style" at bounding box center [1417, 27] width 237 height 33
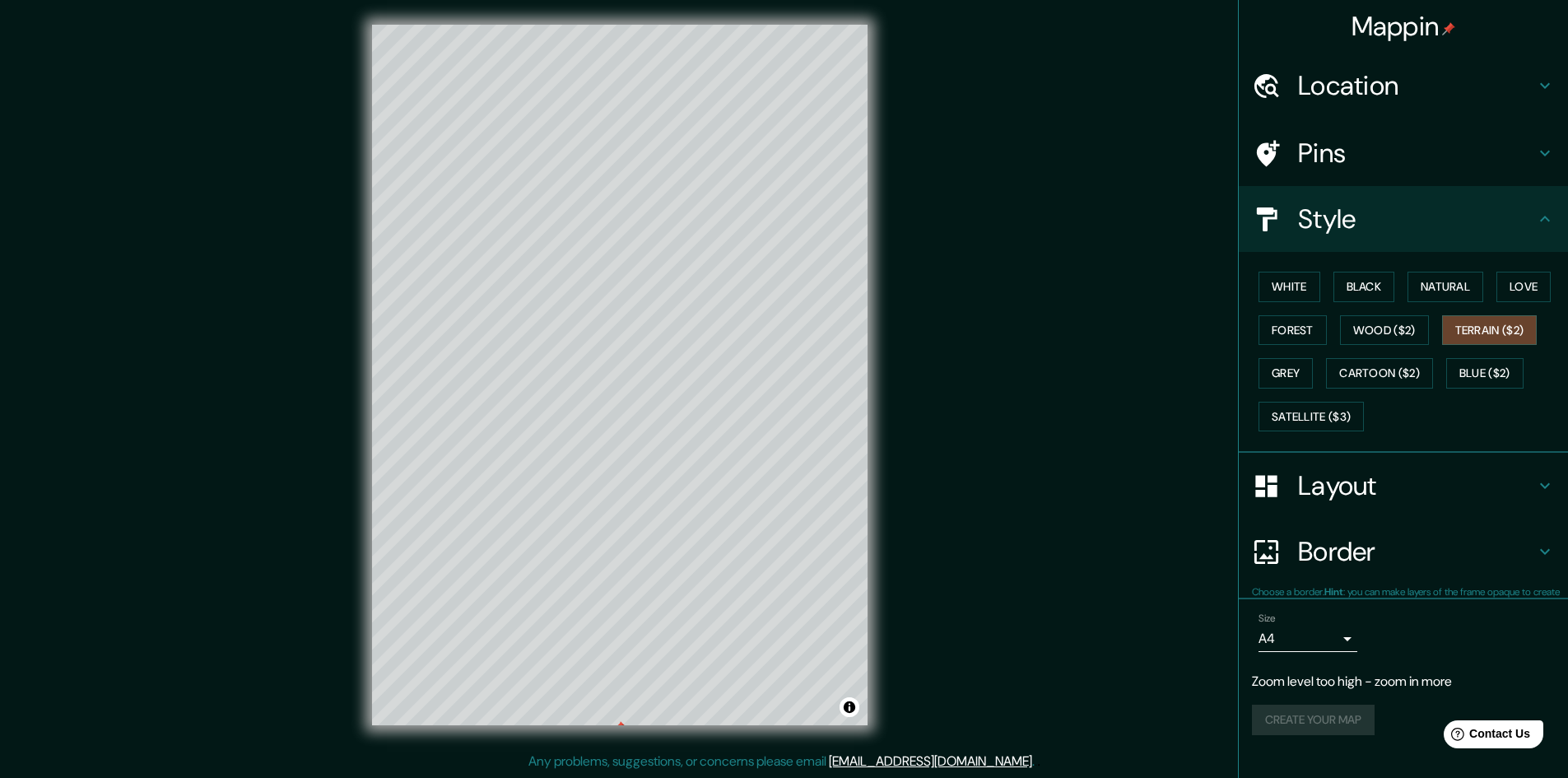
scroll to position [0, 0]
drag, startPoint x: 608, startPoint y: 602, endPoint x: 619, endPoint y: 580, distance: 24.6
click at [619, 574] on div at bounding box center [621, 566] width 13 height 13
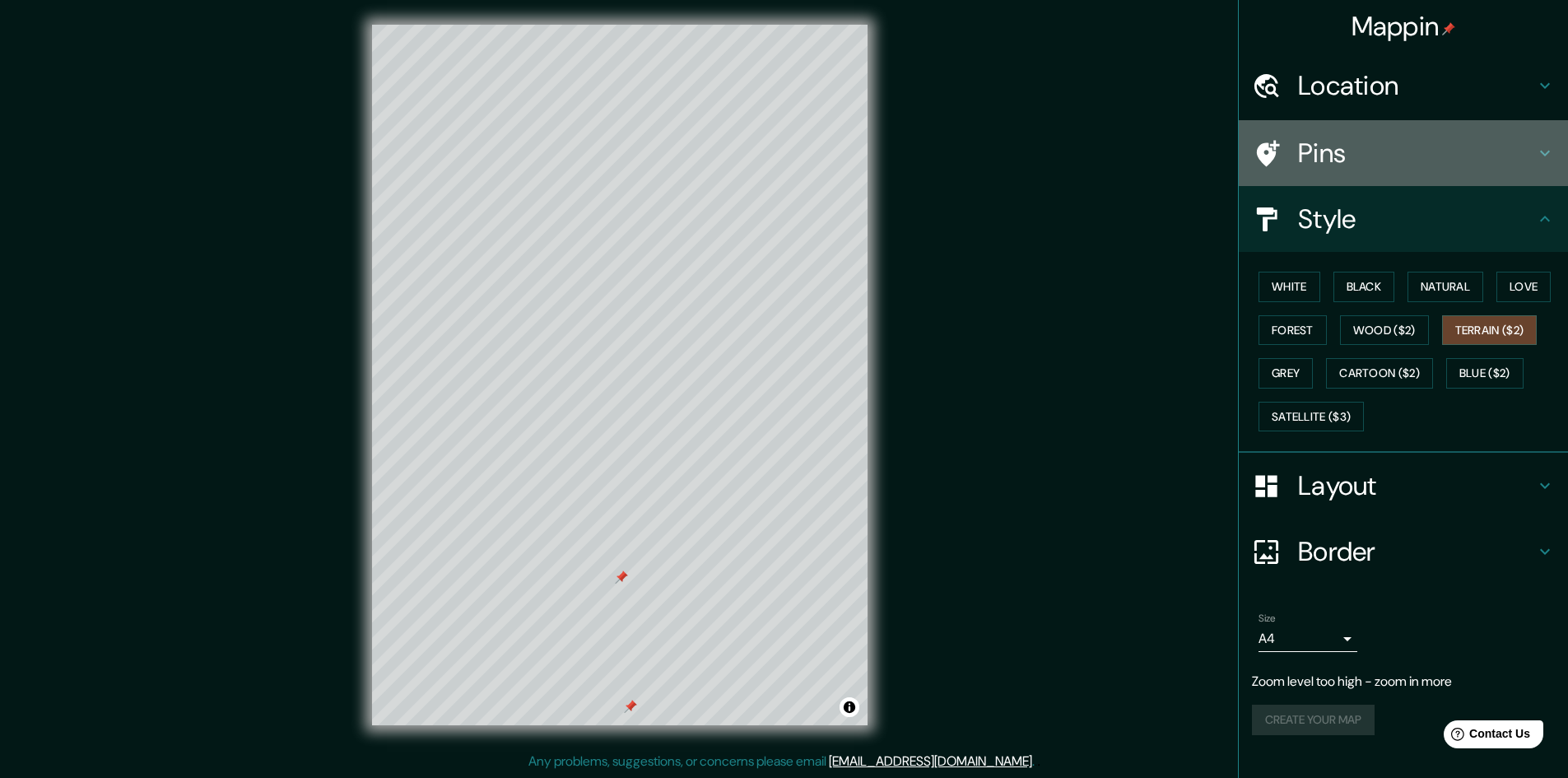
click at [1332, 148] on h4 "Pins" at bounding box center [1417, 152] width 237 height 33
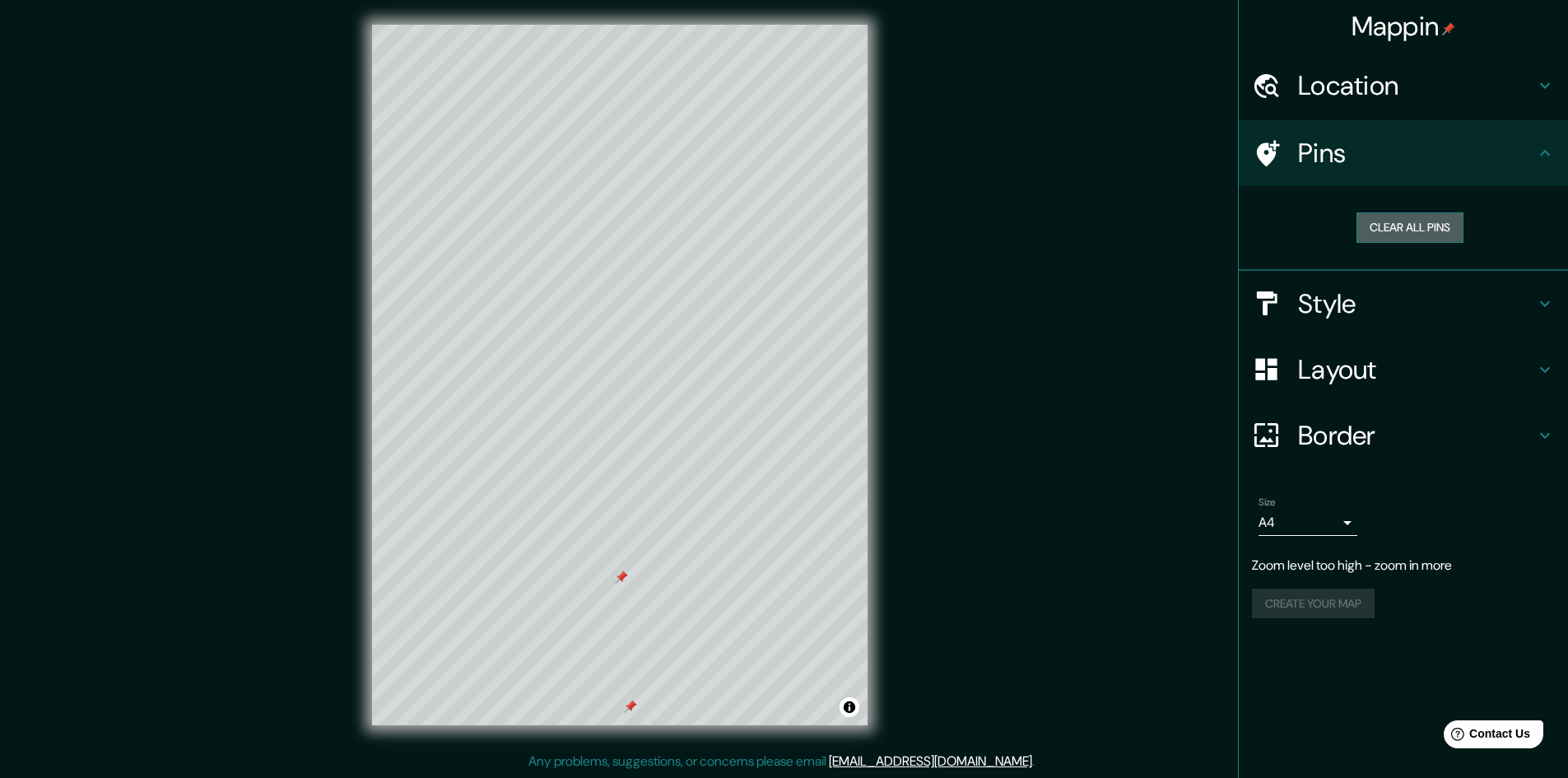
click at [1387, 234] on button "Clear all pins" at bounding box center [1410, 228] width 107 height 31
click at [844, 710] on button "Toggle attribution" at bounding box center [849, 708] width 20 height 20
click at [843, 710] on button "Toggle attribution" at bounding box center [849, 708] width 20 height 20
click at [1385, 225] on button "Clear all pins" at bounding box center [1410, 228] width 107 height 31
click at [1506, 31] on div "Mappin" at bounding box center [1403, 26] width 329 height 52
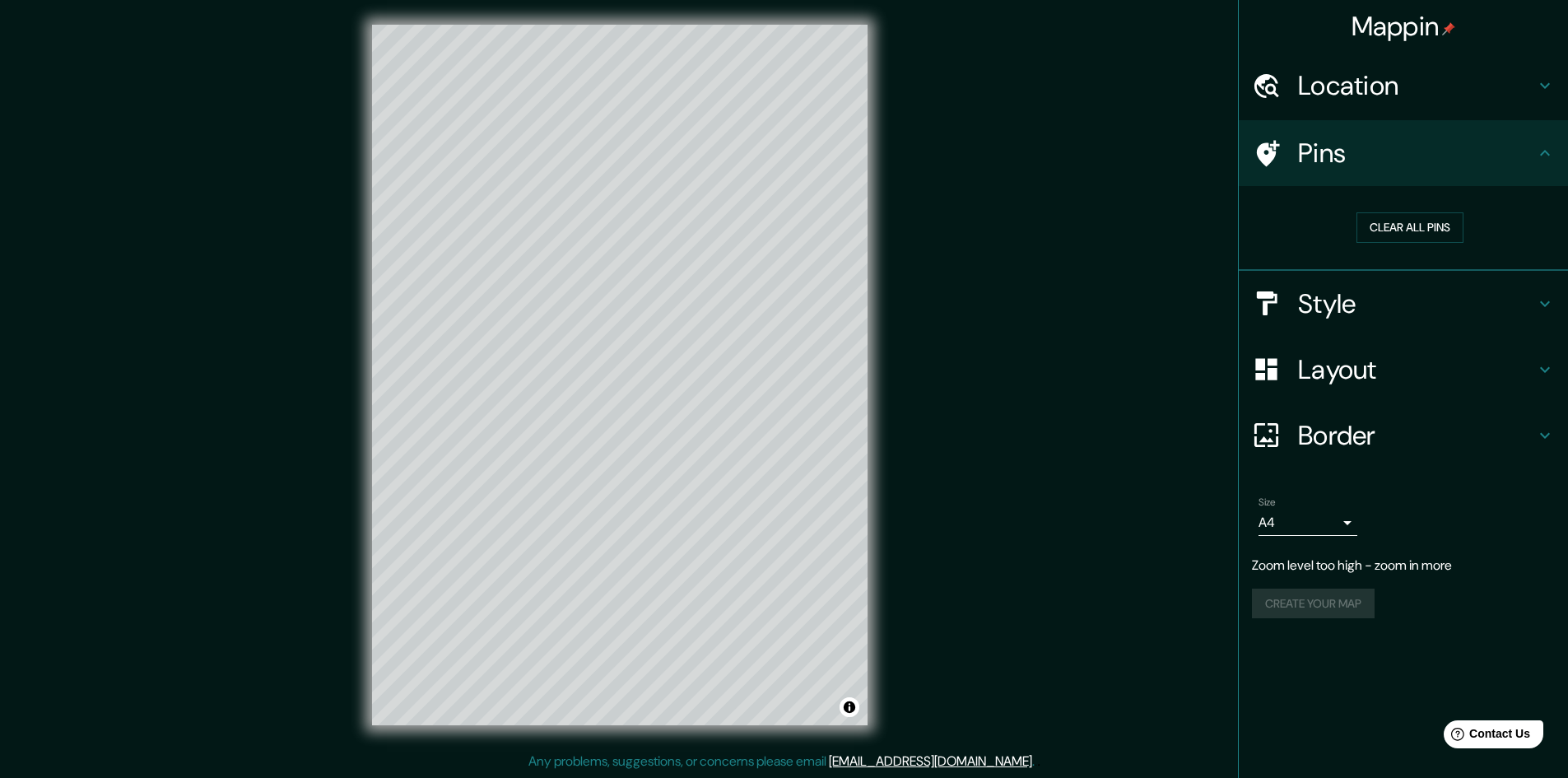
click at [1353, 423] on h4 "Border" at bounding box center [1417, 435] width 237 height 33
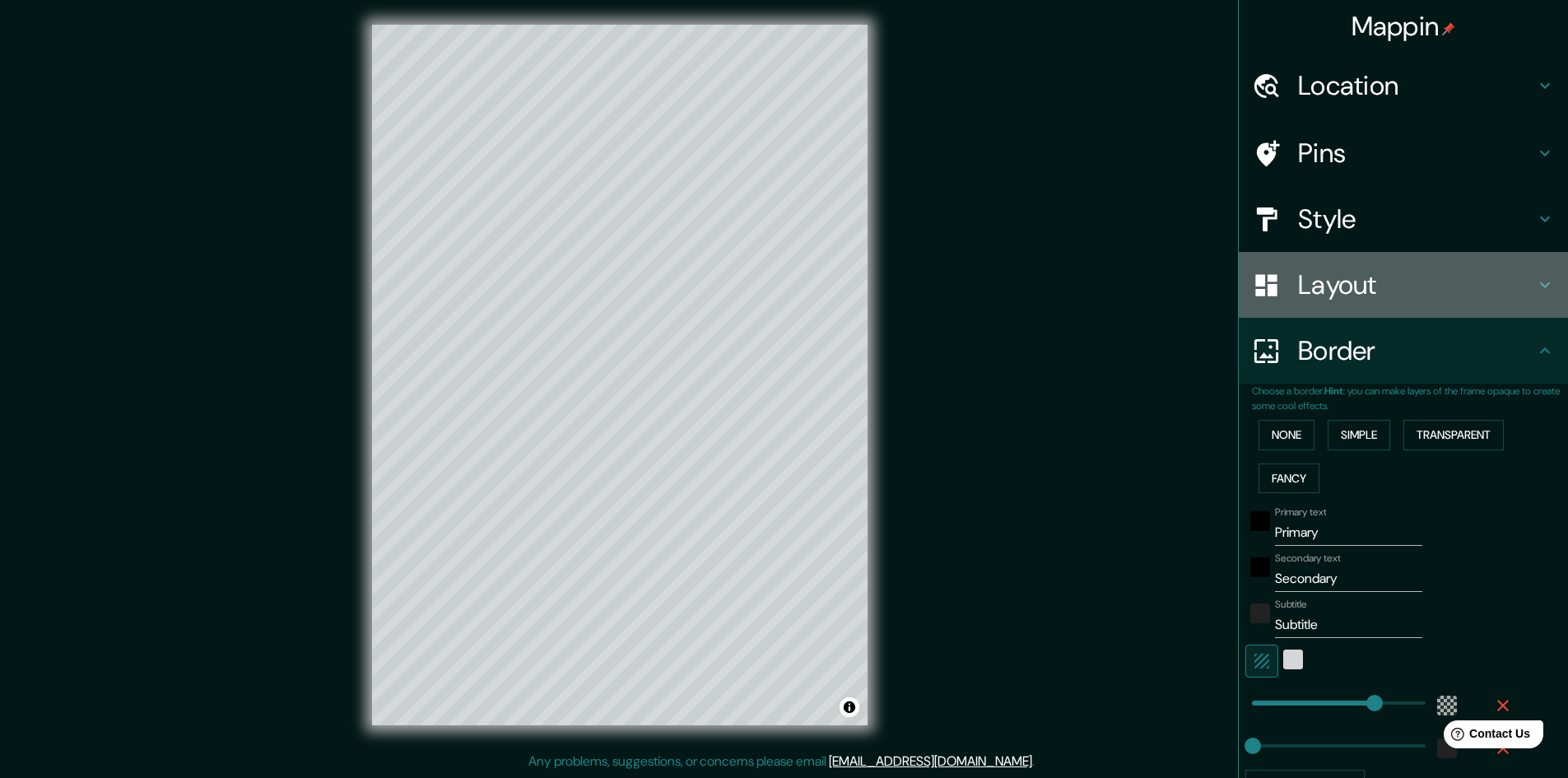
click at [1349, 286] on h4 "Layout" at bounding box center [1417, 284] width 237 height 33
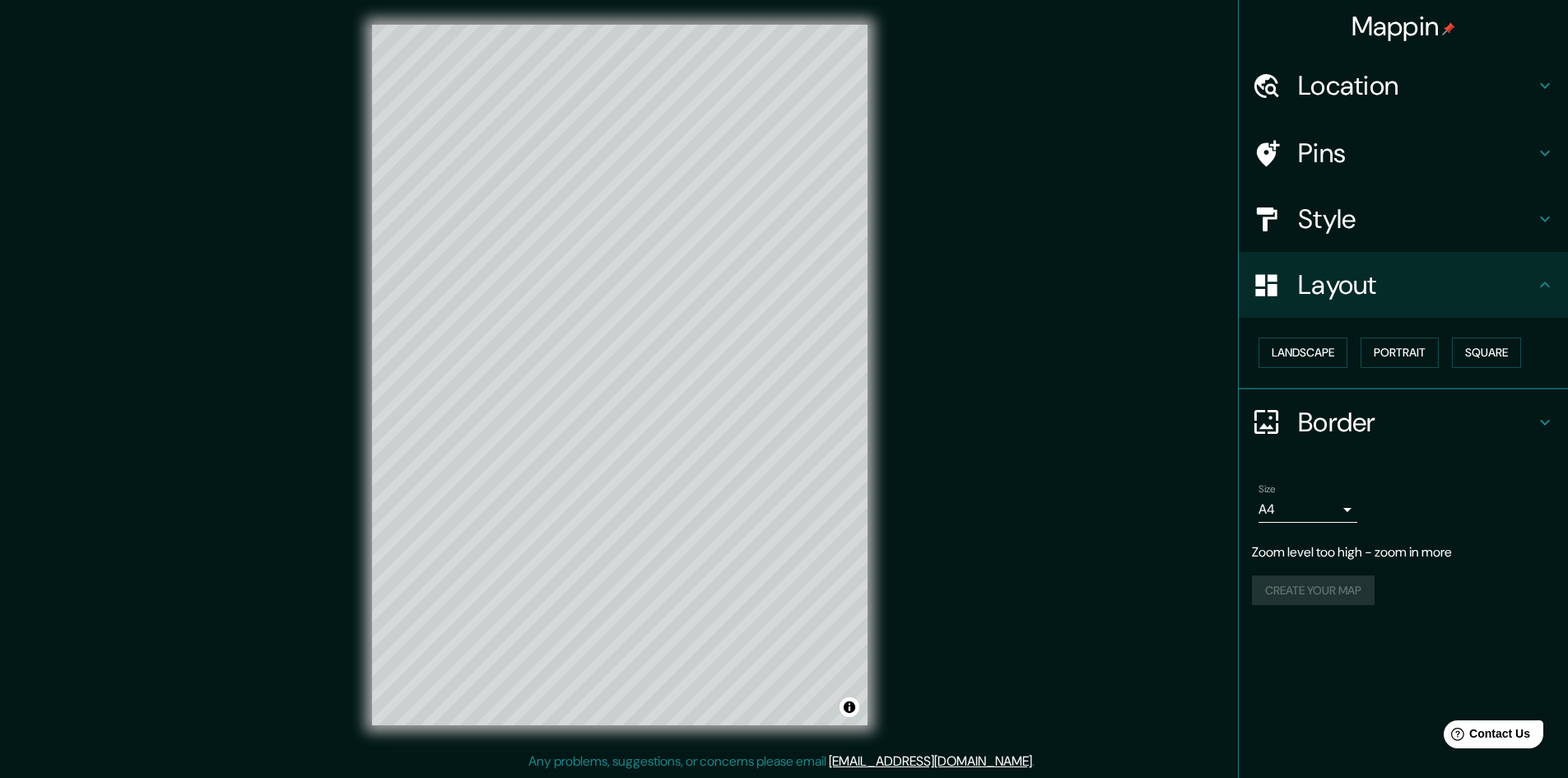
click at [1329, 218] on h4 "Style" at bounding box center [1417, 219] width 237 height 33
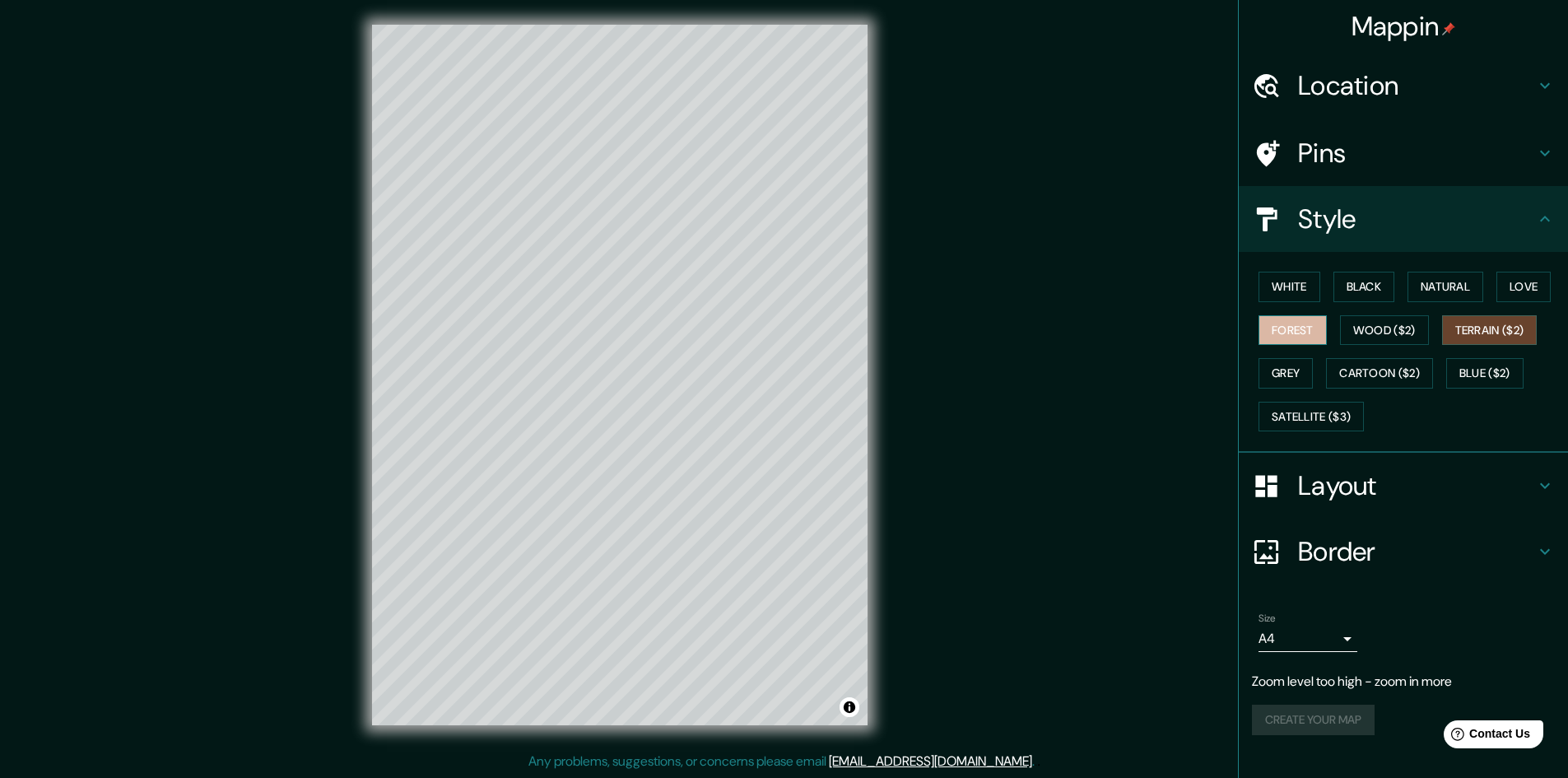
click at [1304, 330] on button "Forest" at bounding box center [1292, 331] width 68 height 31
click at [1308, 276] on button "White" at bounding box center [1289, 287] width 61 height 31
click at [1412, 24] on h4 "Mappin" at bounding box center [1404, 26] width 105 height 33
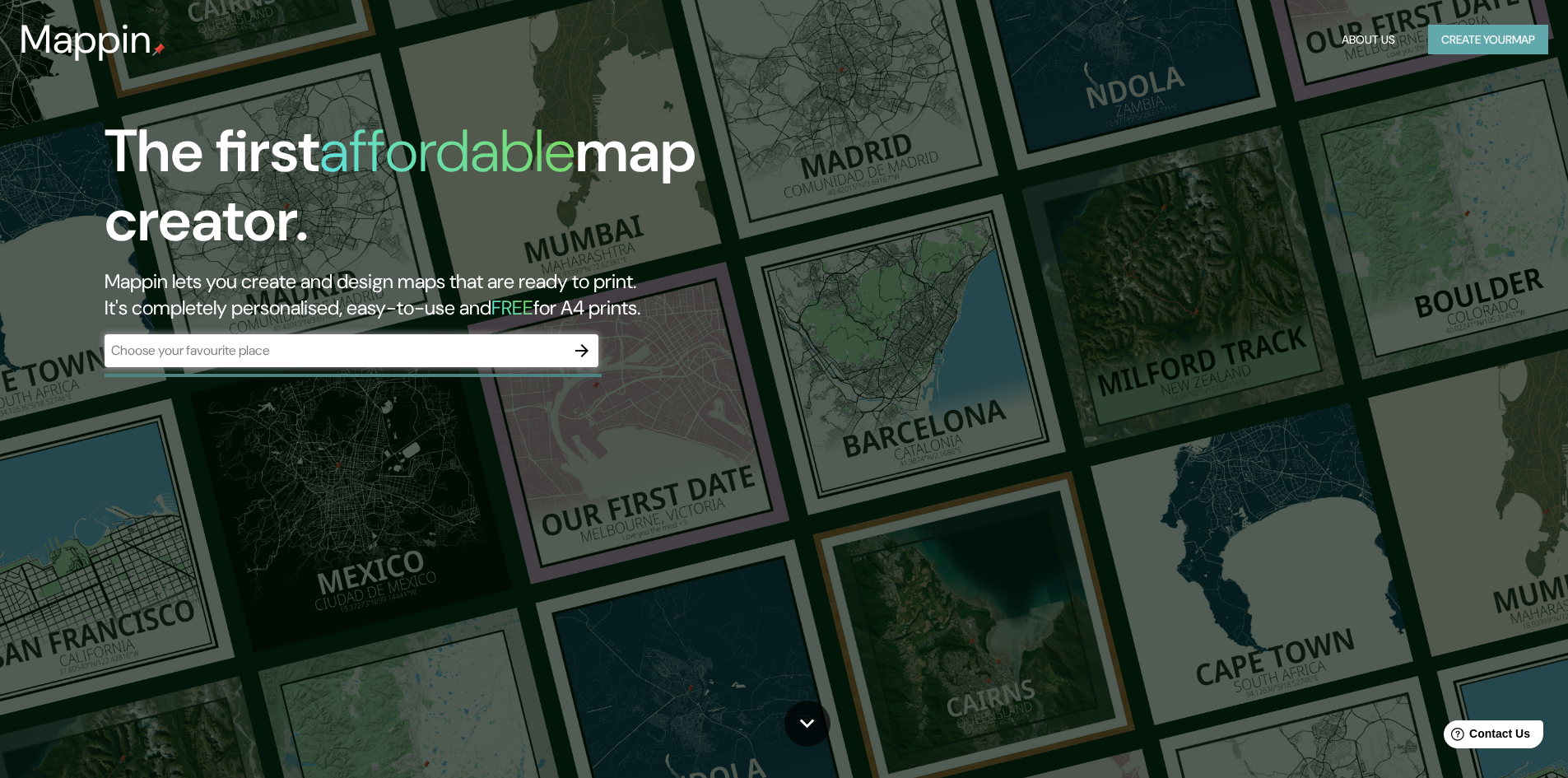
click at [1495, 39] on button "Create your map" at bounding box center [1487, 40] width 120 height 31
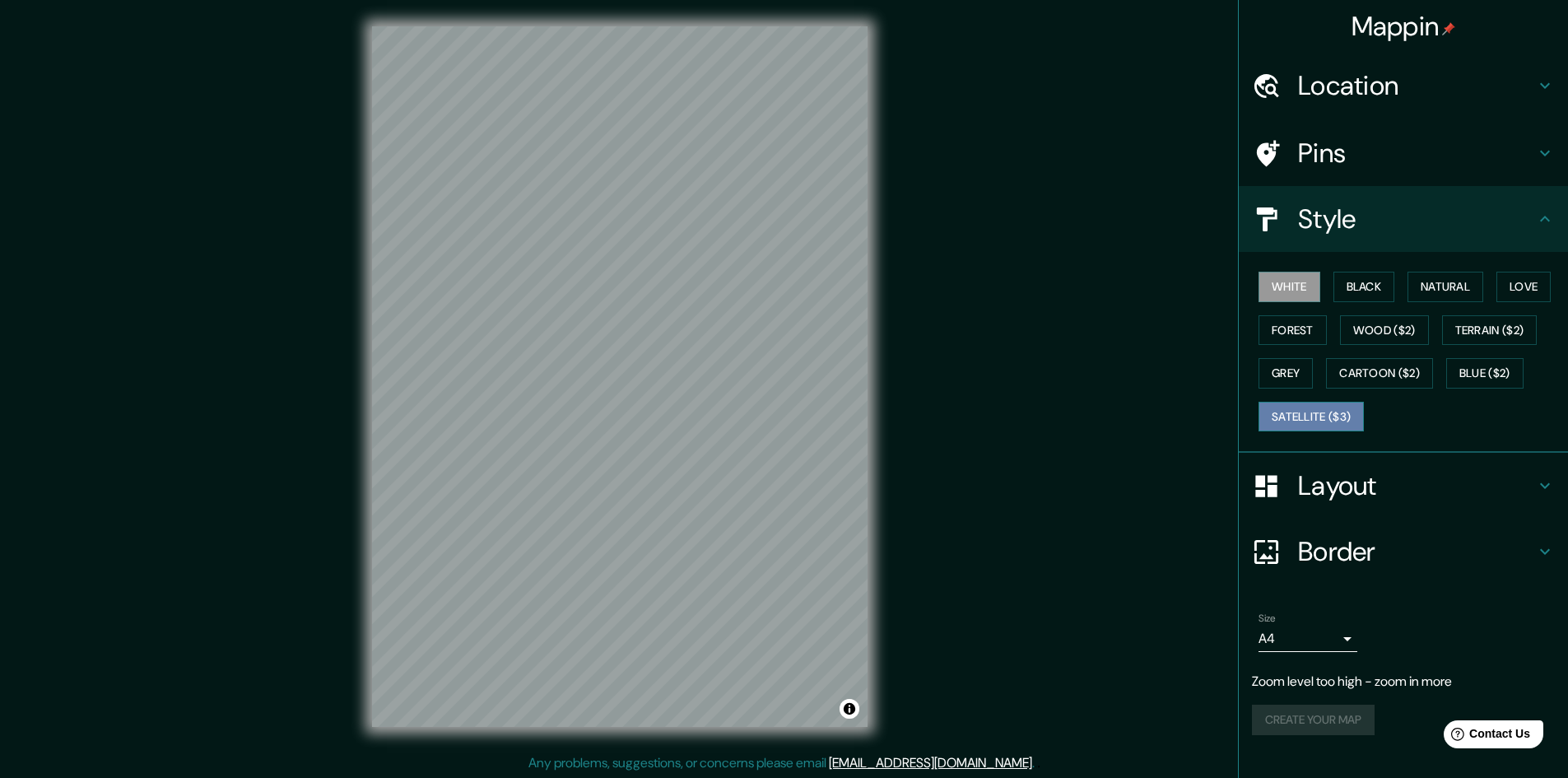
click at [1338, 406] on button "Satellite ($3)" at bounding box center [1311, 417] width 105 height 31
click at [1382, 79] on h4 "Location" at bounding box center [1417, 85] width 237 height 33
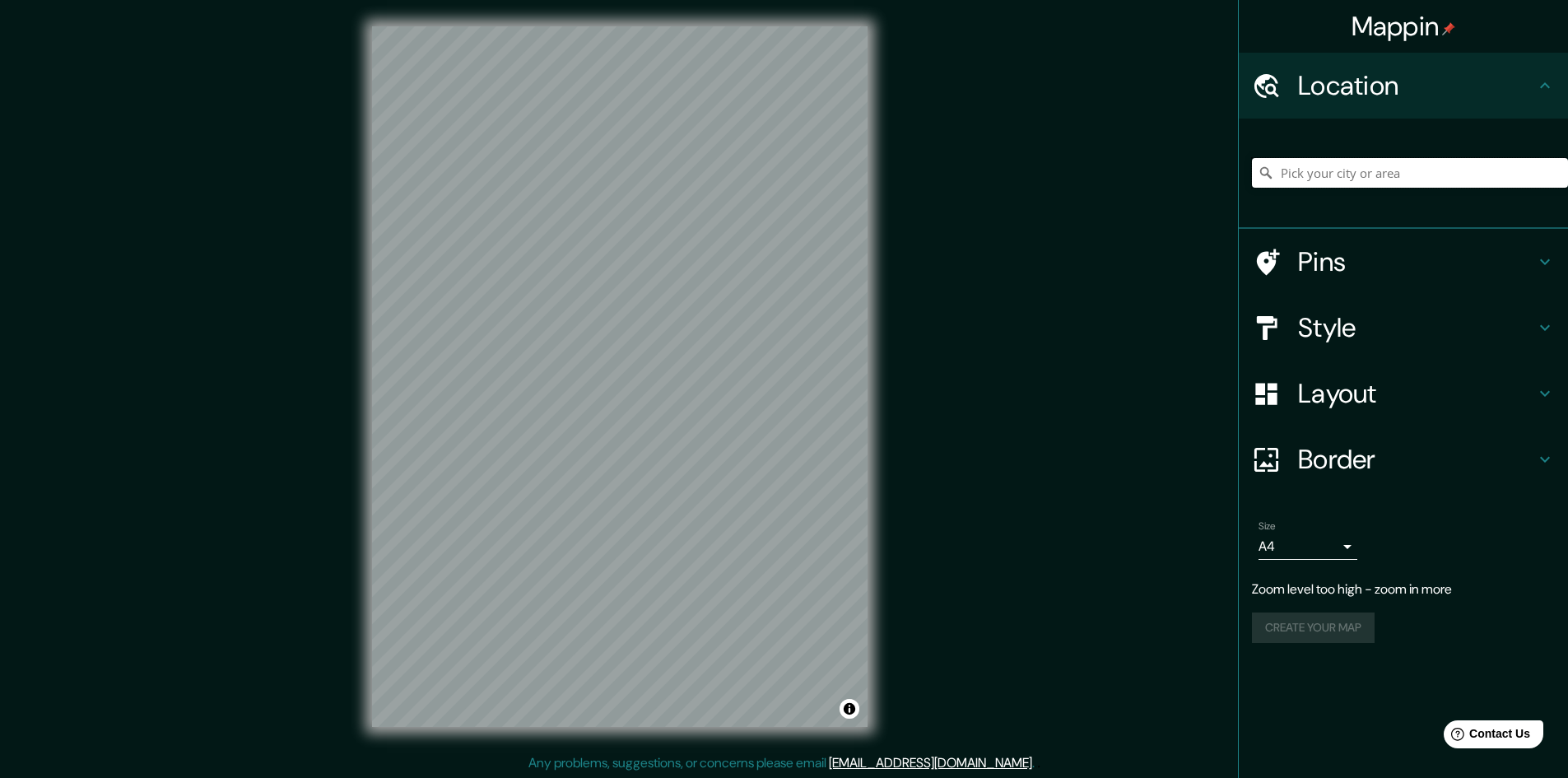
click at [1360, 174] on input "Pick your city or area" at bounding box center [1409, 173] width 316 height 30
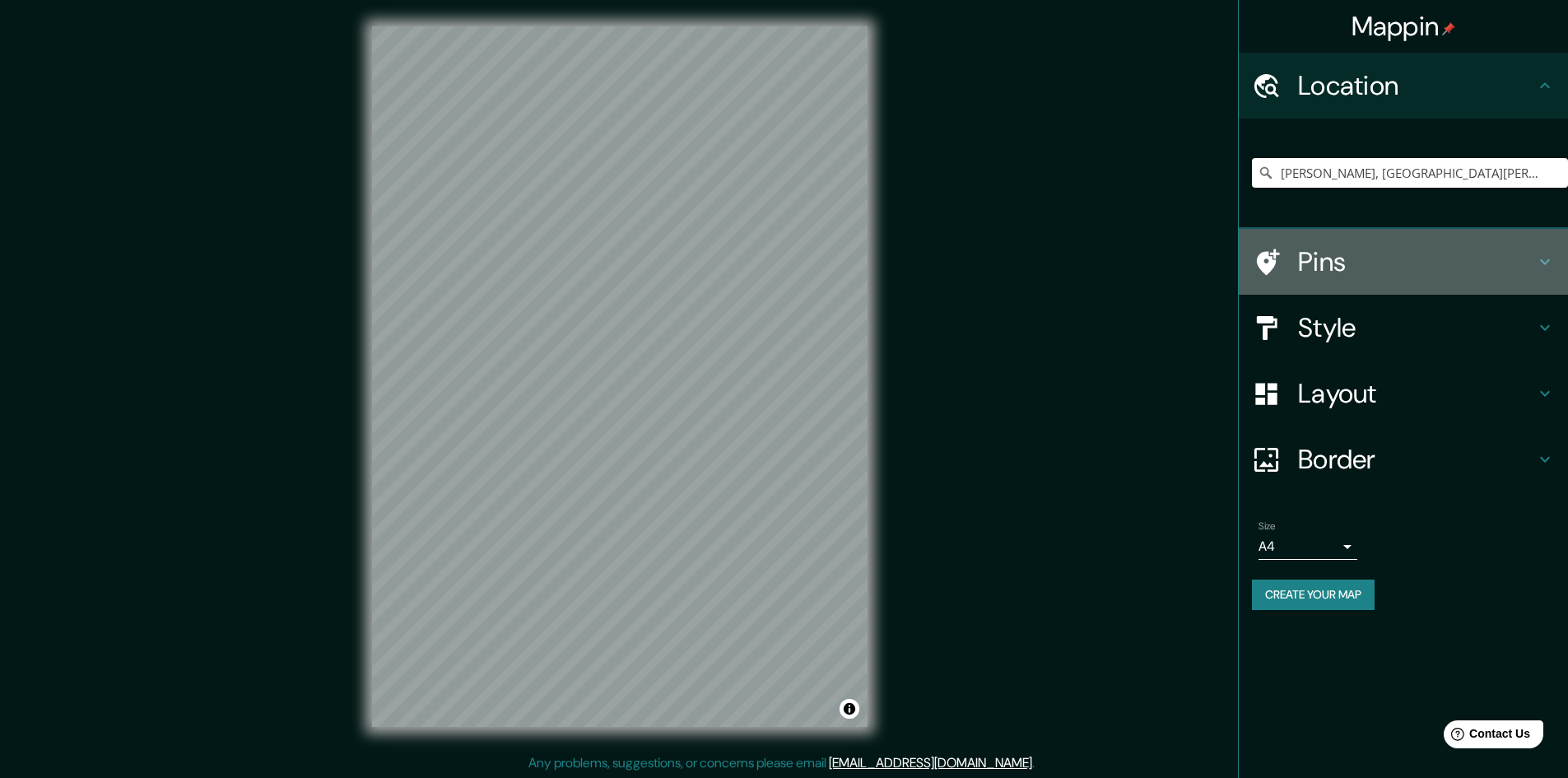
click at [1321, 265] on h4 "Pins" at bounding box center [1417, 261] width 237 height 33
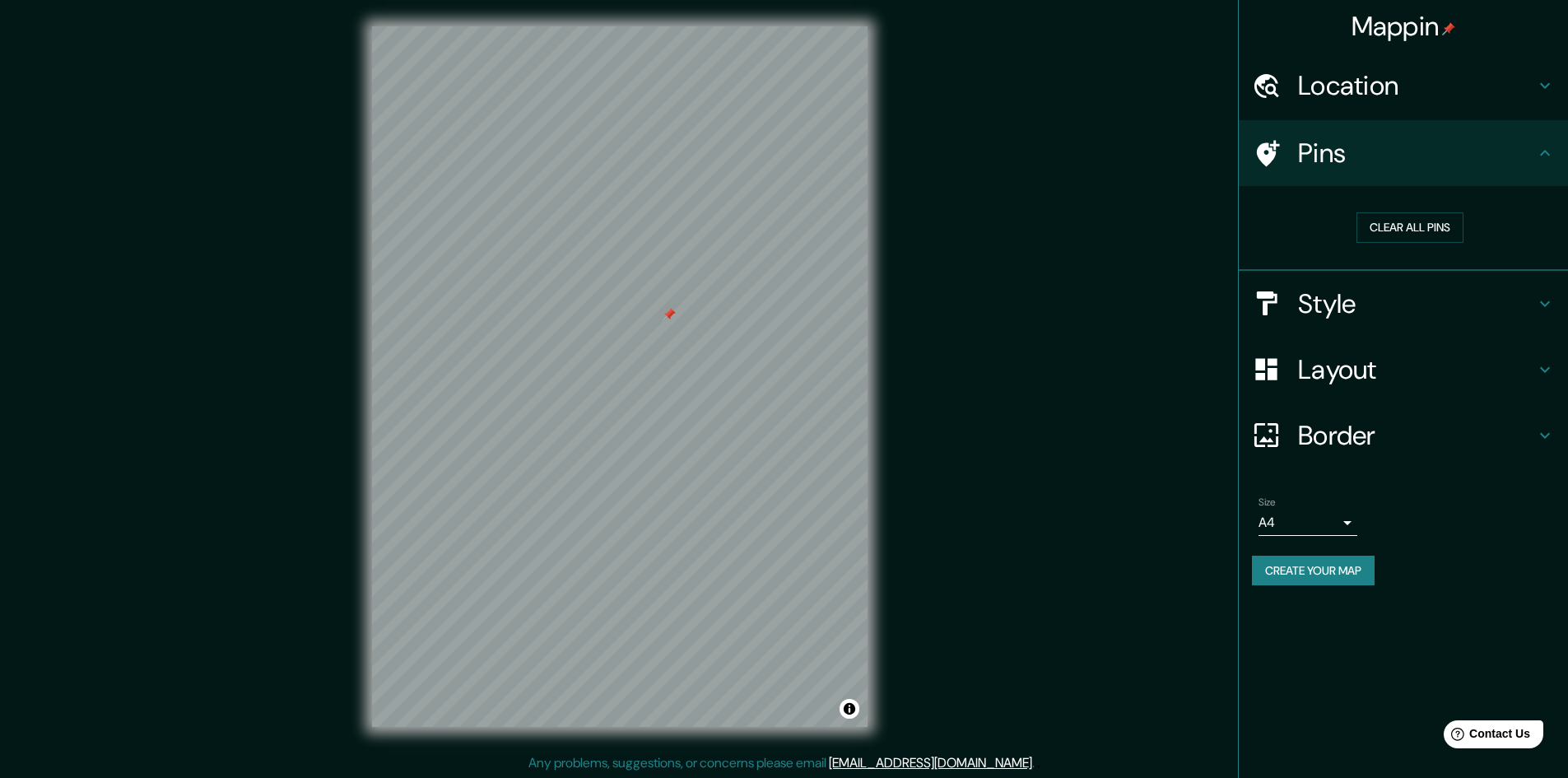
click at [1309, 305] on h4 "Style" at bounding box center [1417, 303] width 237 height 33
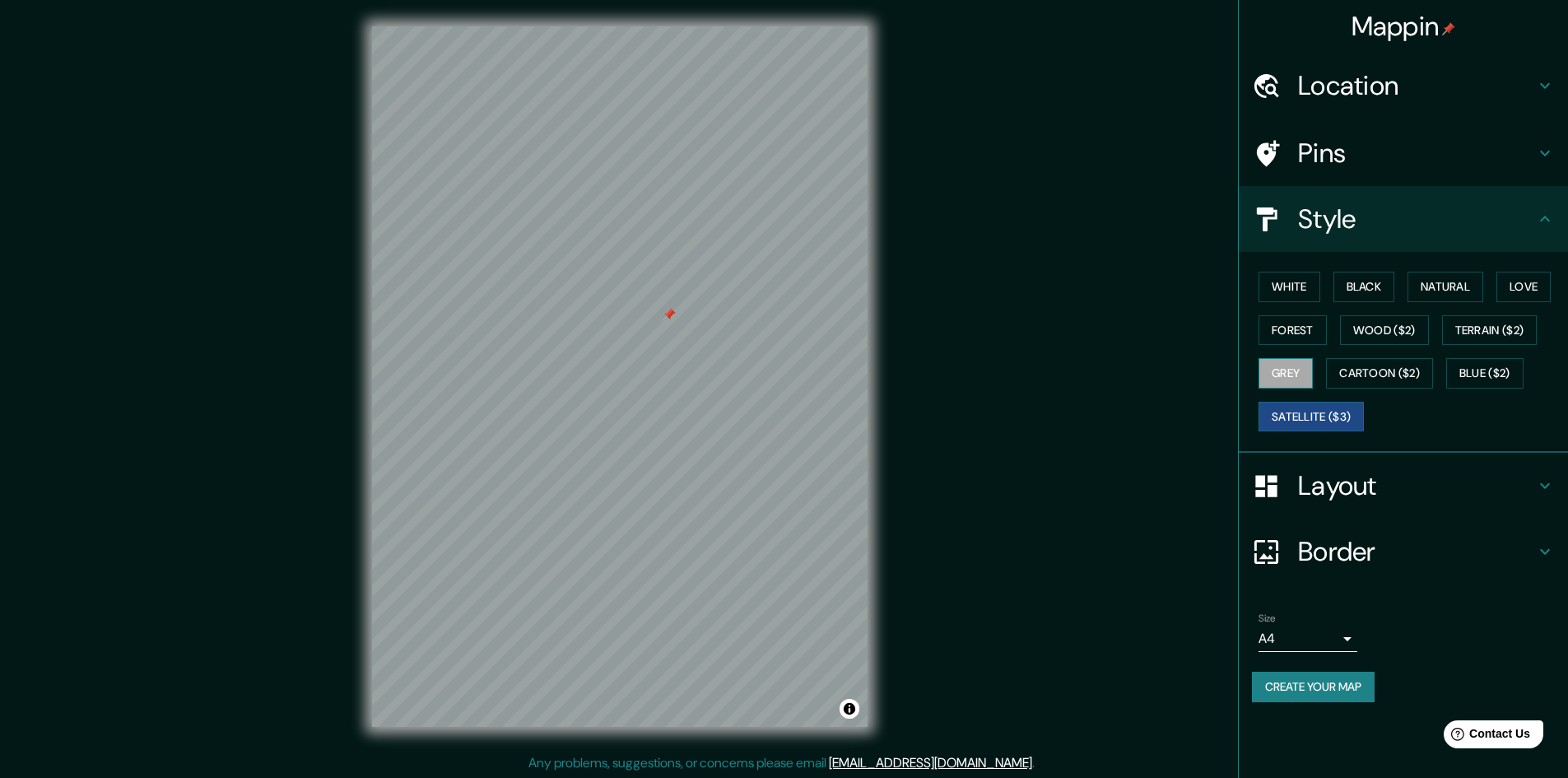
click at [1294, 363] on button "Grey" at bounding box center [1285, 373] width 54 height 31
click at [1390, 363] on button "Cartoon ($2)" at bounding box center [1379, 373] width 107 height 31
click at [1279, 365] on button "Grey" at bounding box center [1285, 373] width 54 height 31
click at [1301, 319] on button "Forest" at bounding box center [1292, 331] width 68 height 31
click at [1290, 372] on button "Grey" at bounding box center [1285, 373] width 54 height 31
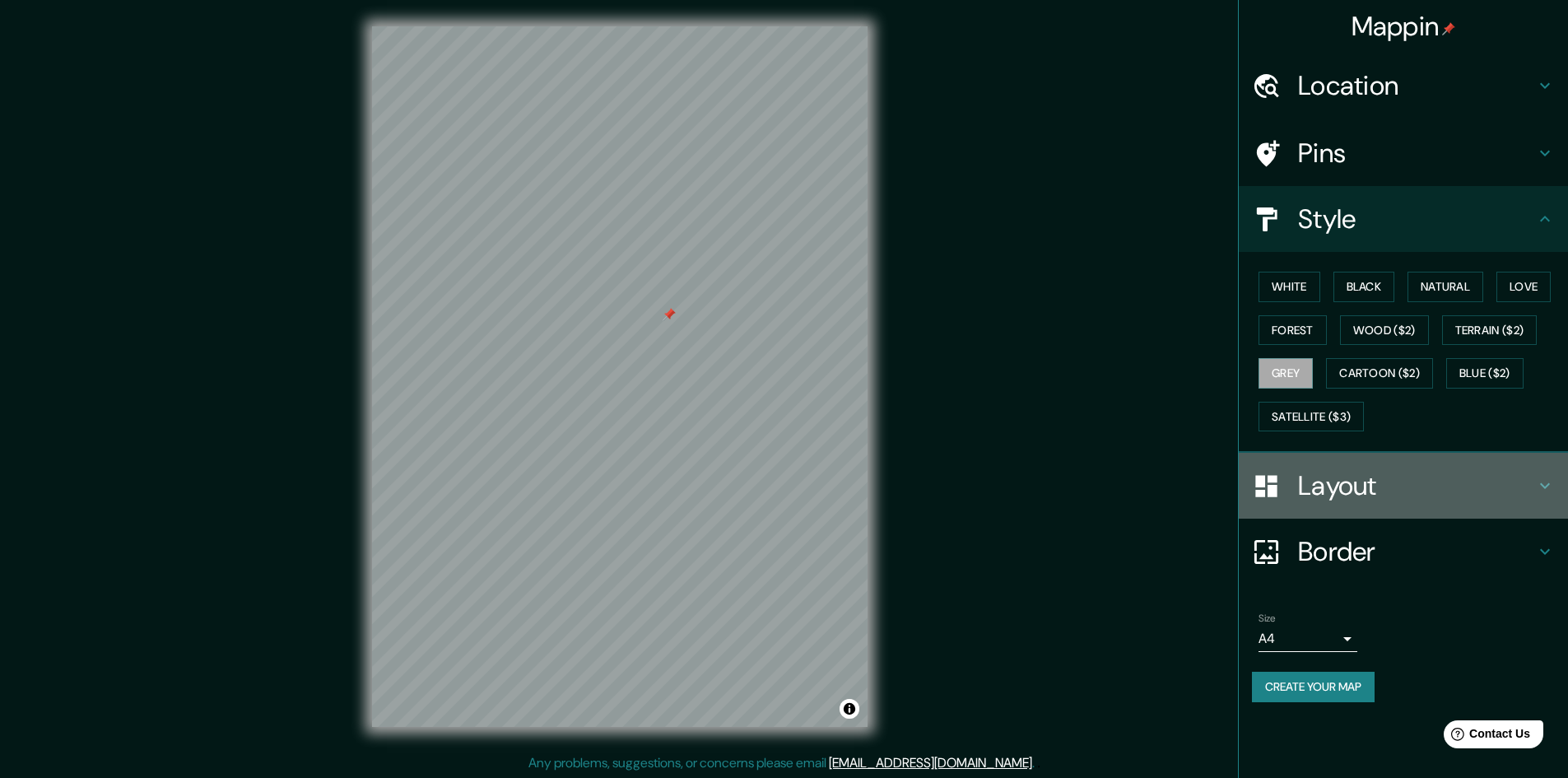
click at [1368, 484] on h4 "Layout" at bounding box center [1417, 485] width 237 height 33
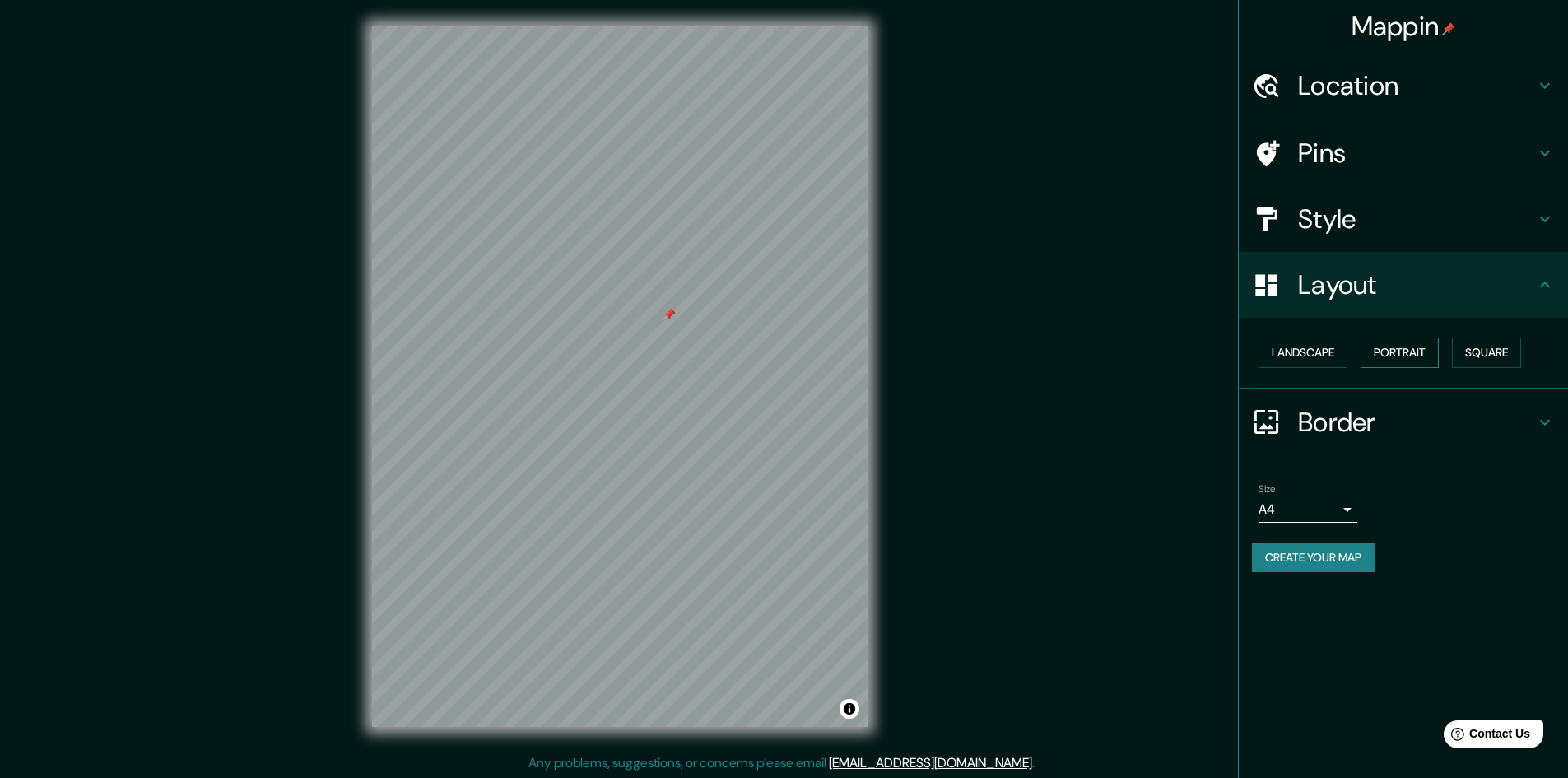
click at [1411, 360] on button "Portrait" at bounding box center [1399, 352] width 78 height 31
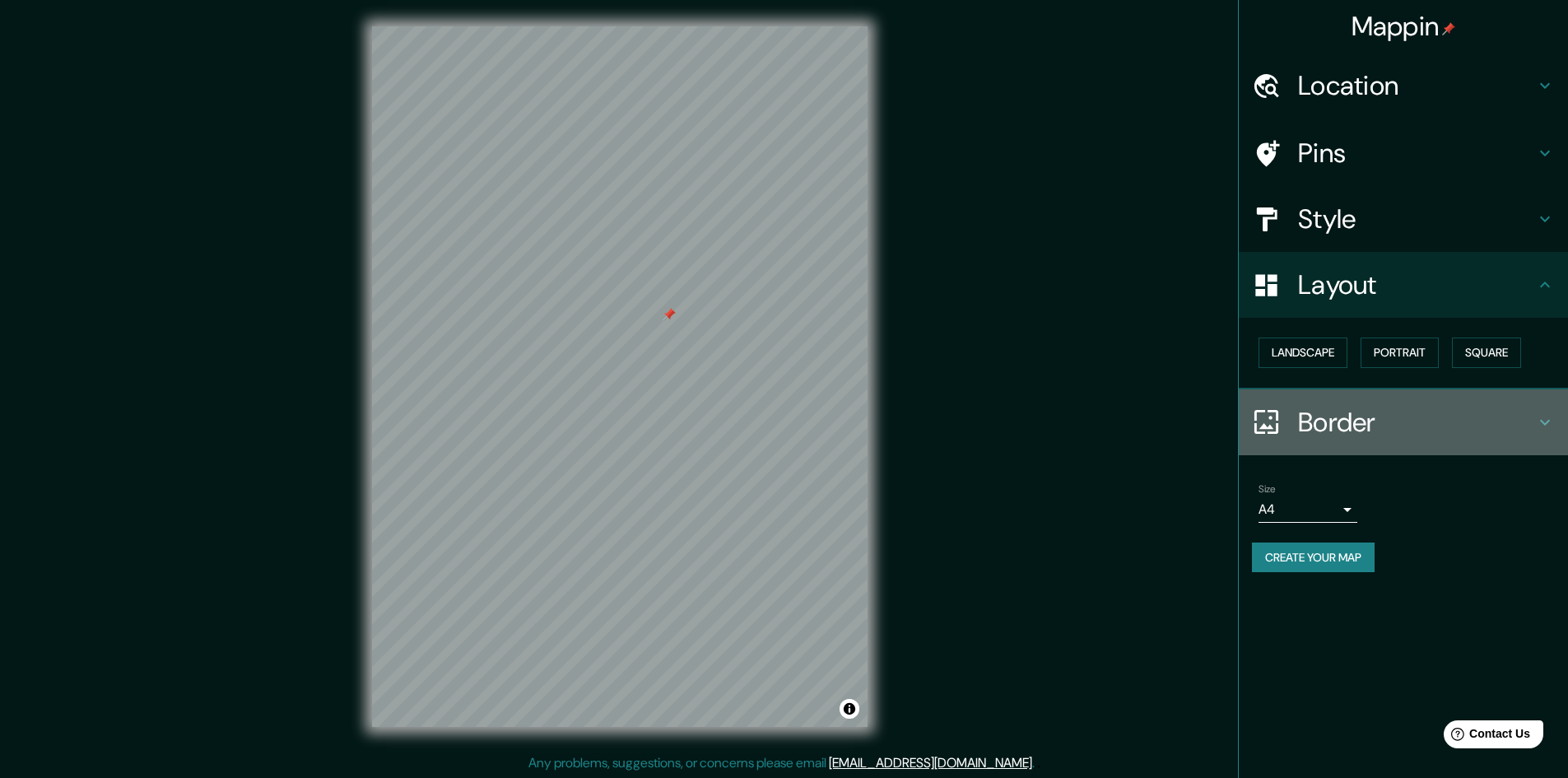
click at [1315, 421] on h4 "Border" at bounding box center [1417, 422] width 237 height 33
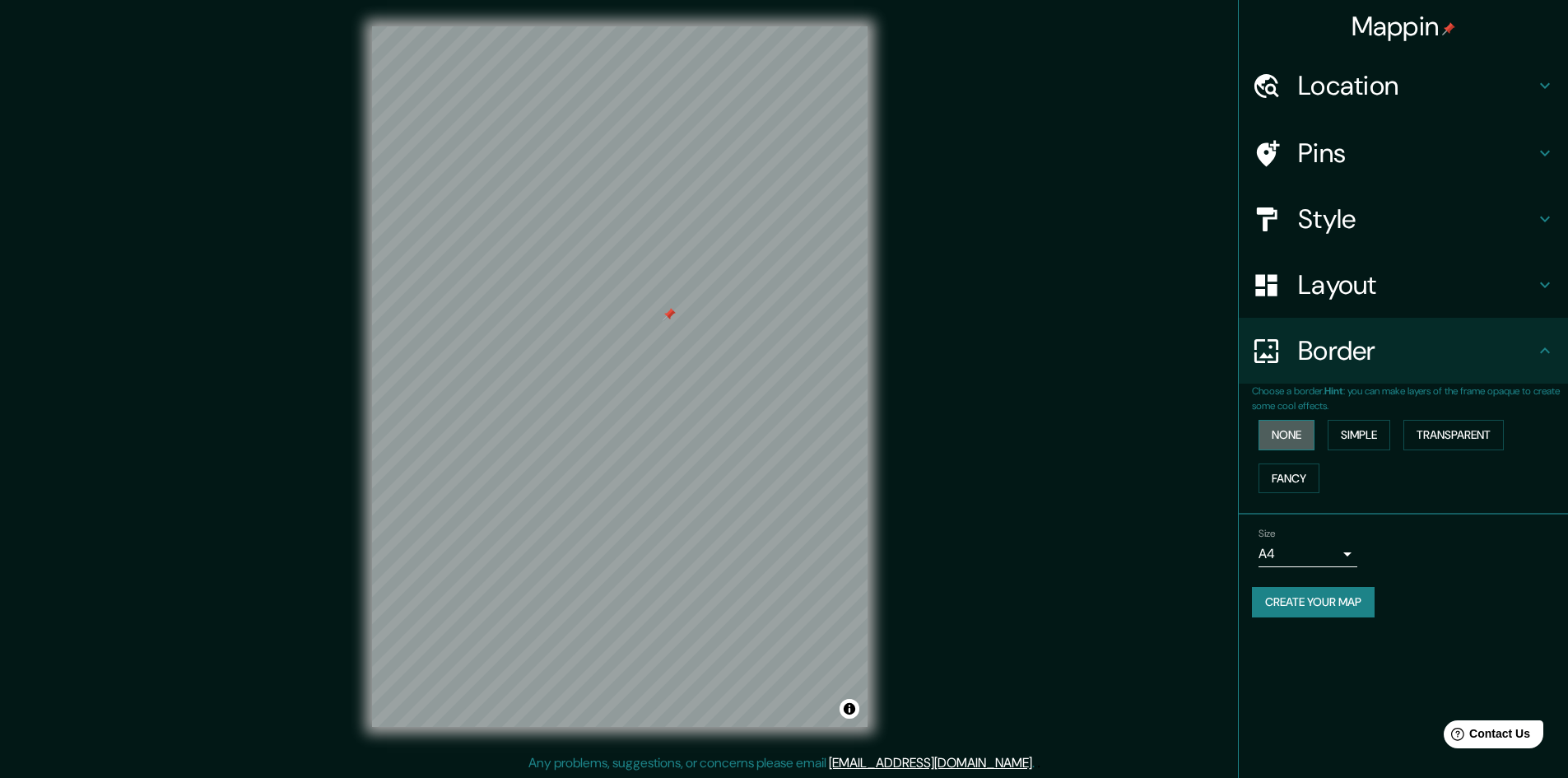
click at [1294, 438] on button "None" at bounding box center [1286, 435] width 56 height 31
click at [1346, 434] on button "Simple" at bounding box center [1358, 435] width 62 height 31
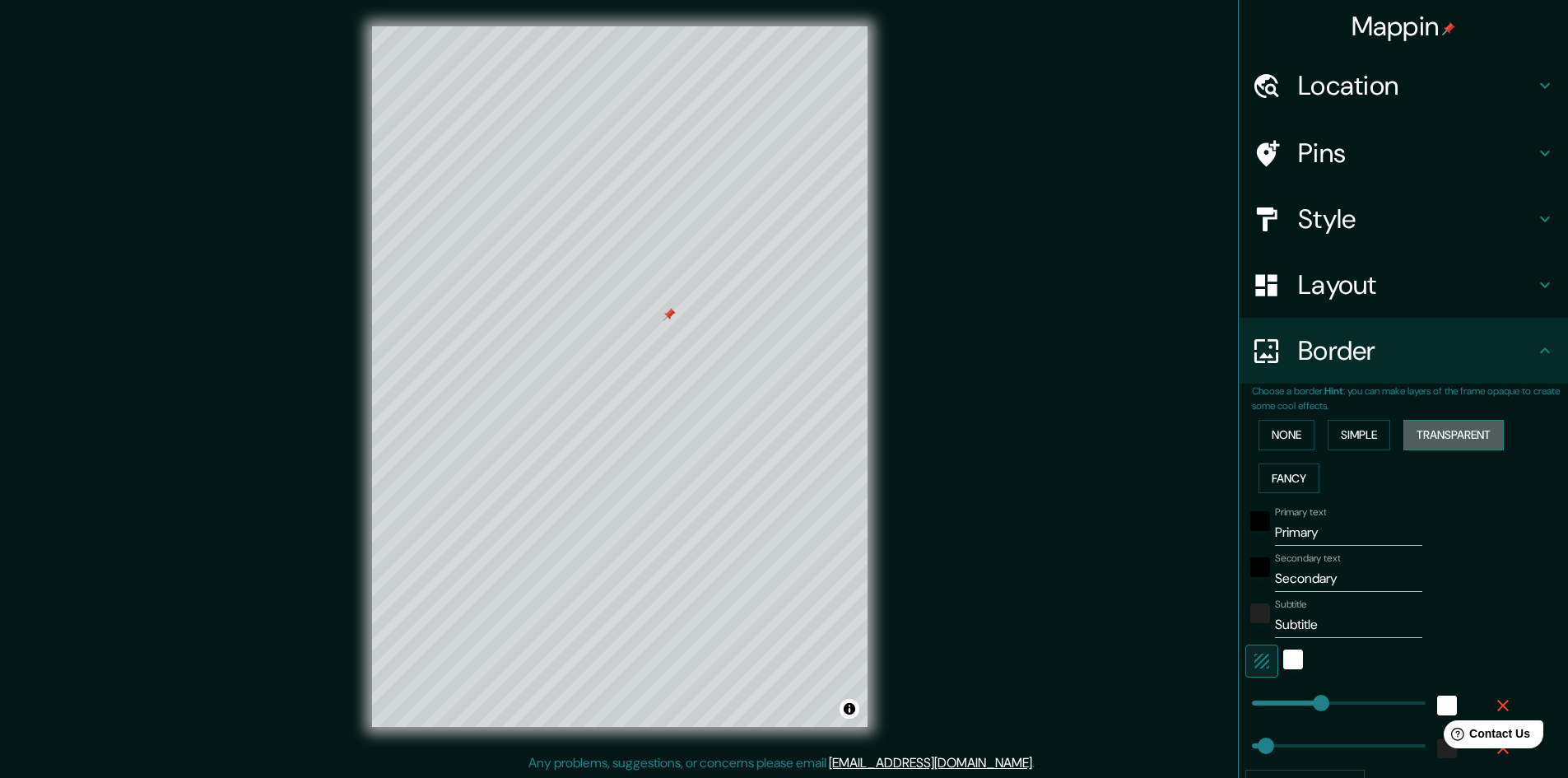
click at [1422, 438] on button "Transparent" at bounding box center [1452, 435] width 100 height 31
click at [1283, 659] on div "white" at bounding box center [1293, 659] width 20 height 20
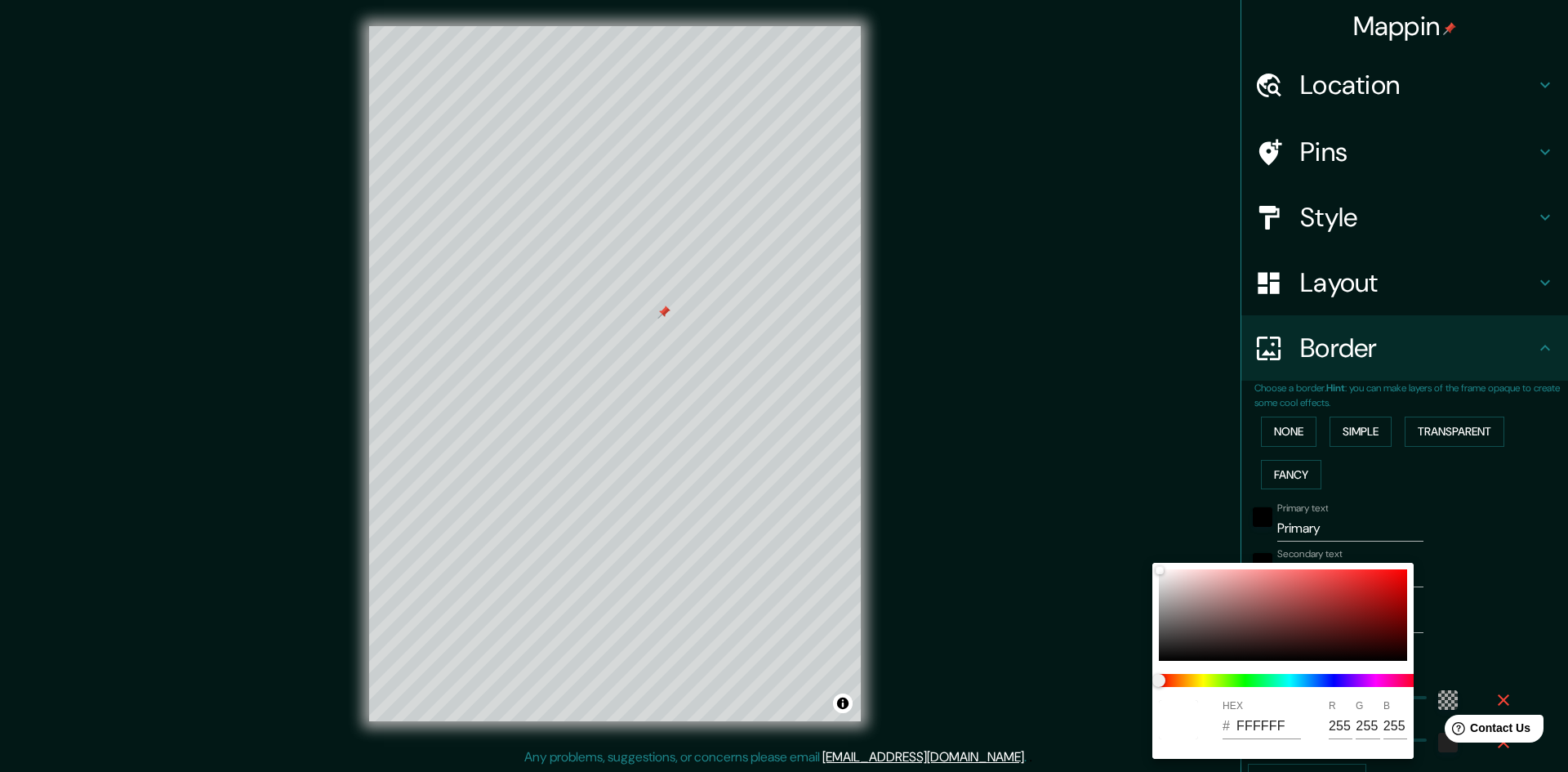
click at [1431, 515] on div at bounding box center [784, 386] width 1568 height 772
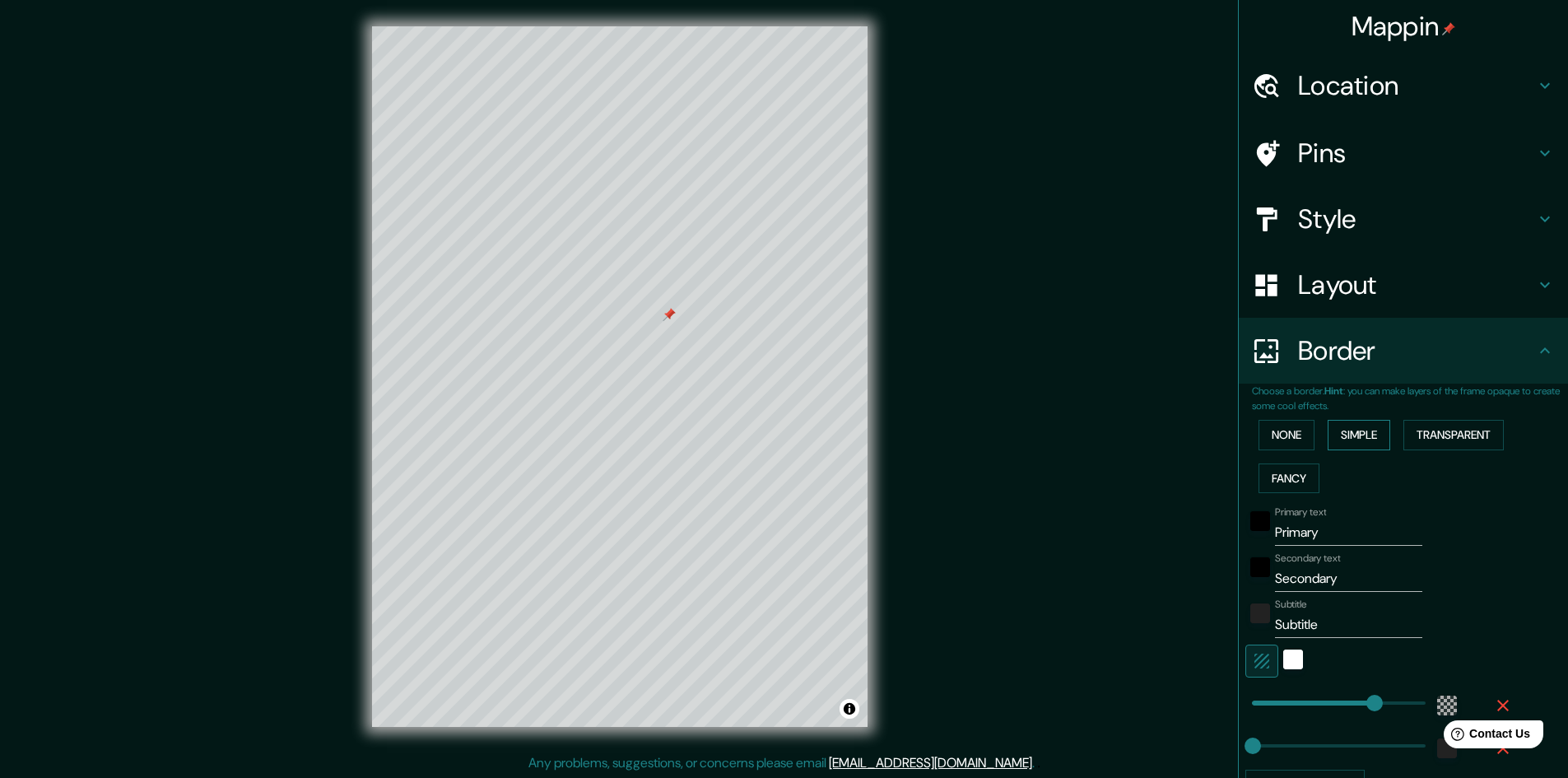
click at [1344, 438] on button "Simple" at bounding box center [1358, 435] width 62 height 31
drag, startPoint x: 1327, startPoint y: 533, endPoint x: 1219, endPoint y: 532, distance: 108.0
click at [1219, 532] on div "Mappin Location Torres del Paine, Región de Magallanes y de la Antártica Chilen…" at bounding box center [784, 390] width 1568 height 780
drag, startPoint x: 1334, startPoint y: 584, endPoint x: 1258, endPoint y: 582, distance: 76.0
click at [1258, 582] on div "Secondary text Secondary" at bounding box center [1380, 572] width 270 height 40
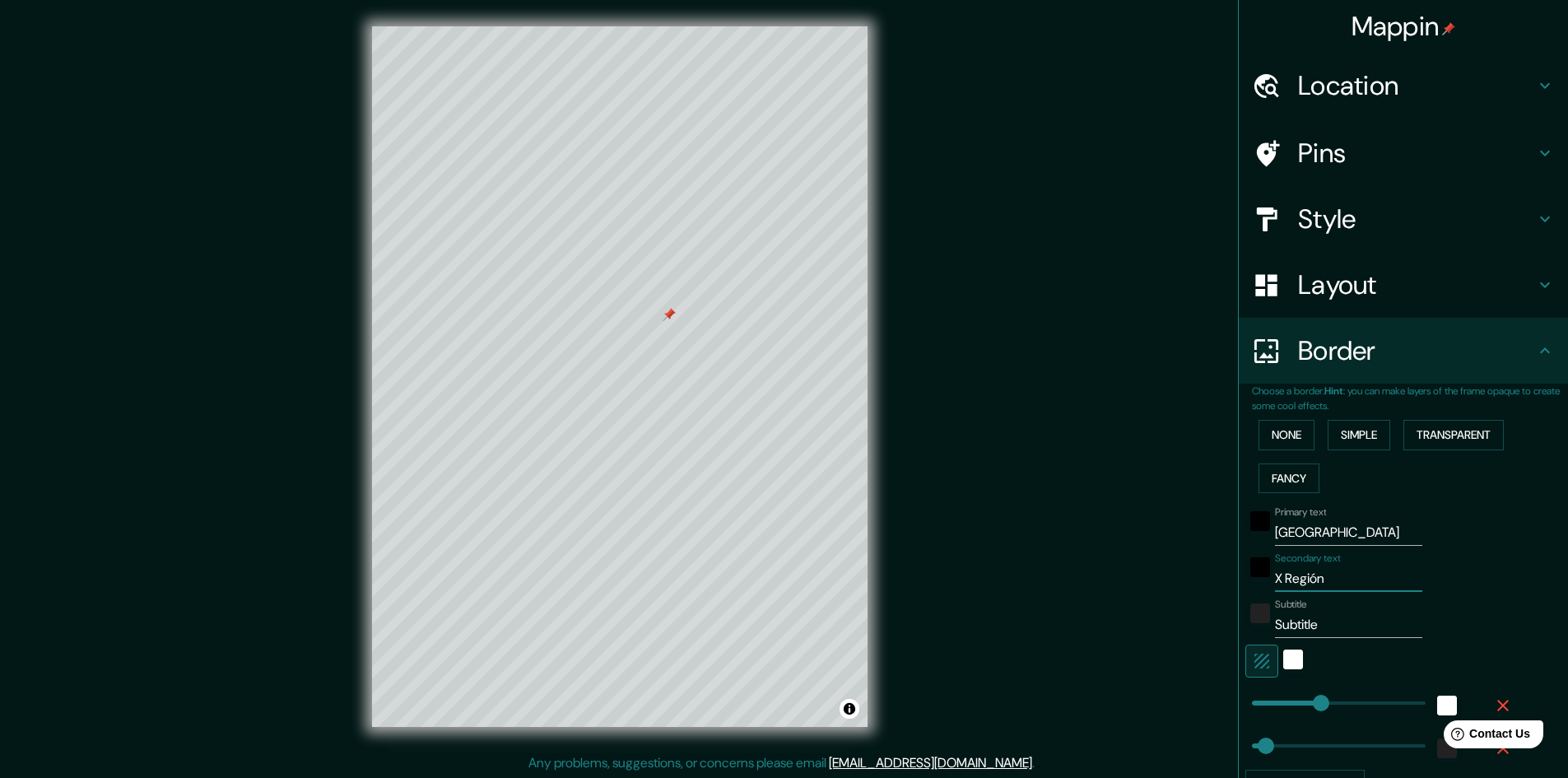
click at [1337, 633] on input "Subtitle" at bounding box center [1348, 625] width 147 height 27
drag, startPoint x: 1337, startPoint y: 630, endPoint x: 1241, endPoint y: 632, distance: 96.0
click at [1245, 632] on div "Subtitle Subtitle" at bounding box center [1380, 619] width 270 height 40
click at [1295, 656] on div at bounding box center [1380, 660] width 270 height 33
click at [1283, 656] on div "white" at bounding box center [1293, 659] width 20 height 20
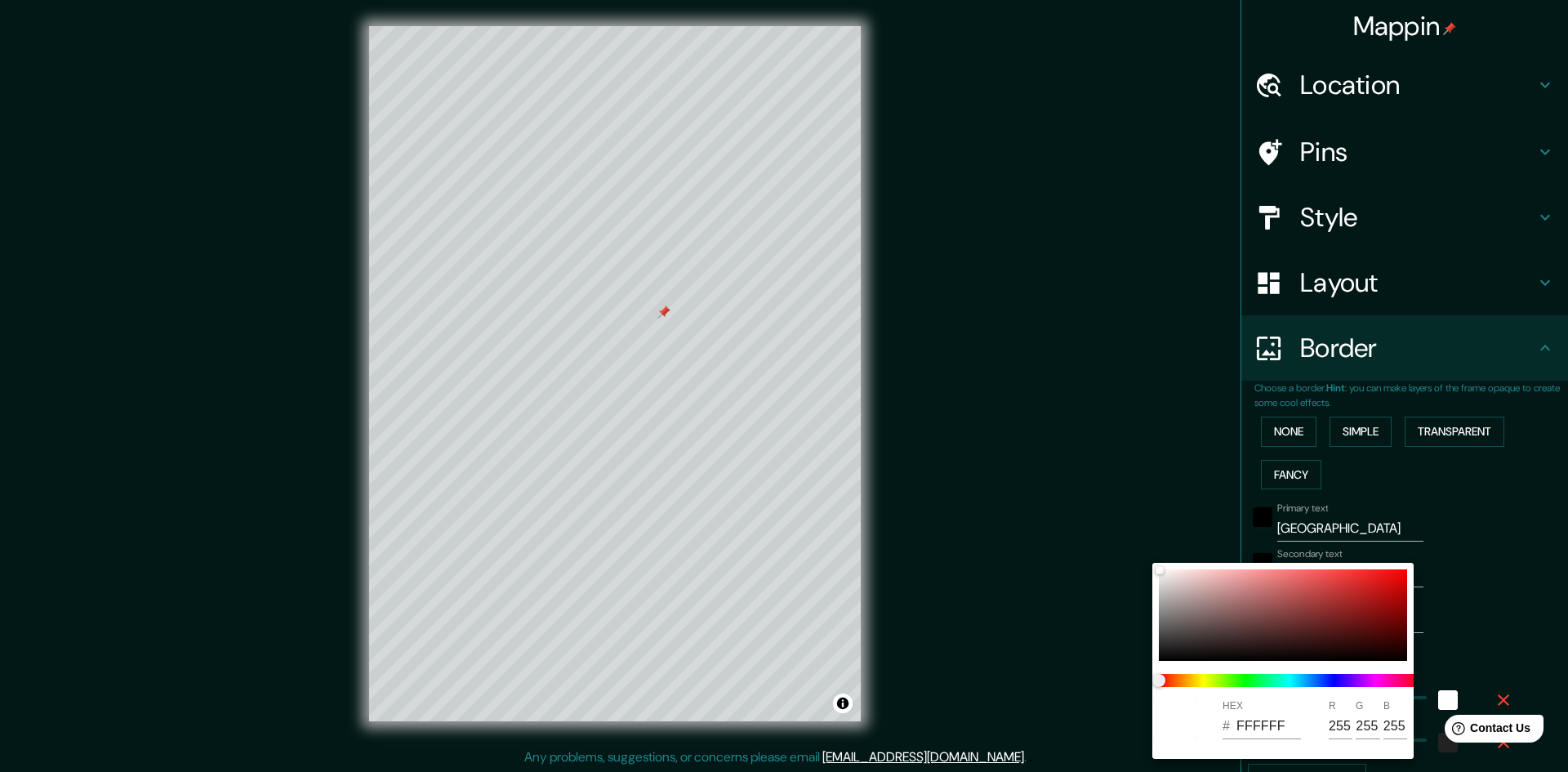
click at [1473, 600] on div at bounding box center [784, 386] width 1568 height 772
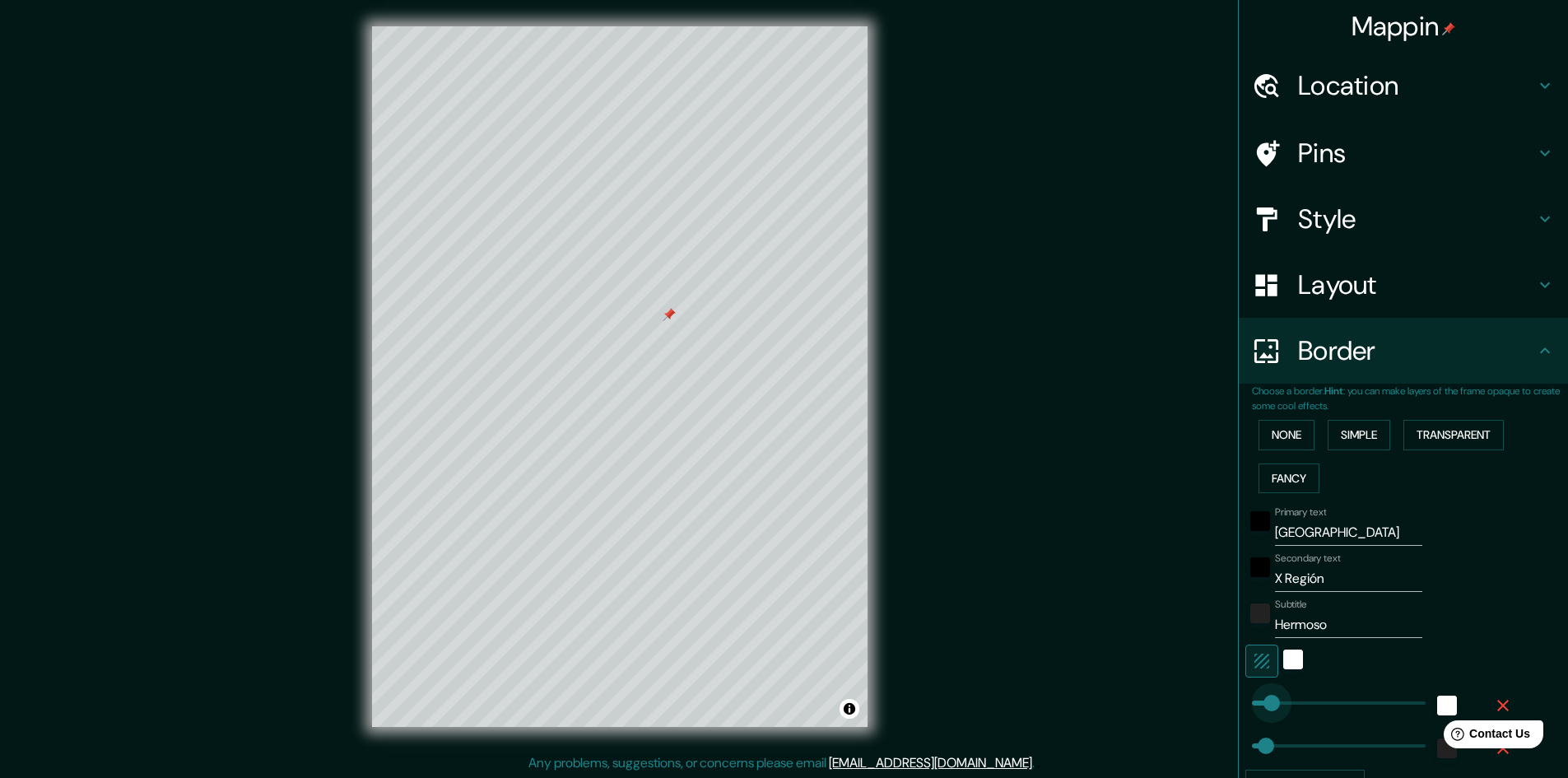
drag, startPoint x: 1310, startPoint y: 699, endPoint x: 1260, endPoint y: 697, distance: 50.0
drag, startPoint x: 1264, startPoint y: 700, endPoint x: 1286, endPoint y: 700, distance: 22.0
drag, startPoint x: 1255, startPoint y: 740, endPoint x: 1345, endPoint y: 737, distance: 90.0
drag, startPoint x: 1341, startPoint y: 738, endPoint x: 1254, endPoint y: 743, distance: 87.1
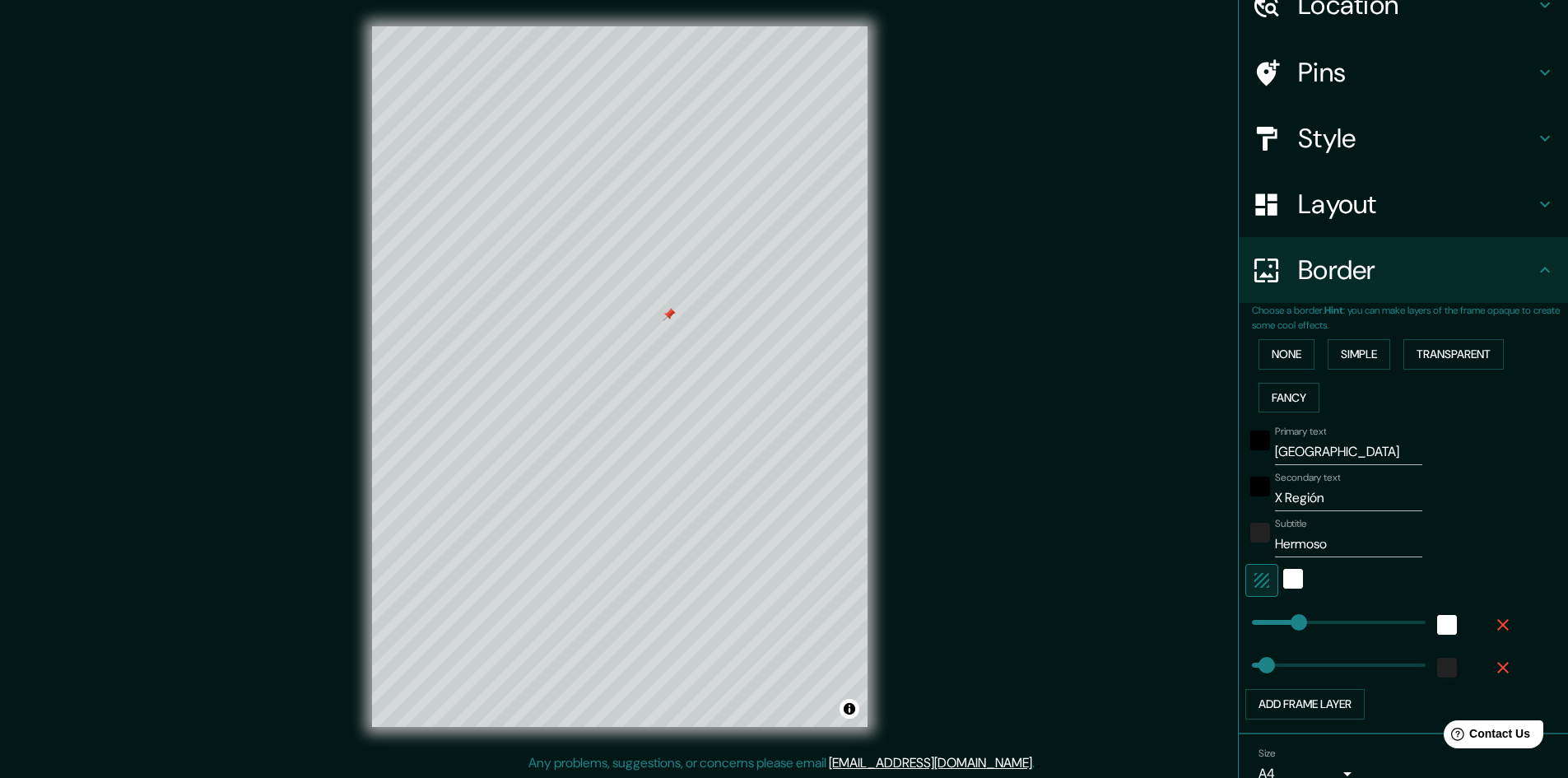
scroll to position [159, 0]
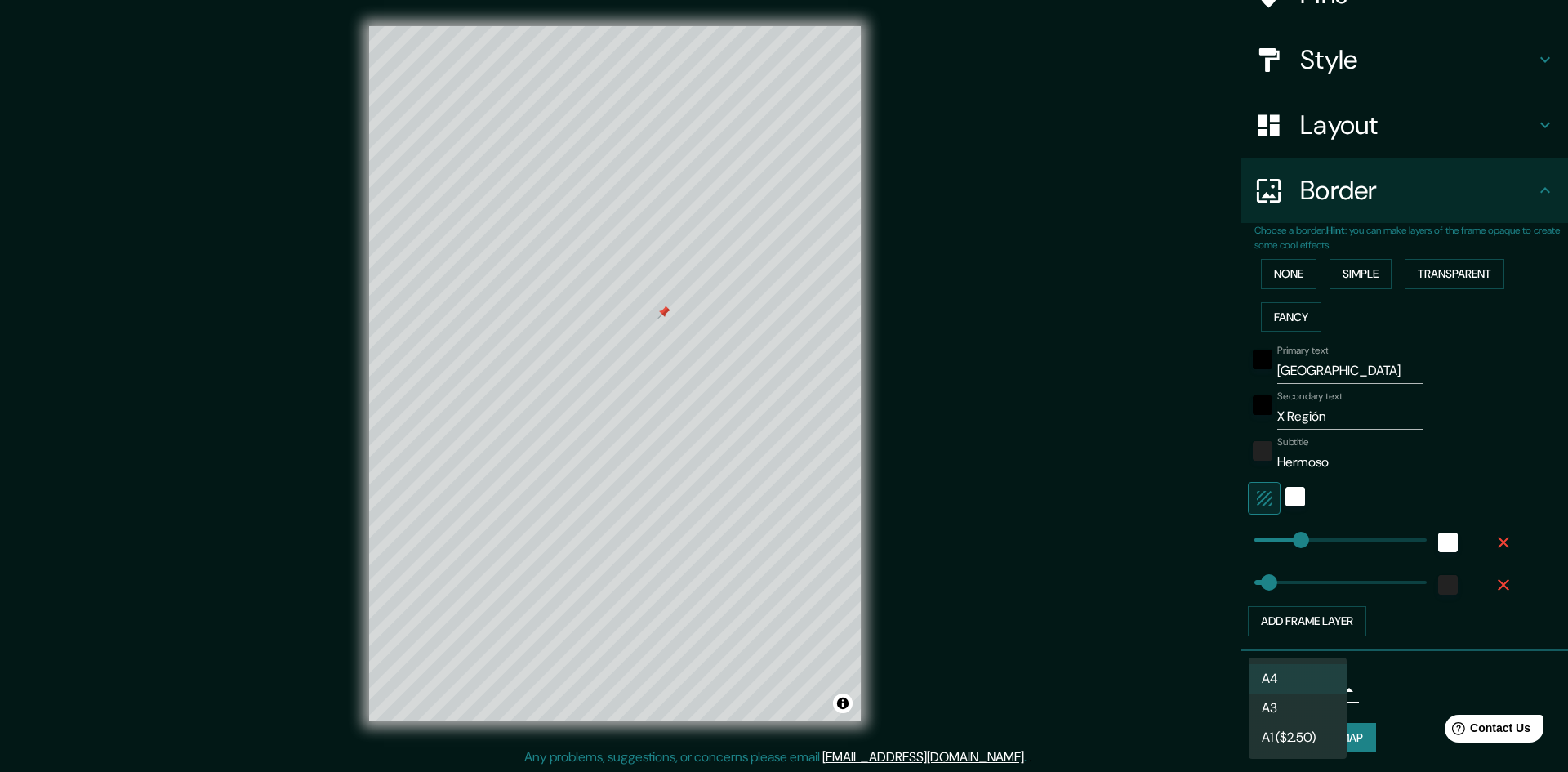
click at [1316, 690] on body "Mappin Location Torres del Paine, Región de Magallanes y de la Antártica Chilen…" at bounding box center [784, 386] width 1568 height 772
click at [1298, 675] on li "A4" at bounding box center [1298, 679] width 98 height 29
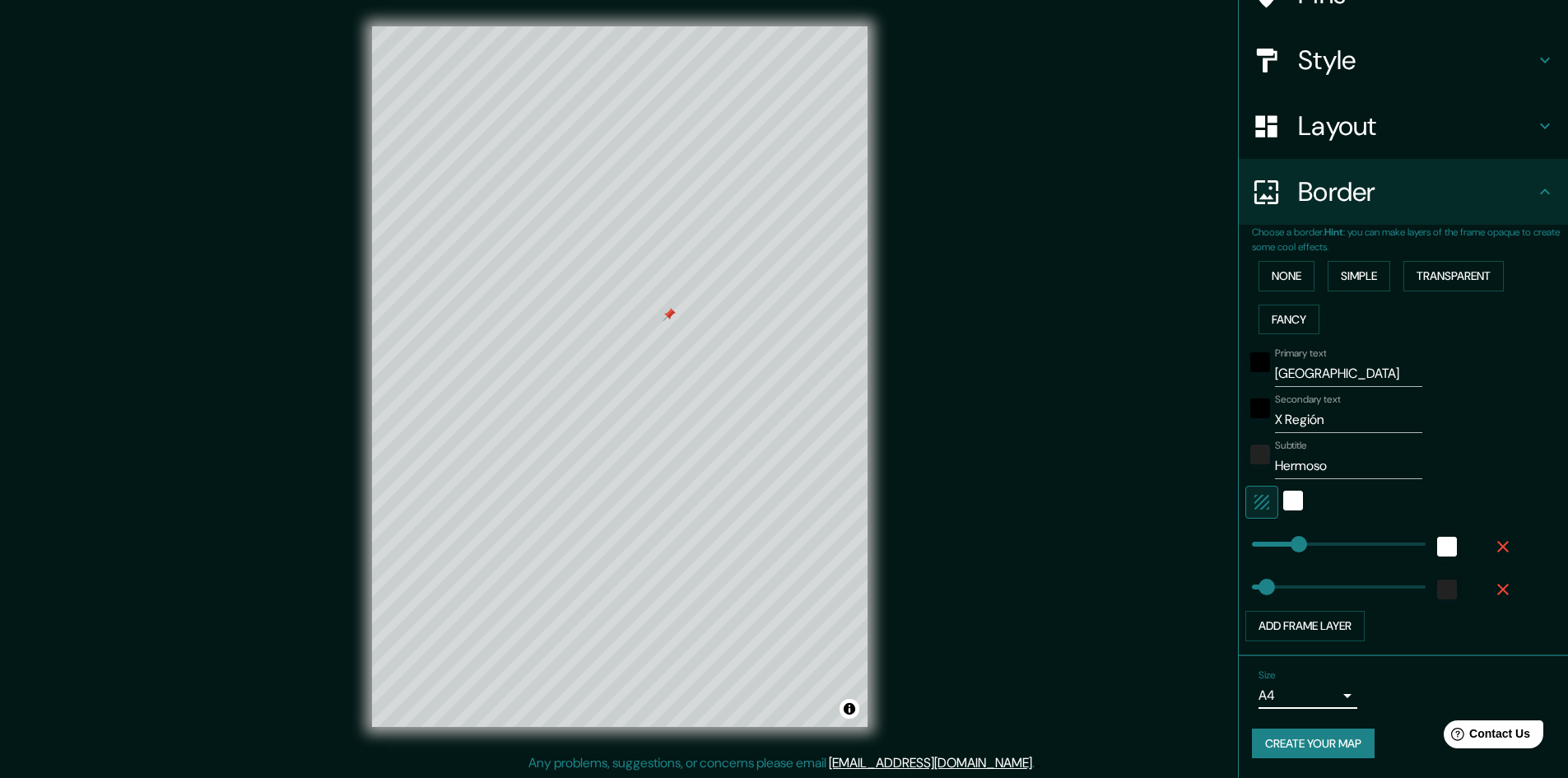
click at [1329, 741] on button "Create your map" at bounding box center [1313, 743] width 123 height 31
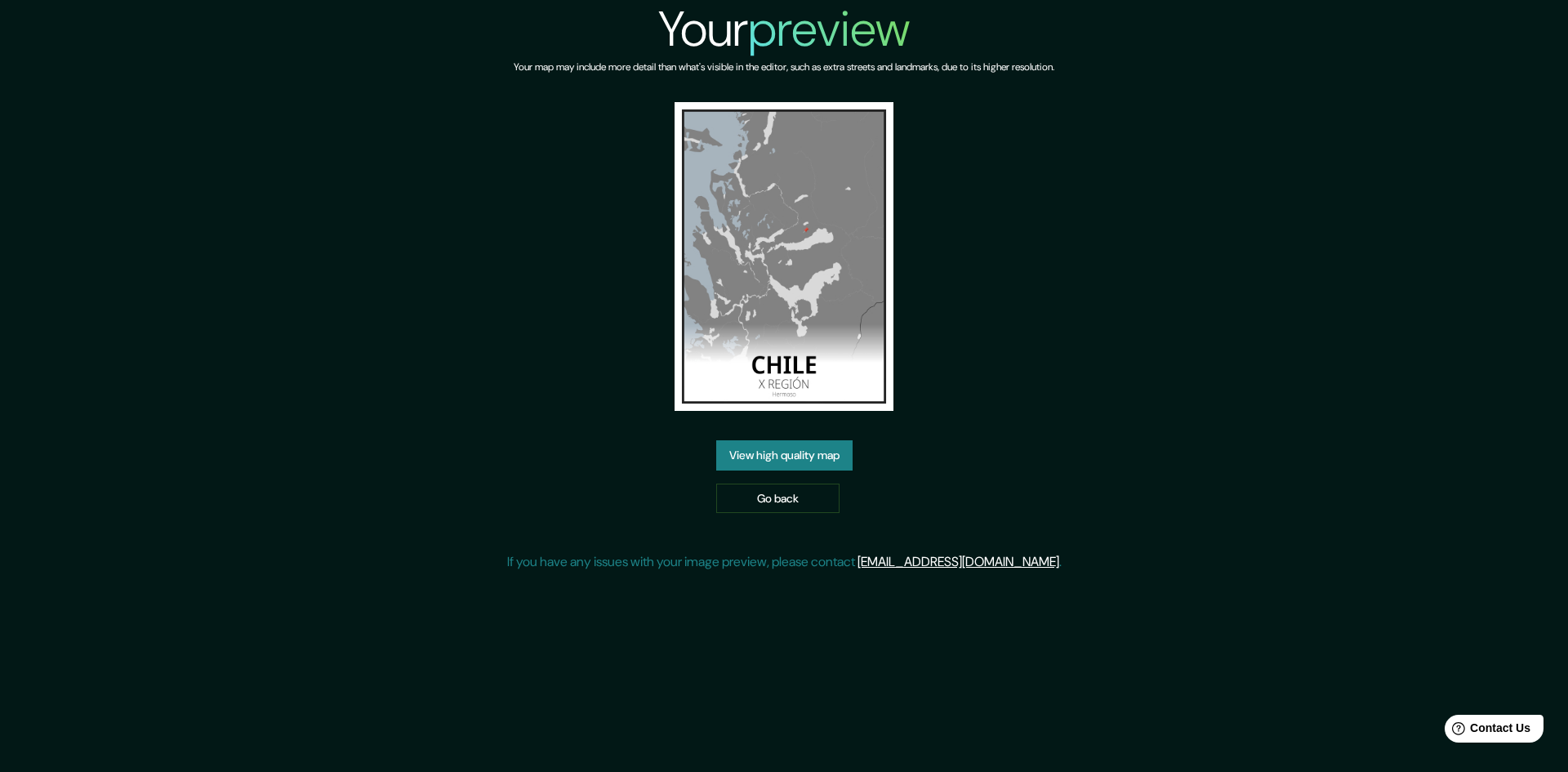
click at [814, 455] on link "View high quality map" at bounding box center [784, 455] width 136 height 30
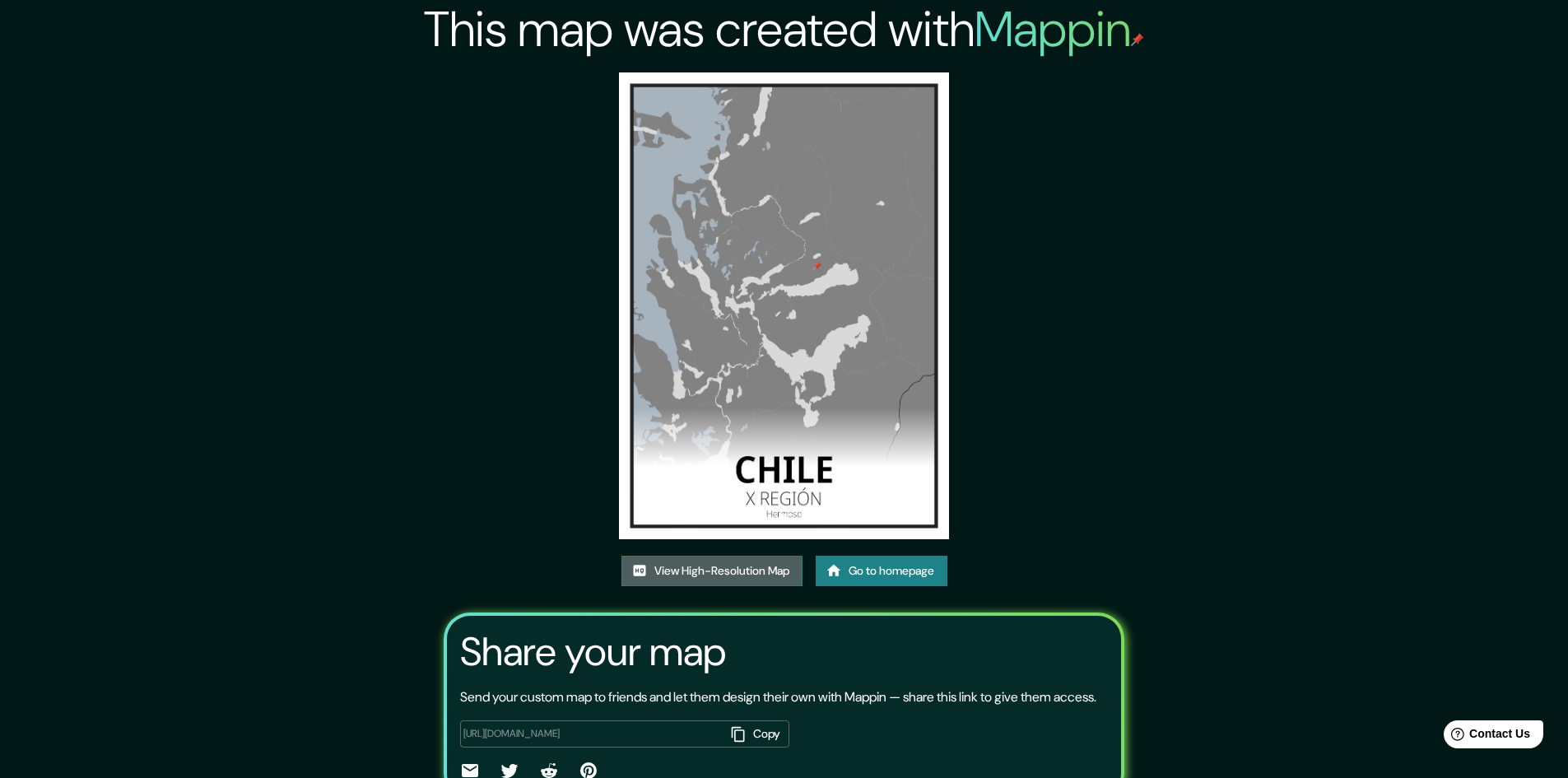
click at [742, 562] on link "View High-Resolution Map" at bounding box center [711, 570] width 181 height 31
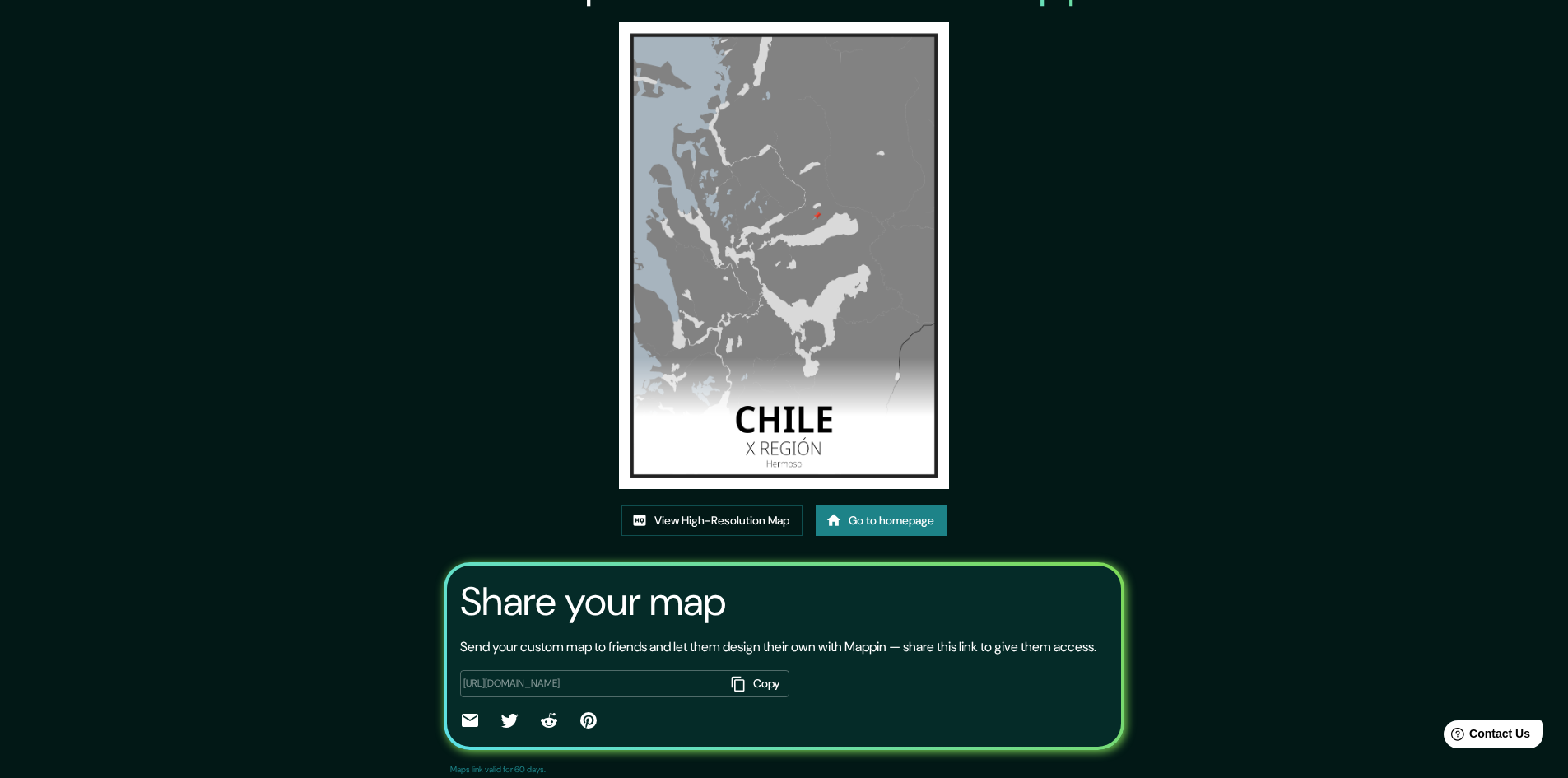
scroll to position [100, 0]
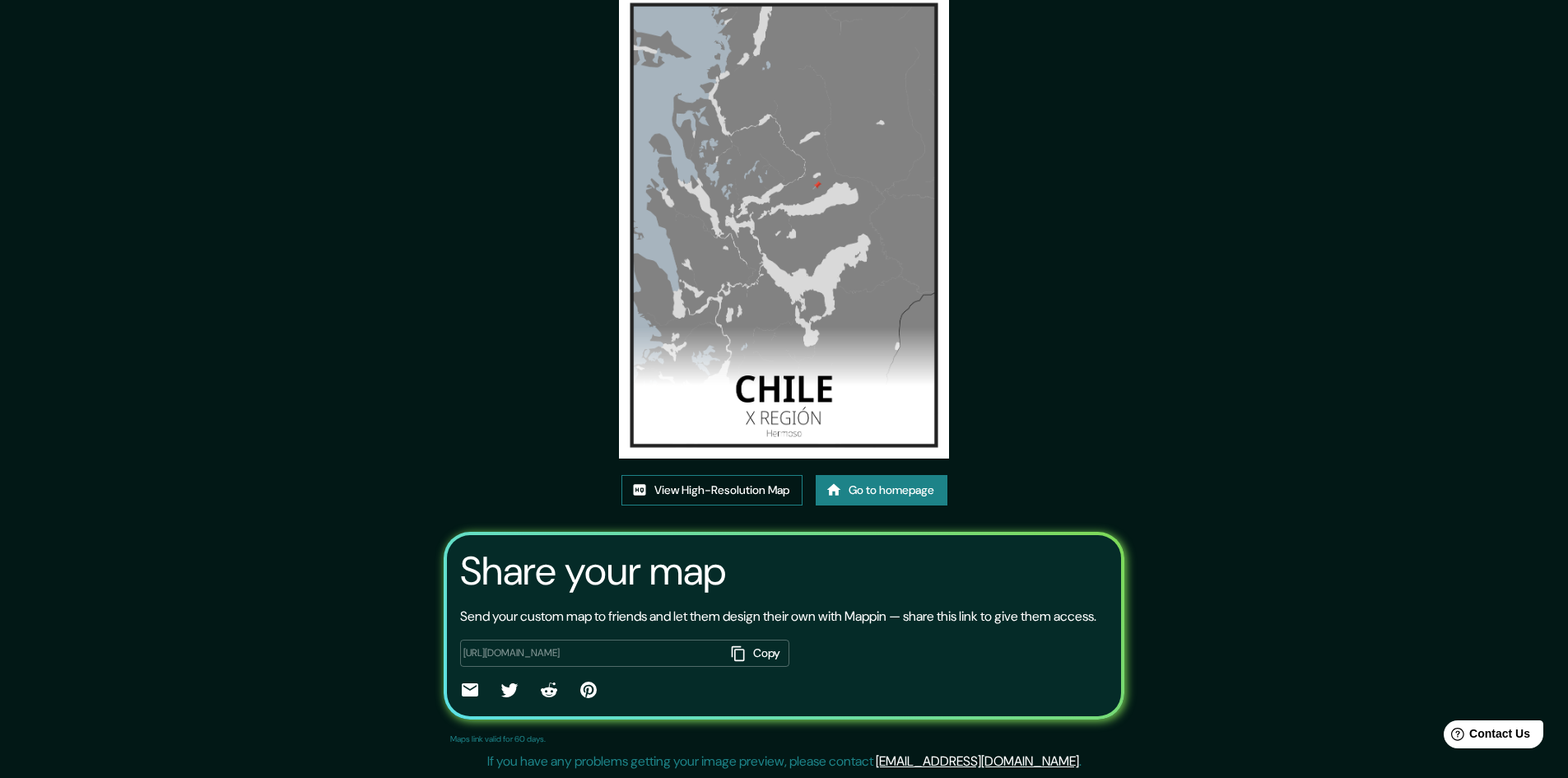
click at [741, 475] on link "View High-Resolution Map" at bounding box center [711, 490] width 181 height 31
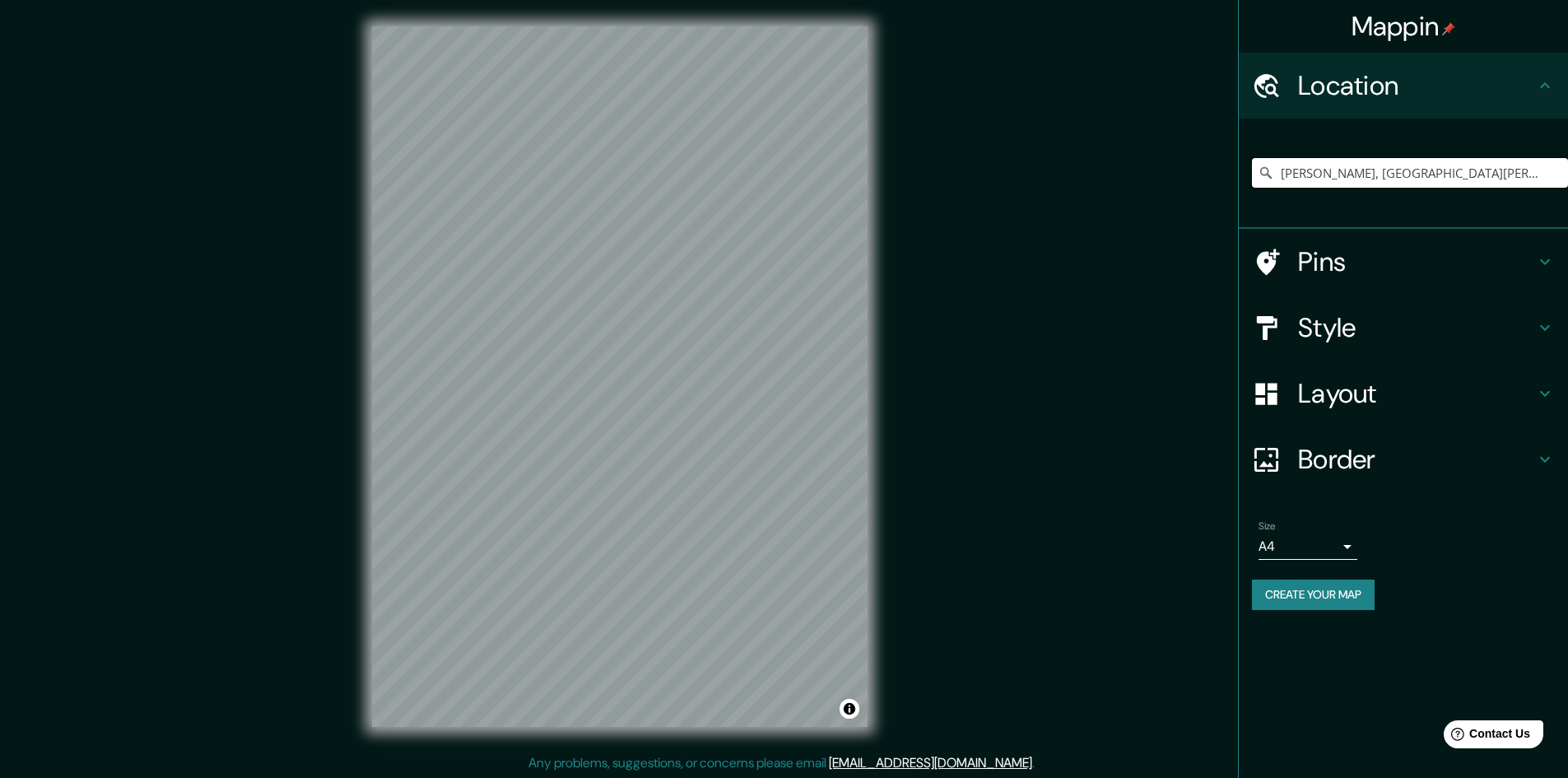
click at [1540, 172] on input "[PERSON_NAME], [GEOGRAPHIC_DATA][PERSON_NAME], [GEOGRAPHIC_DATA]" at bounding box center [1409, 173] width 316 height 30
drag, startPoint x: 1276, startPoint y: 174, endPoint x: 1659, endPoint y: 168, distance: 383.0
click at [1567, 168] on html "Mappin Location [PERSON_NAME], [GEOGRAPHIC_DATA][PERSON_NAME], [GEOGRAPHIC_DATA…" at bounding box center [784, 389] width 1568 height 778
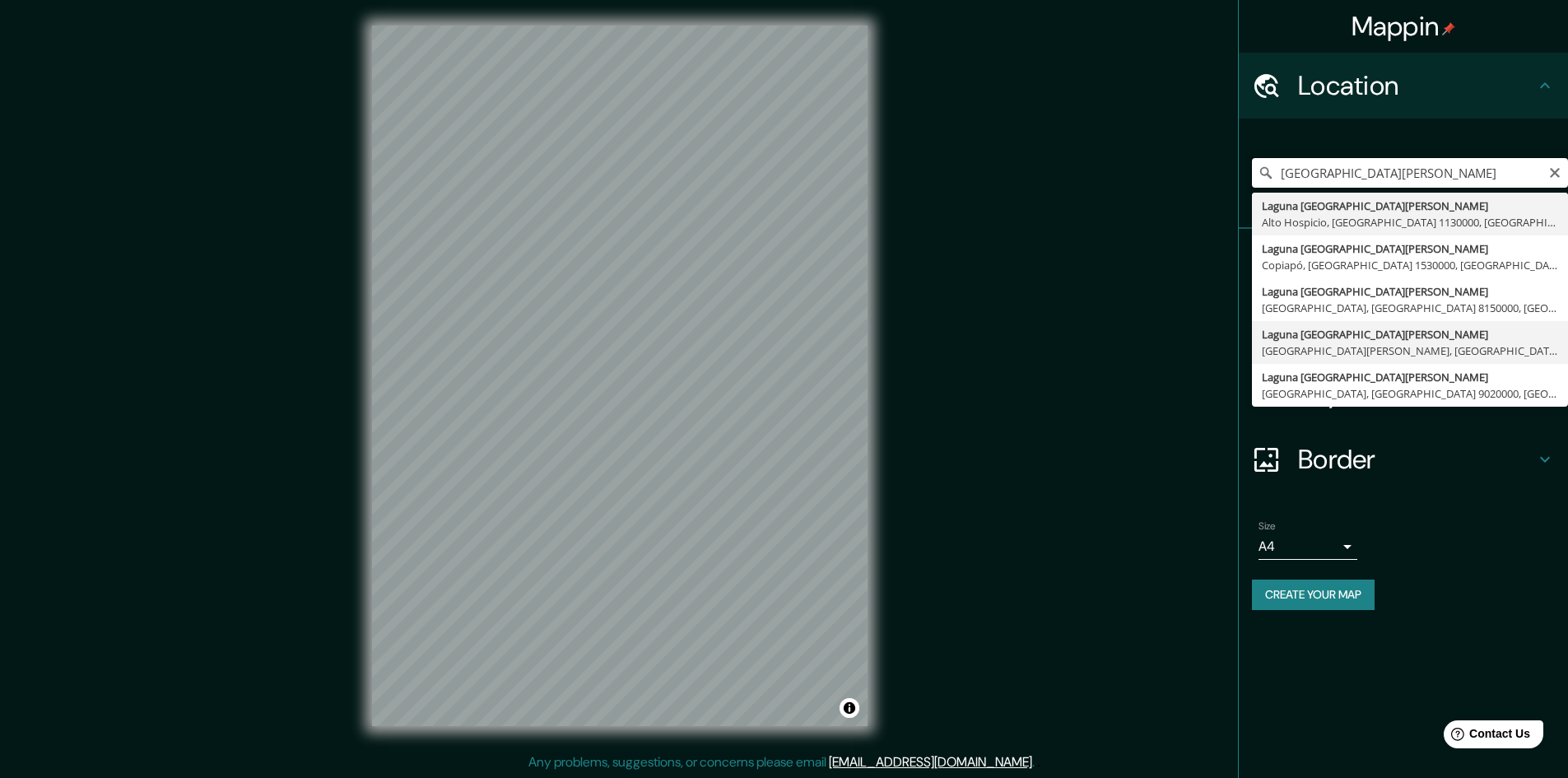
scroll to position [2, 0]
click at [1280, 170] on input "laguna [GEOGRAPHIC_DATA][PERSON_NAME]" at bounding box center [1409, 173] width 316 height 30
click at [1470, 184] on input "[GEOGRAPHIC_DATA][PERSON_NAME]" at bounding box center [1409, 173] width 316 height 30
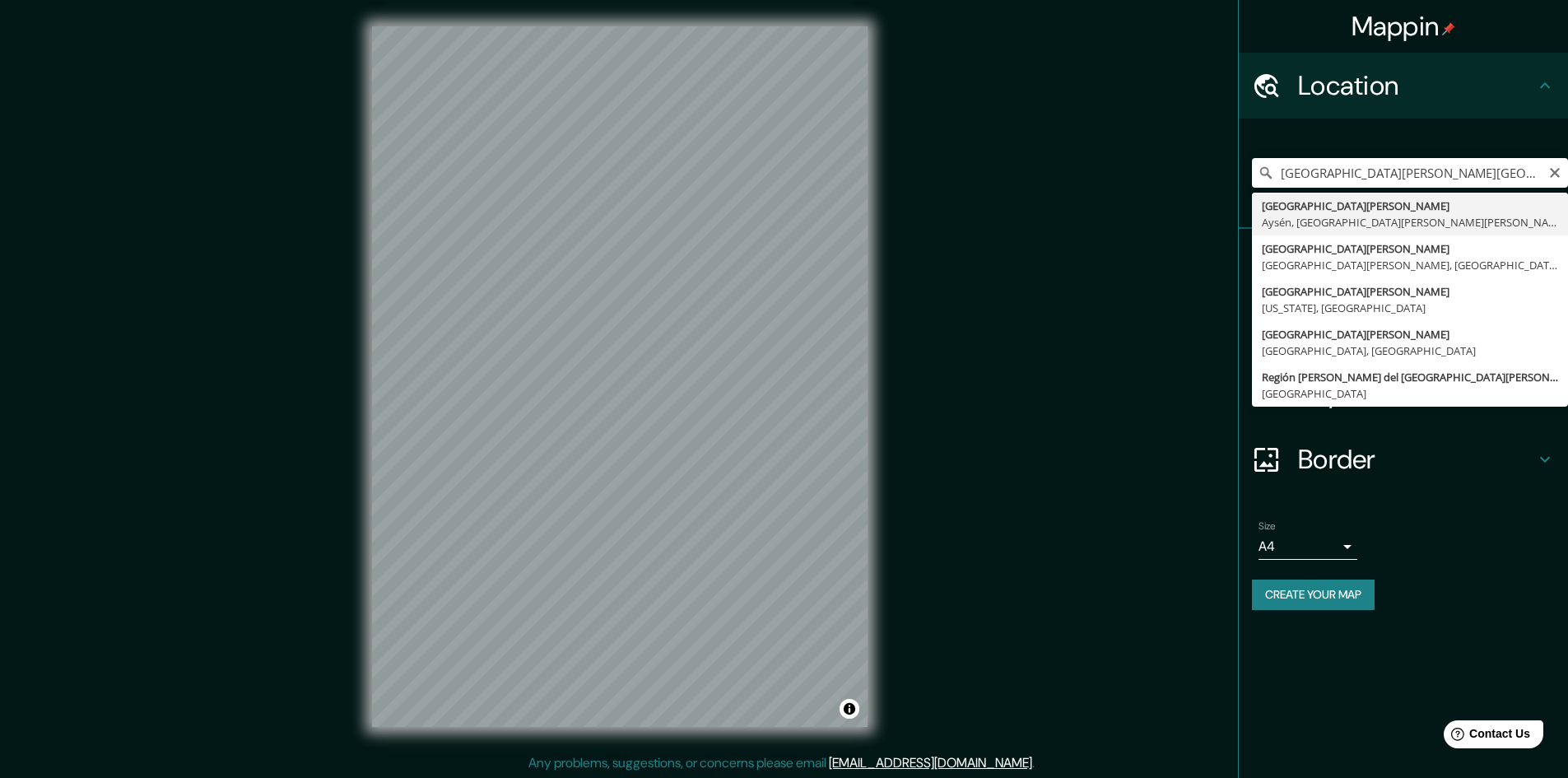
type input "[GEOGRAPHIC_DATA][PERSON_NAME][GEOGRAPHIC_DATA], [GEOGRAPHIC_DATA][PERSON_NAME]…"
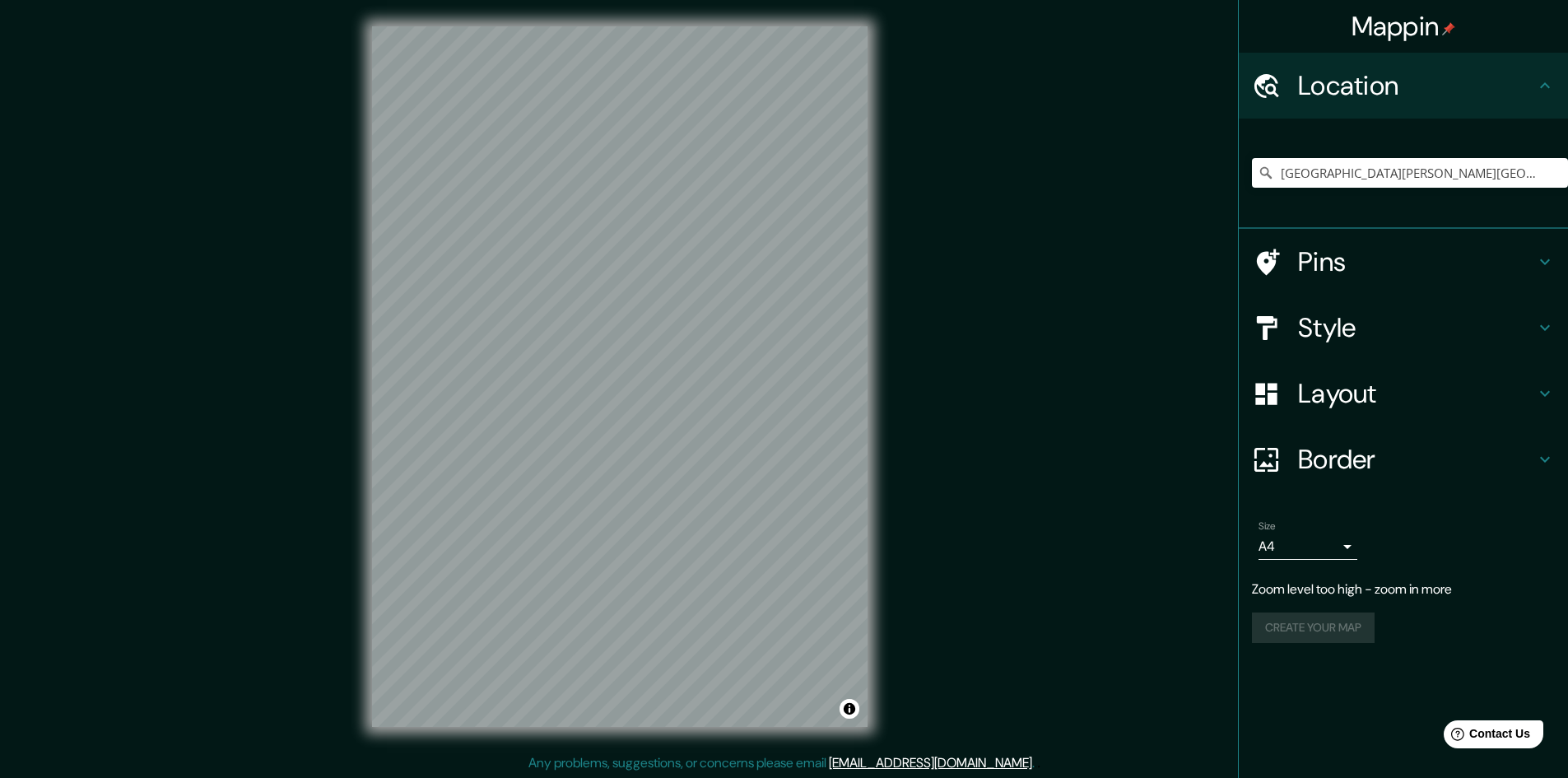
click at [1373, 399] on h4 "Layout" at bounding box center [1417, 393] width 237 height 33
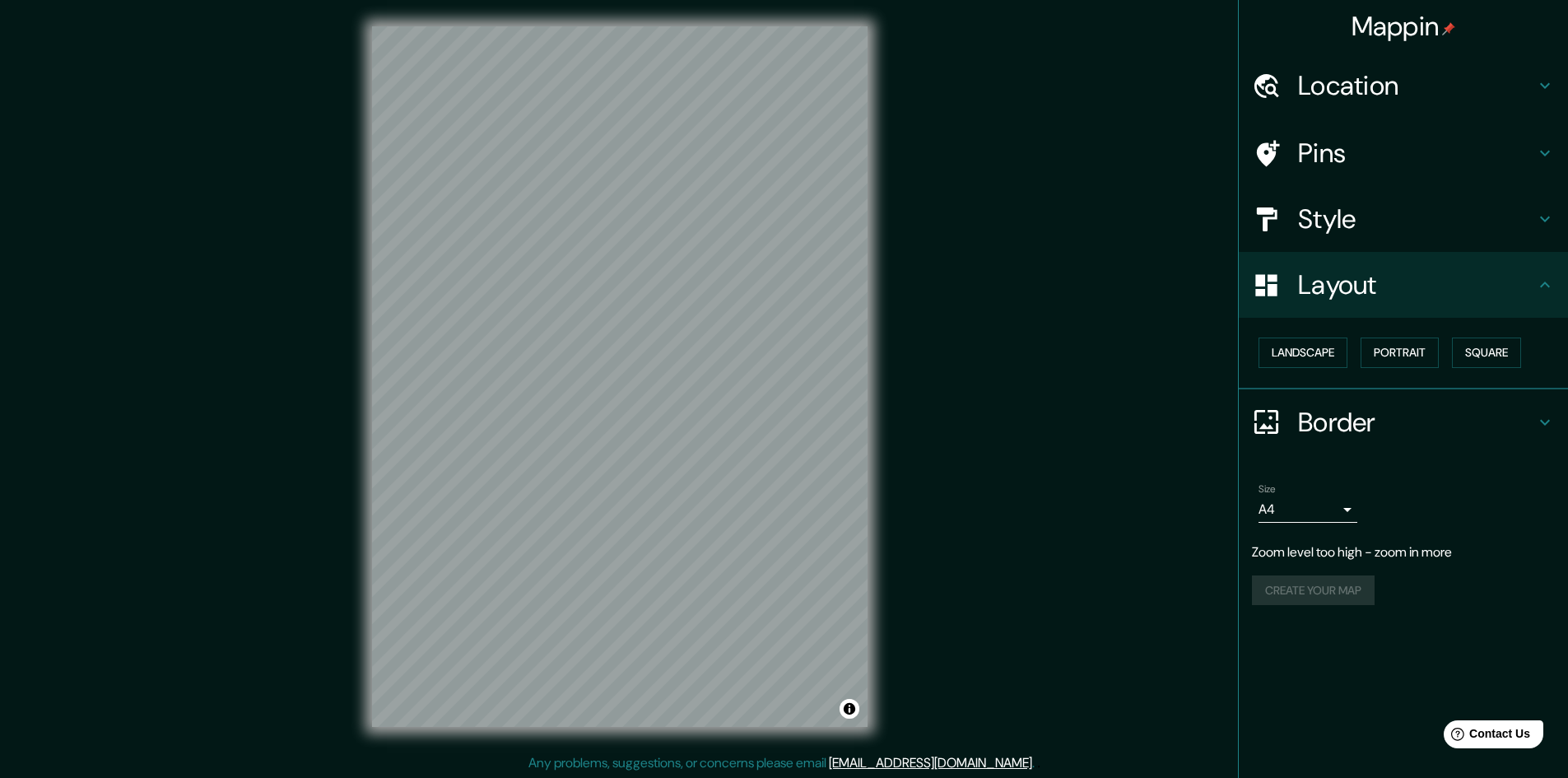
click at [1372, 424] on h4 "Border" at bounding box center [1417, 422] width 237 height 33
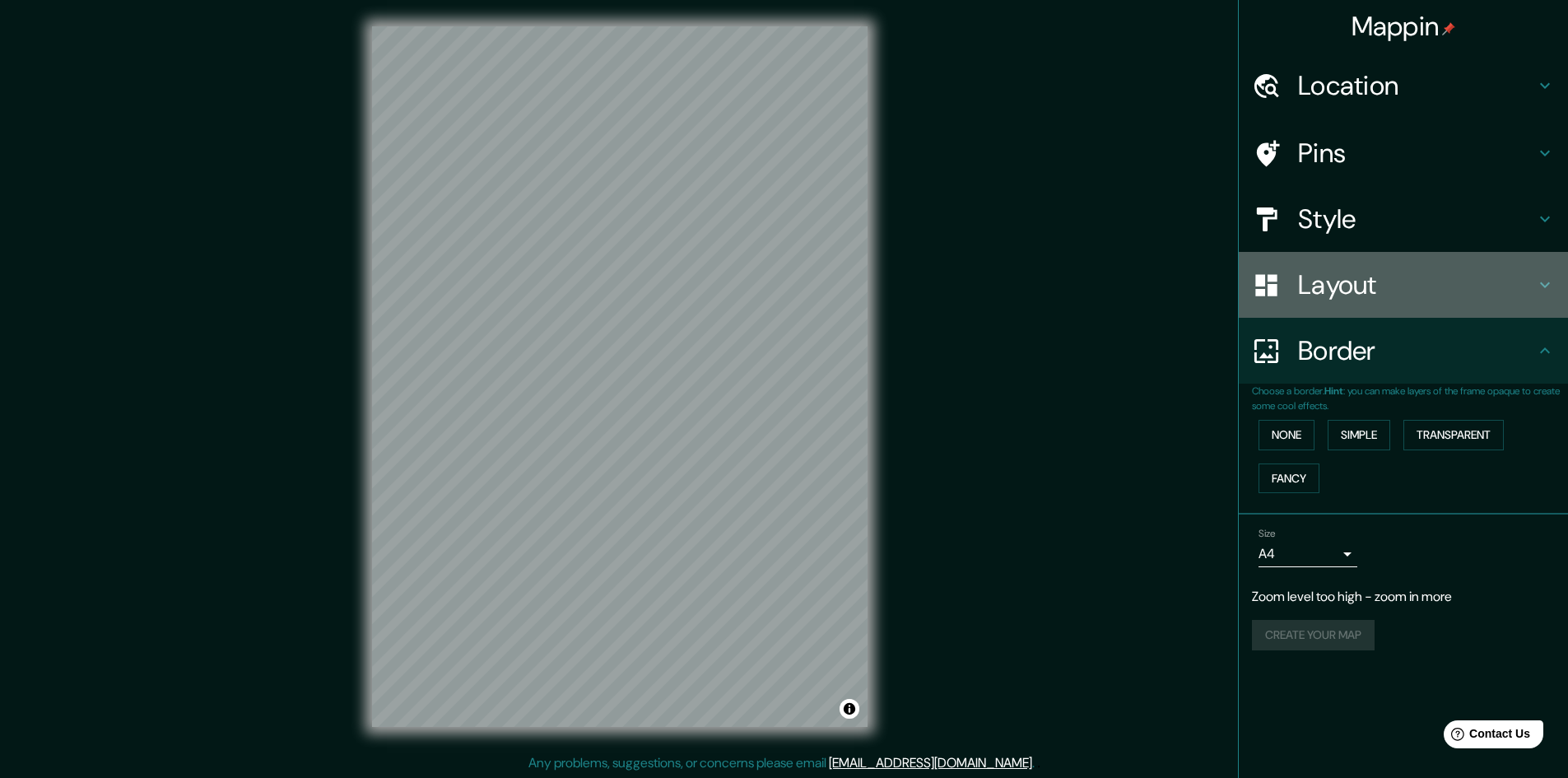
click at [1358, 296] on h4 "Layout" at bounding box center [1417, 284] width 237 height 33
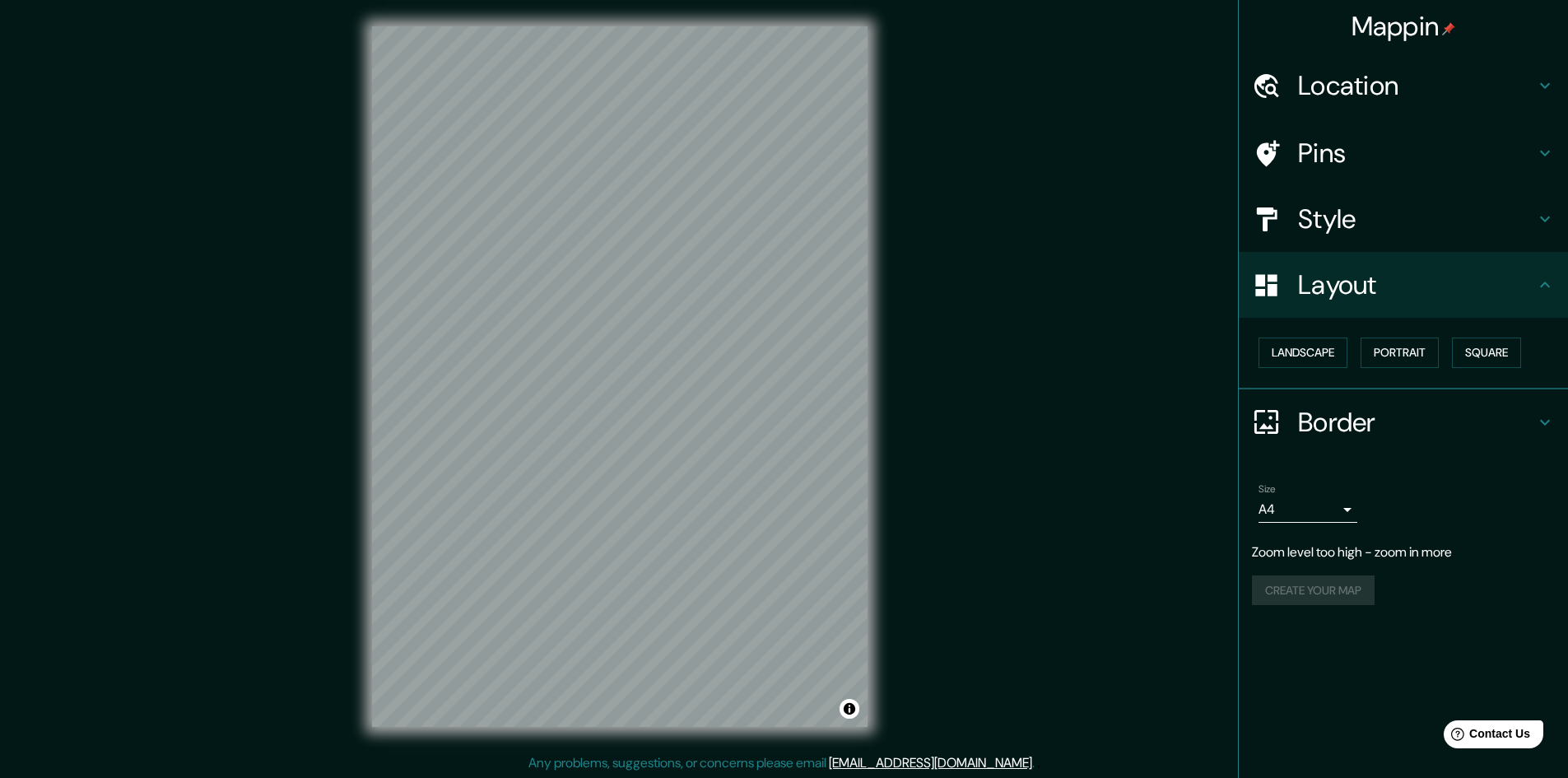
click at [1353, 212] on h4 "Style" at bounding box center [1417, 219] width 237 height 33
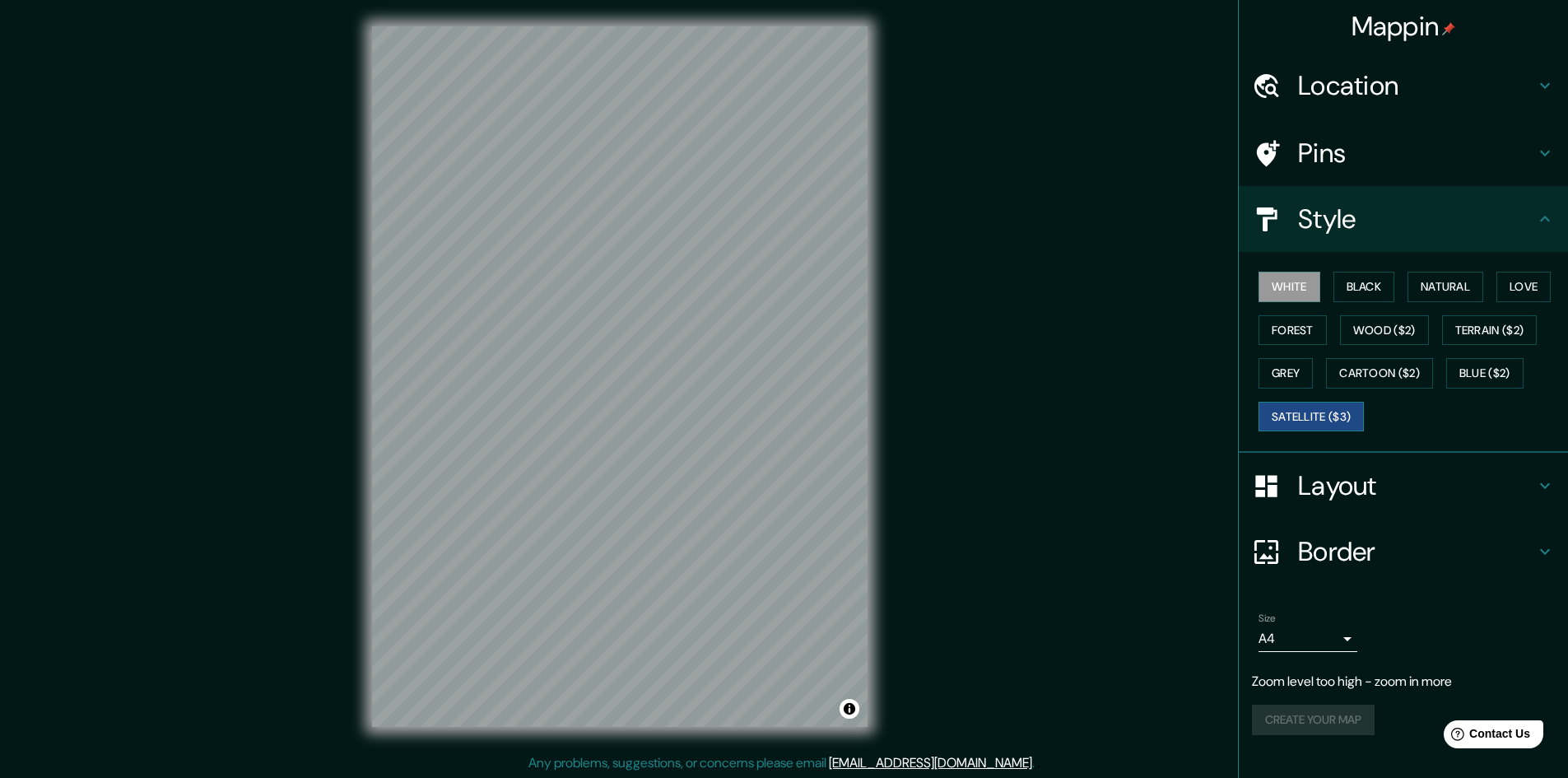
click at [1297, 412] on button "Satellite ($3)" at bounding box center [1311, 417] width 105 height 31
click at [1410, 375] on button "Cartoon ($2)" at bounding box center [1379, 373] width 107 height 31
click at [1413, 370] on button "Cartoon ($2)" at bounding box center [1379, 373] width 107 height 31
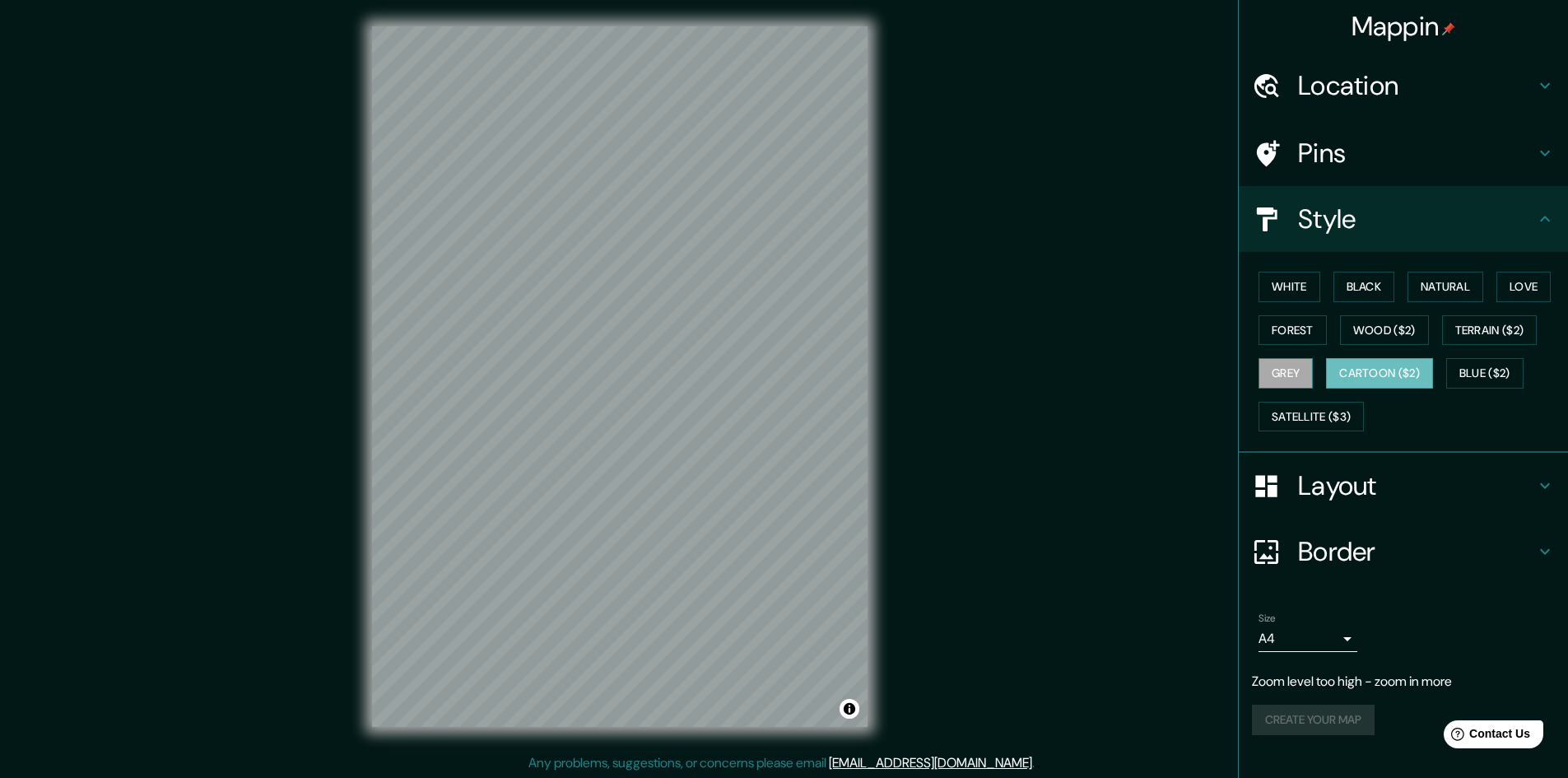
click at [1295, 379] on button "Grey" at bounding box center [1285, 373] width 54 height 31
click at [1358, 376] on button "Cartoon ($2)" at bounding box center [1379, 373] width 107 height 31
click at [1296, 374] on button "Grey" at bounding box center [1285, 373] width 54 height 31
click at [1363, 382] on button "Cartoon ($2)" at bounding box center [1379, 373] width 107 height 31
click at [1347, 728] on div "Create your map" at bounding box center [1403, 720] width 303 height 31
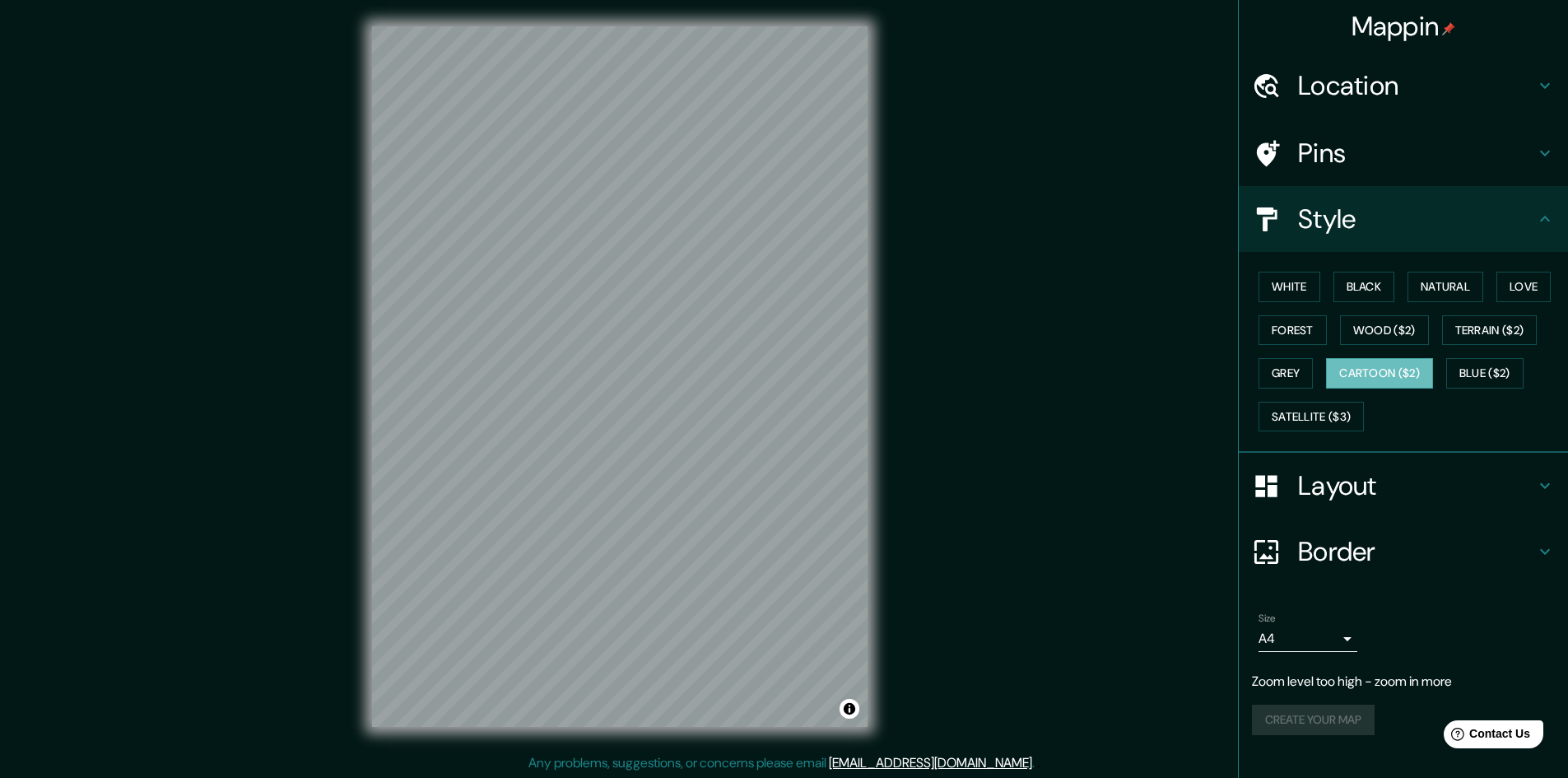
scroll to position [2, 0]
click at [1355, 493] on h4 "Layout" at bounding box center [1417, 485] width 237 height 33
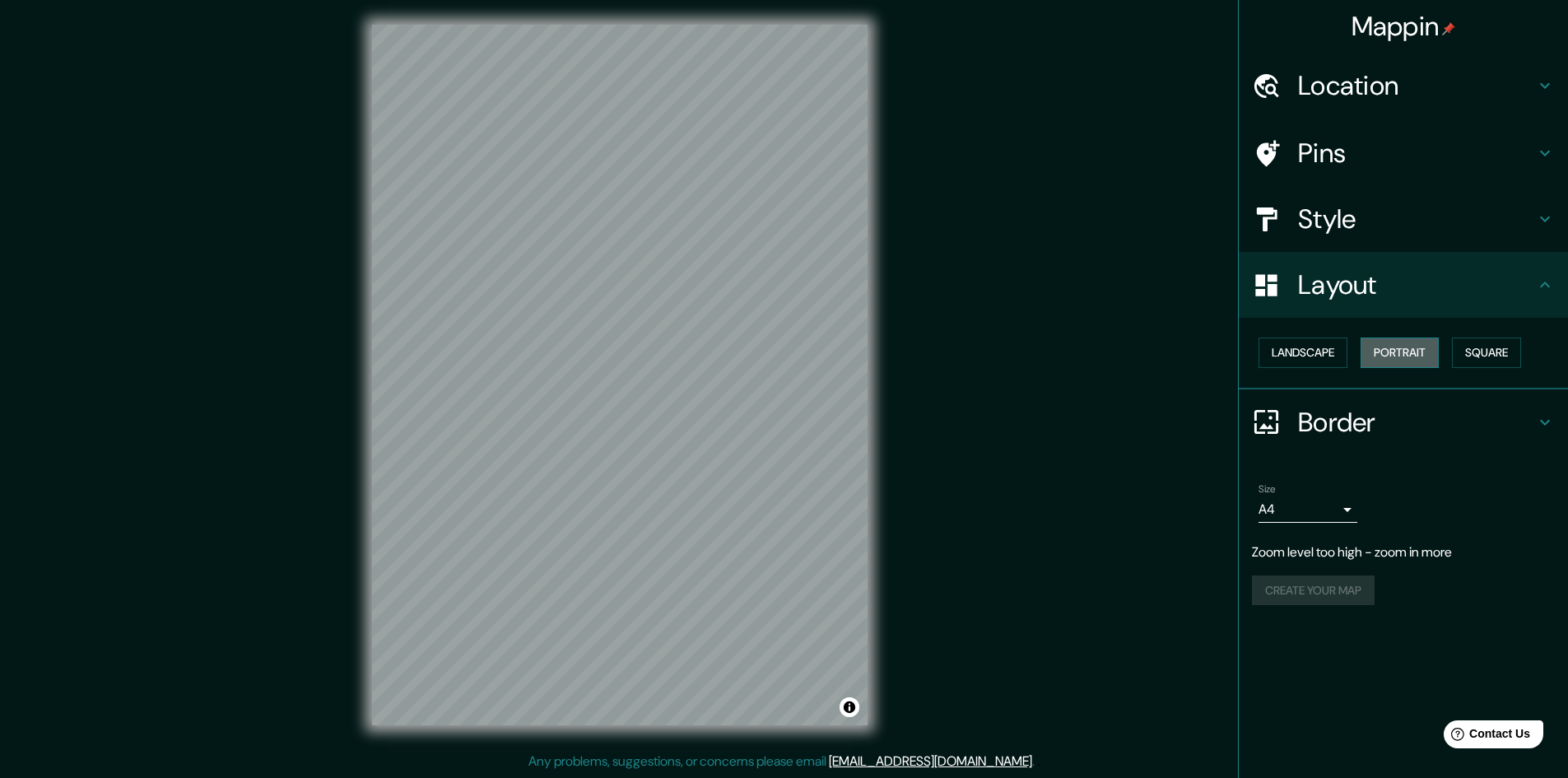
click at [1417, 363] on button "Portrait" at bounding box center [1399, 352] width 78 height 31
click at [1366, 427] on h4 "Border" at bounding box center [1417, 422] width 237 height 33
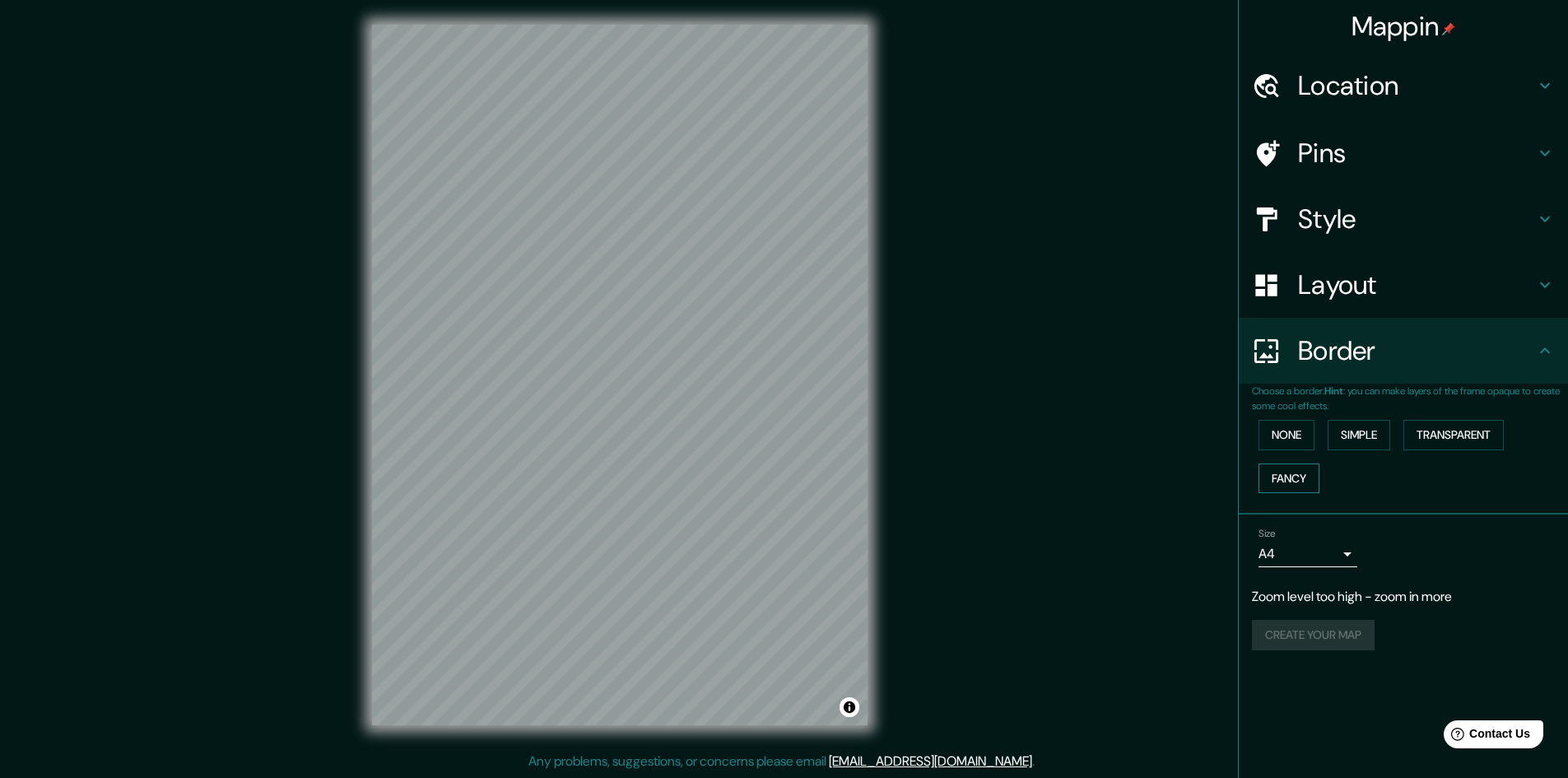
click at [1290, 479] on button "Fancy" at bounding box center [1289, 478] width 61 height 31
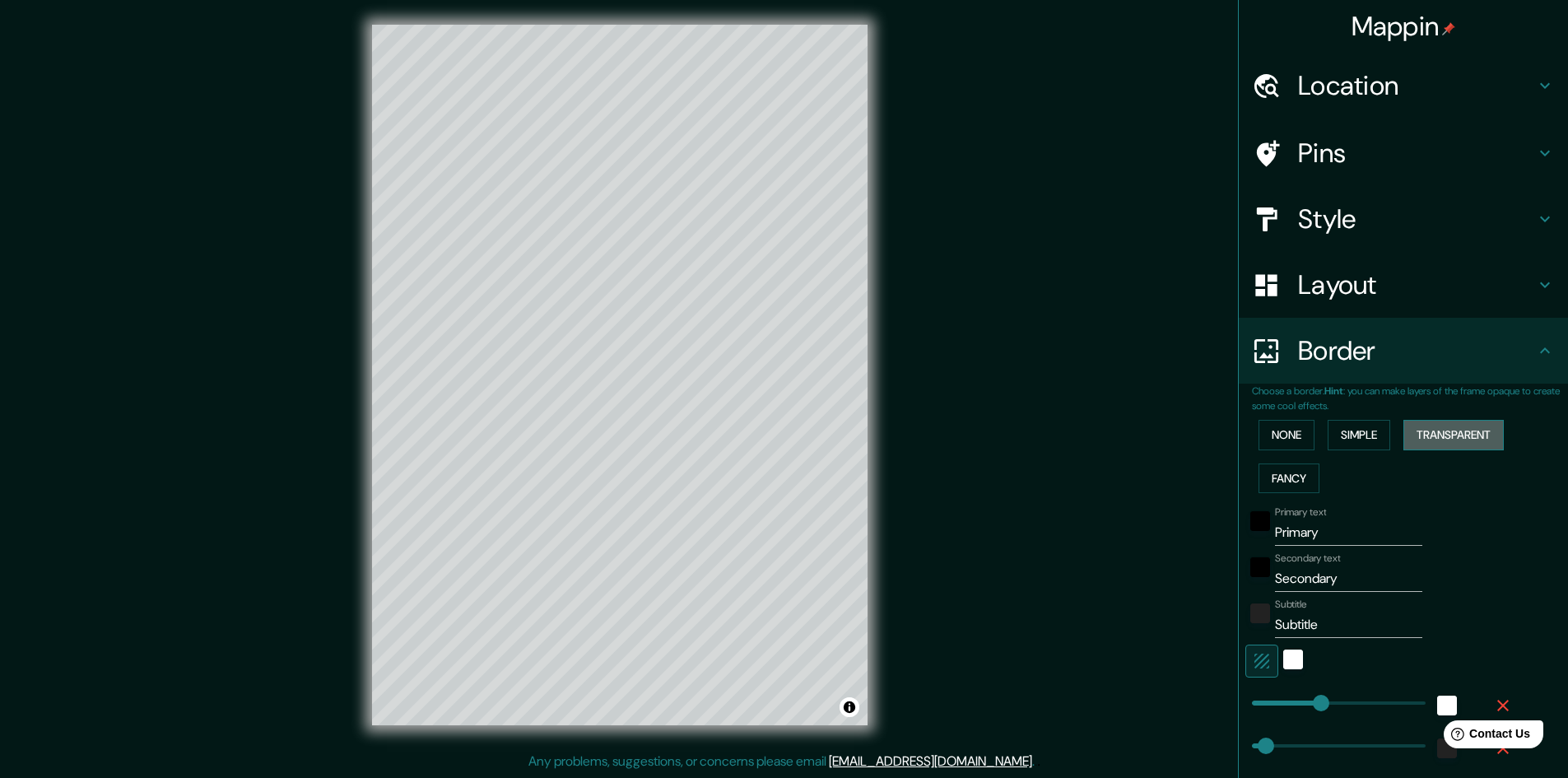
click at [1450, 420] on button "Transparent" at bounding box center [1452, 435] width 100 height 31
click at [1298, 144] on h4 "Pins" at bounding box center [1417, 152] width 237 height 33
type input "289"
type input "48"
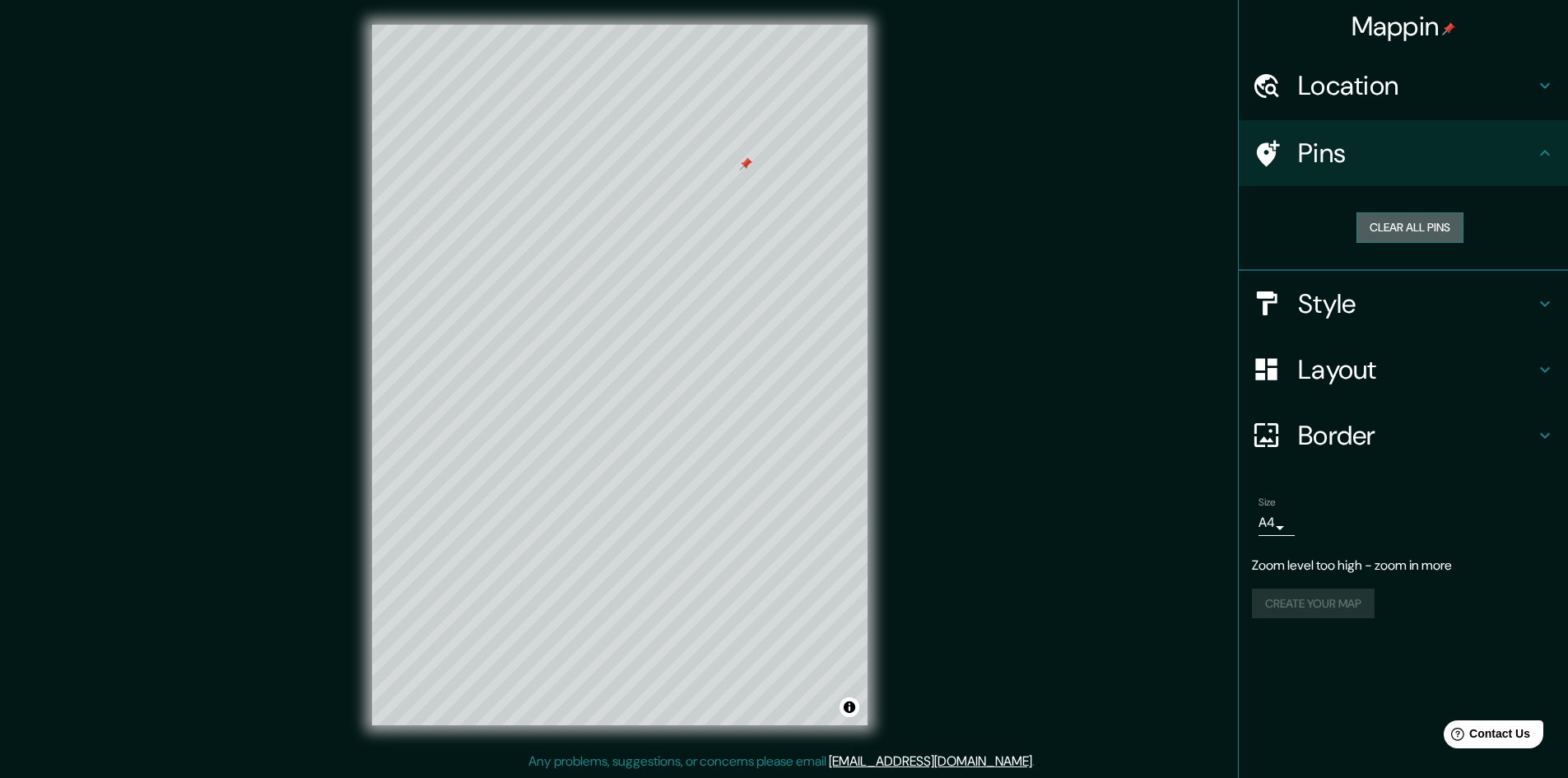
click at [1403, 233] on button "Clear all pins" at bounding box center [1410, 228] width 107 height 31
click at [1313, 140] on h4 "Pins" at bounding box center [1417, 152] width 237 height 33
click at [1314, 360] on h4 "Layout" at bounding box center [1417, 369] width 237 height 33
type input "289"
type input "48"
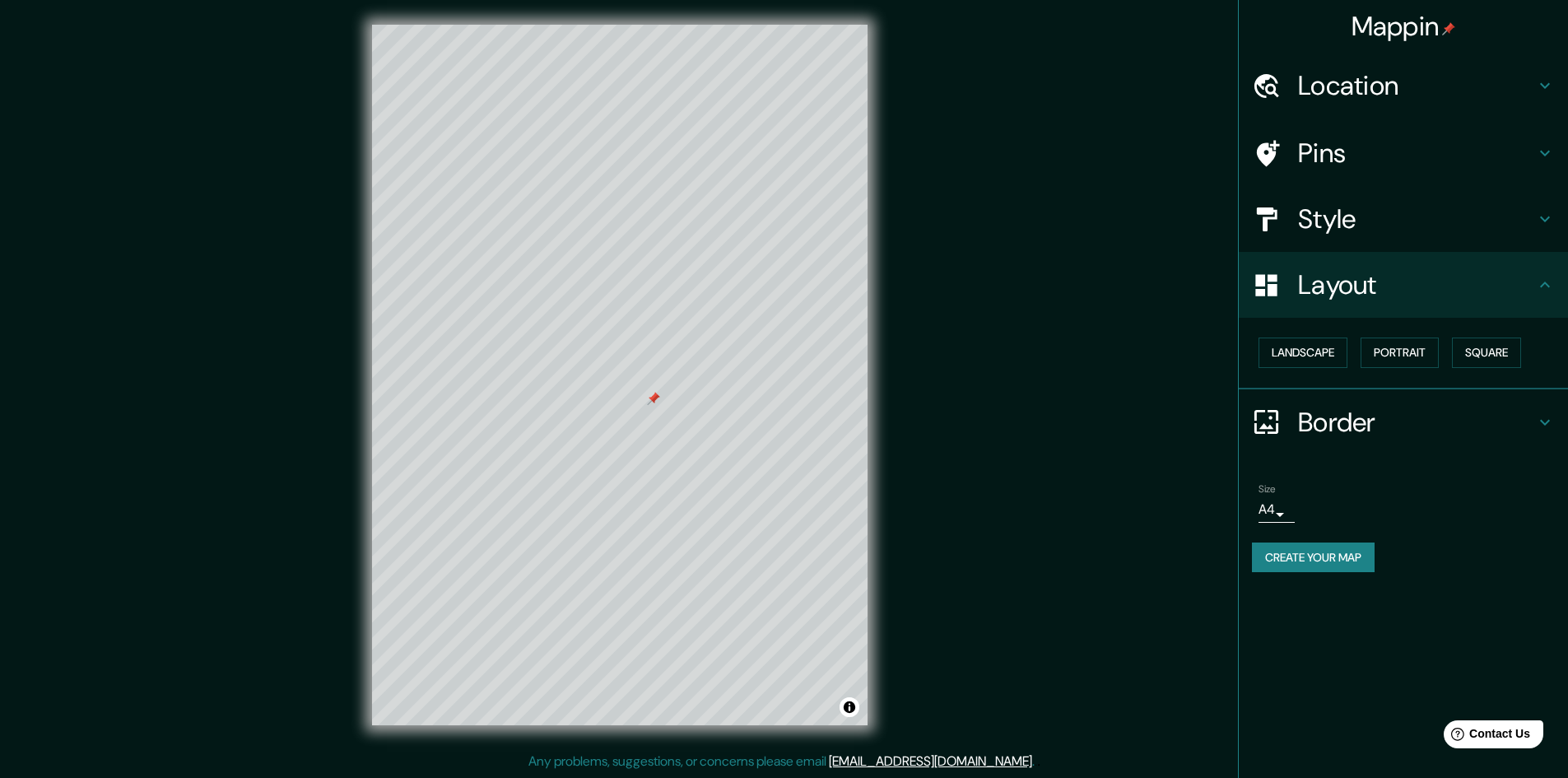
click at [1364, 425] on h4 "Border" at bounding box center [1417, 422] width 237 height 33
type input "289"
type input "48"
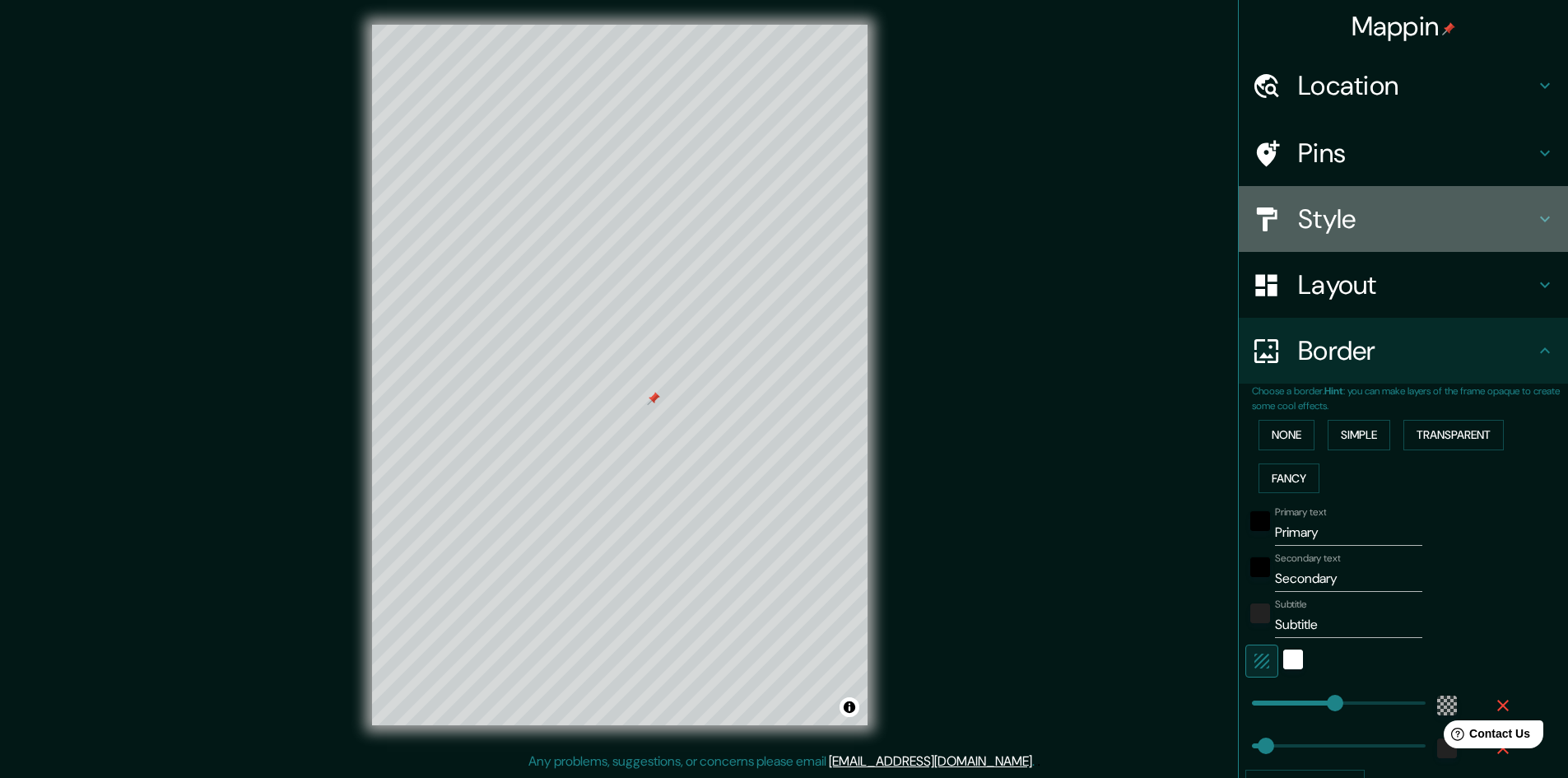
click at [1298, 228] on h4 "Style" at bounding box center [1417, 219] width 237 height 33
type input "289"
type input "48"
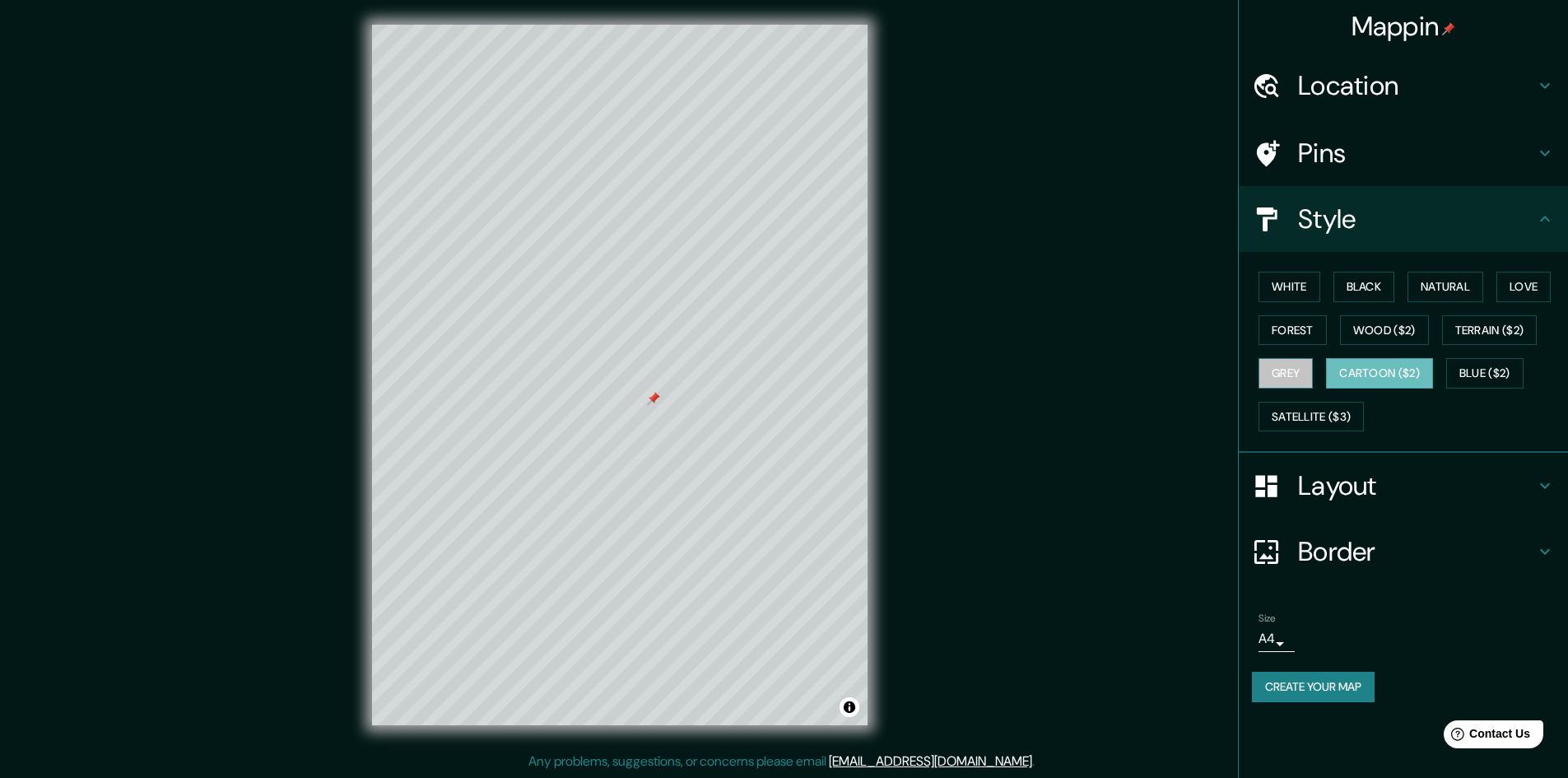
click at [1272, 384] on button "Grey" at bounding box center [1285, 373] width 54 height 31
click at [1289, 335] on button "Forest" at bounding box center [1292, 331] width 68 height 31
click at [1392, 335] on button "Wood ($2)" at bounding box center [1384, 331] width 89 height 31
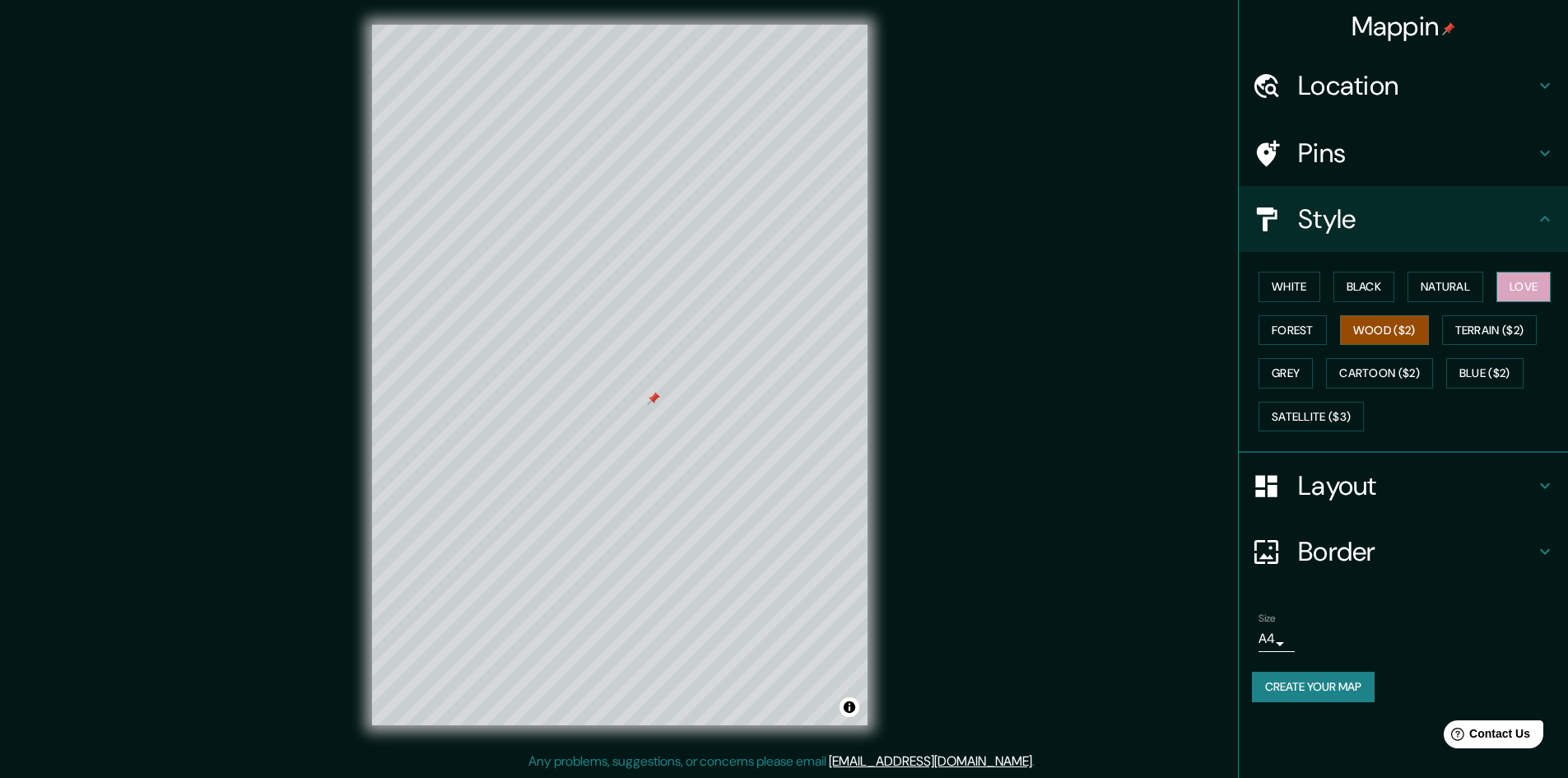
click at [1539, 288] on button "Love" at bounding box center [1522, 287] width 54 height 31
click at [1467, 284] on button "Natural" at bounding box center [1444, 287] width 76 height 31
click at [1391, 294] on button "Black" at bounding box center [1364, 287] width 61 height 31
click at [1299, 294] on button "White" at bounding box center [1289, 287] width 61 height 31
click at [1287, 327] on button "Forest" at bounding box center [1292, 331] width 68 height 31
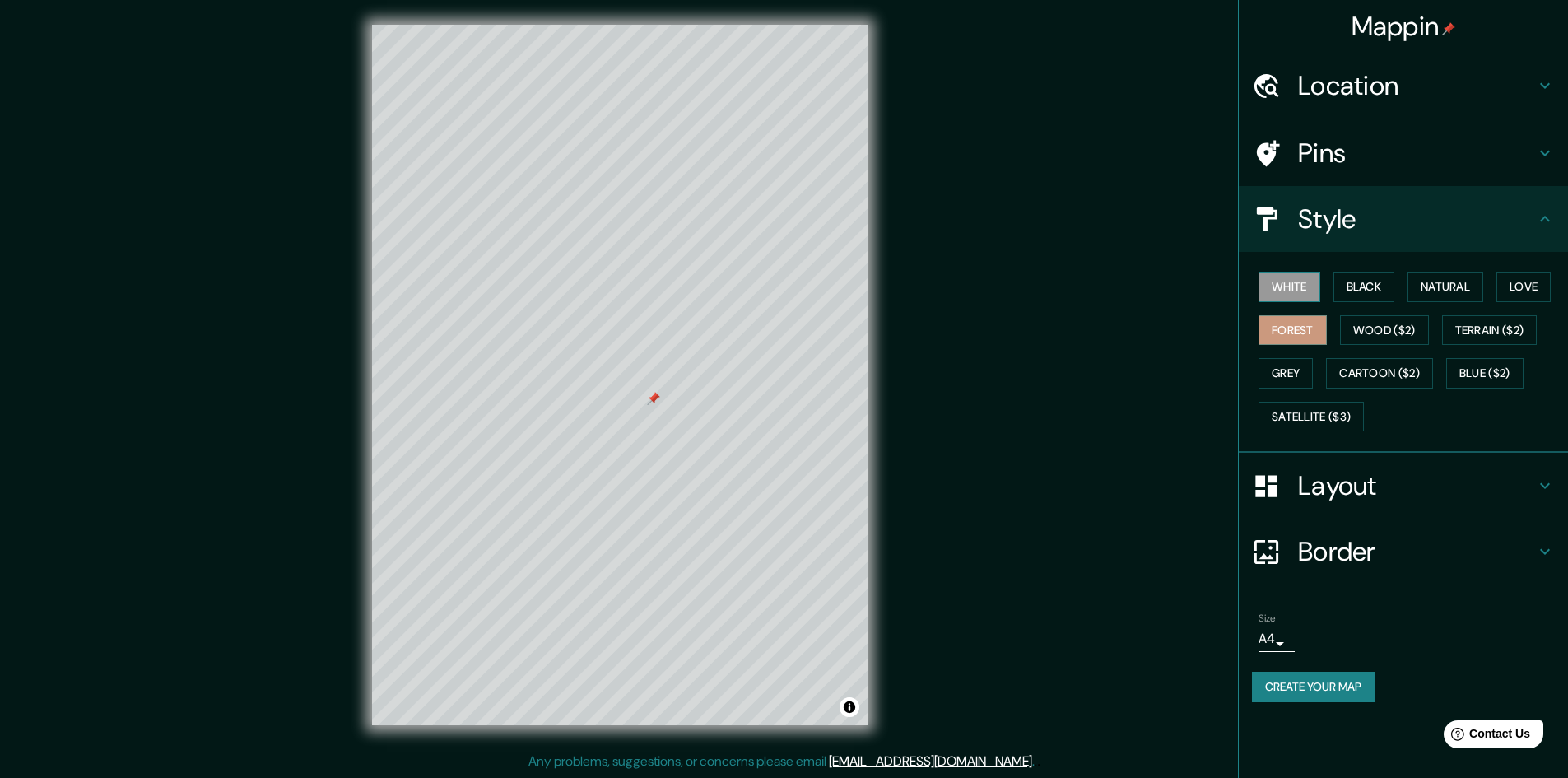
click at [1293, 289] on button "White" at bounding box center [1289, 287] width 61 height 31
click at [1283, 376] on button "Grey" at bounding box center [1285, 373] width 54 height 31
click at [1295, 264] on div "White Black Natural Love Forest Wood ($2) Terrain ($2) Grey Cartoon ($2) Blue (…" at bounding box center [1403, 352] width 329 height 201
click at [1290, 281] on button "White" at bounding box center [1289, 287] width 61 height 31
click at [1272, 379] on button "Grey" at bounding box center [1285, 373] width 54 height 31
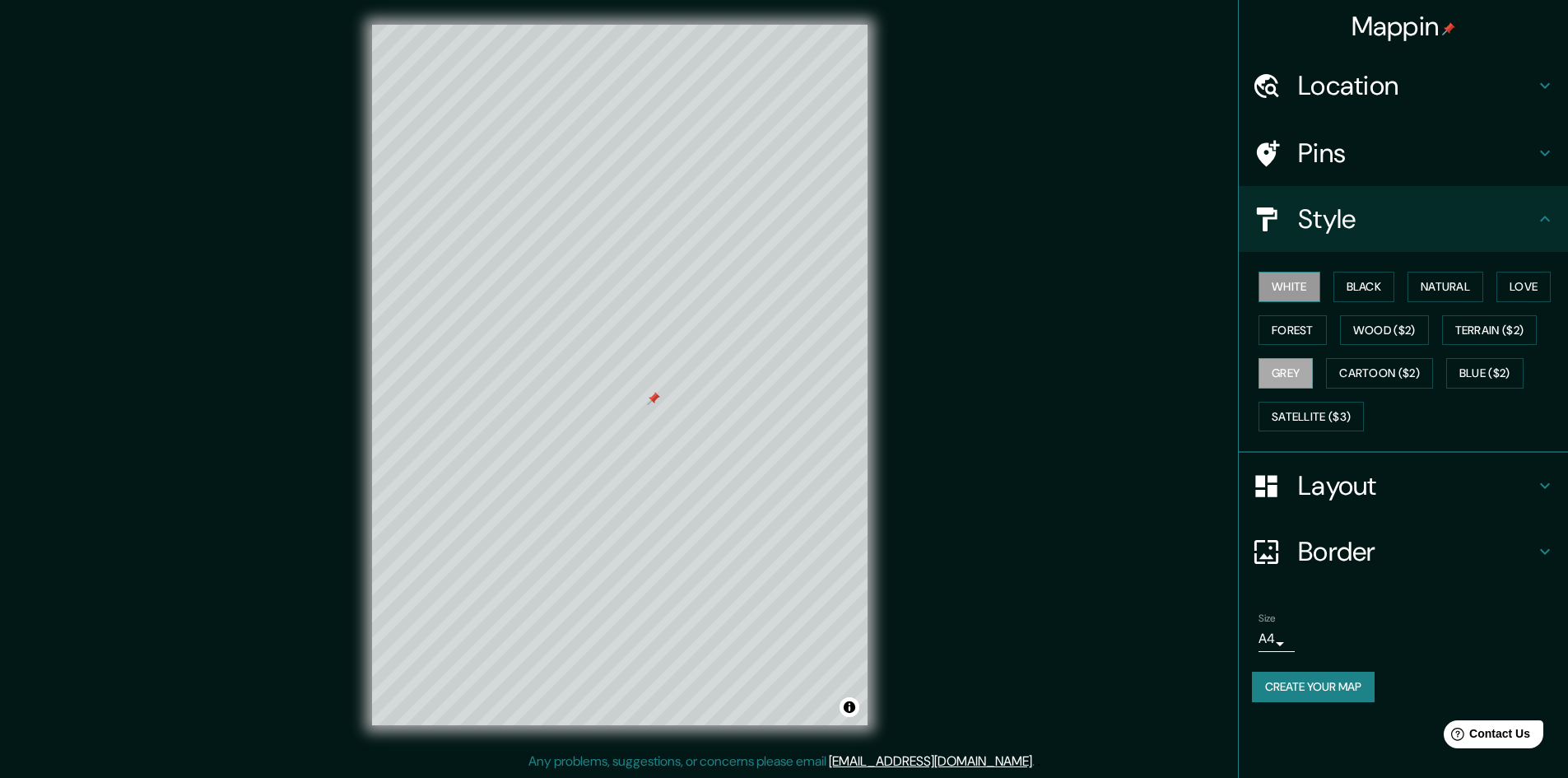
click at [1290, 284] on button "White" at bounding box center [1289, 287] width 61 height 31
click at [1295, 419] on button "Satellite ($3)" at bounding box center [1311, 417] width 105 height 31
click at [1299, 283] on button "White" at bounding box center [1289, 287] width 61 height 31
click at [1380, 285] on button "Black" at bounding box center [1364, 287] width 61 height 31
click at [1500, 365] on button "Blue ($2)" at bounding box center [1485, 373] width 77 height 31
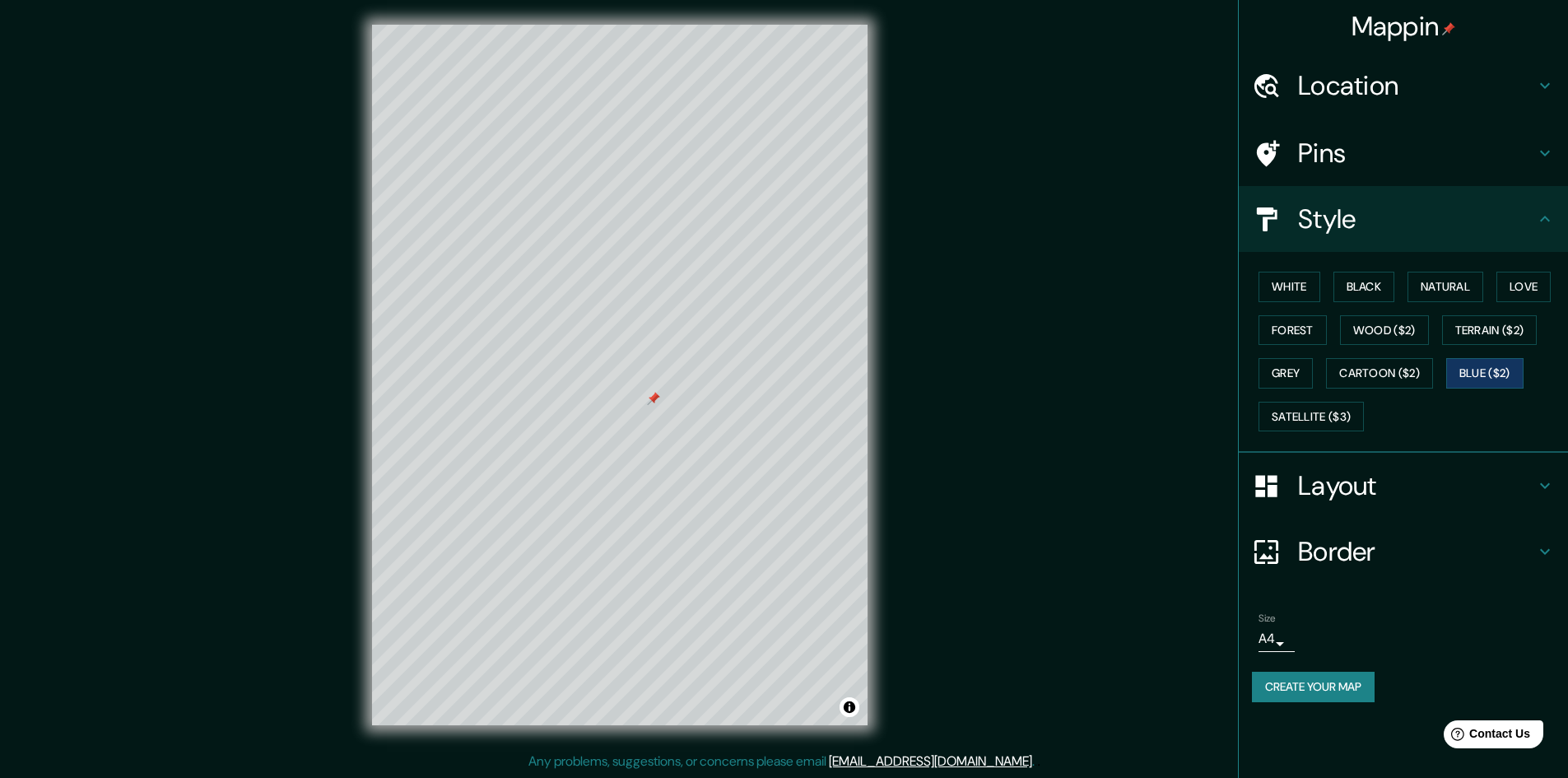
click at [1257, 382] on div "White Black Natural Love Forest Wood ($2) Terrain ($2) Grey Cartoon ($2) Blue (…" at bounding box center [1409, 351] width 316 height 173
click at [1279, 369] on button "Grey" at bounding box center [1285, 373] width 54 height 31
click at [1312, 329] on button "Forest" at bounding box center [1292, 331] width 68 height 31
click at [1287, 369] on button "Grey" at bounding box center [1285, 373] width 54 height 31
click at [1392, 329] on button "Wood ($2)" at bounding box center [1384, 331] width 89 height 31
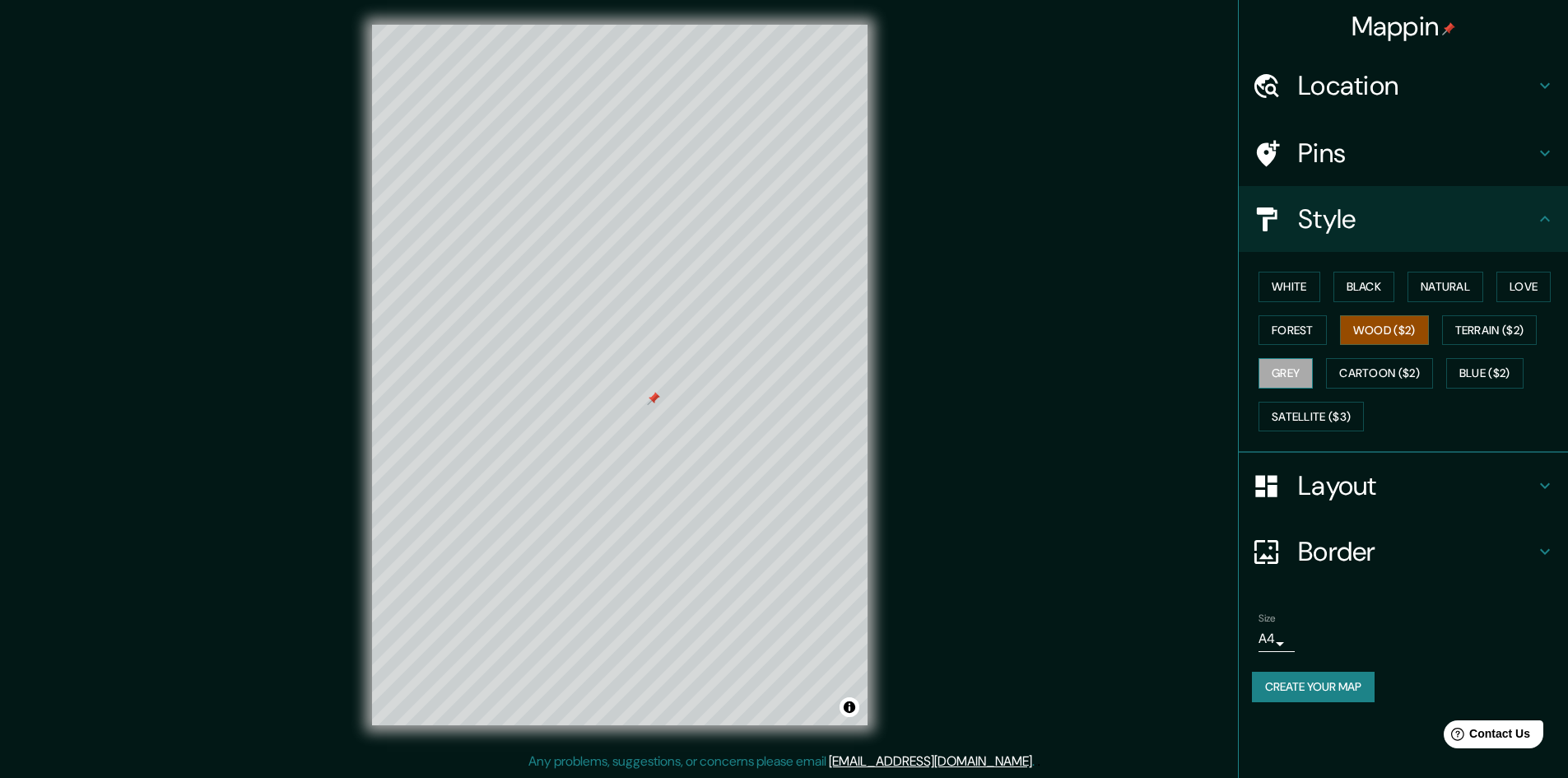
click at [1289, 374] on button "Grey" at bounding box center [1285, 373] width 54 height 31
click at [1492, 321] on button "Terrain ($2)" at bounding box center [1489, 331] width 95 height 31
click at [1285, 366] on button "Grey" at bounding box center [1285, 373] width 54 height 31
click at [1309, 484] on h4 "Layout" at bounding box center [1417, 485] width 237 height 33
type input "289"
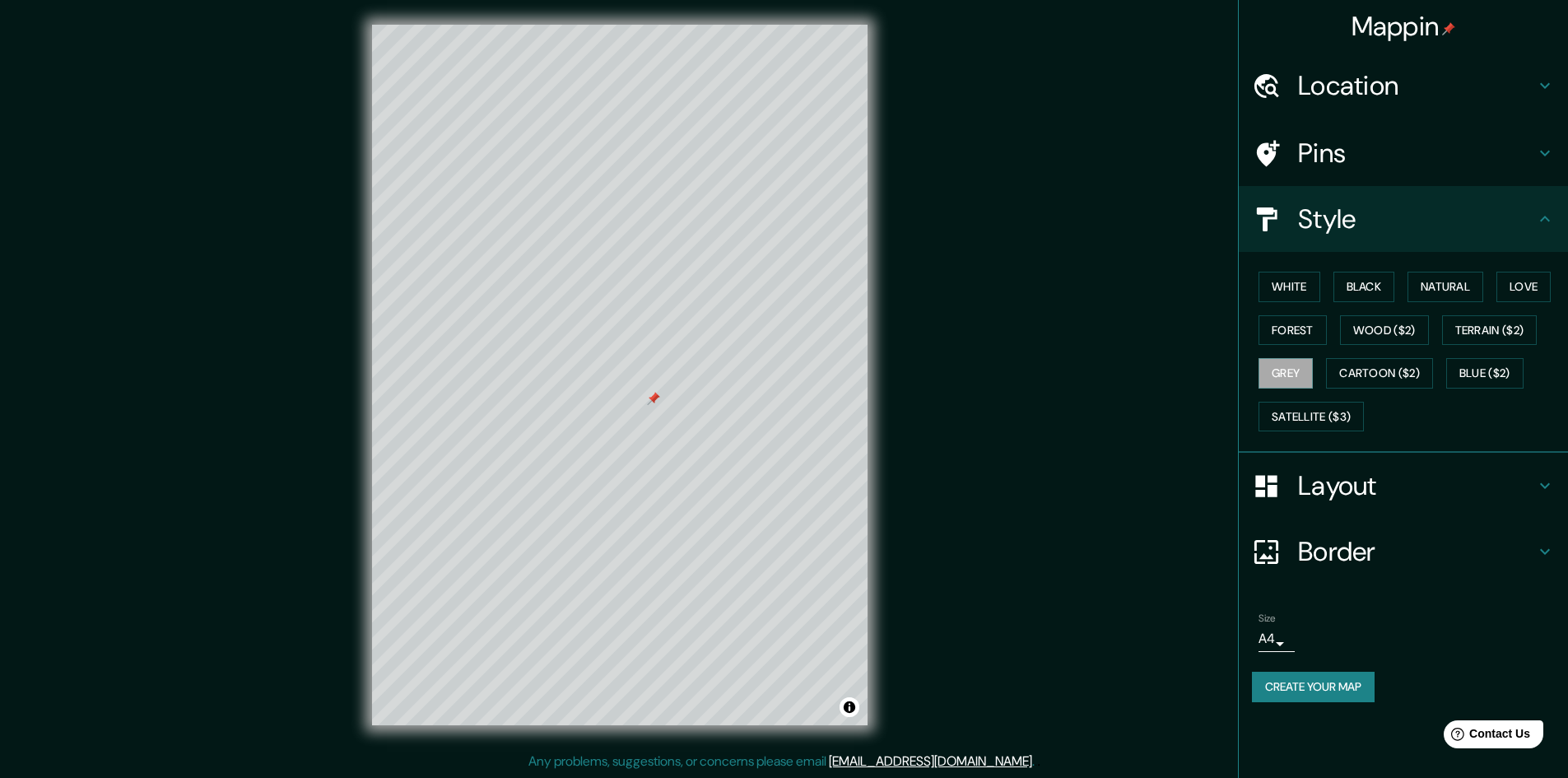
type input "48"
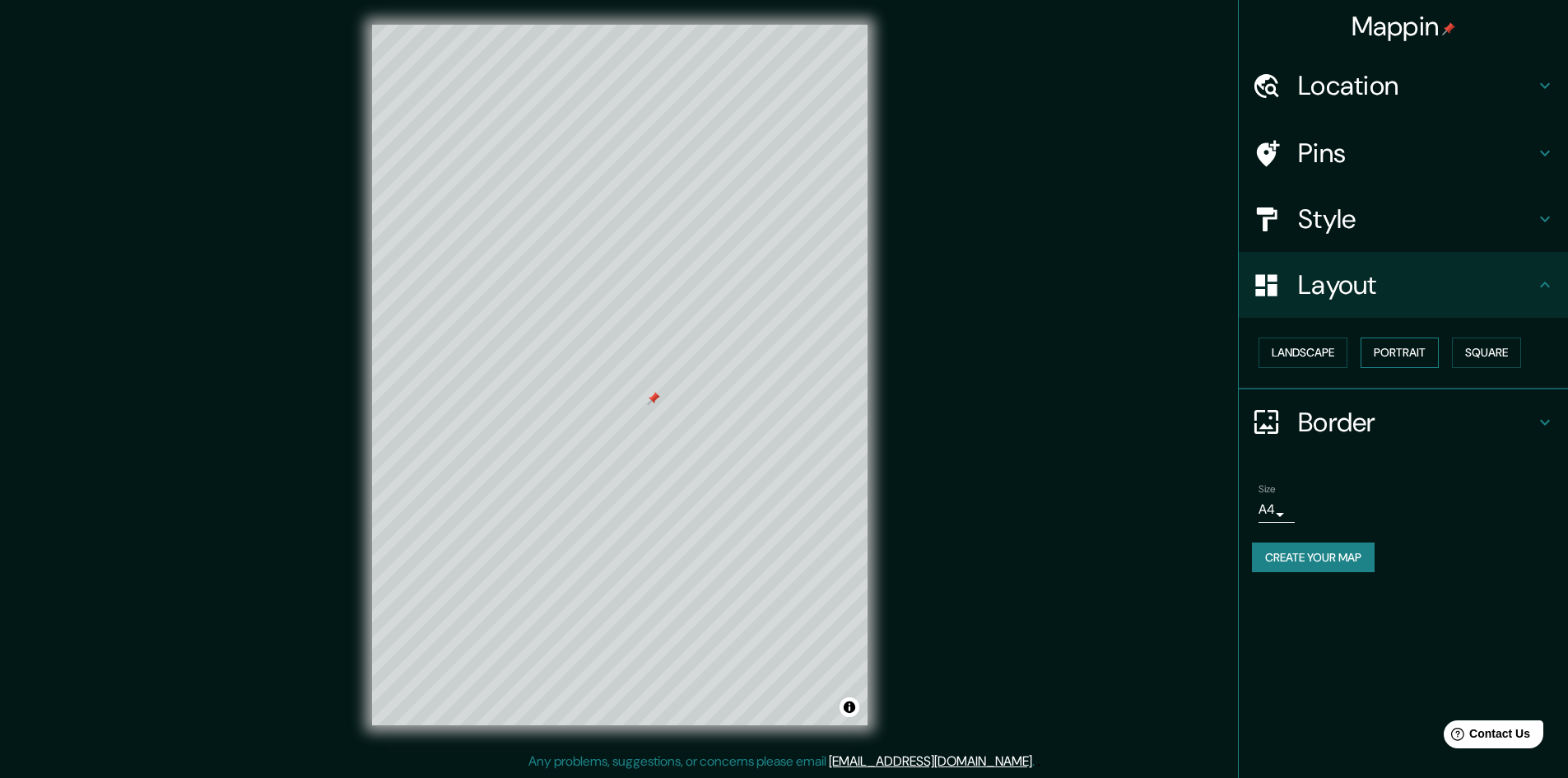
click at [1383, 353] on button "Portrait" at bounding box center [1399, 352] width 78 height 31
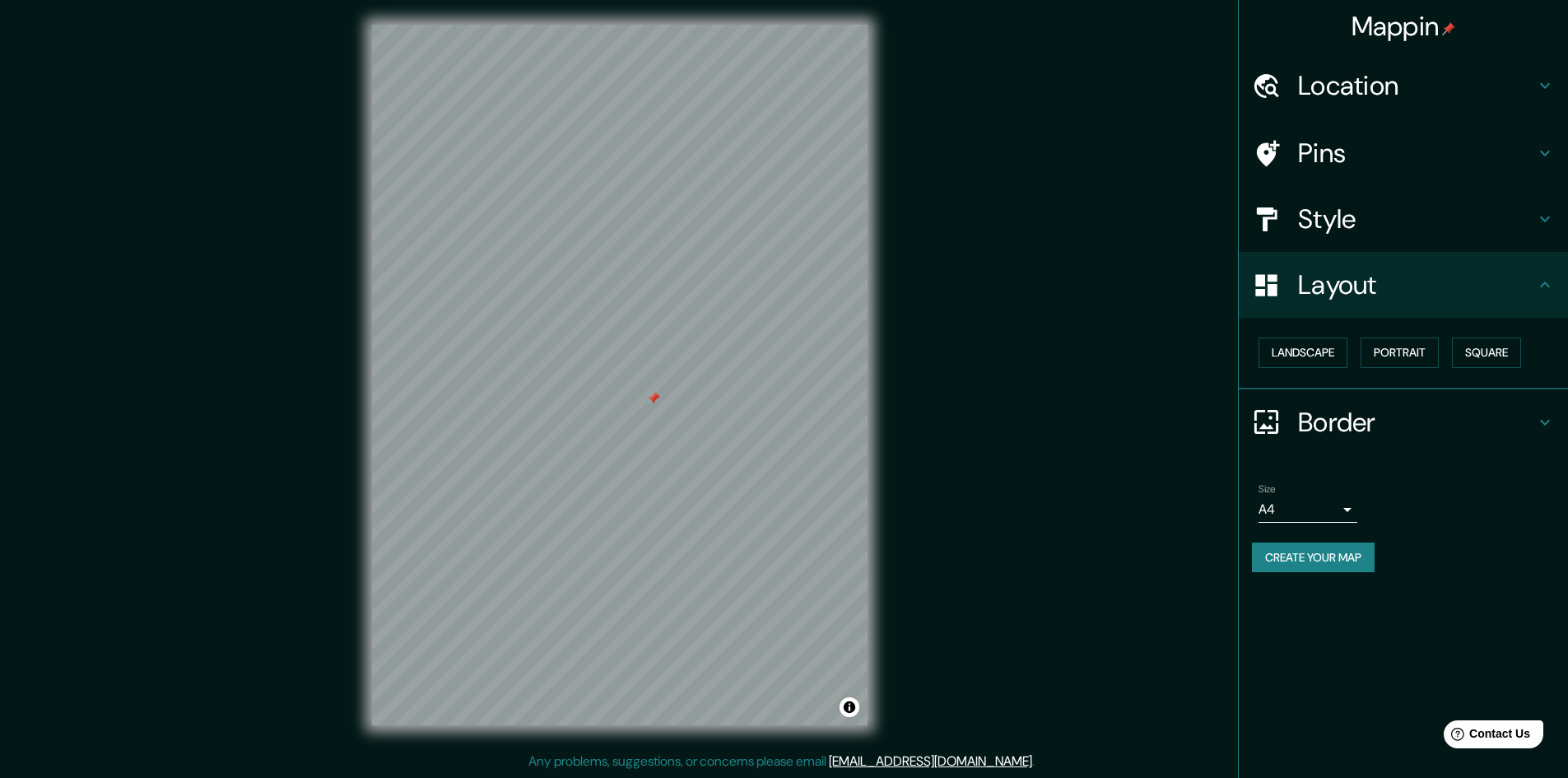
click at [1314, 512] on body "Mappin Location [GEOGRAPHIC_DATA][PERSON_NAME][GEOGRAPHIC_DATA], [GEOGRAPHIC_DA…" at bounding box center [784, 387] width 1568 height 778
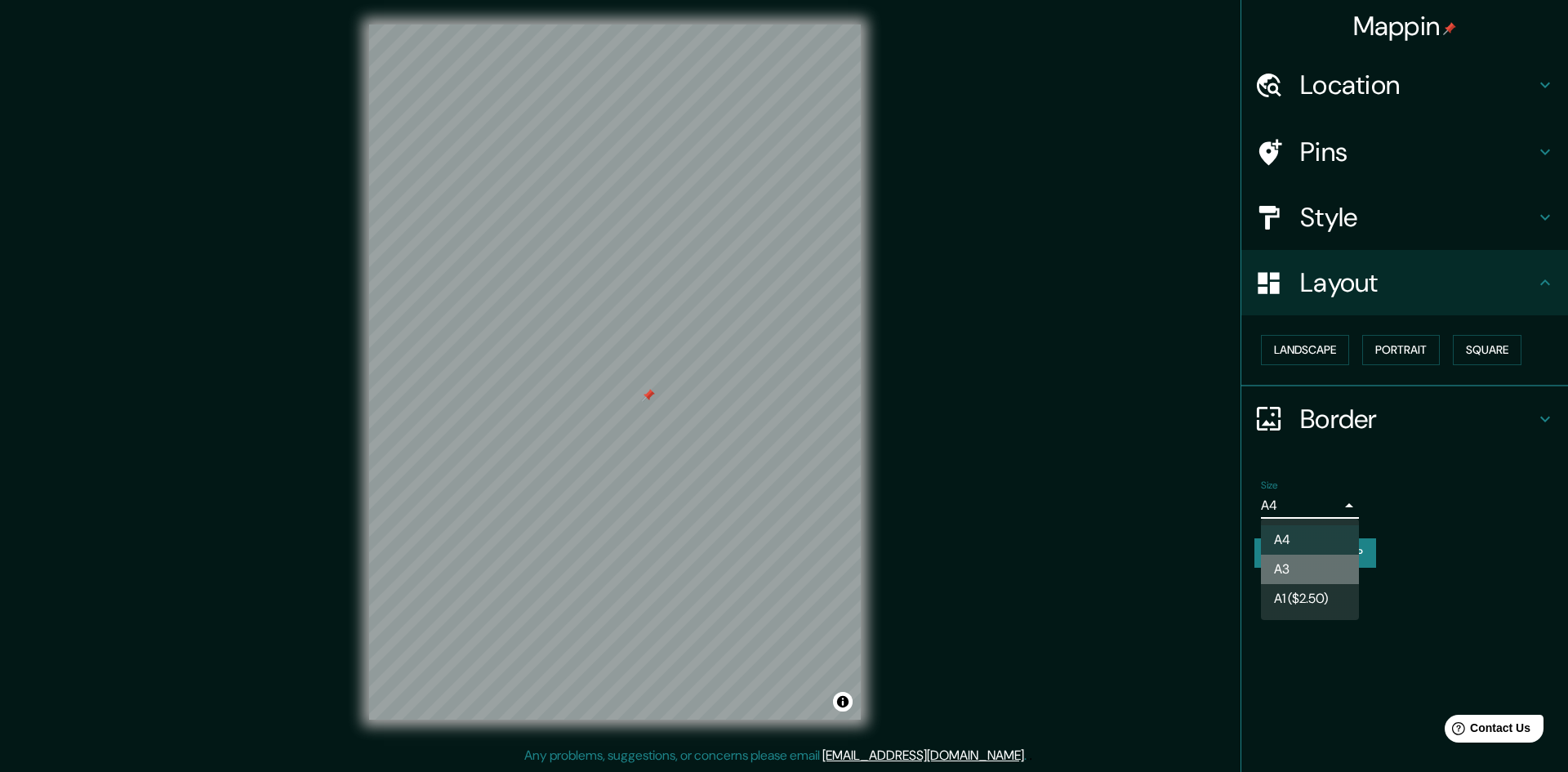
click at [1298, 571] on li "A3" at bounding box center [1310, 570] width 98 height 29
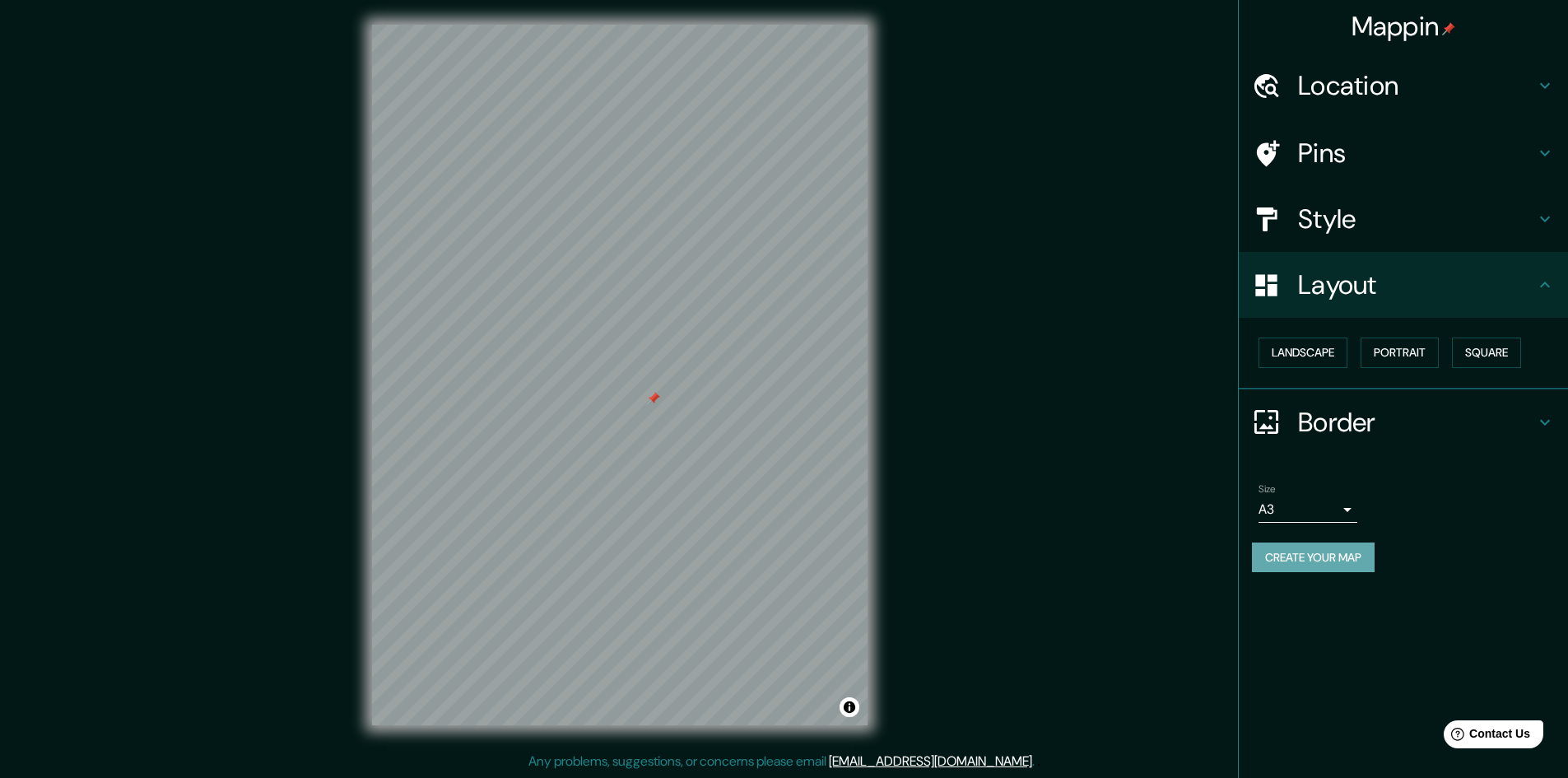
click at [1315, 564] on button "Create your map" at bounding box center [1313, 557] width 123 height 31
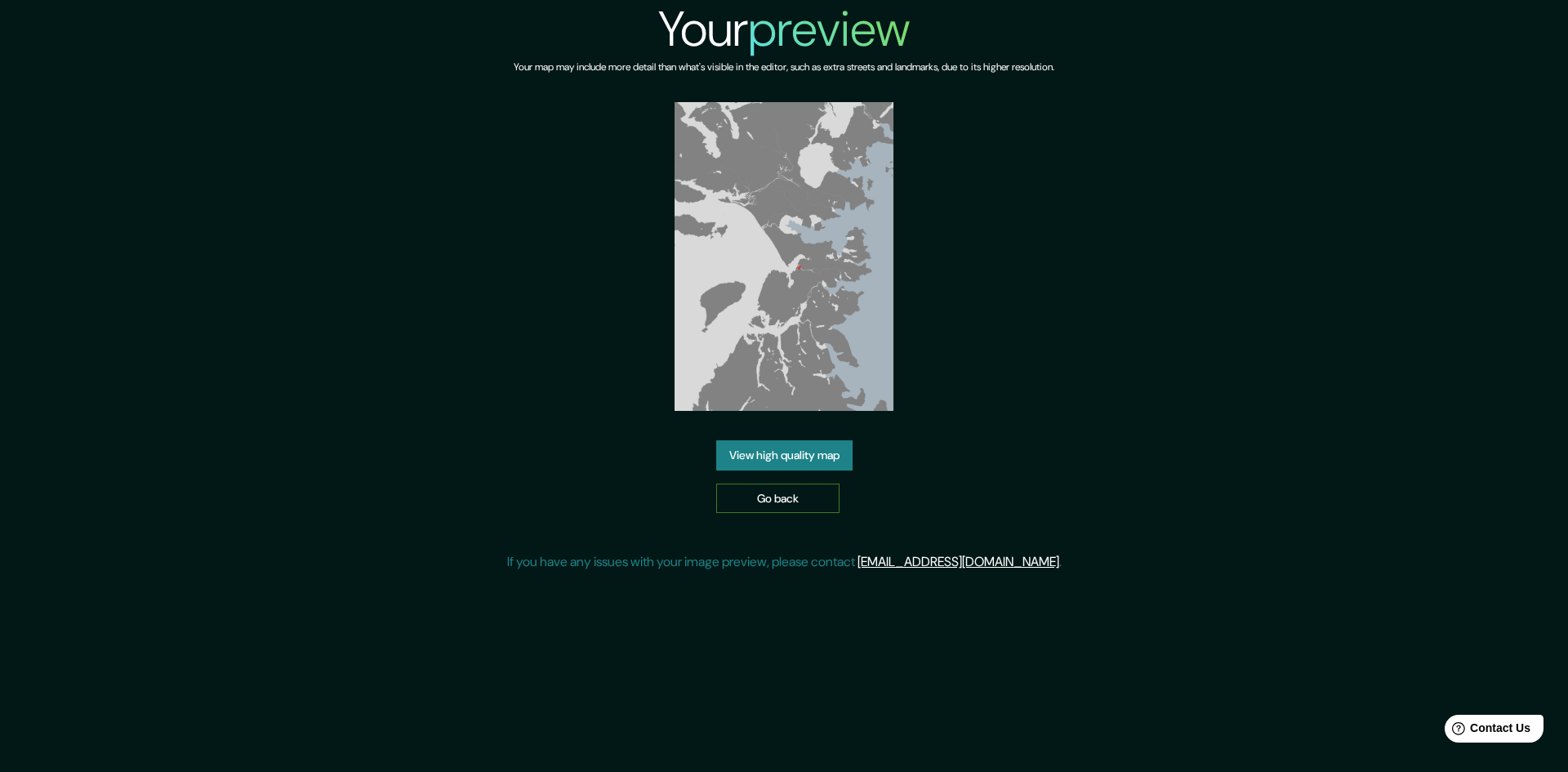
click at [785, 495] on link "Go back" at bounding box center [779, 498] width 124 height 30
click at [840, 452] on link "View high quality map" at bounding box center [784, 455] width 136 height 30
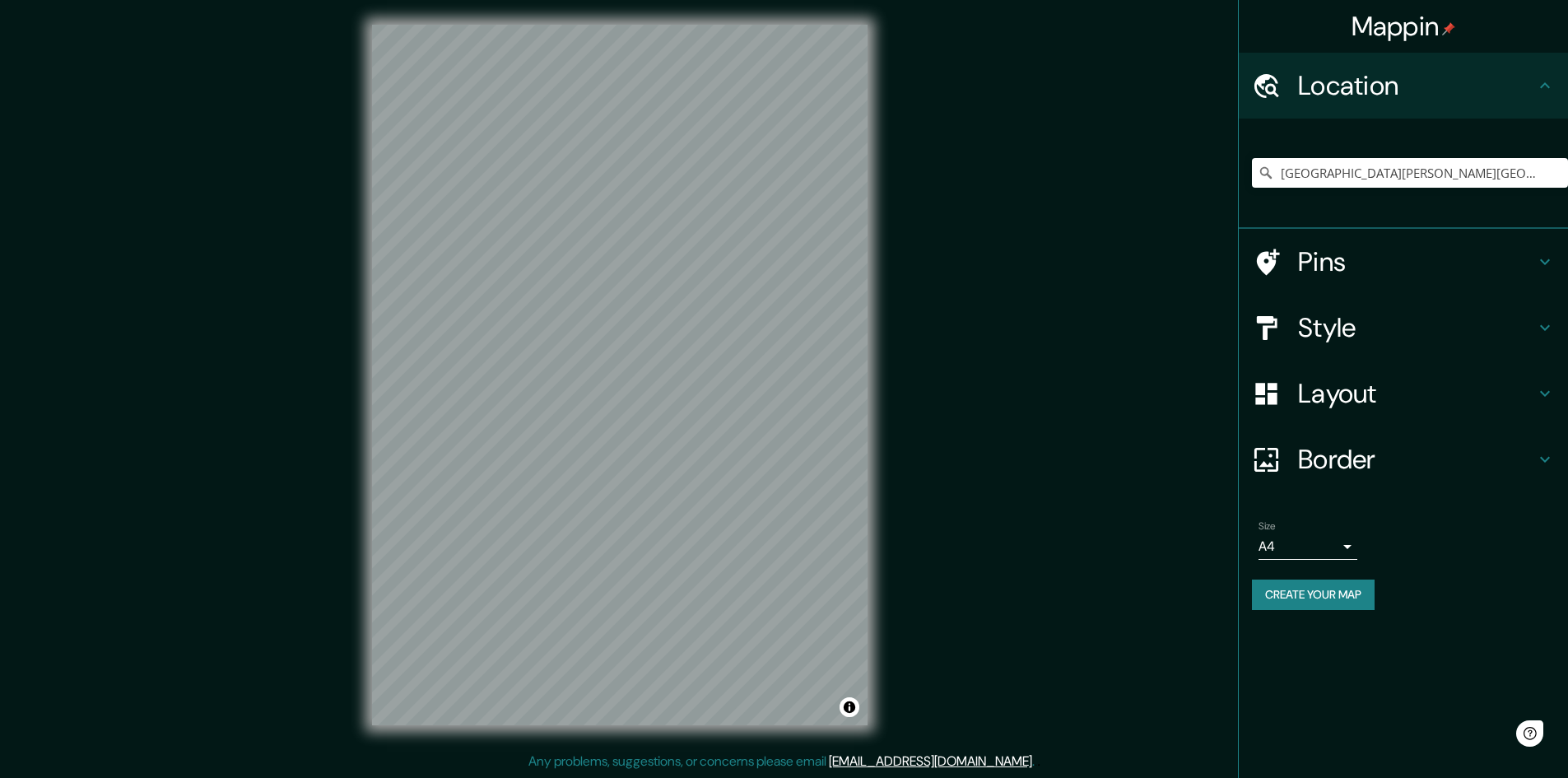
scroll to position [2, 0]
